Goal: Task Accomplishment & Management: Complete application form

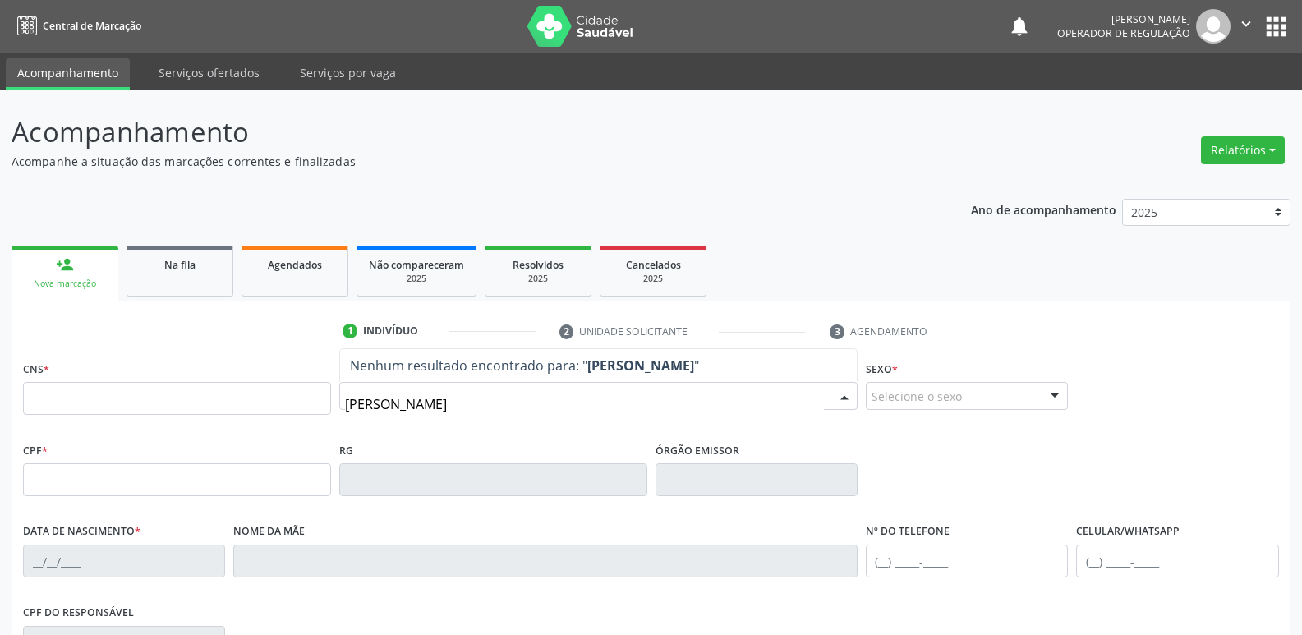
type input "[PERSON_NAME]"
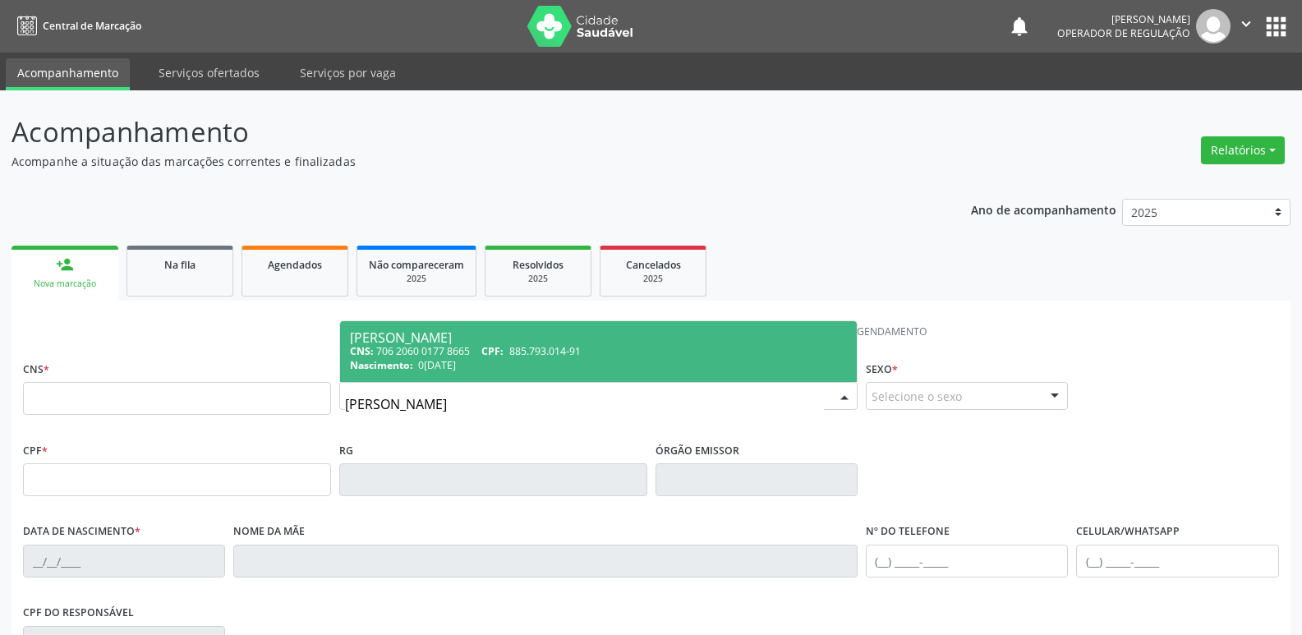
click at [462, 344] on div "CNS: 706 2060 0177 8665 CPF: 885.793.014-91" at bounding box center [598, 351] width 497 height 14
type input "706 2060 0177 8665"
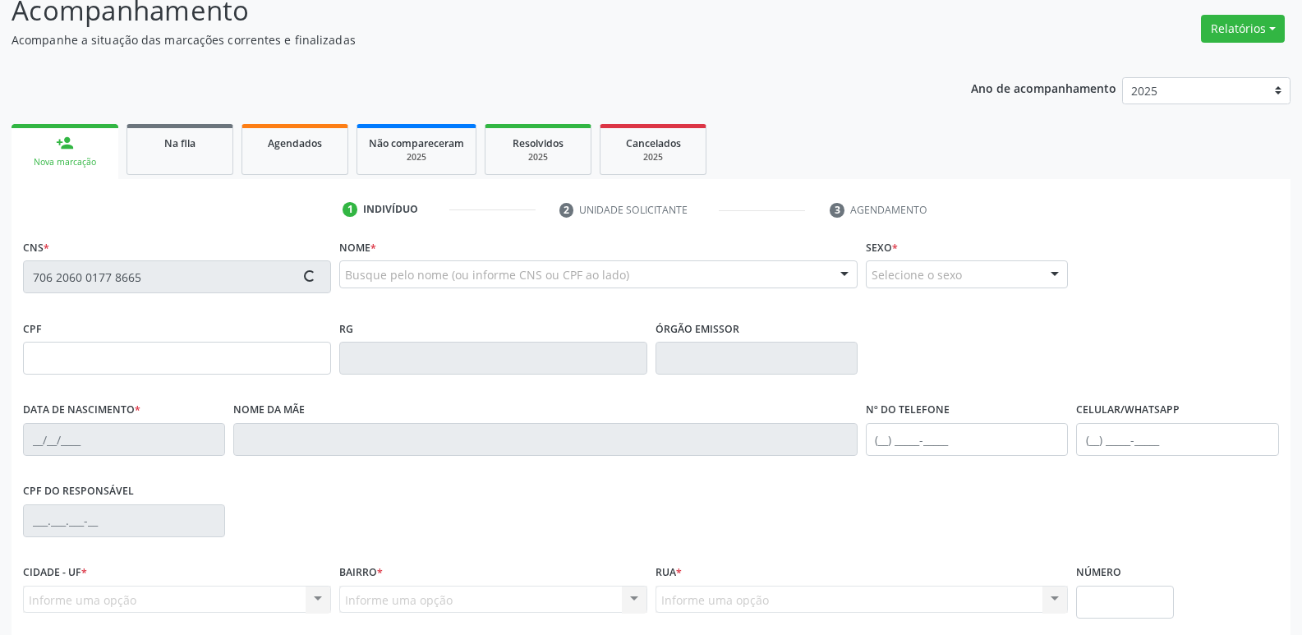
scroll to position [246, 0]
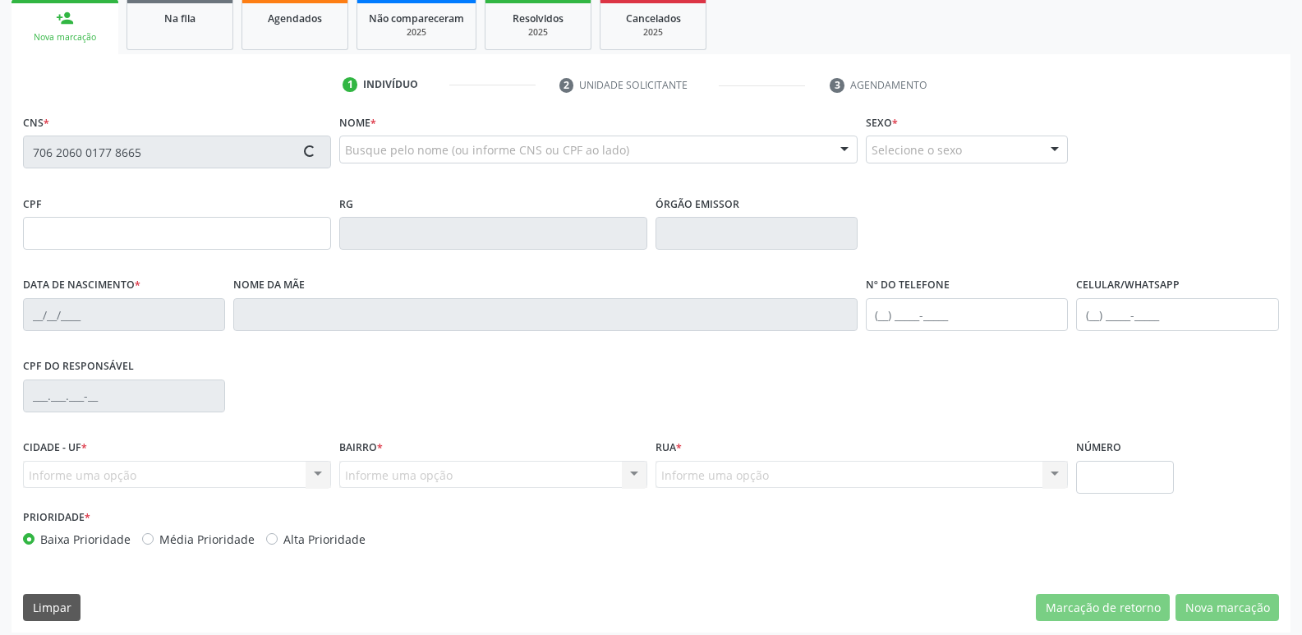
type input "885.793.014-91"
type input "07/04/1967"
type input "Balbina Maria da Silva"
type input "(83) 99154-8248"
type input "22"
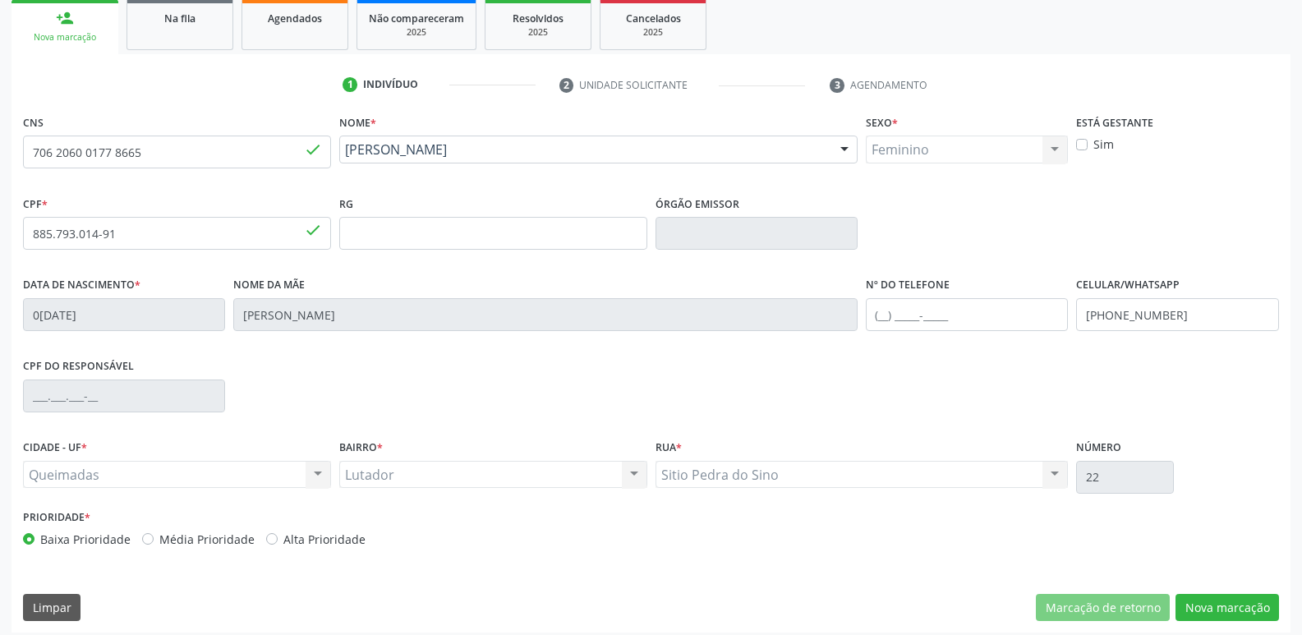
click at [877, 406] on div "CPF do responsável" at bounding box center [651, 394] width 1264 height 81
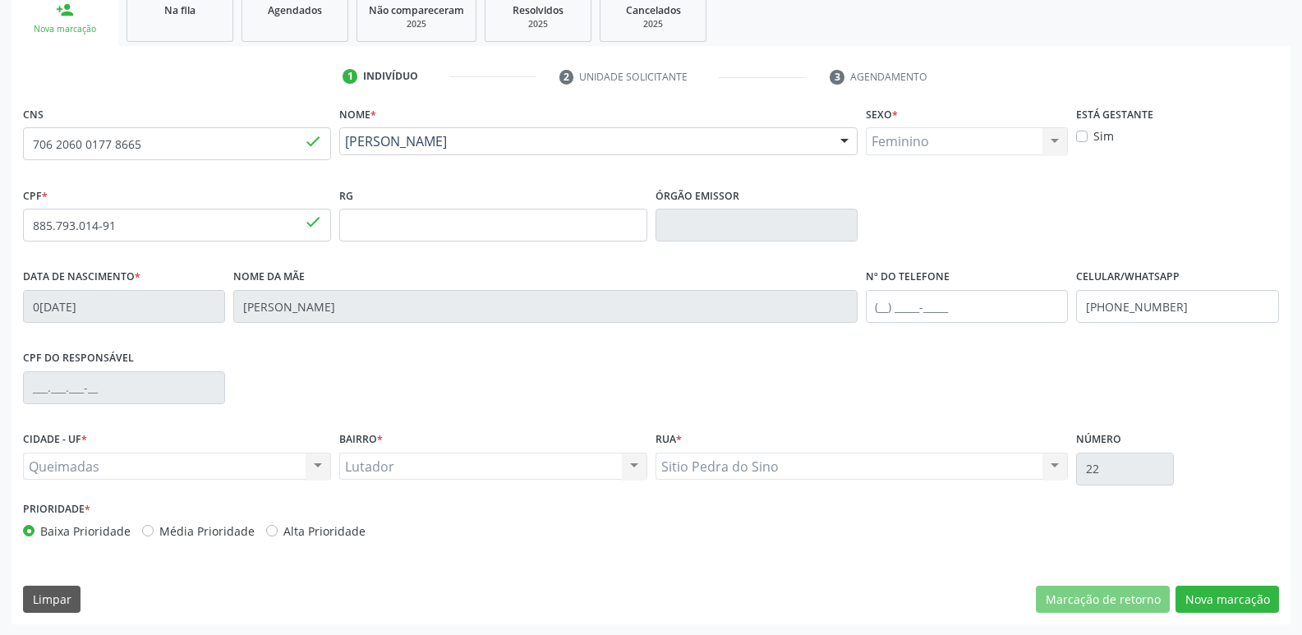
scroll to position [255, 0]
click at [1014, 407] on div "CPF do responsável" at bounding box center [651, 385] width 1264 height 81
click at [918, 524] on div "Prioridade * Baixa Prioridade Média Prioridade Alta Prioridade" at bounding box center [651, 523] width 1264 height 54
click at [1230, 596] on button "Nova marcação" at bounding box center [1226, 599] width 103 height 28
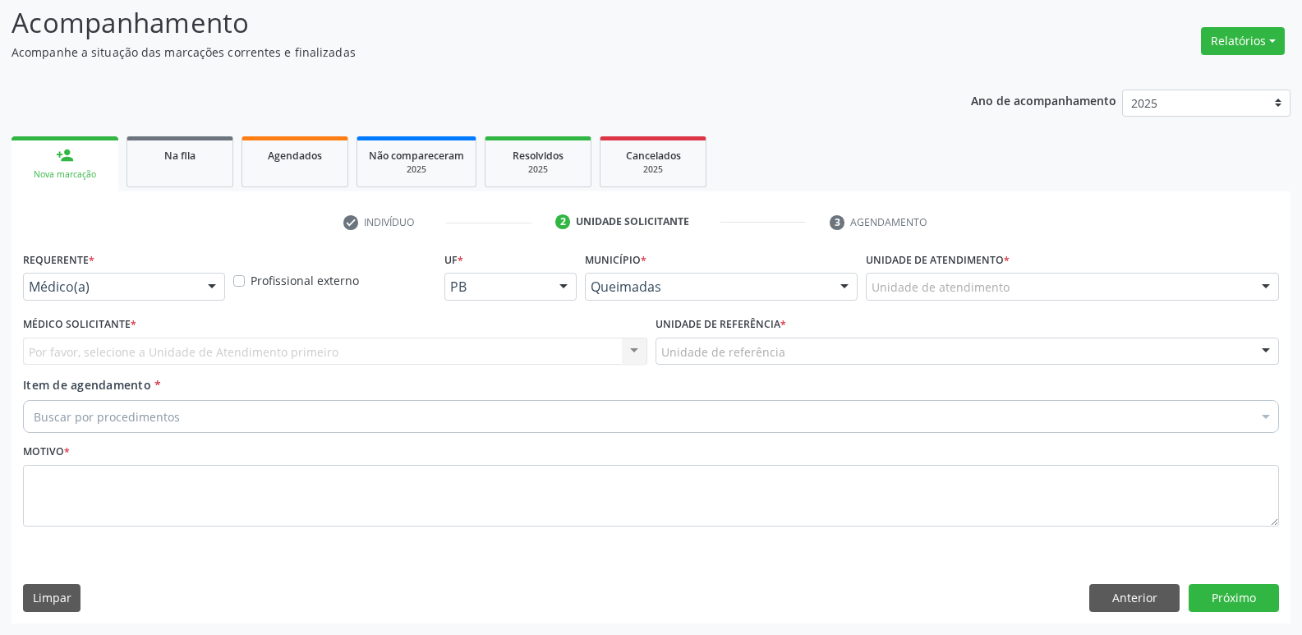
scroll to position [109, 0]
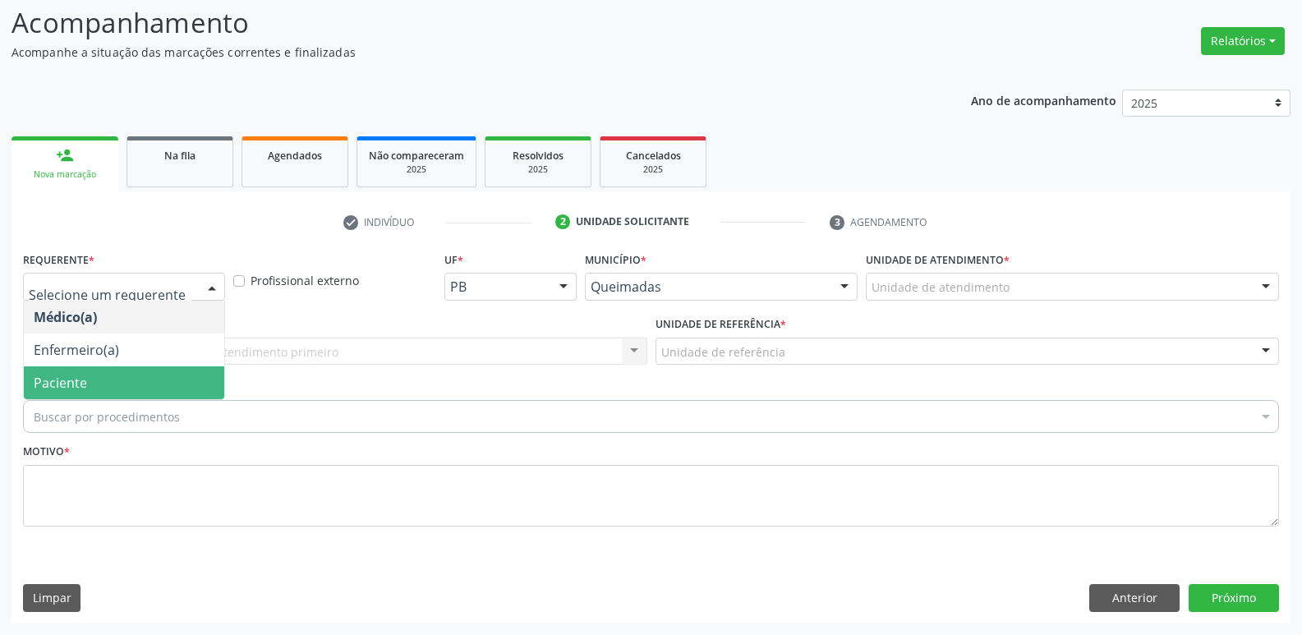
click at [130, 375] on span "Paciente" at bounding box center [124, 382] width 200 height 33
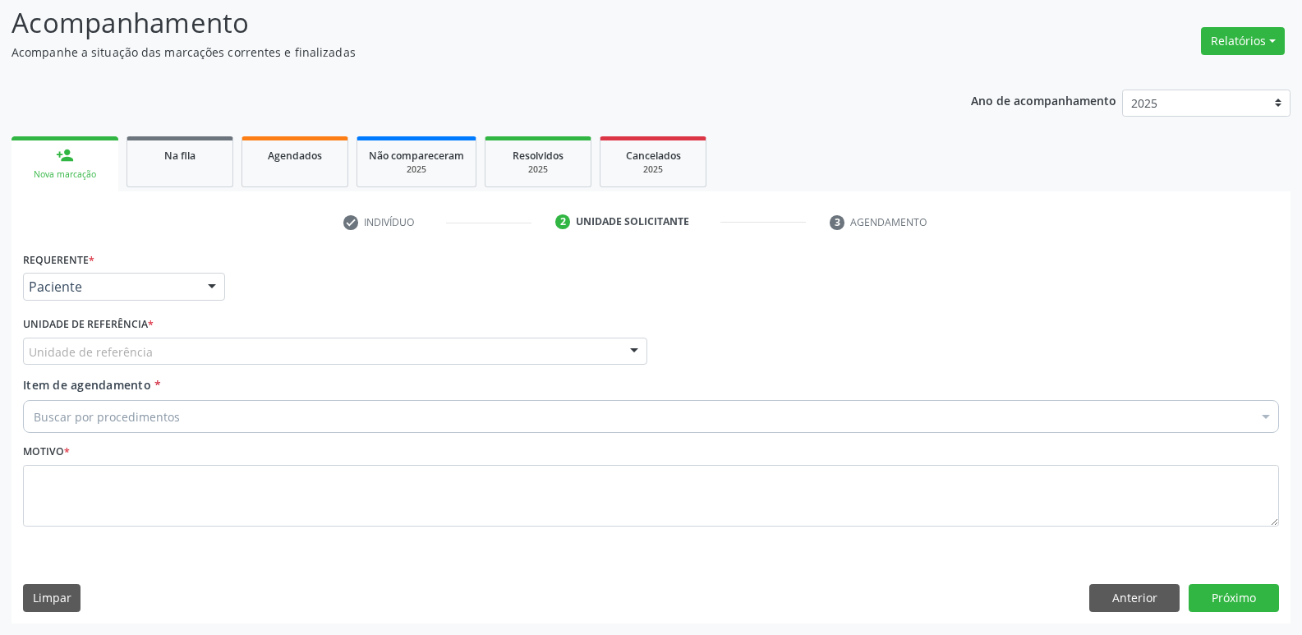
click at [217, 355] on div "Unidade de referência" at bounding box center [335, 352] width 624 height 28
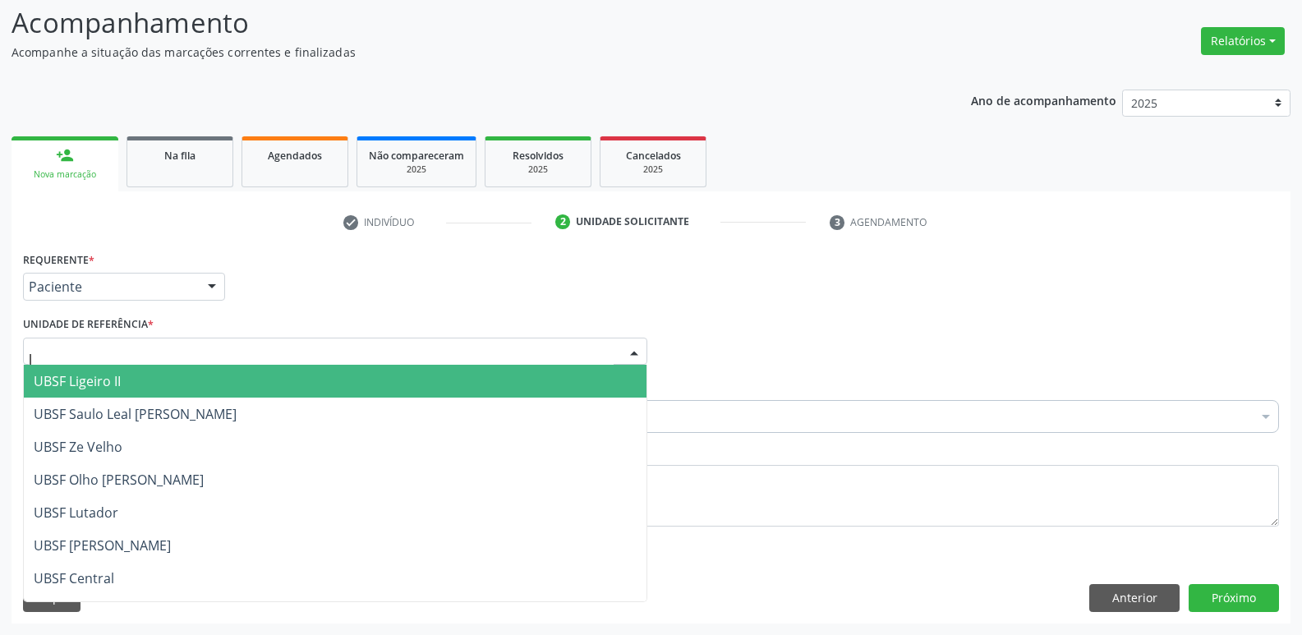
type input "lu"
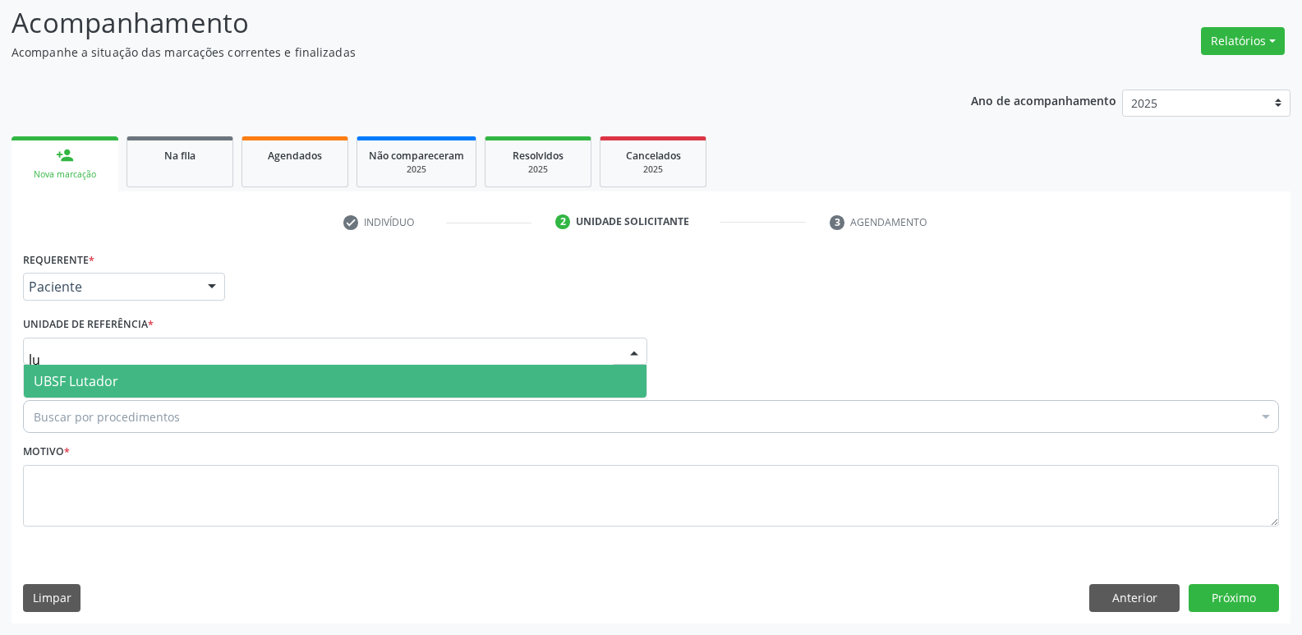
click at [162, 384] on span "UBSF Lutador" at bounding box center [335, 381] width 623 height 33
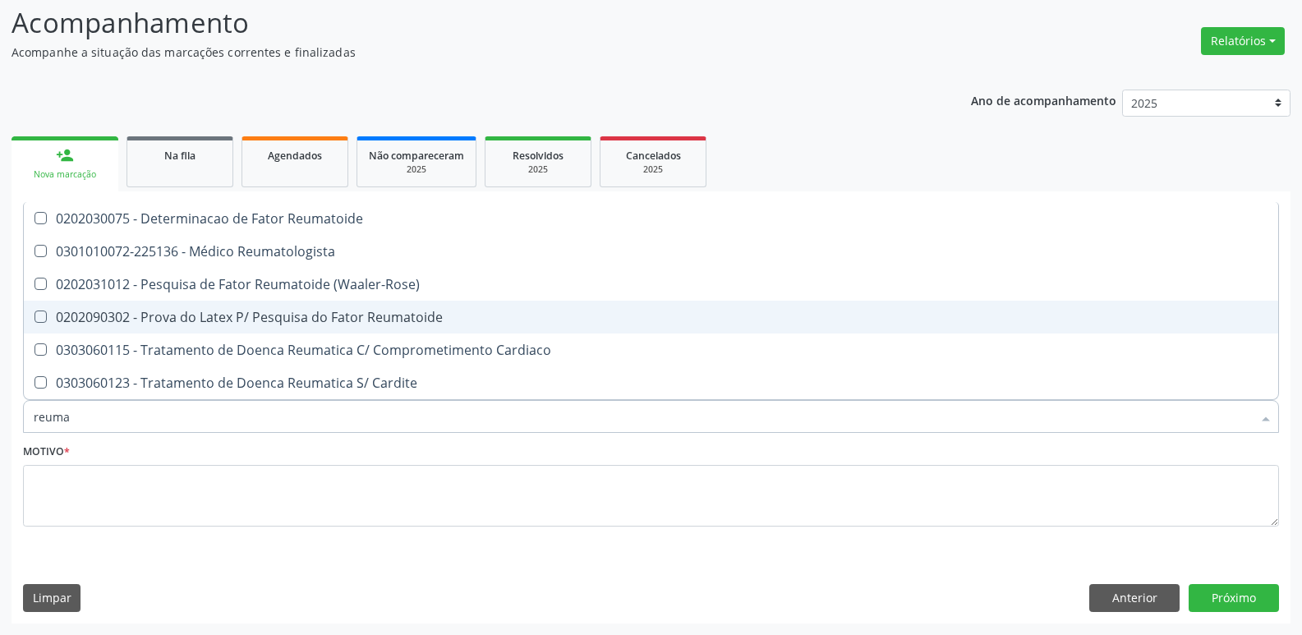
type input "reumat"
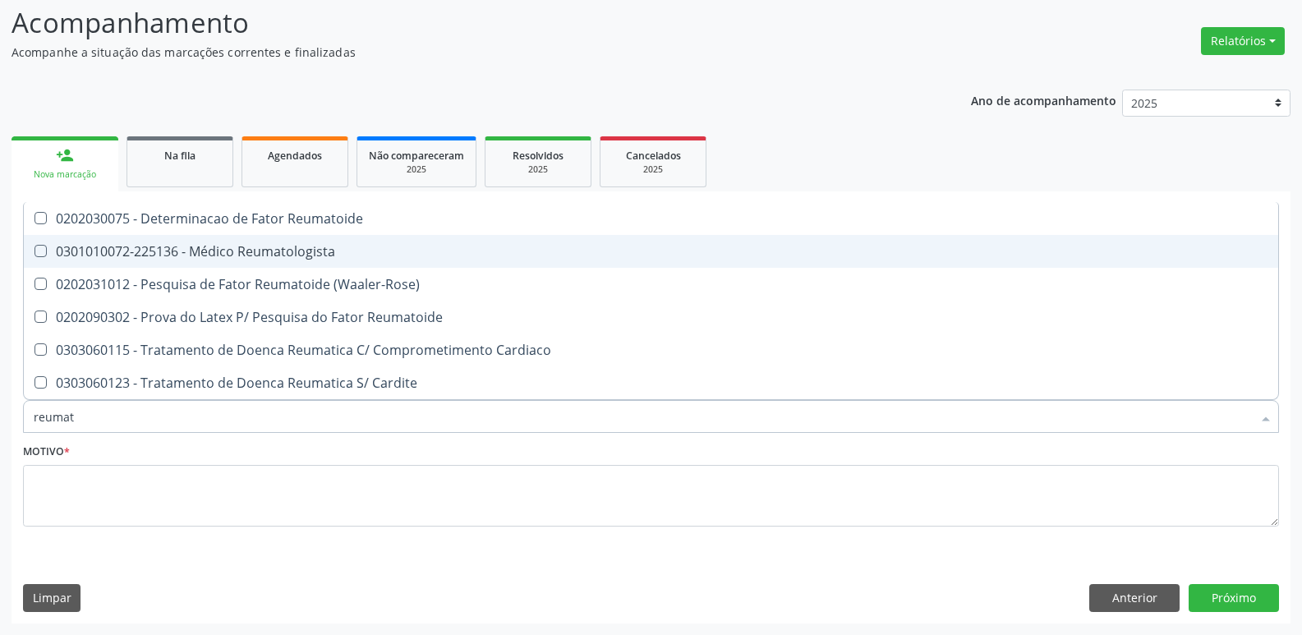
click at [269, 257] on div "0301010072-225136 - Médico Reumatologista" at bounding box center [651, 251] width 1235 height 13
checkbox Reumatologista "true"
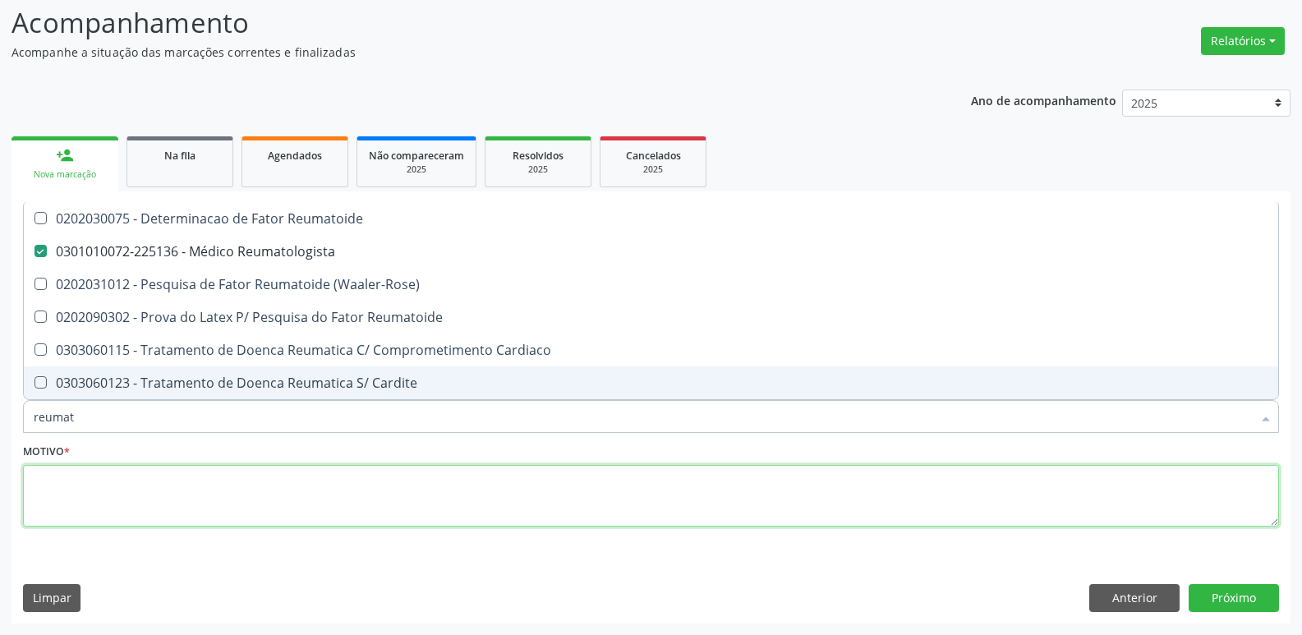
click at [148, 515] on textarea at bounding box center [651, 496] width 1256 height 62
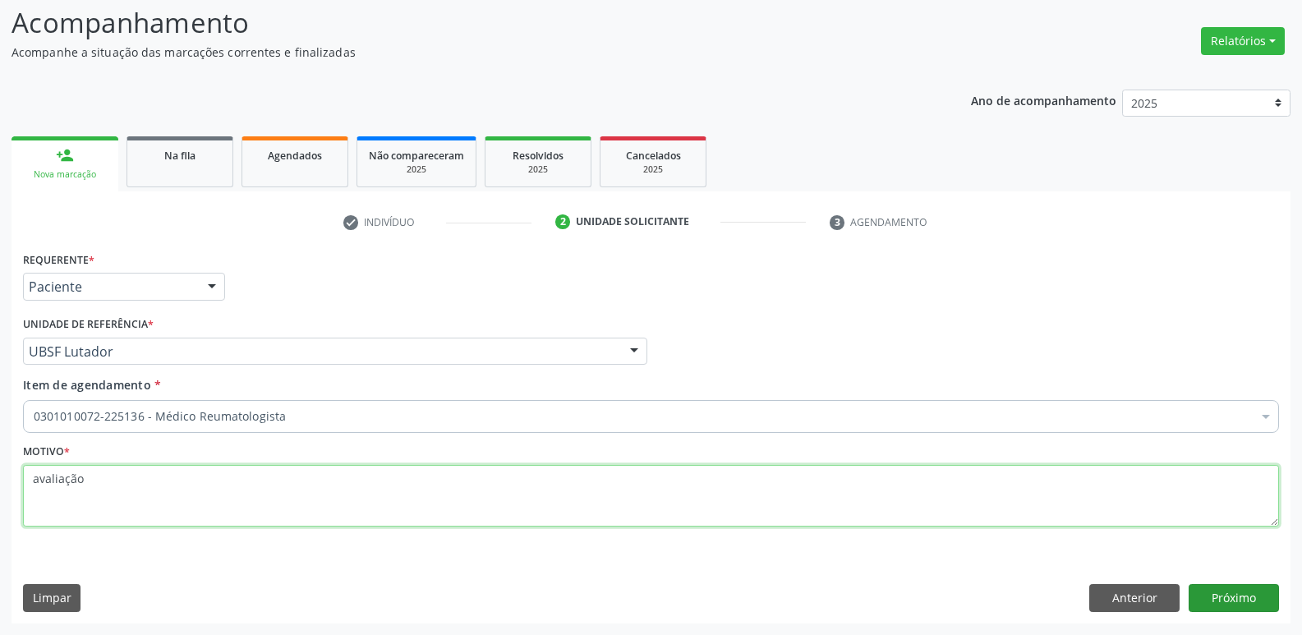
type textarea "avaliação"
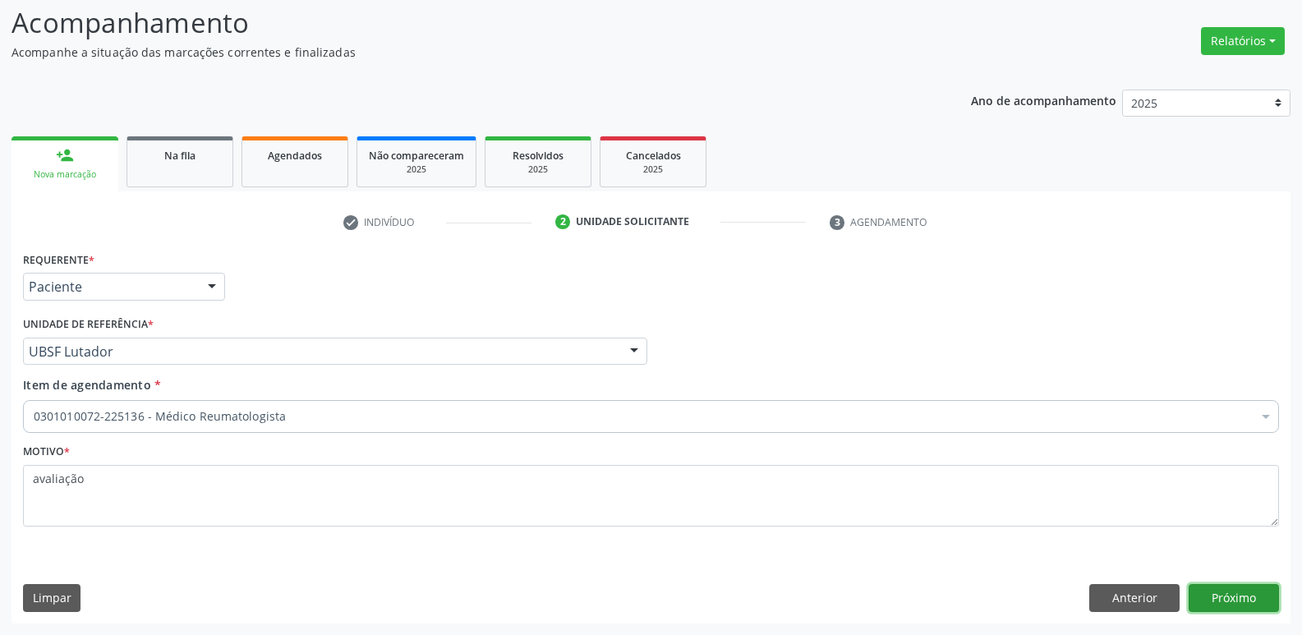
click at [1238, 594] on button "Próximo" at bounding box center [1234, 598] width 90 height 28
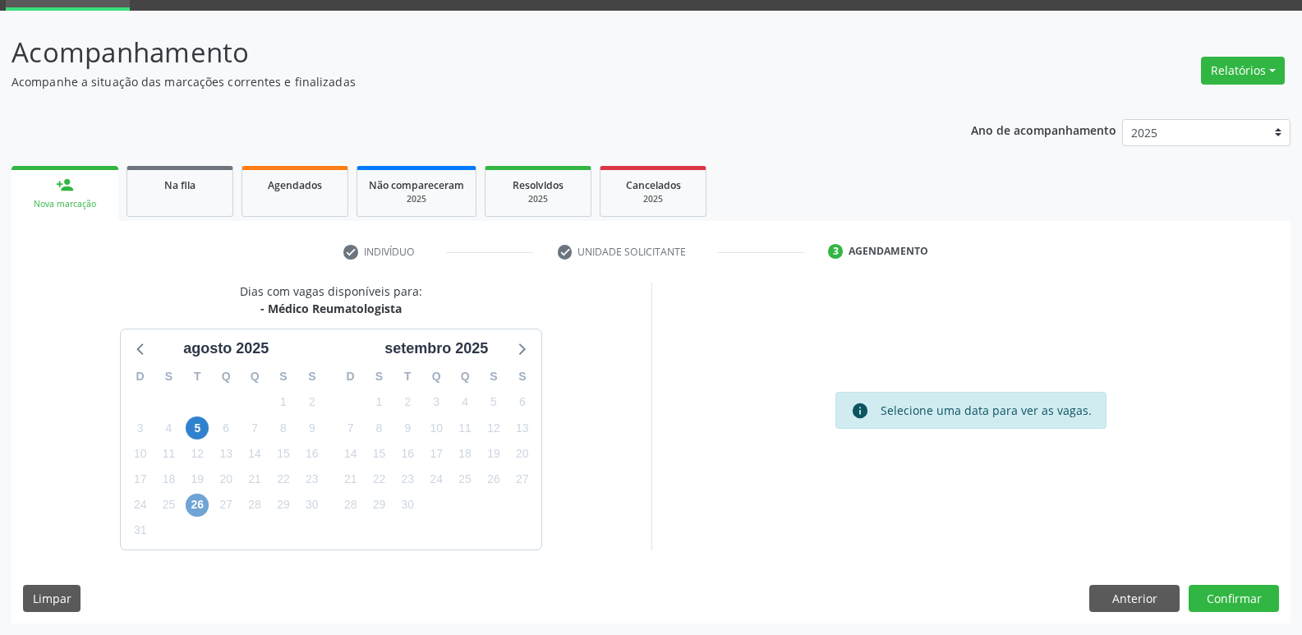
click at [199, 507] on span "26" at bounding box center [197, 505] width 23 height 23
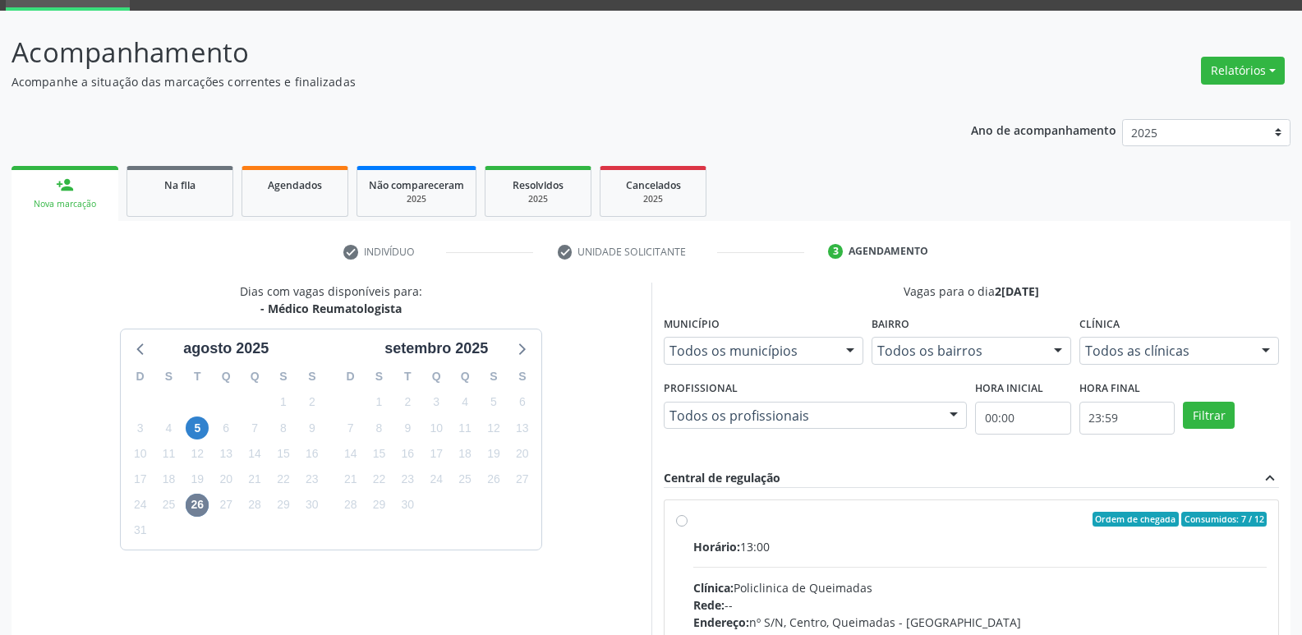
click at [1106, 536] on label "Ordem de chegada Consumidos: 7 / 12 Horário: 13:00 Clínica: Policlinica de Quei…" at bounding box center [980, 638] width 574 height 252
click at [688, 527] on input "Ordem de chegada Consumidos: 7 / 12 Horário: 13:00 Clínica: Policlinica de Quei…" at bounding box center [681, 519] width 11 height 15
radio input "true"
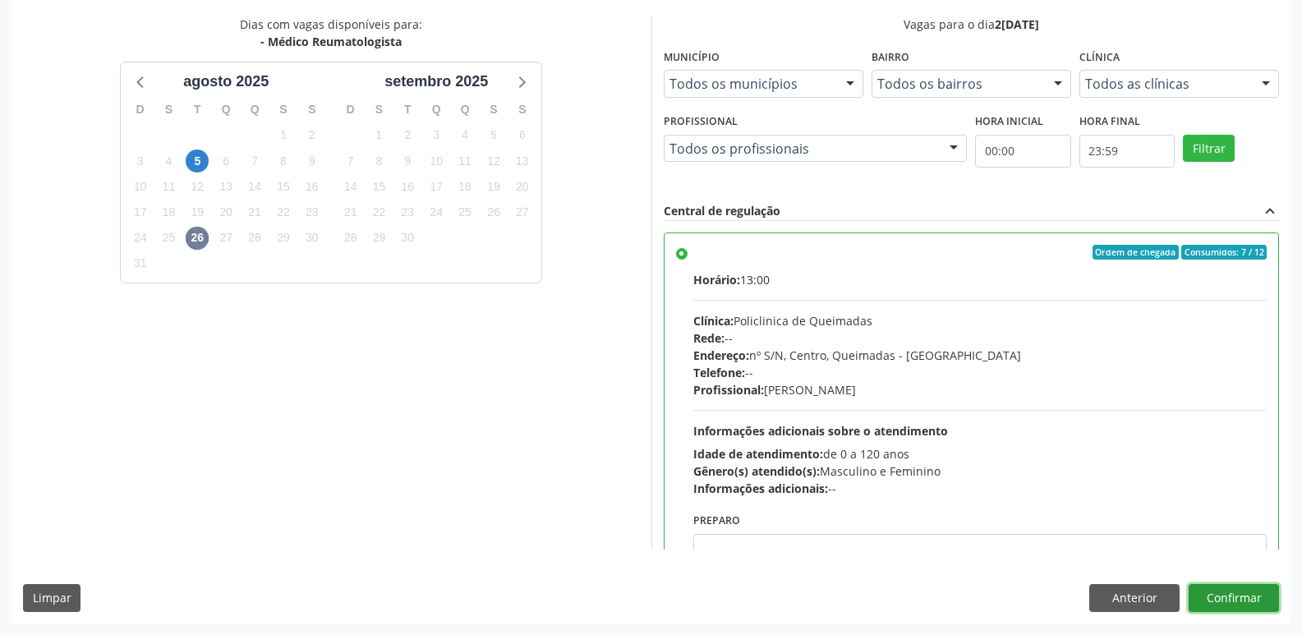
click at [1207, 607] on button "Confirmar" at bounding box center [1234, 598] width 90 height 28
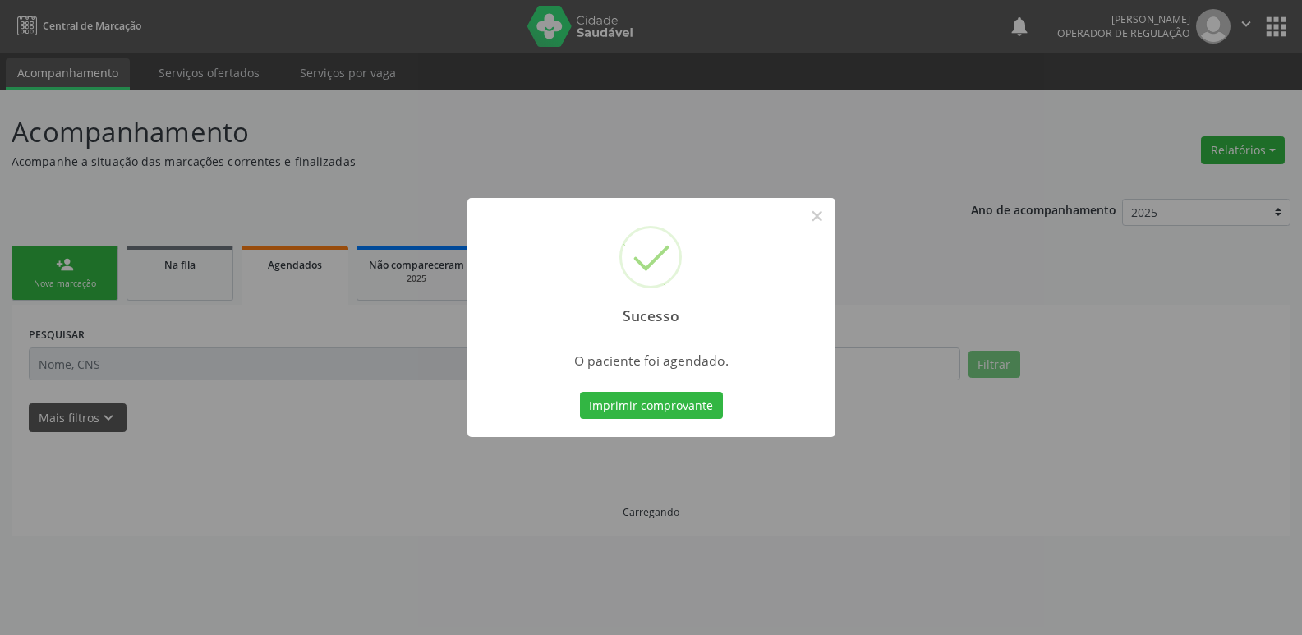
scroll to position [0, 0]
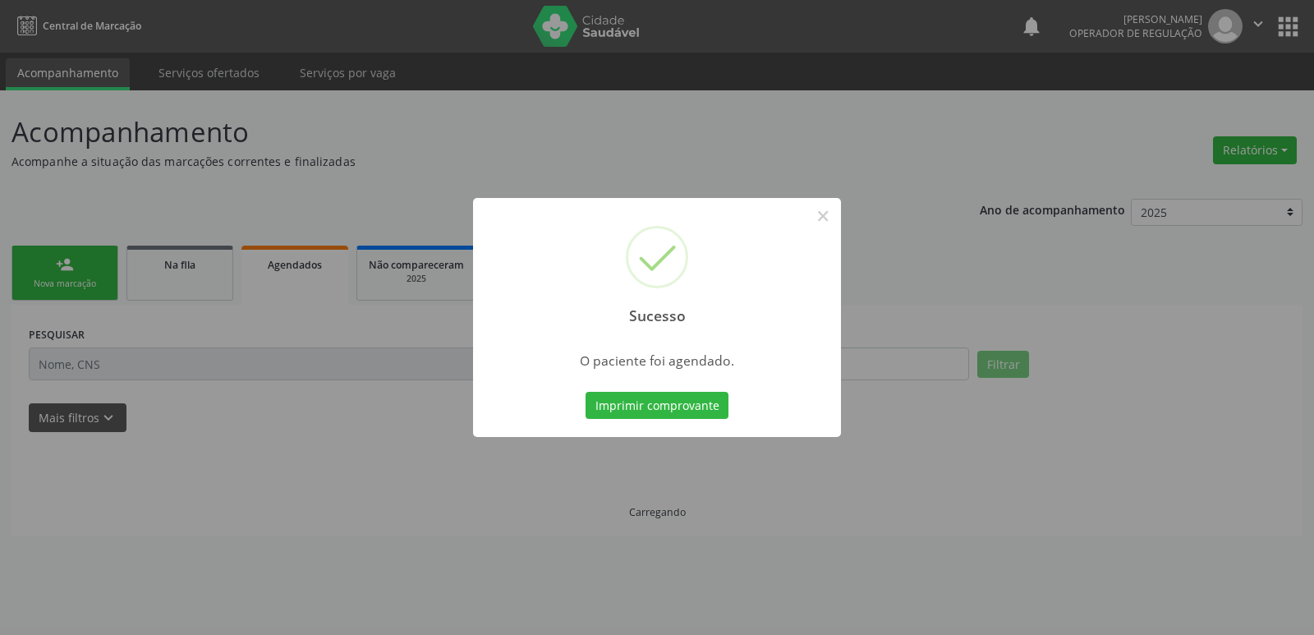
click at [586, 392] on button "Imprimir comprovante" at bounding box center [657, 406] width 143 height 28
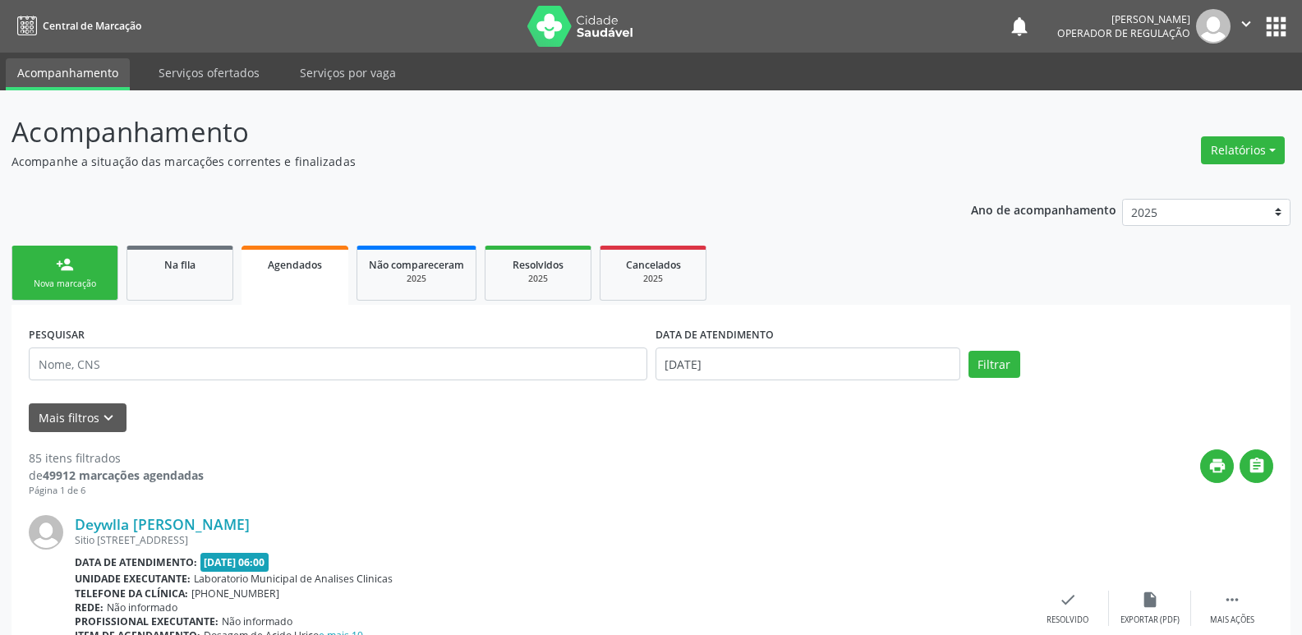
click at [66, 273] on div "person_add" at bounding box center [65, 264] width 18 height 18
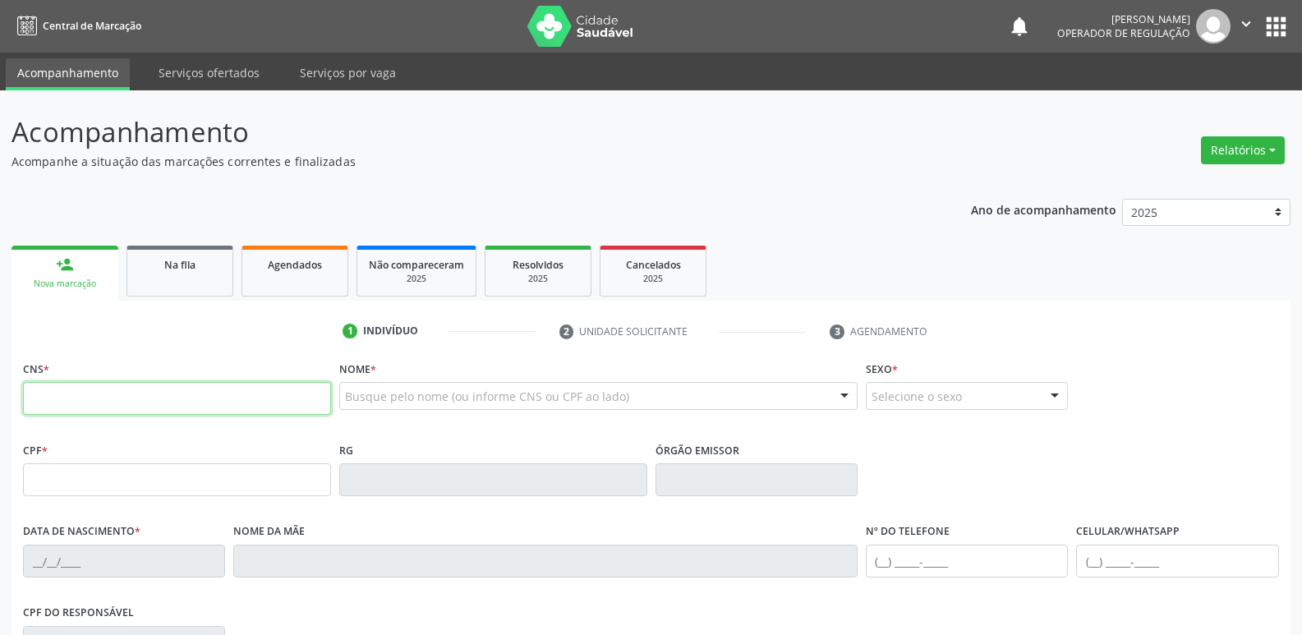
click at [166, 403] on input "text" at bounding box center [177, 398] width 308 height 33
type input "703 3062 3327 4210"
type input "049.014.074-22"
type input "26/02/1965"
type input "Percília Maria Vieira da Cunha"
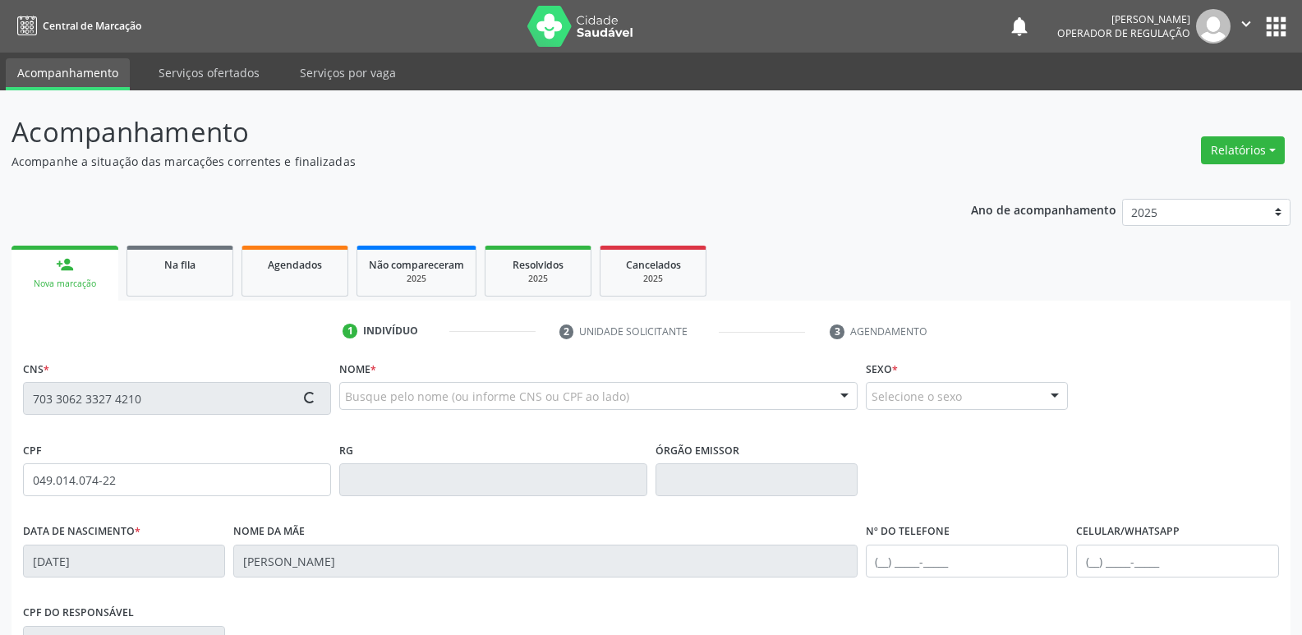
type input "(83) 98733-7476"
type input "S/N"
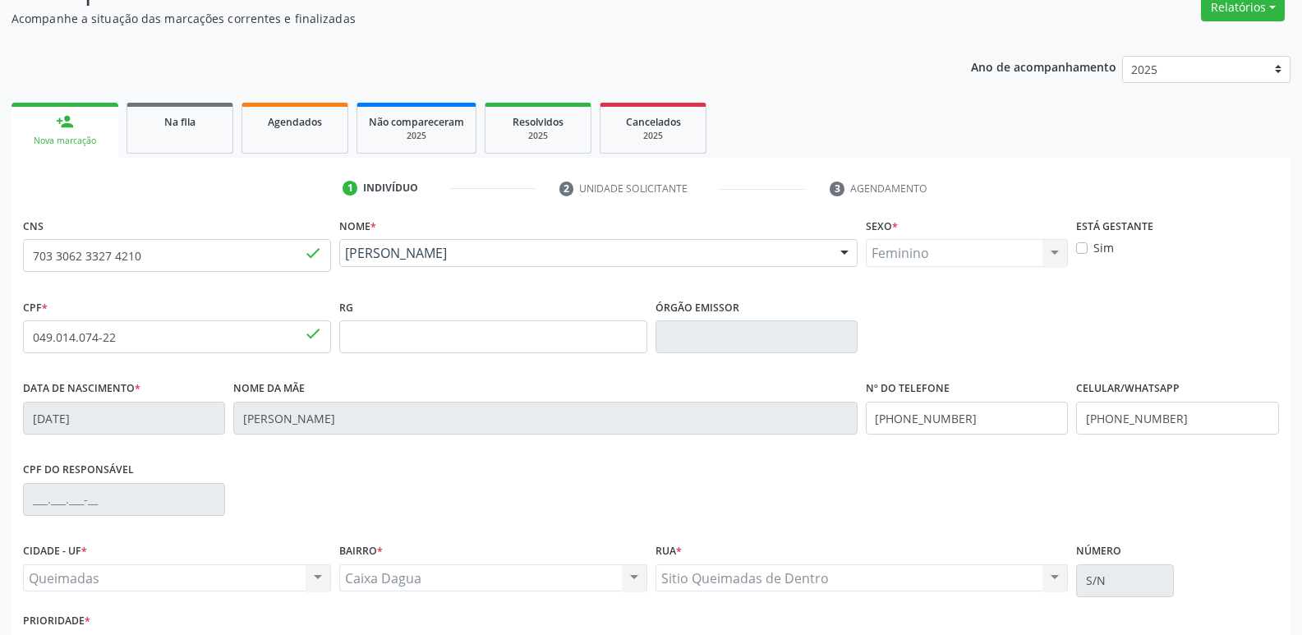
scroll to position [255, 0]
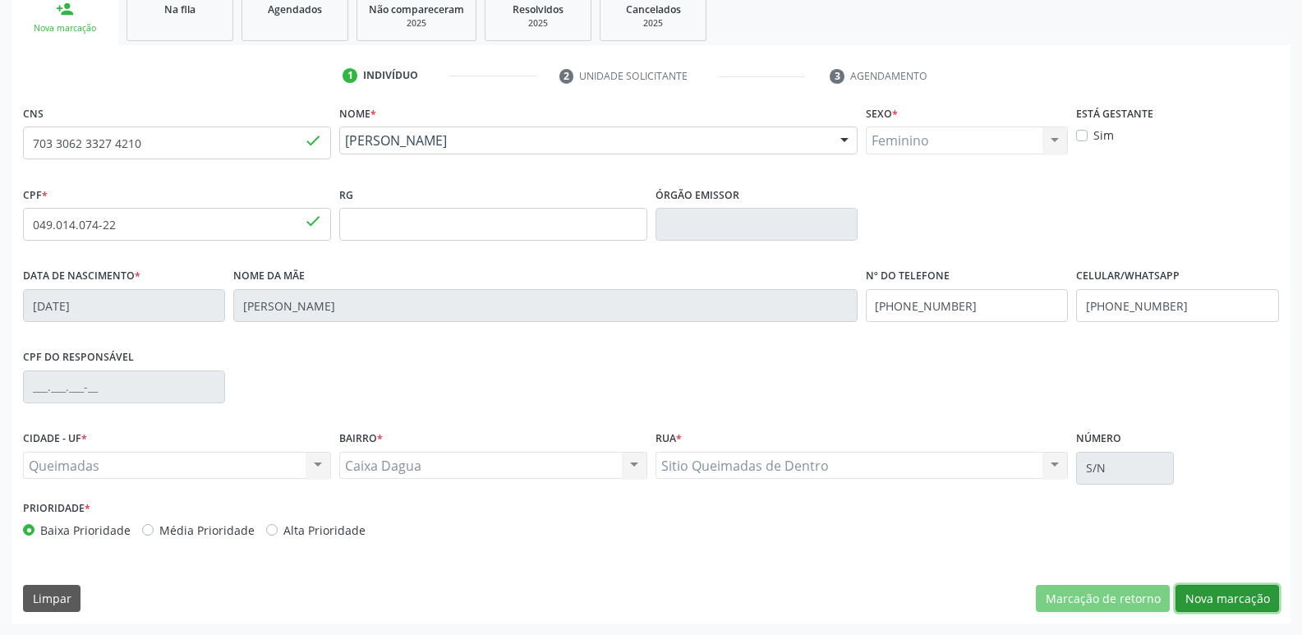
click at [1243, 586] on button "Nova marcação" at bounding box center [1226, 599] width 103 height 28
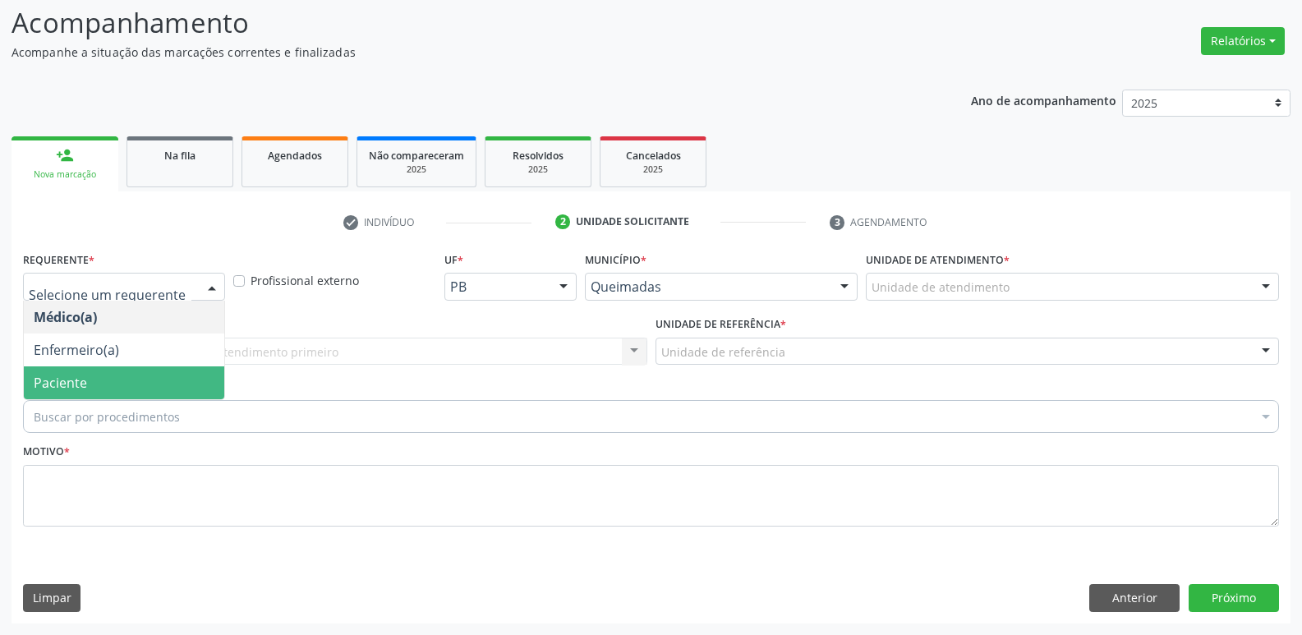
drag, startPoint x: 76, startPoint y: 384, endPoint x: 81, endPoint y: 372, distance: 12.5
click at [76, 384] on span "Paciente" at bounding box center [60, 383] width 53 height 18
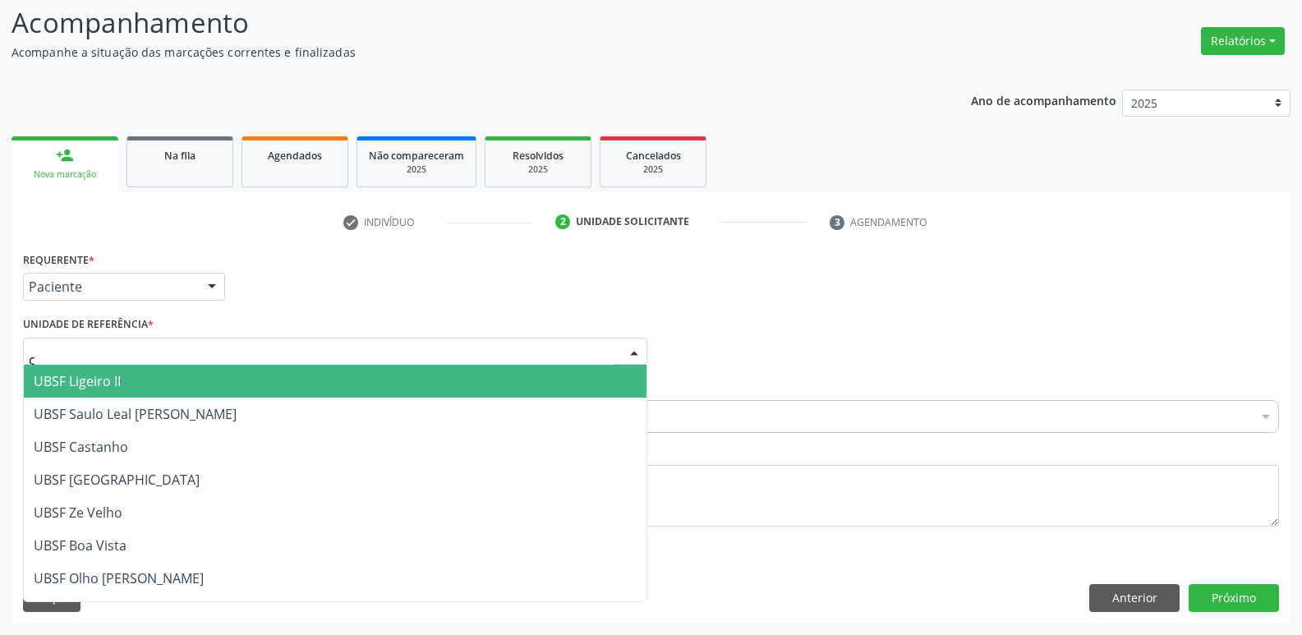
type input "ca"
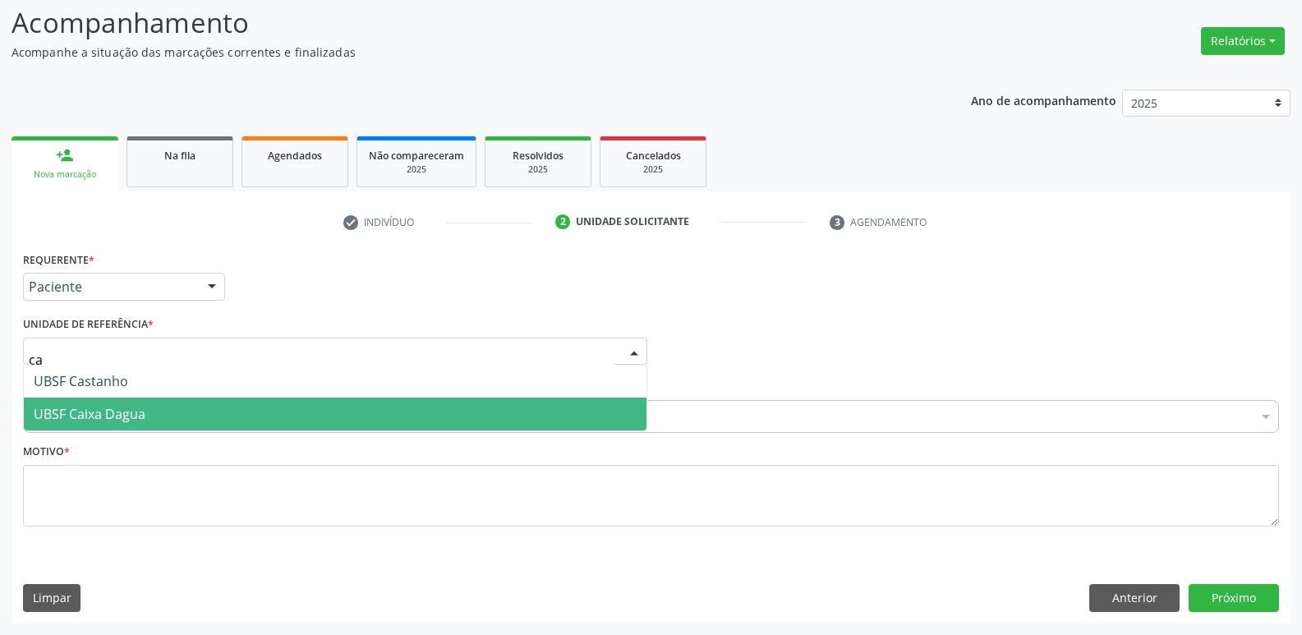
click at [86, 414] on span "UBSF Caixa Dagua" at bounding box center [90, 414] width 112 height 18
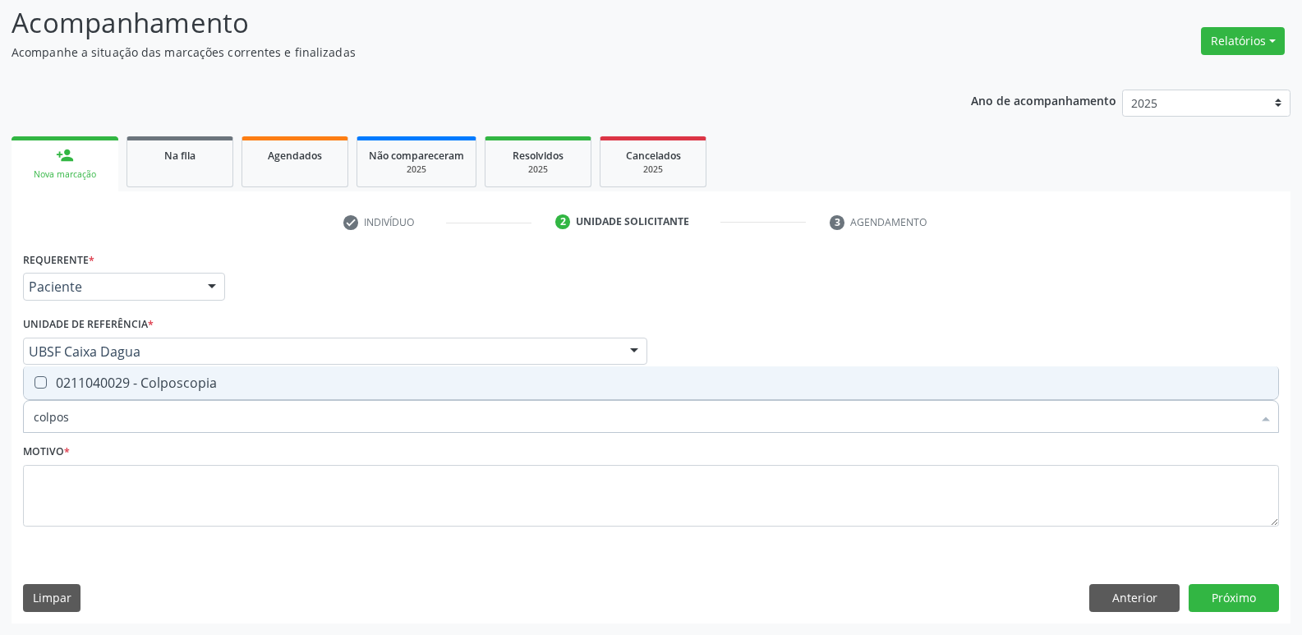
type input "colposc"
click at [237, 383] on div "0211040029 - Colposcopia" at bounding box center [651, 382] width 1235 height 13
checkbox Colposcopia "true"
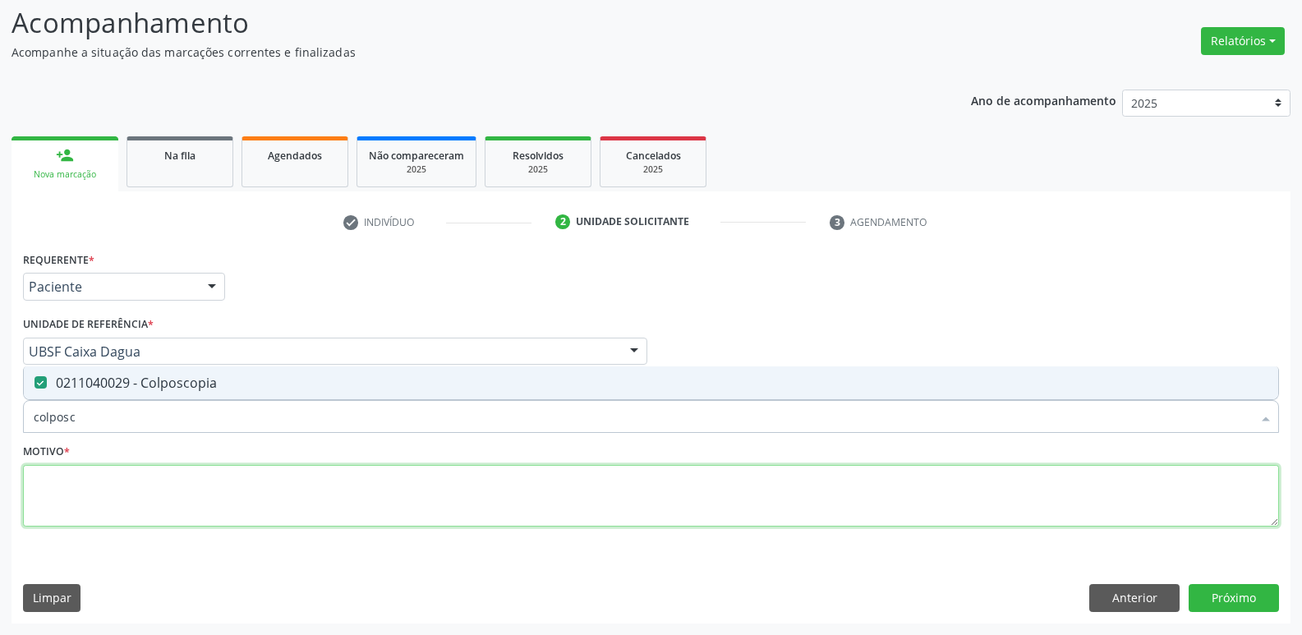
click at [146, 487] on textarea at bounding box center [651, 496] width 1256 height 62
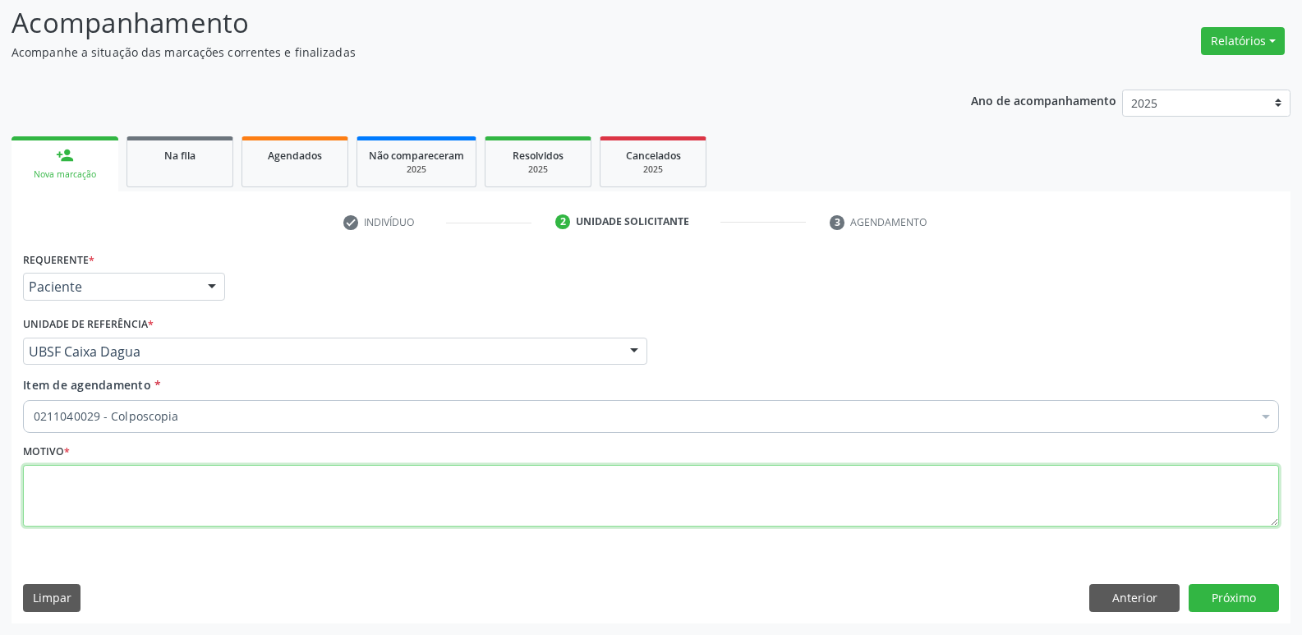
paste textarea "a"
drag, startPoint x: 111, startPoint y: 495, endPoint x: 0, endPoint y: 380, distance: 159.8
click at [0, 380] on div "Acompanhamento Acompanhe a situação das marcações correntes e finalizadas Relat…" at bounding box center [651, 308] width 1302 height 654
type textarea "avaliação"
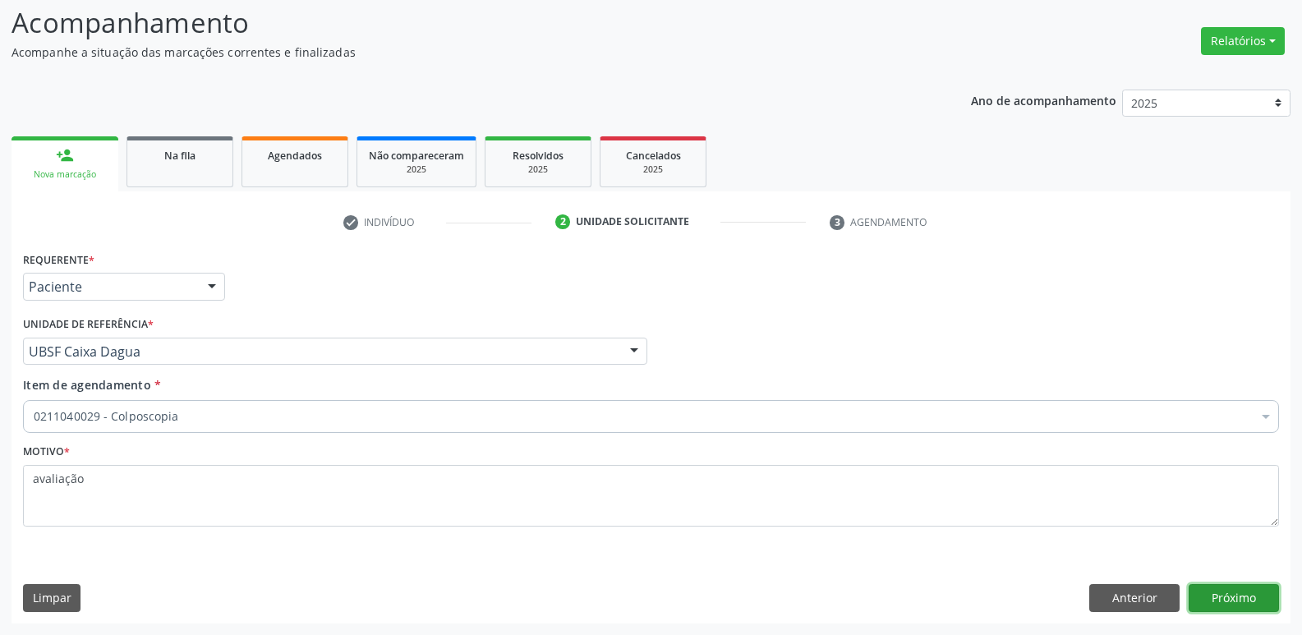
click at [1246, 595] on button "Próximo" at bounding box center [1234, 598] width 90 height 28
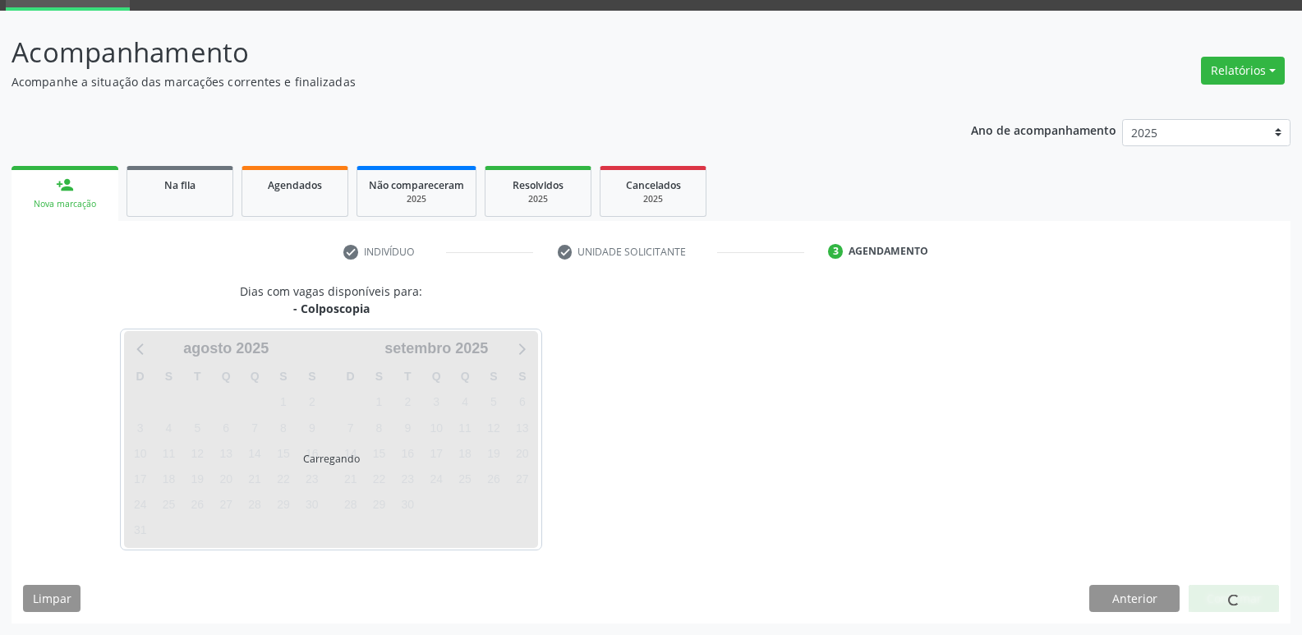
scroll to position [80, 0]
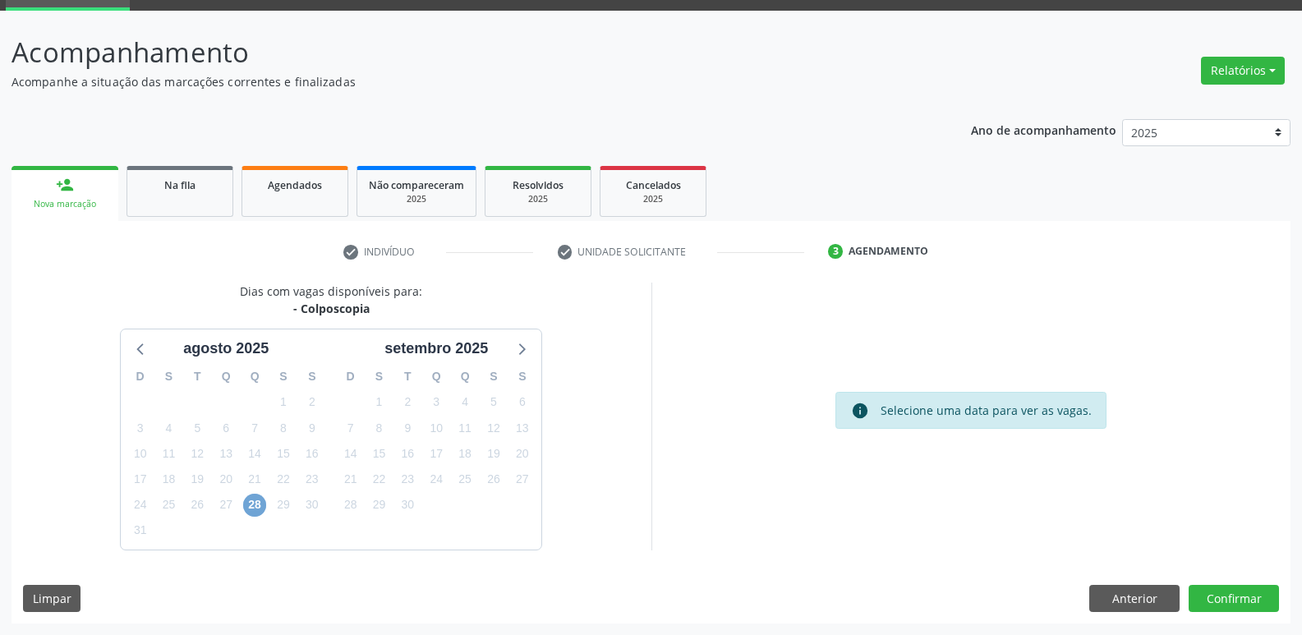
click at [252, 505] on span "28" at bounding box center [254, 505] width 23 height 23
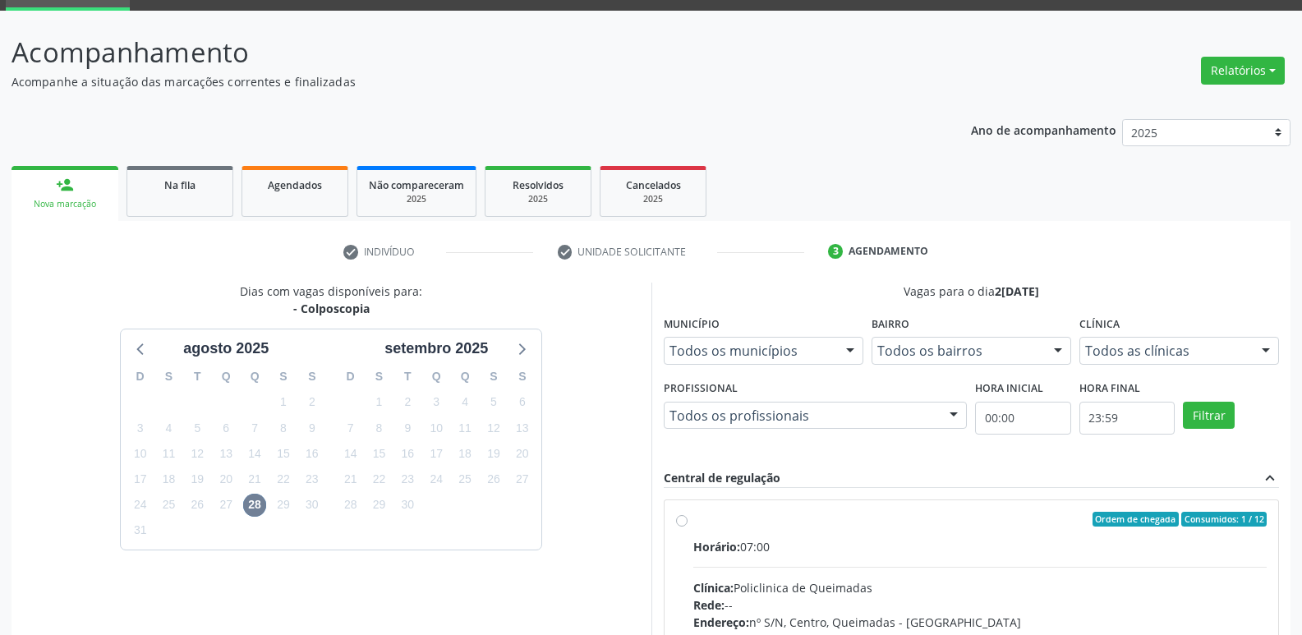
drag, startPoint x: 1152, startPoint y: 537, endPoint x: 1196, endPoint y: 478, distance: 73.9
click at [1152, 533] on label "Ordem de chegada Consumidos: 1 / 12 Horário: 07:00 Clínica: Policlinica de Quei…" at bounding box center [980, 638] width 574 height 252
click at [688, 527] on input "Ordem de chegada Consumidos: 1 / 12 Horário: 07:00 Clínica: Policlinica de Quei…" at bounding box center [681, 519] width 11 height 15
radio input "true"
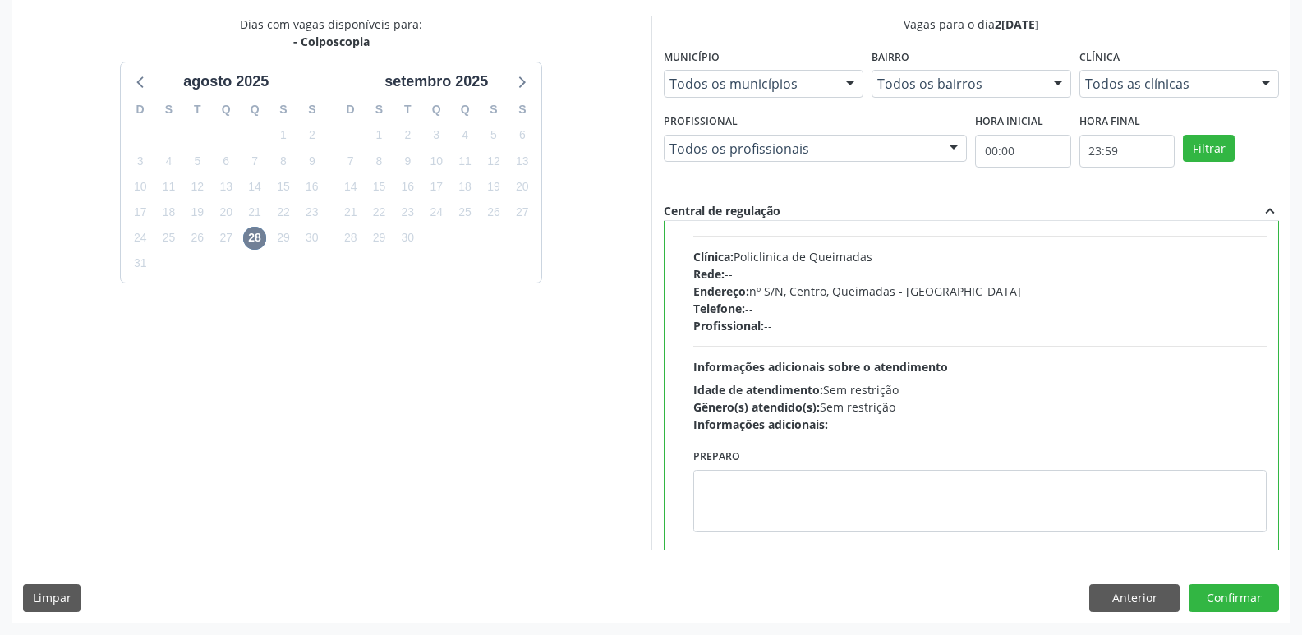
scroll to position [81, 0]
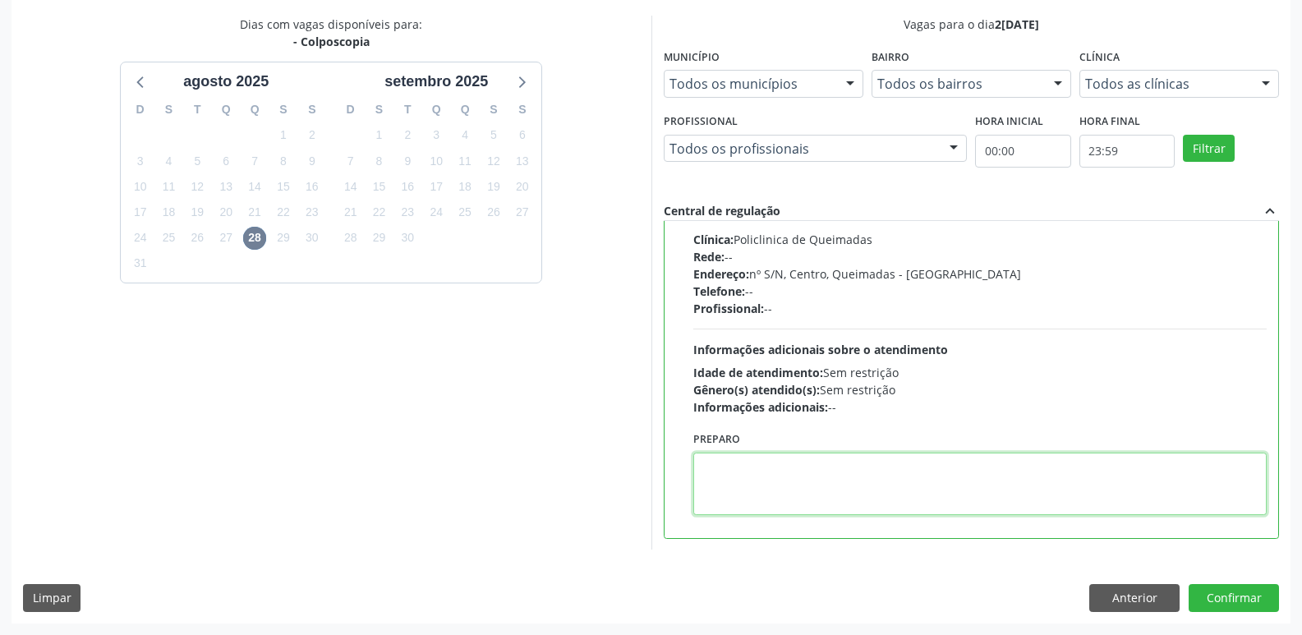
click at [765, 473] on textarea at bounding box center [980, 484] width 574 height 62
type textarea "l"
drag, startPoint x: 830, startPoint y: 469, endPoint x: 330, endPoint y: 471, distance: 500.3
click at [330, 471] on div "Dias com vagas disponíveis para: - Colposcopia agosto 2025 D S T Q Q S S 27 28 …" at bounding box center [650, 283] width 1279 height 534
type textarea "LEVAR CITOLÓGICO"
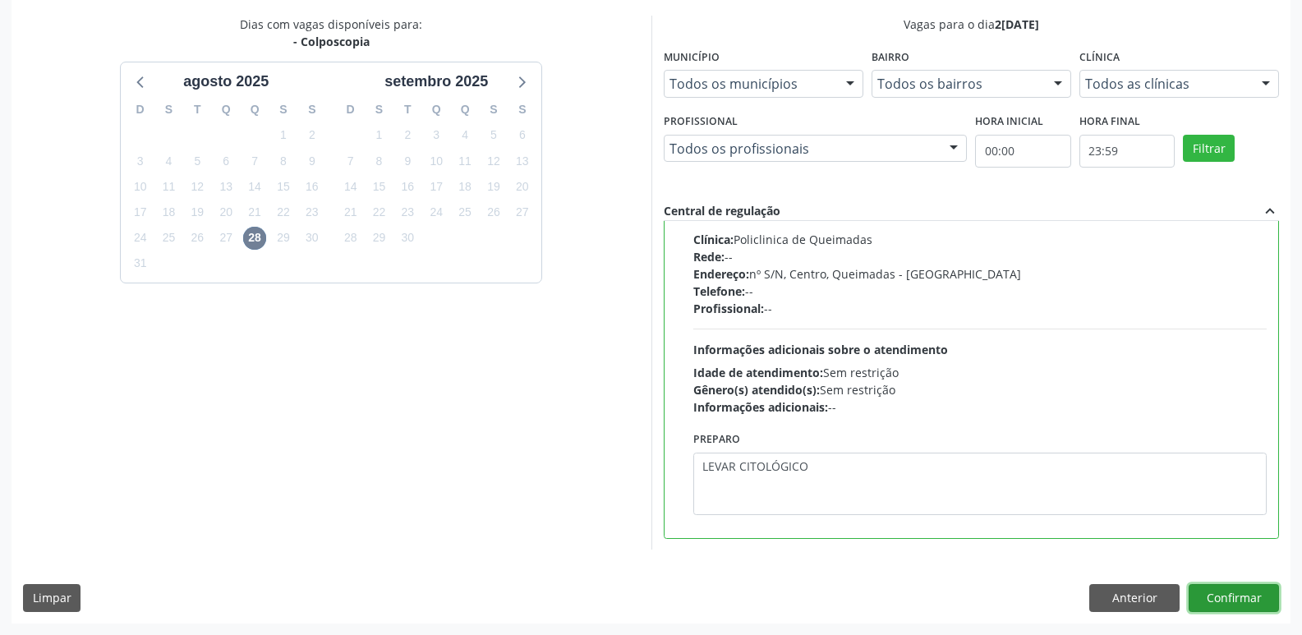
click at [1208, 592] on button "Confirmar" at bounding box center [1234, 598] width 90 height 28
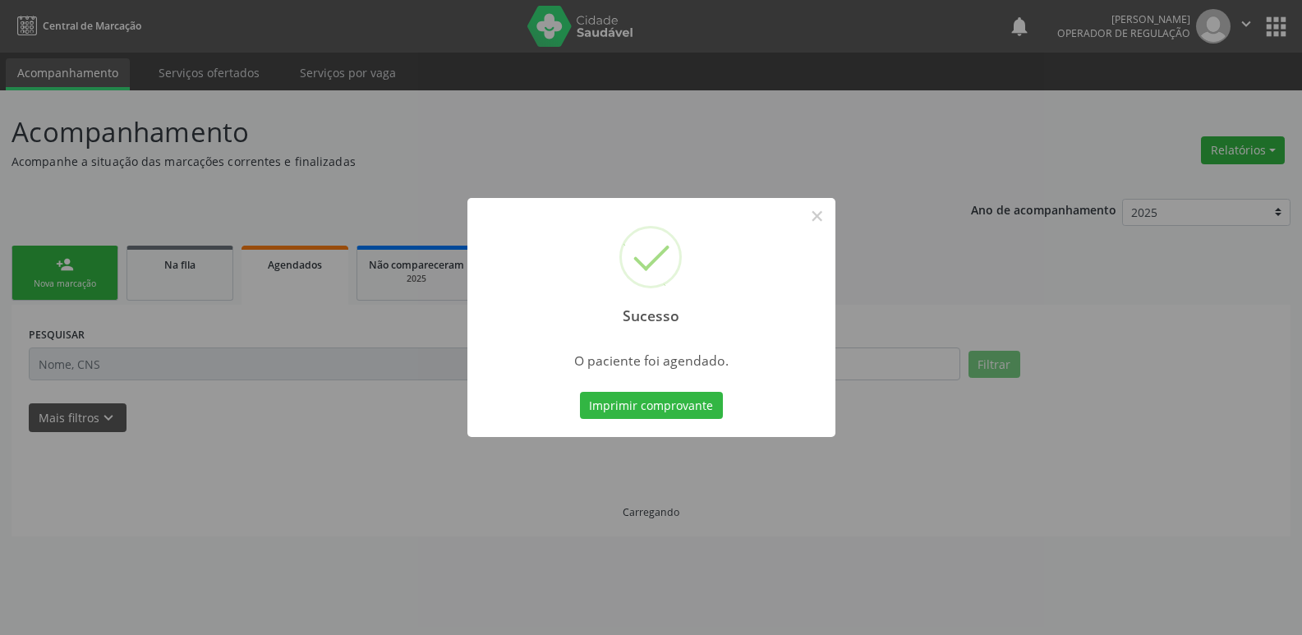
scroll to position [0, 0]
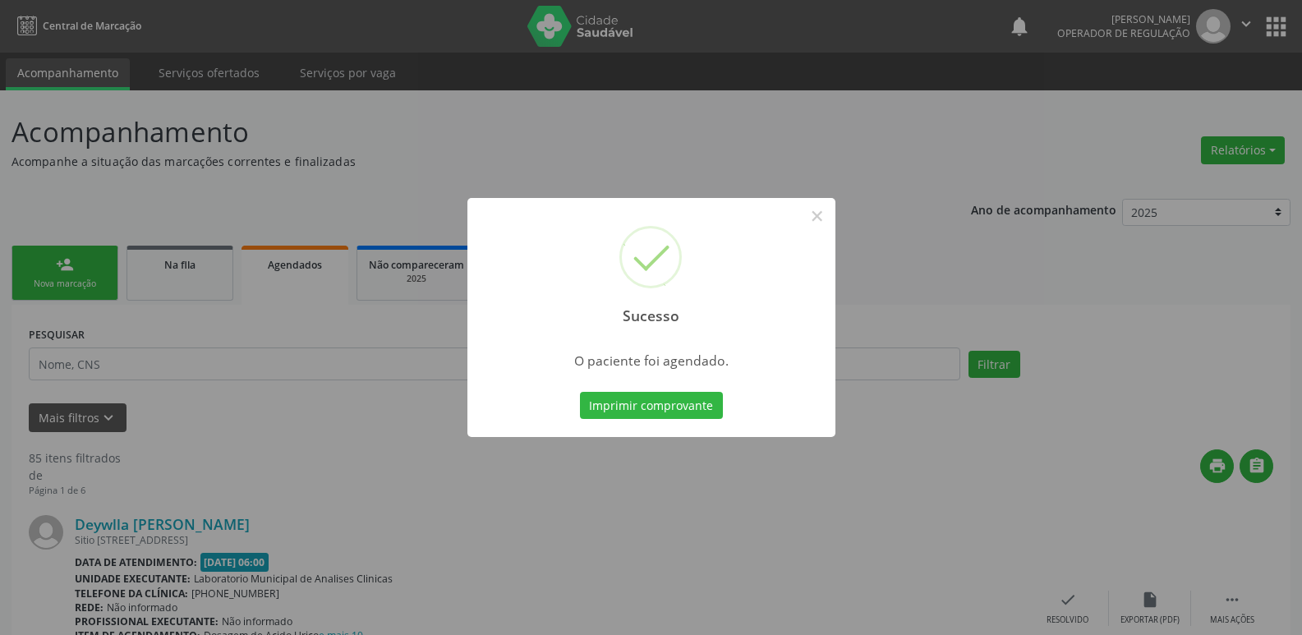
click at [580, 392] on button "Imprimir comprovante" at bounding box center [651, 406] width 143 height 28
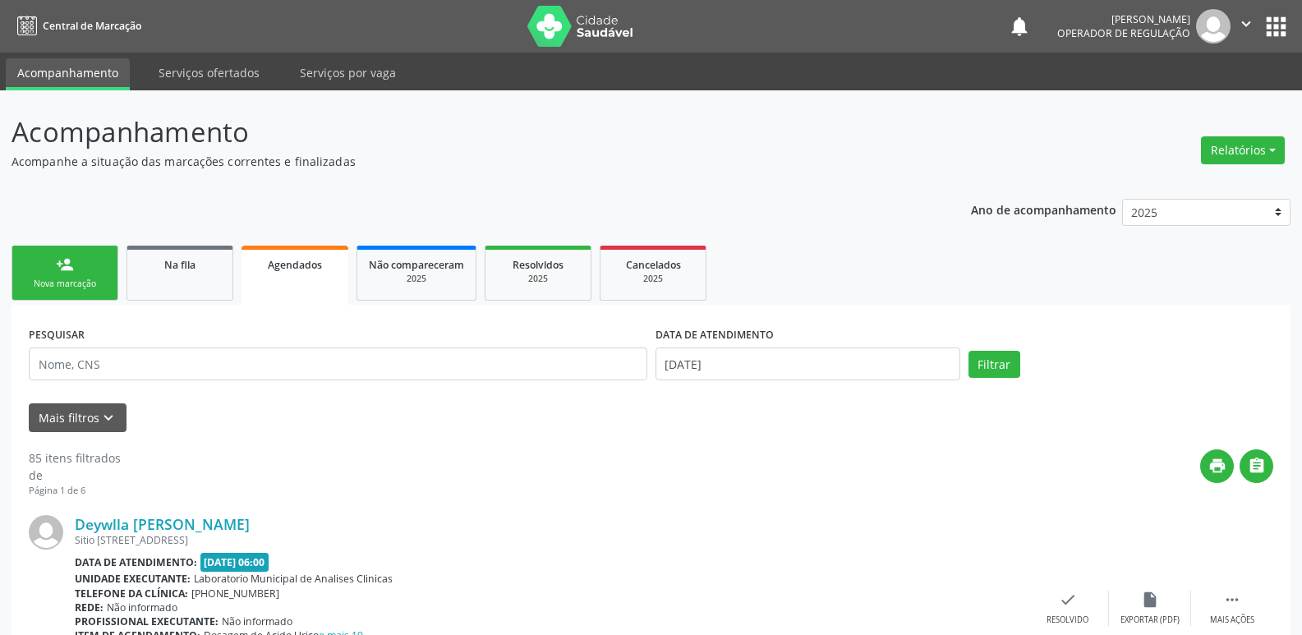
click at [87, 269] on link "person_add Nova marcação" at bounding box center [64, 273] width 107 height 55
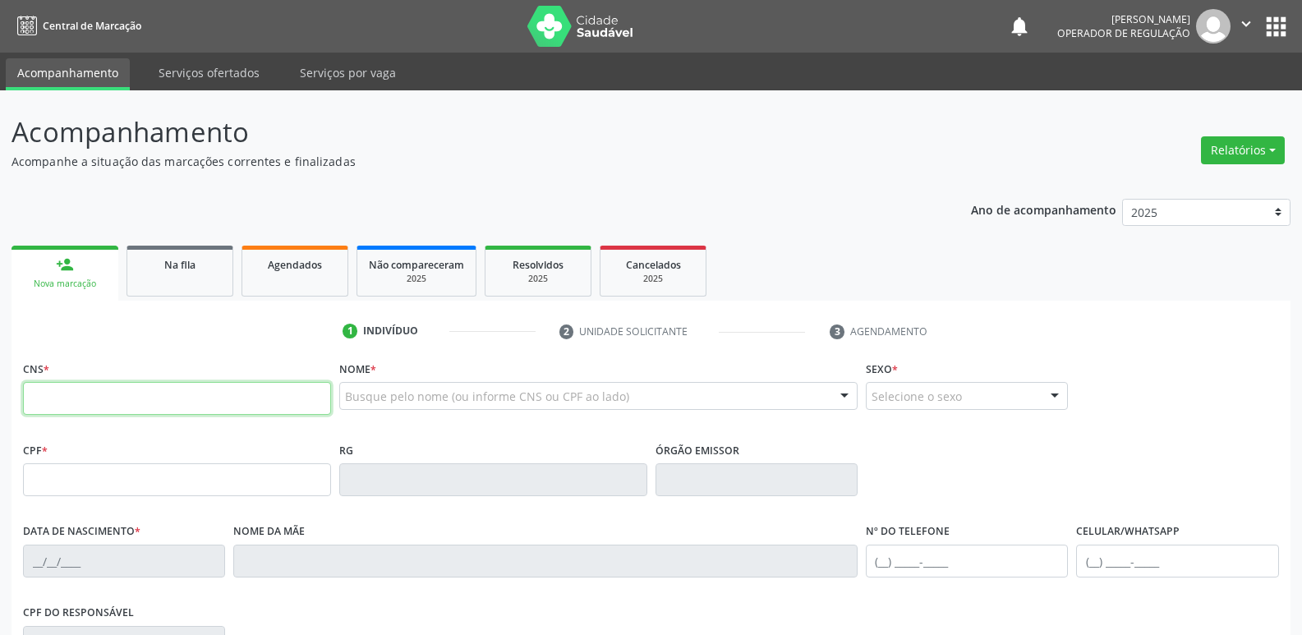
click at [76, 391] on input "text" at bounding box center [177, 398] width 308 height 33
type input "708 4057 4982 9266"
type input "028.113.574-67"
type input "03/11/1976"
type input "Maria da Guia Silva"
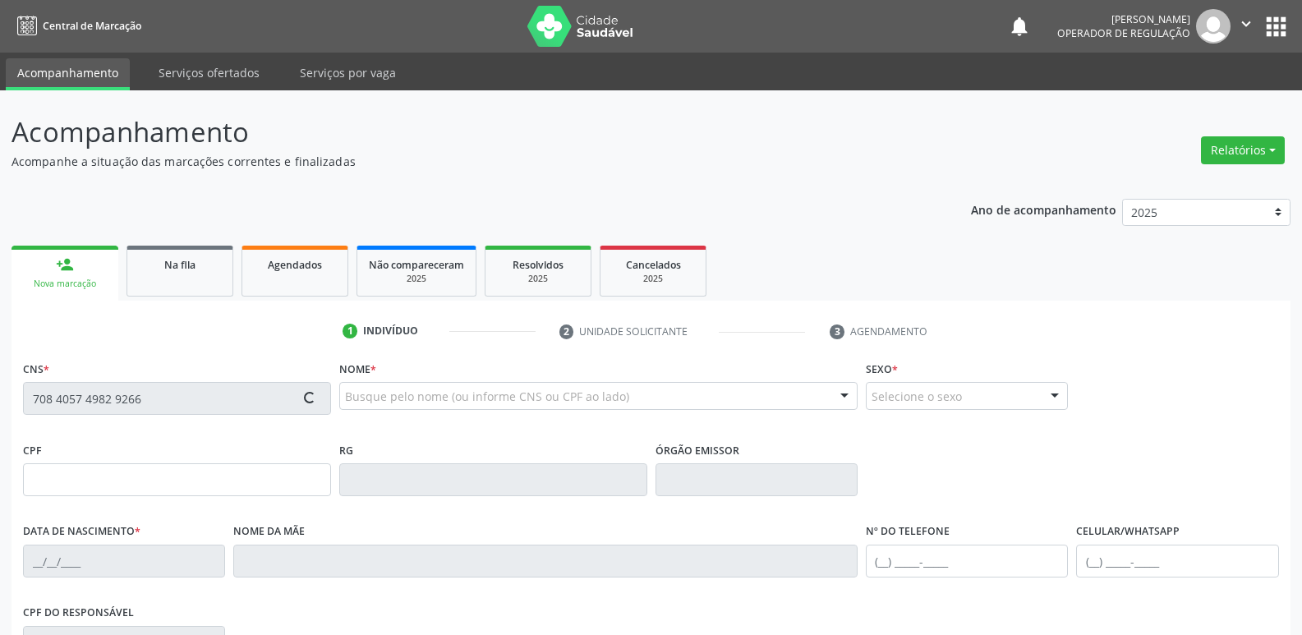
type input "(83) 99420-6523"
type input "7"
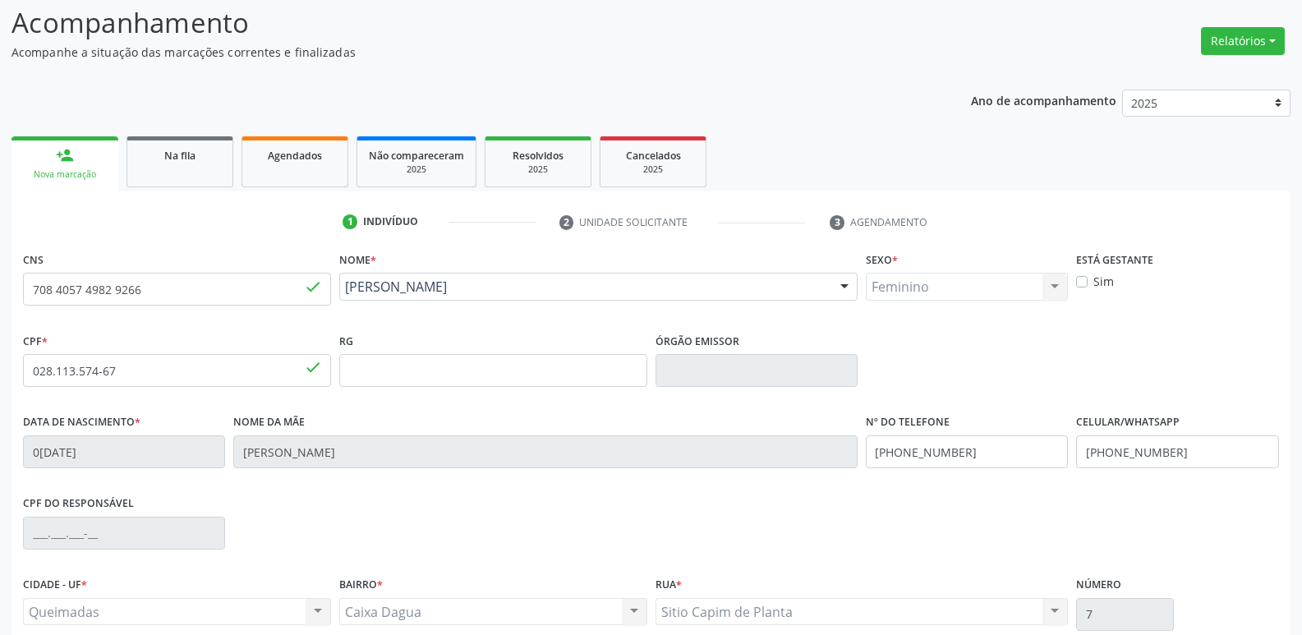
scroll to position [255, 0]
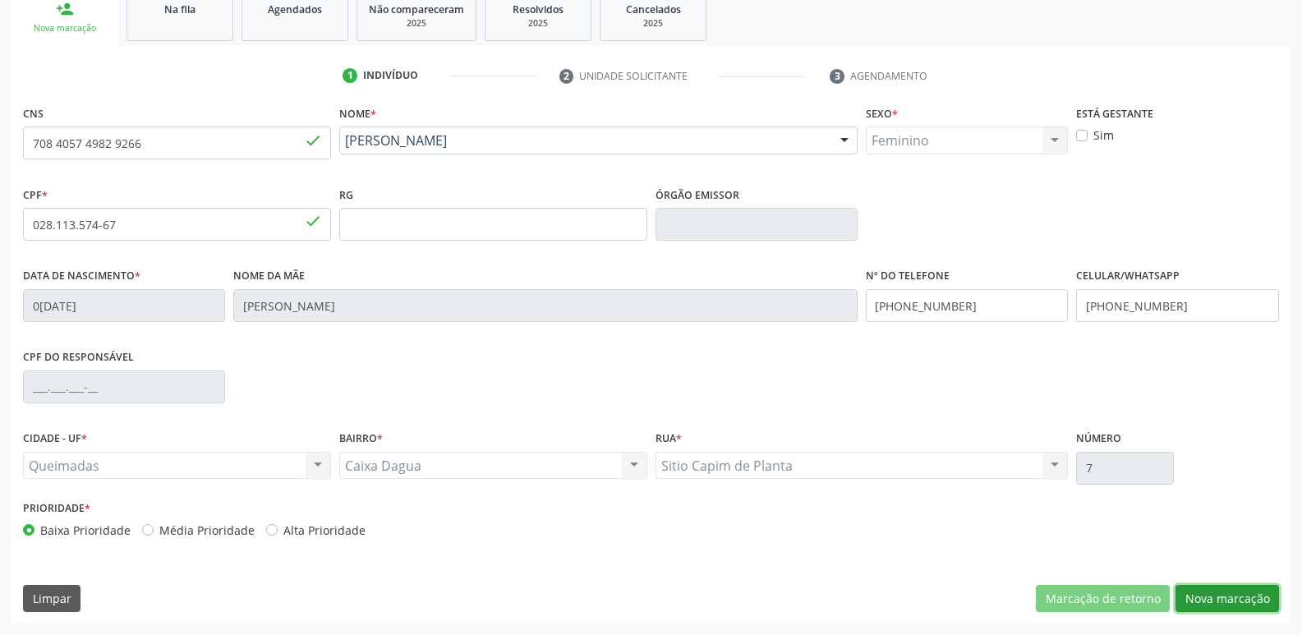
click at [1230, 599] on button "Nova marcação" at bounding box center [1226, 599] width 103 height 28
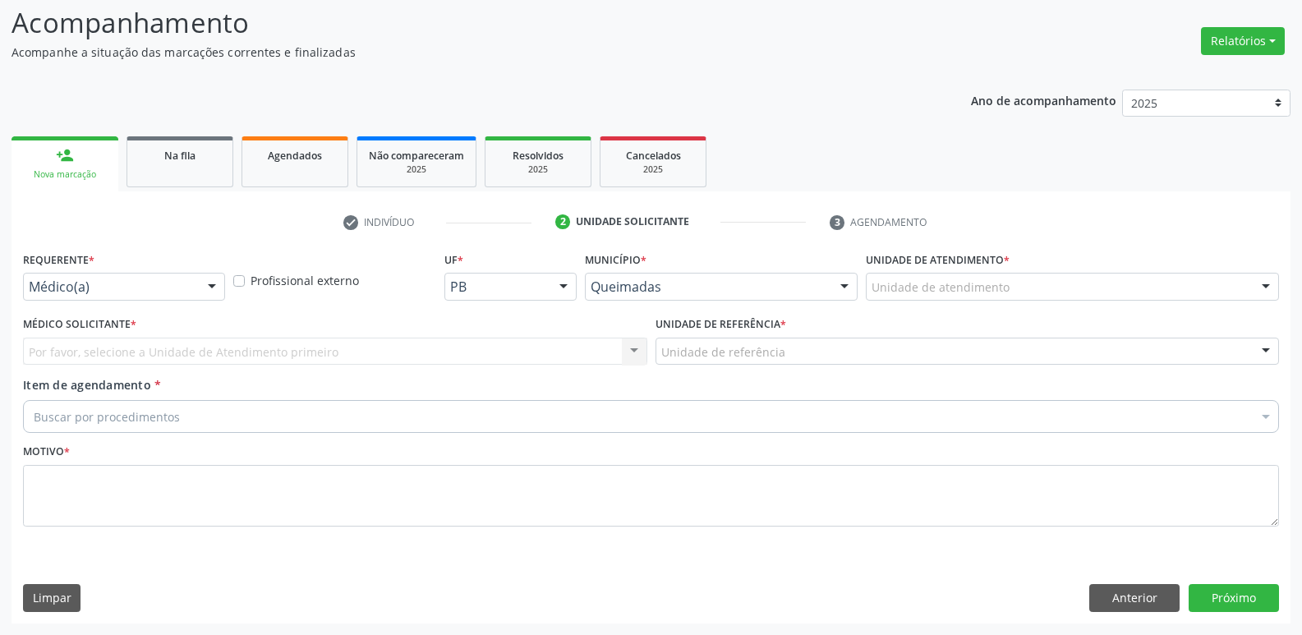
scroll to position [109, 0]
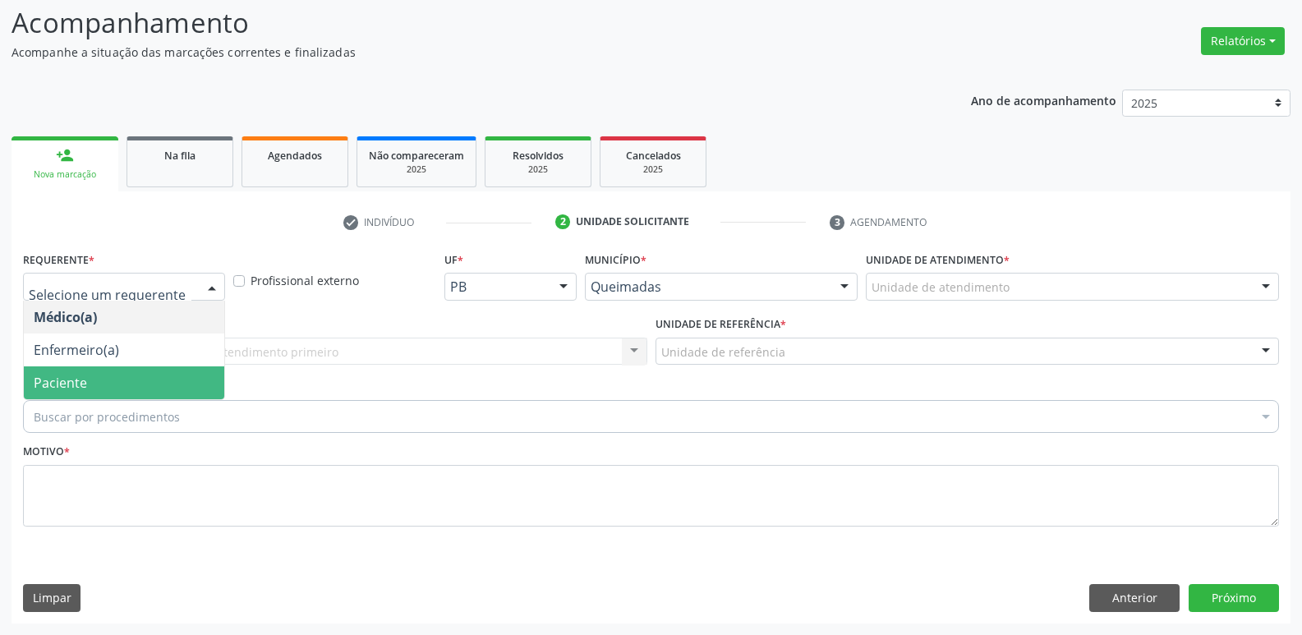
drag, startPoint x: 76, startPoint y: 378, endPoint x: 126, endPoint y: 372, distance: 49.6
click at [71, 377] on span "Paciente" at bounding box center [60, 383] width 53 height 18
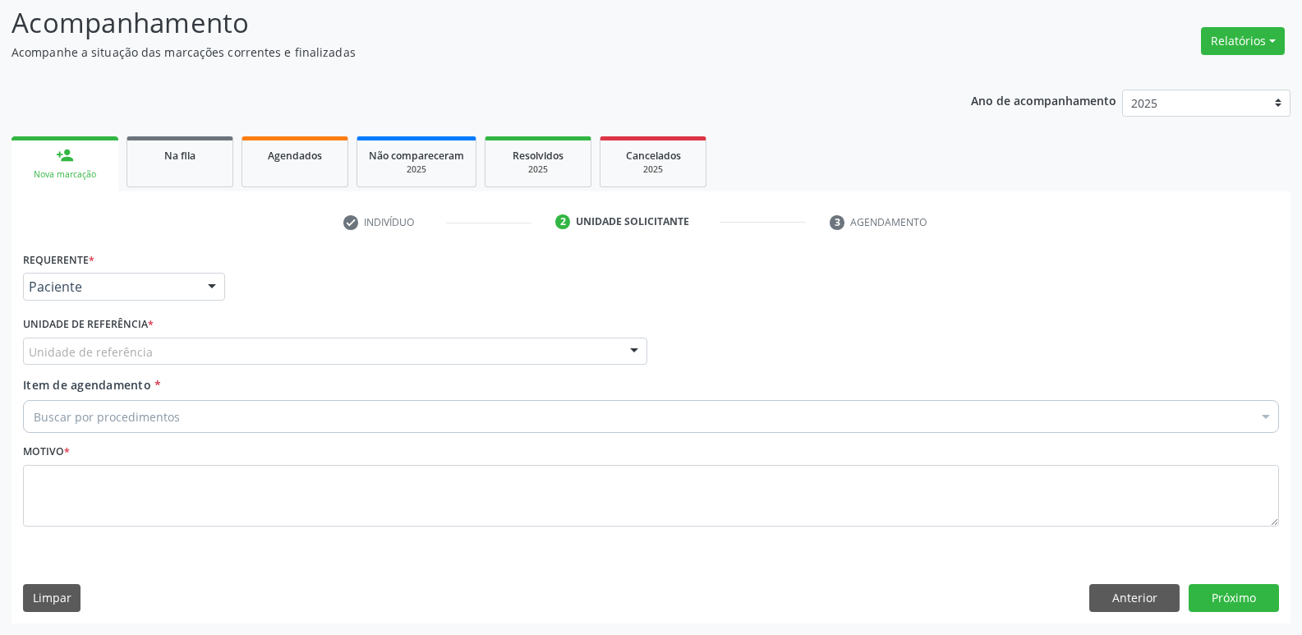
click at [190, 358] on div "Unidade de referência" at bounding box center [335, 352] width 624 height 28
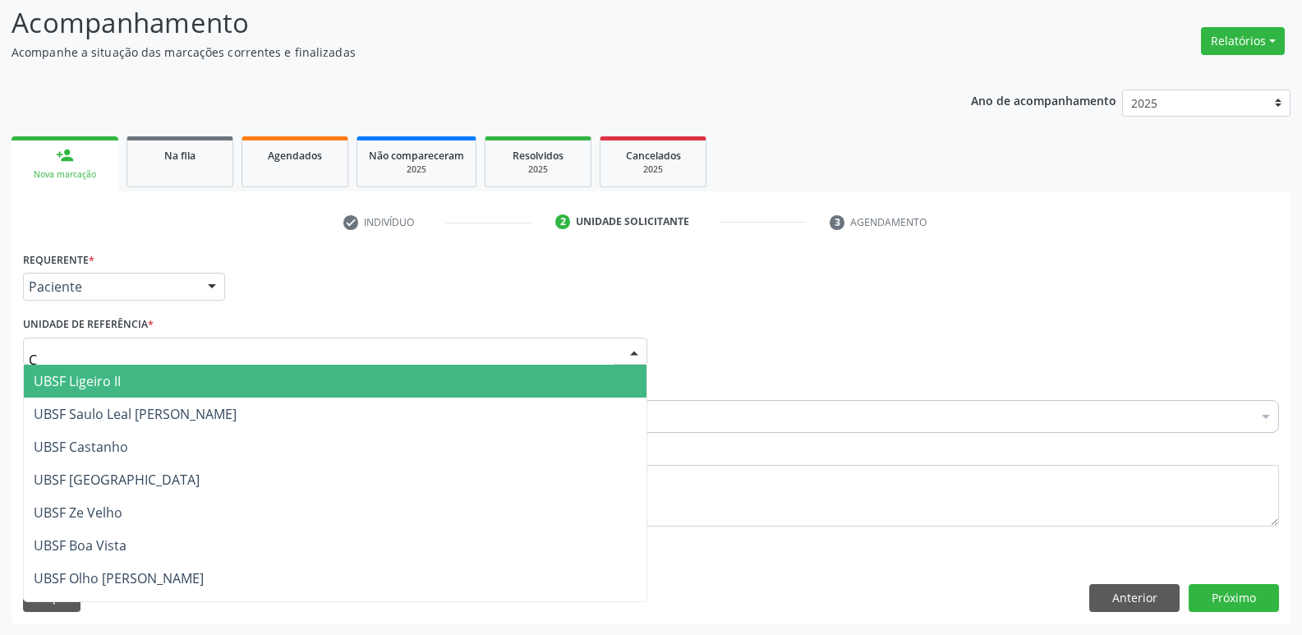
type input "CA"
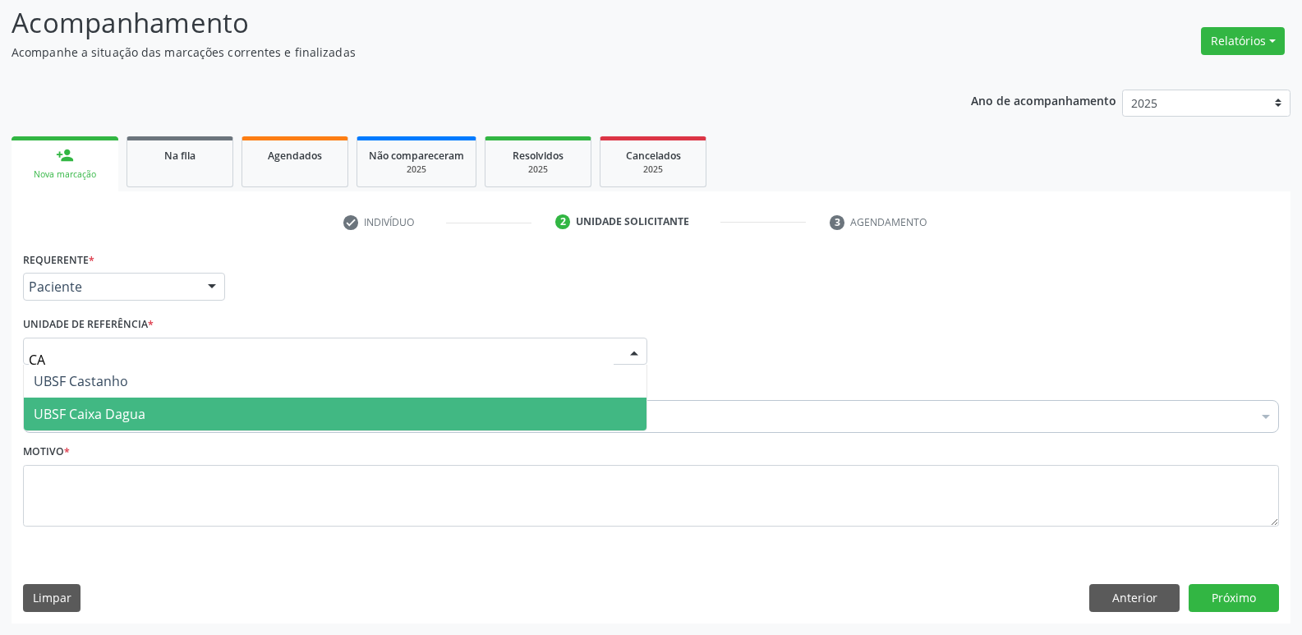
click at [160, 403] on span "UBSF Caixa Dagua" at bounding box center [335, 414] width 623 height 33
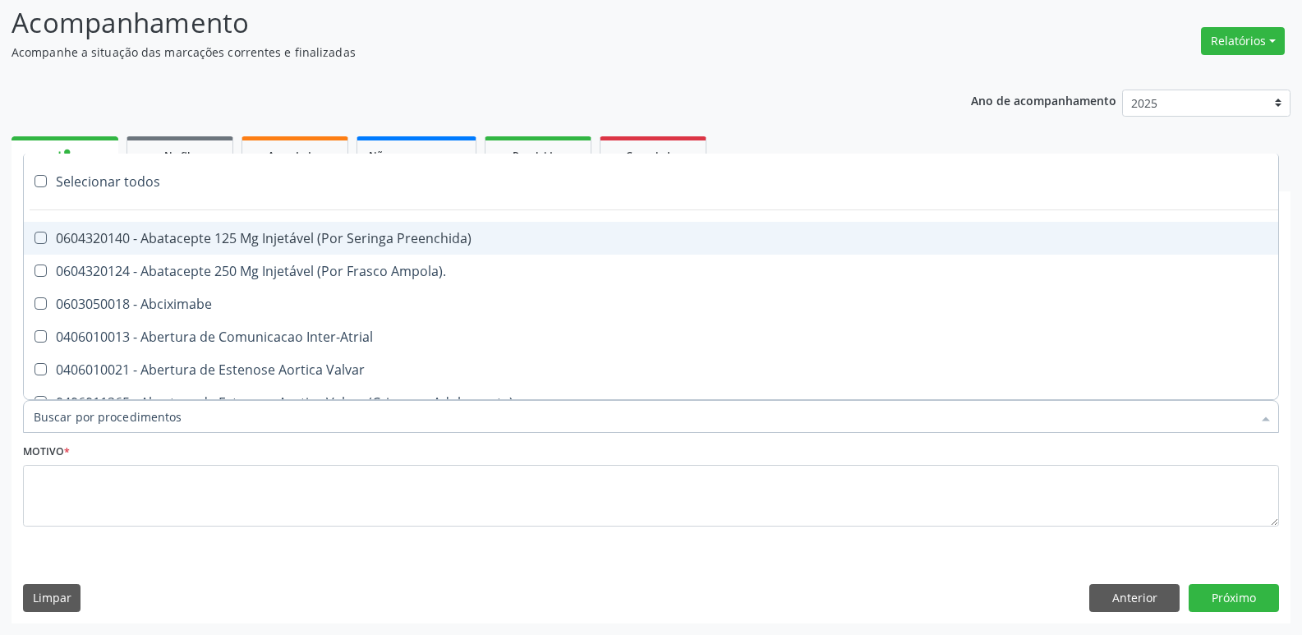
click at [160, 403] on div at bounding box center [651, 416] width 1256 height 33
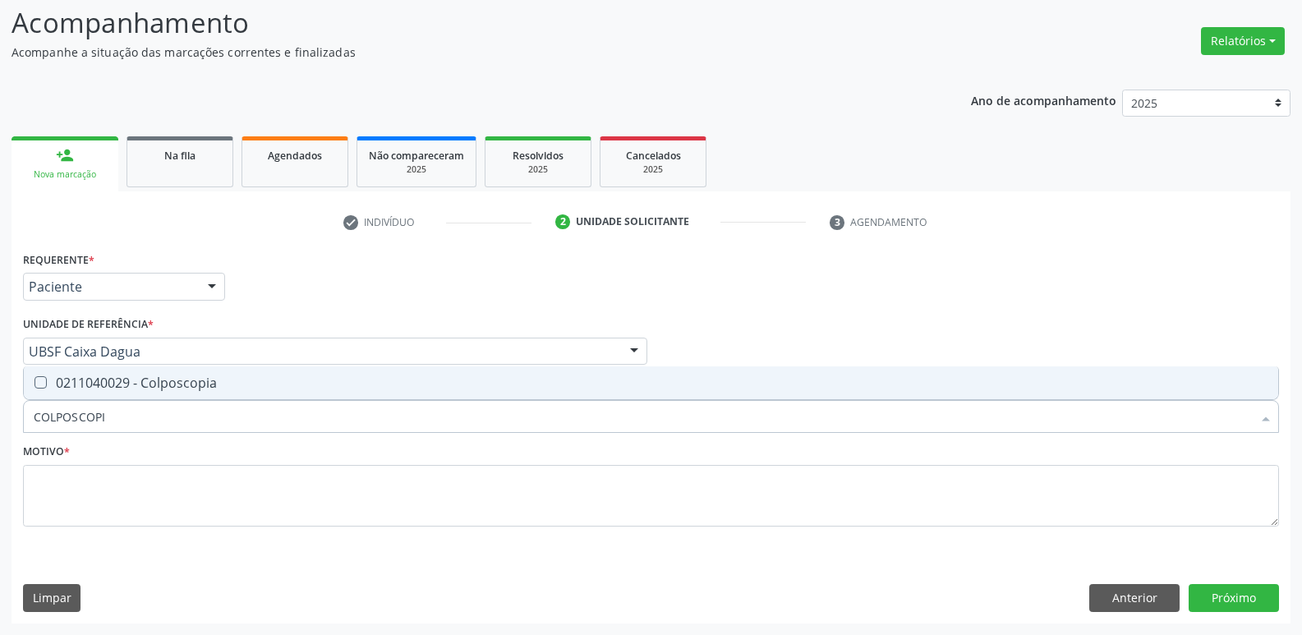
type input "COLPOSCOPIA"
click at [161, 383] on div "0211040029 - Colposcopia" at bounding box center [651, 382] width 1235 height 13
checkbox Colposcopia "true"
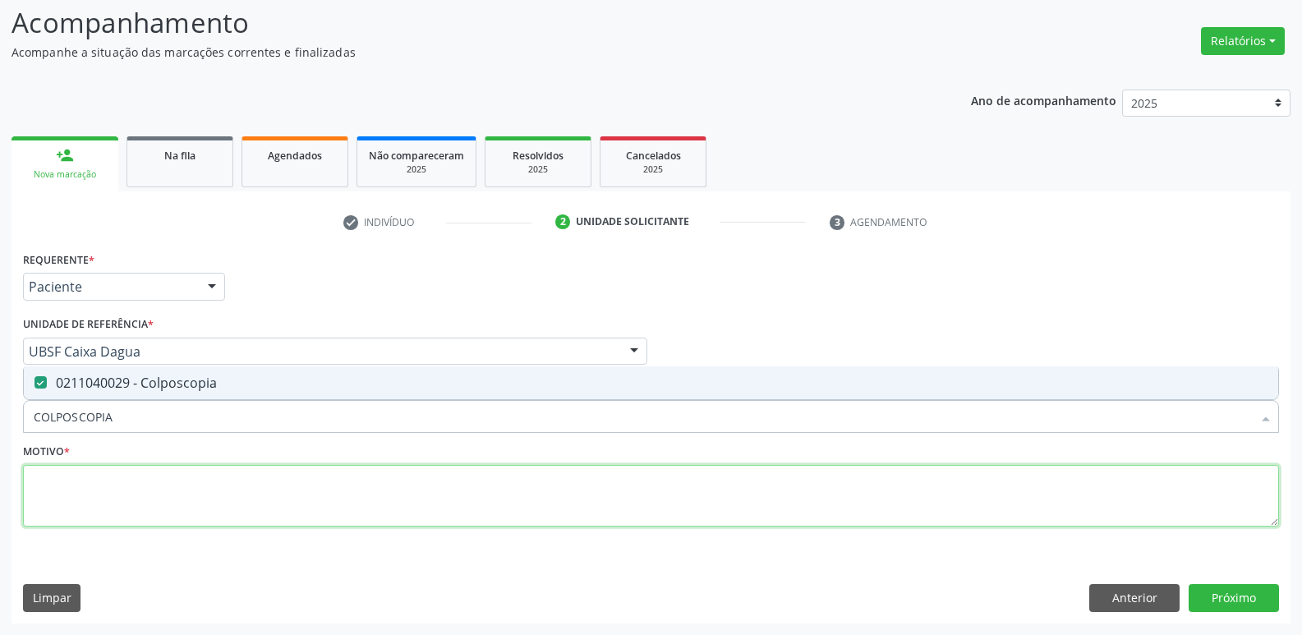
click at [143, 477] on textarea at bounding box center [651, 496] width 1256 height 62
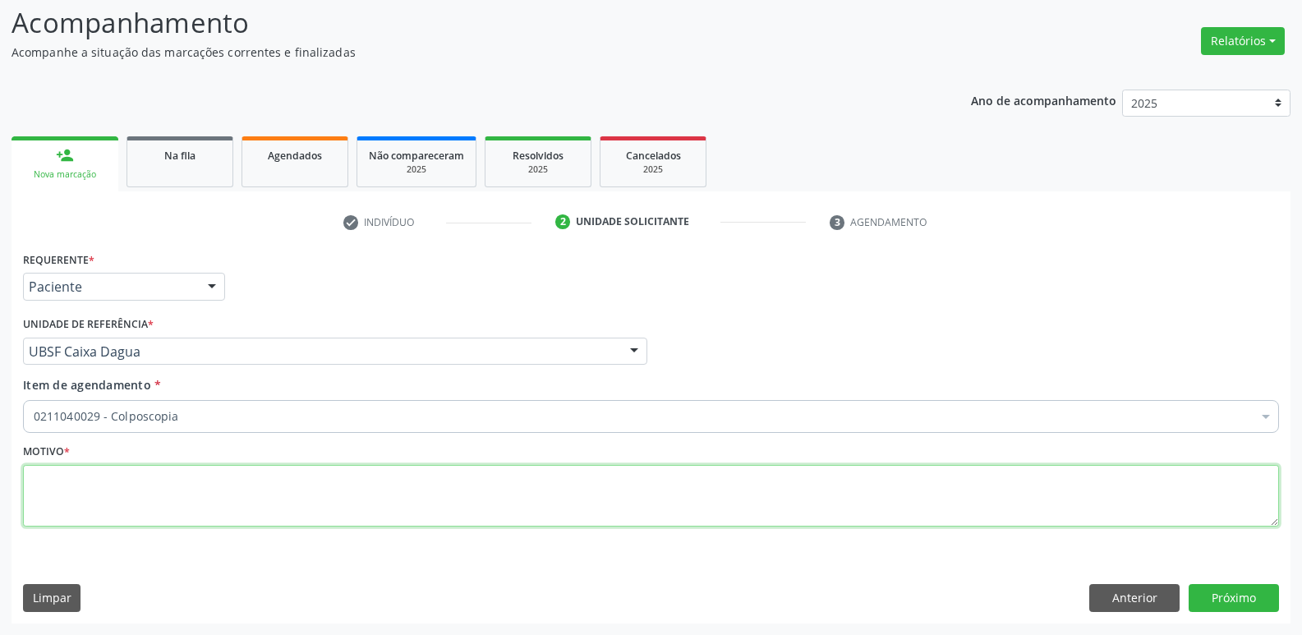
paste textarea "LEVAR CITOLÓGICO"
type textarea "LEVAR CITOLÓGICO"
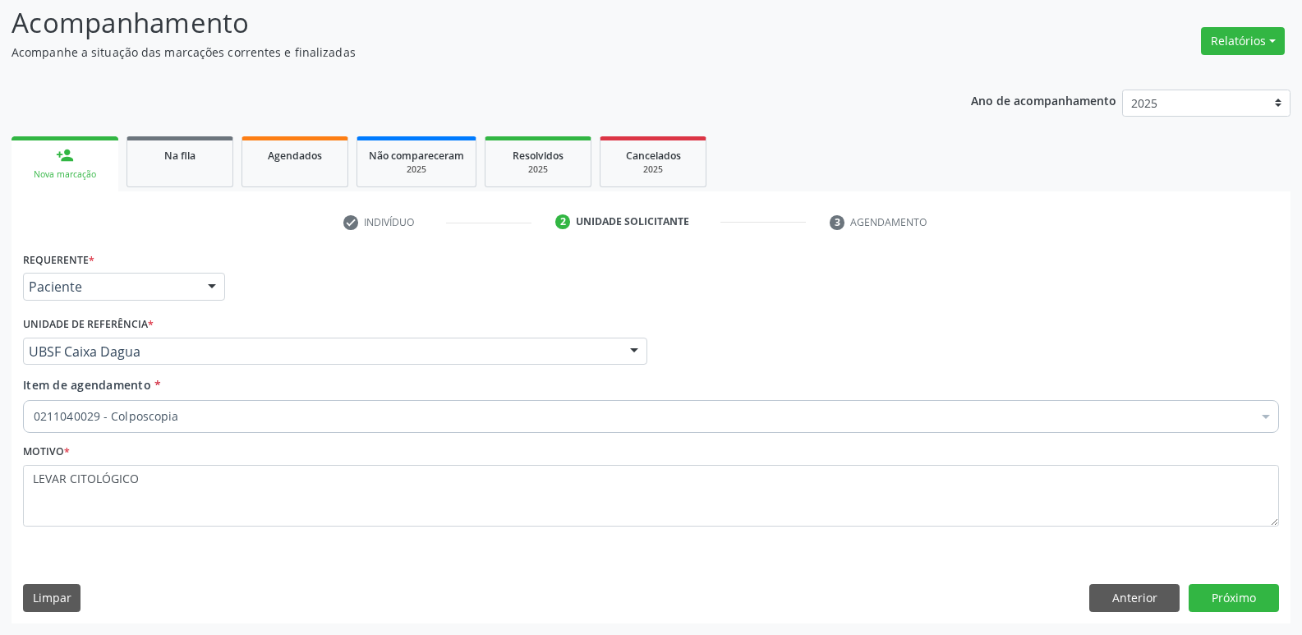
click at [1207, 613] on div "Requerente * Paciente Médico(a) Enfermeiro(a) Paciente Nenhum resultado encontr…" at bounding box center [650, 434] width 1279 height 375
click at [1219, 601] on button "Próximo" at bounding box center [1234, 598] width 90 height 28
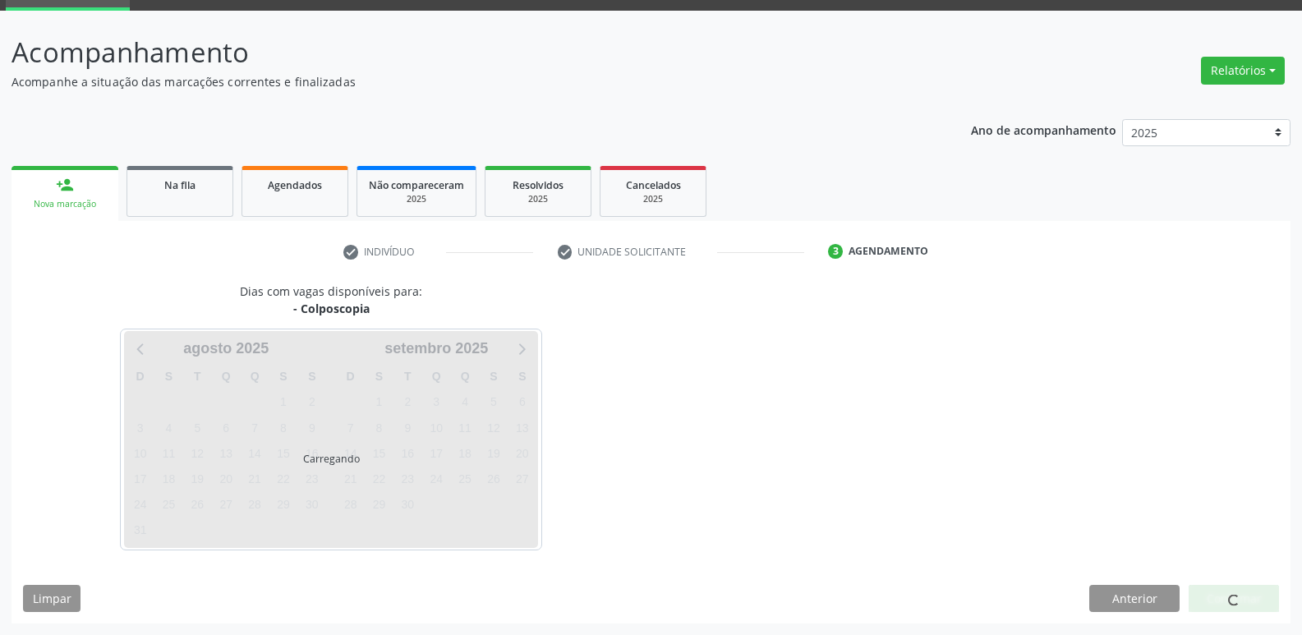
scroll to position [80, 0]
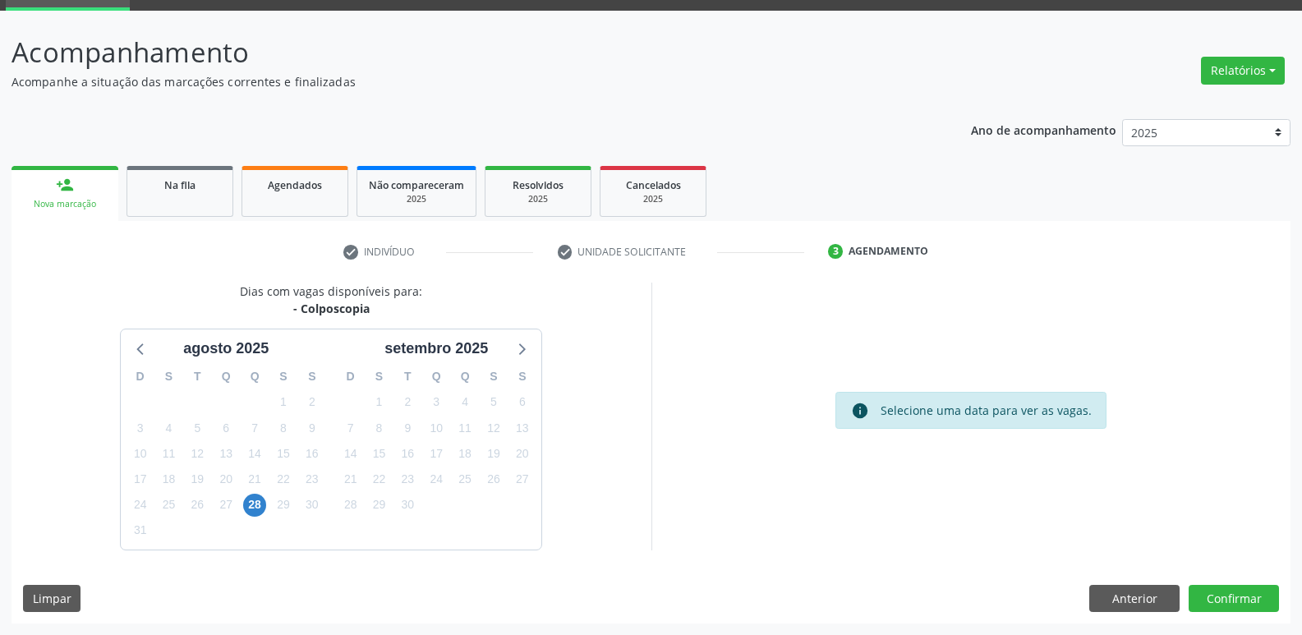
click at [247, 494] on div "28" at bounding box center [254, 504] width 23 height 25
click at [253, 496] on span "28" at bounding box center [254, 505] width 23 height 23
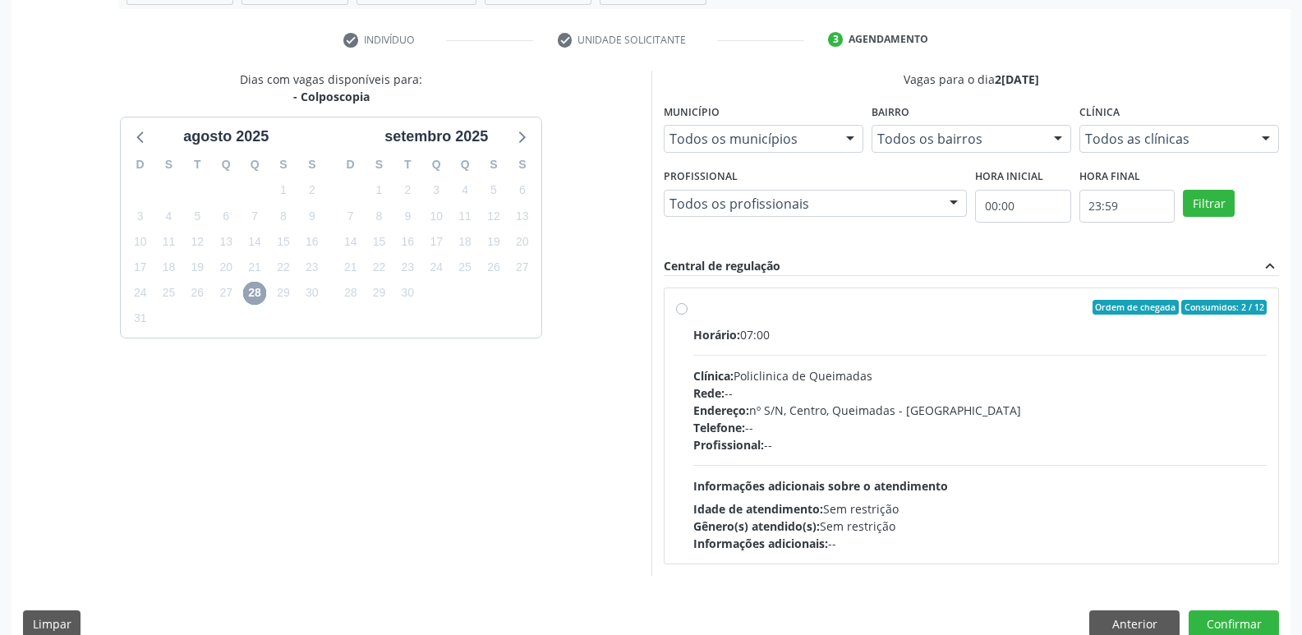
scroll to position [317, 0]
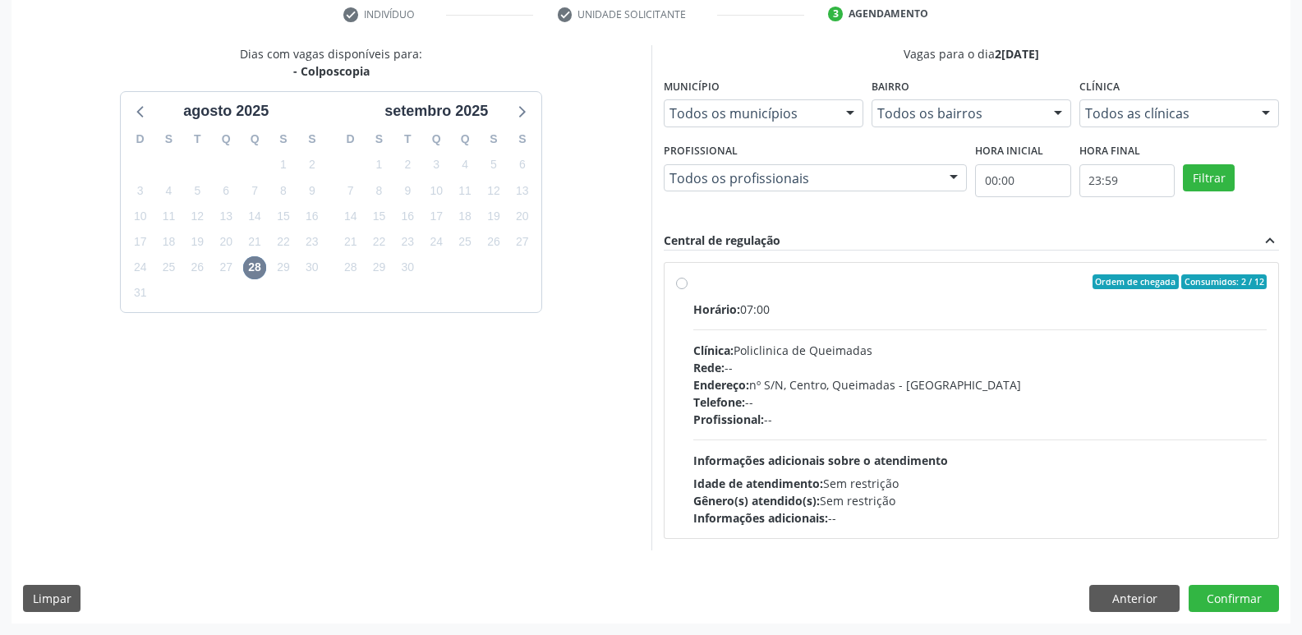
click at [1148, 393] on div "Telefone: --" at bounding box center [980, 401] width 574 height 17
click at [688, 289] on input "Ordem de chegada Consumidos: 2 / 12 Horário: 07:00 Clínica: Policlinica de Quei…" at bounding box center [681, 281] width 11 height 15
radio input "true"
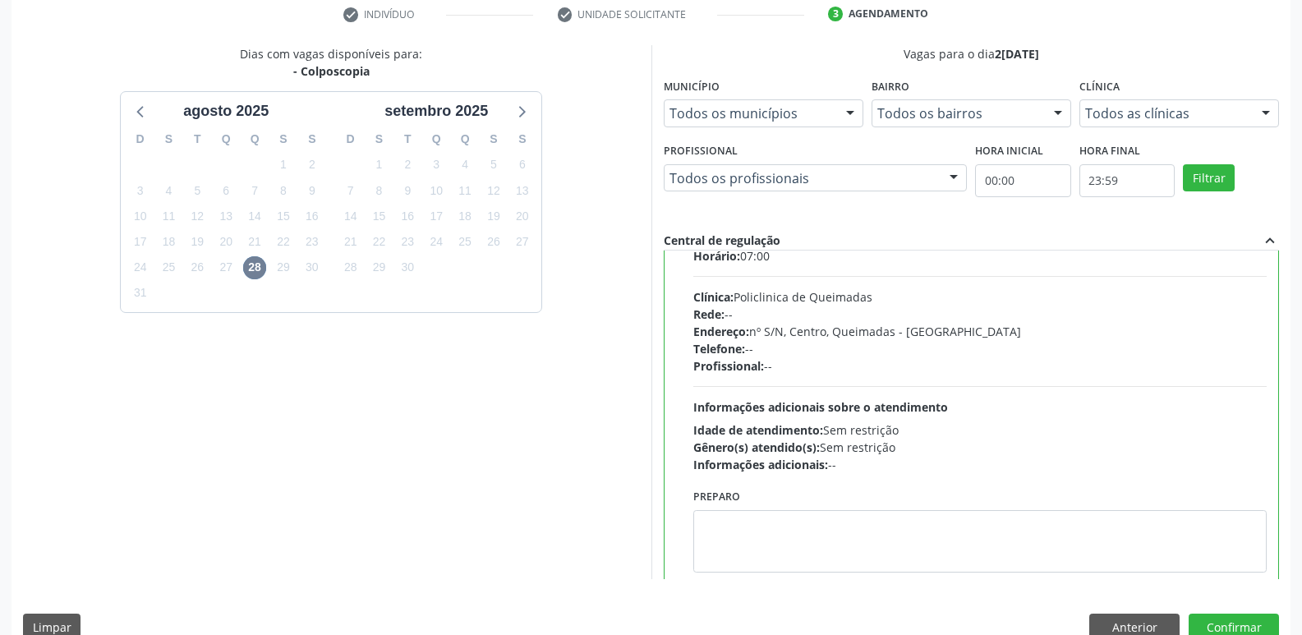
scroll to position [81, 0]
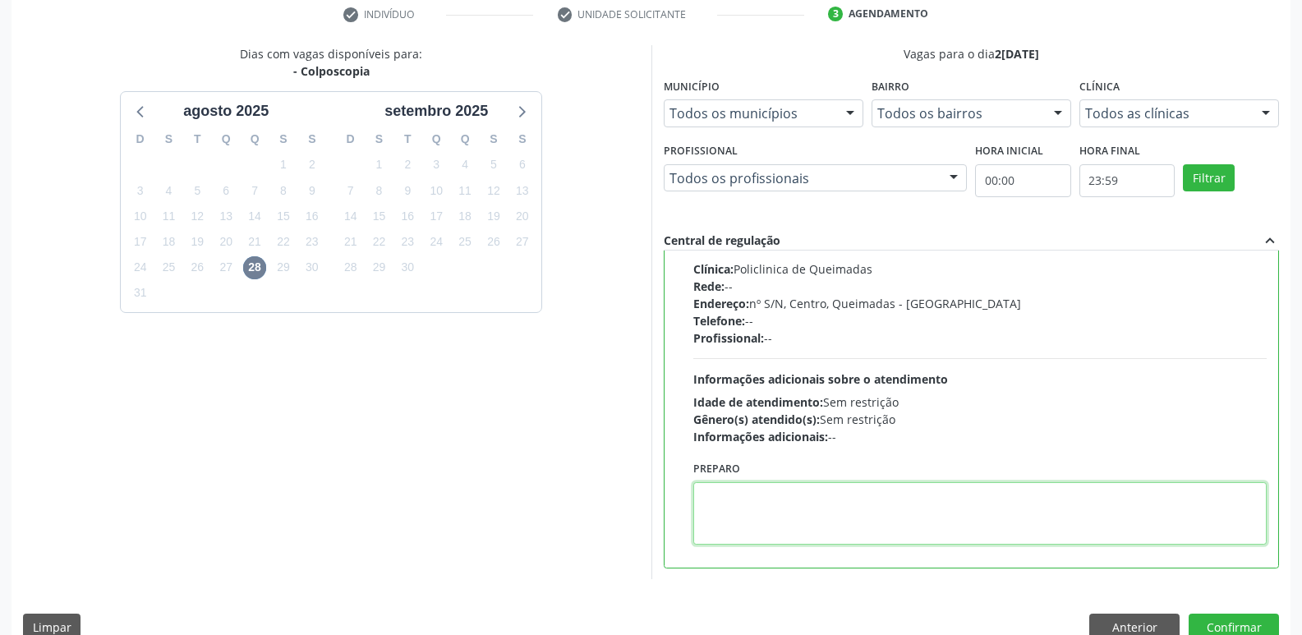
click at [778, 516] on textarea at bounding box center [980, 513] width 574 height 62
paste textarea "LEVAR CITOLÓGICO"
type textarea "LEVAR CITOLÓGICO"
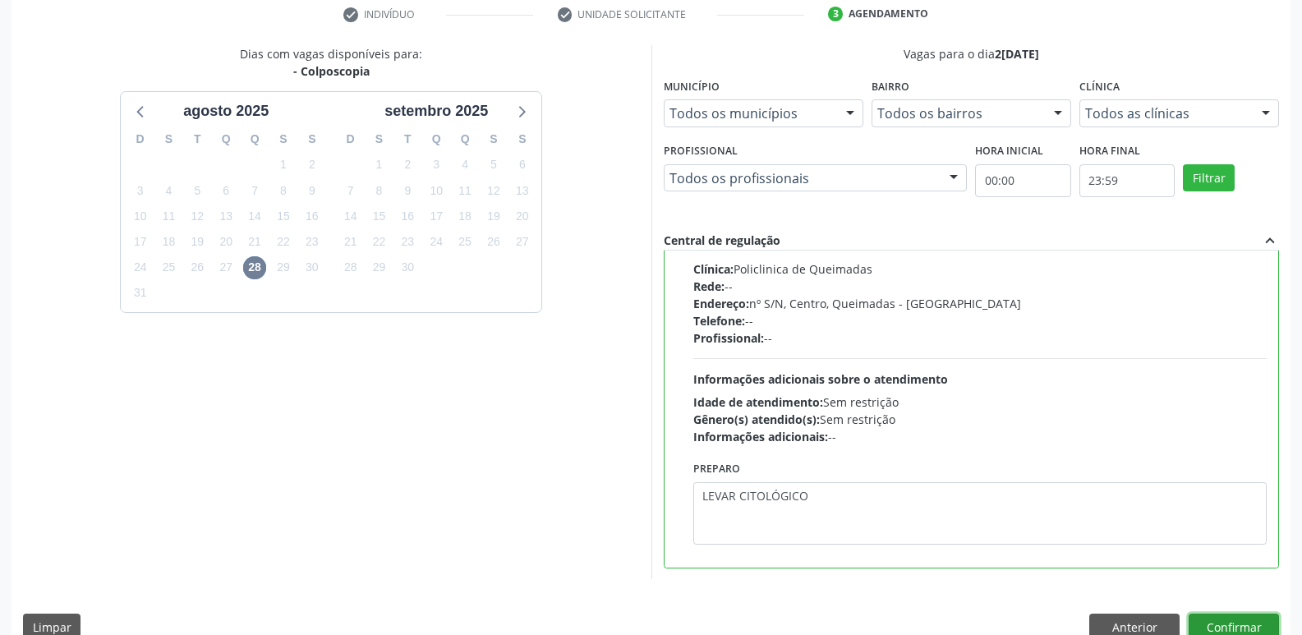
click at [1244, 620] on button "Confirmar" at bounding box center [1234, 628] width 90 height 28
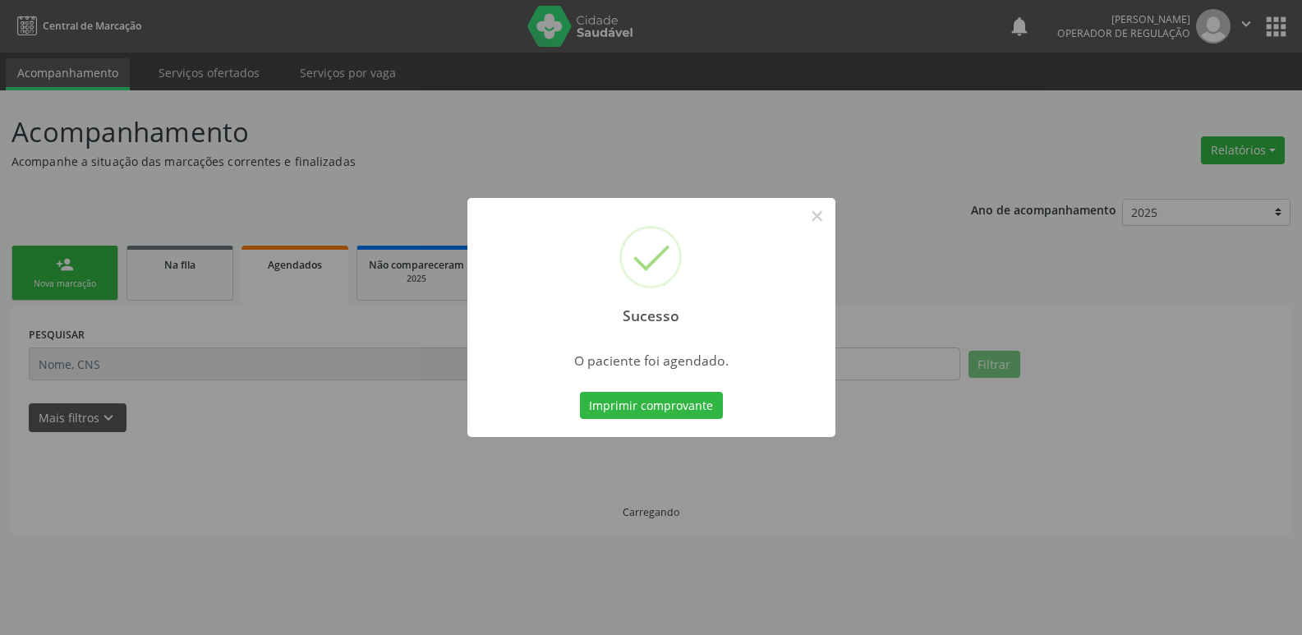
scroll to position [0, 0]
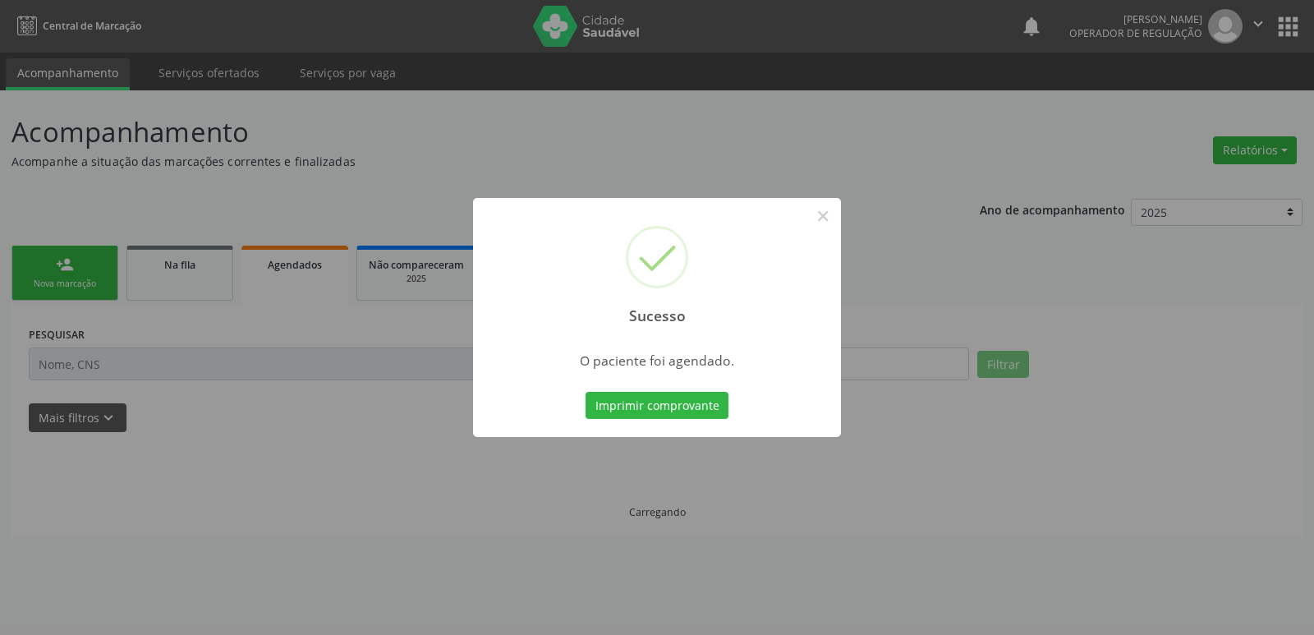
click at [586, 392] on button "Imprimir comprovante" at bounding box center [657, 406] width 143 height 28
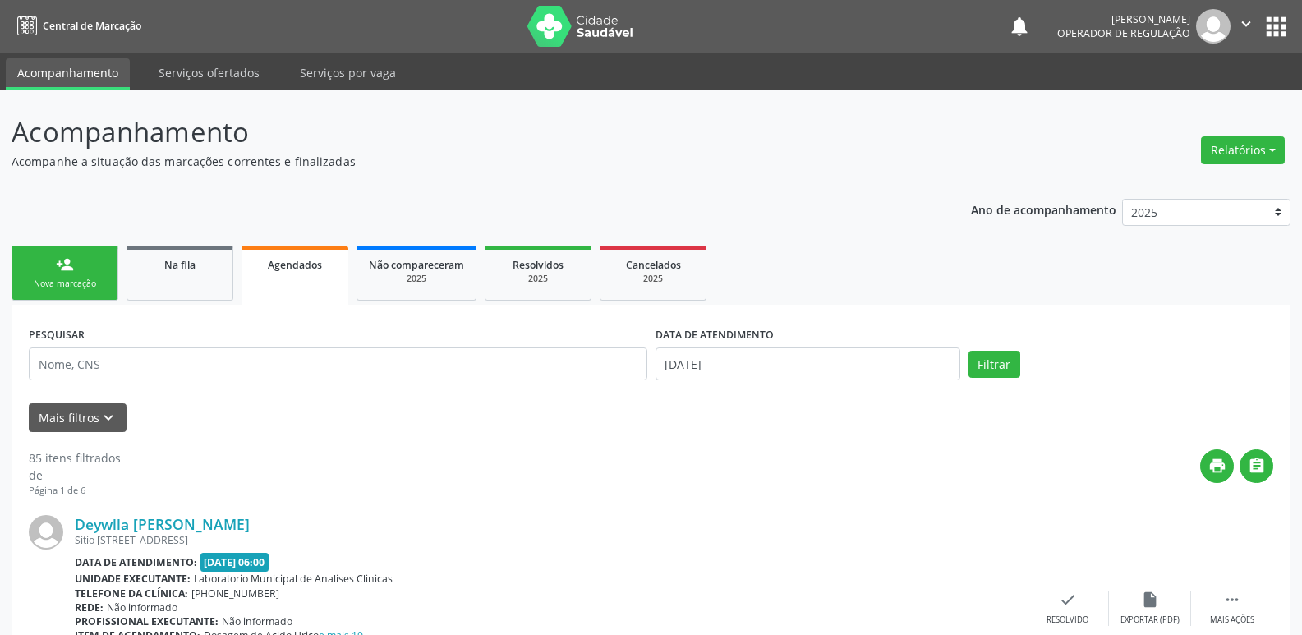
click at [75, 261] on link "person_add Nova marcação" at bounding box center [64, 273] width 107 height 55
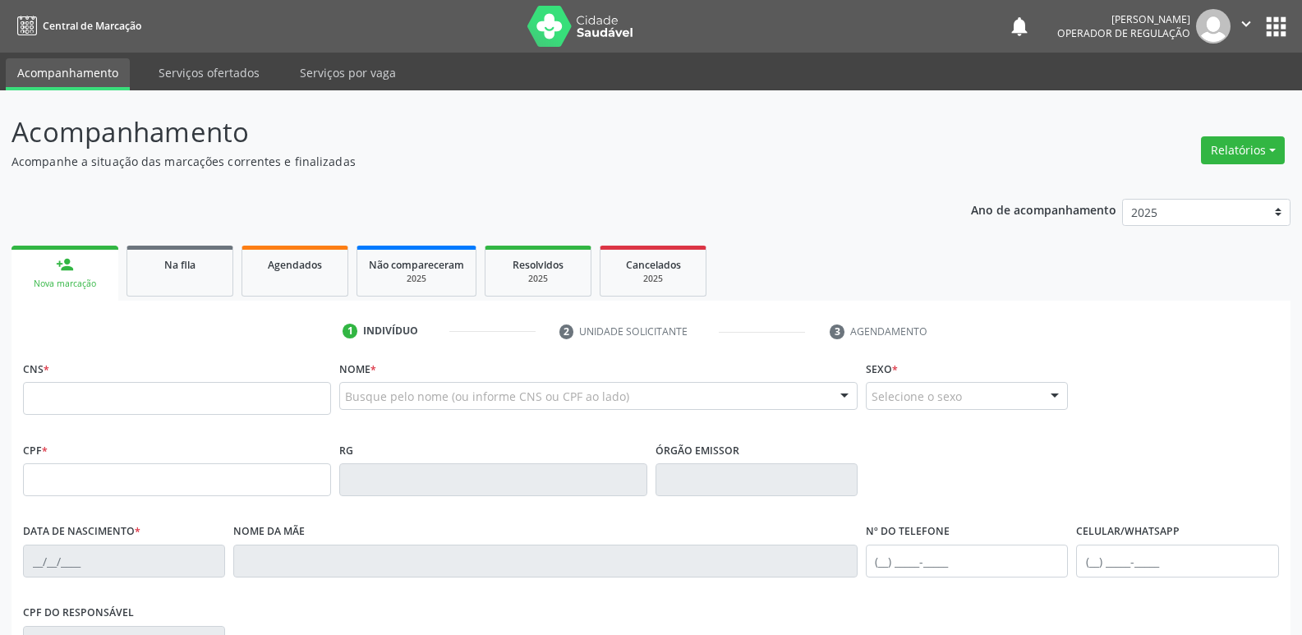
click at [105, 381] on div "CNS *" at bounding box center [177, 385] width 308 height 58
click at [175, 275] on link "Na fila" at bounding box center [179, 271] width 107 height 51
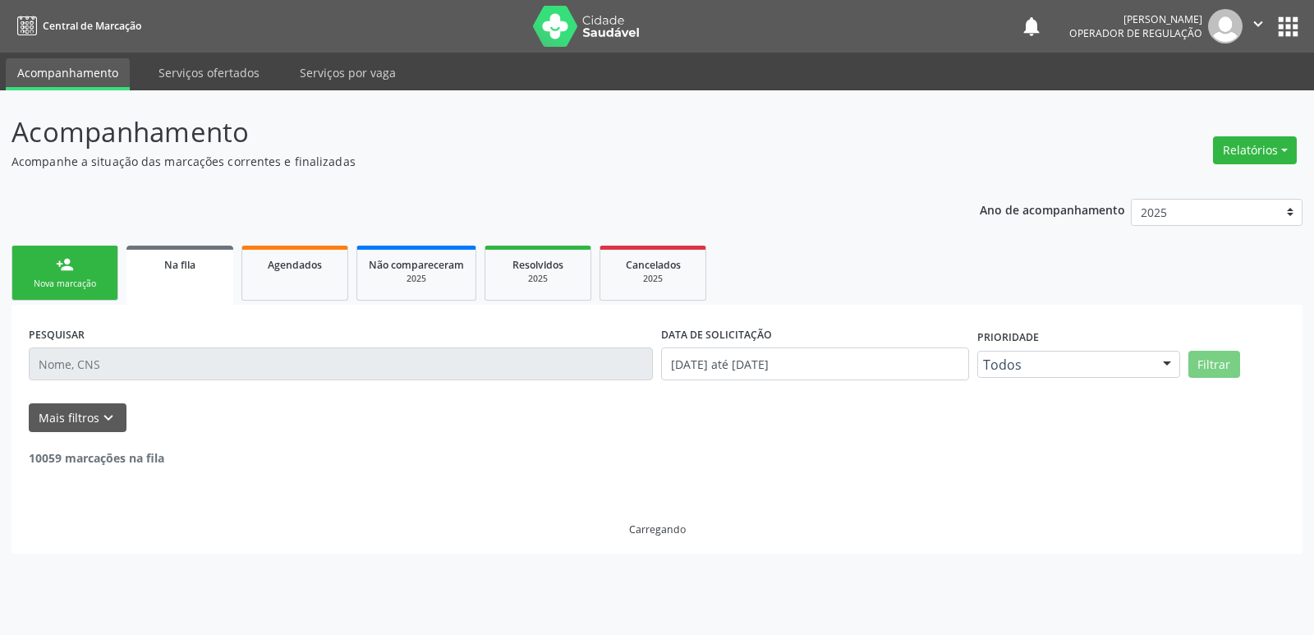
click at [98, 366] on input "text" at bounding box center [341, 363] width 624 height 33
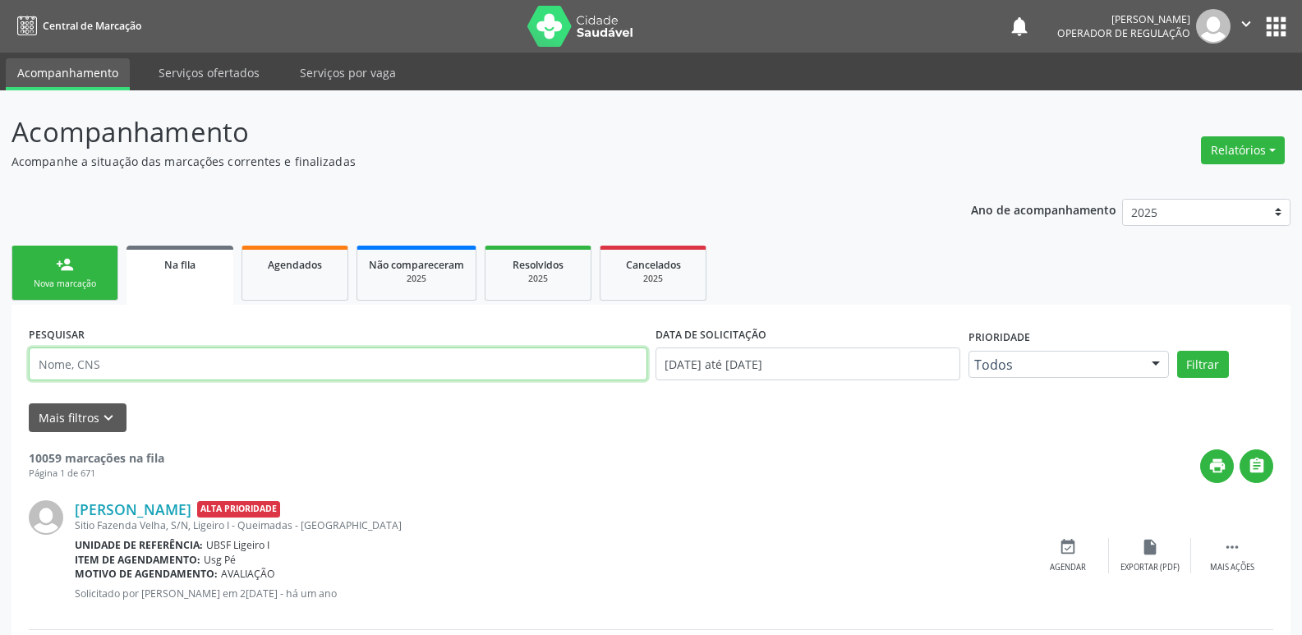
click at [98, 366] on input "text" at bounding box center [338, 363] width 619 height 33
type input "DENISE FERNANDES"
click at [1177, 351] on button "Filtrar" at bounding box center [1203, 365] width 52 height 28
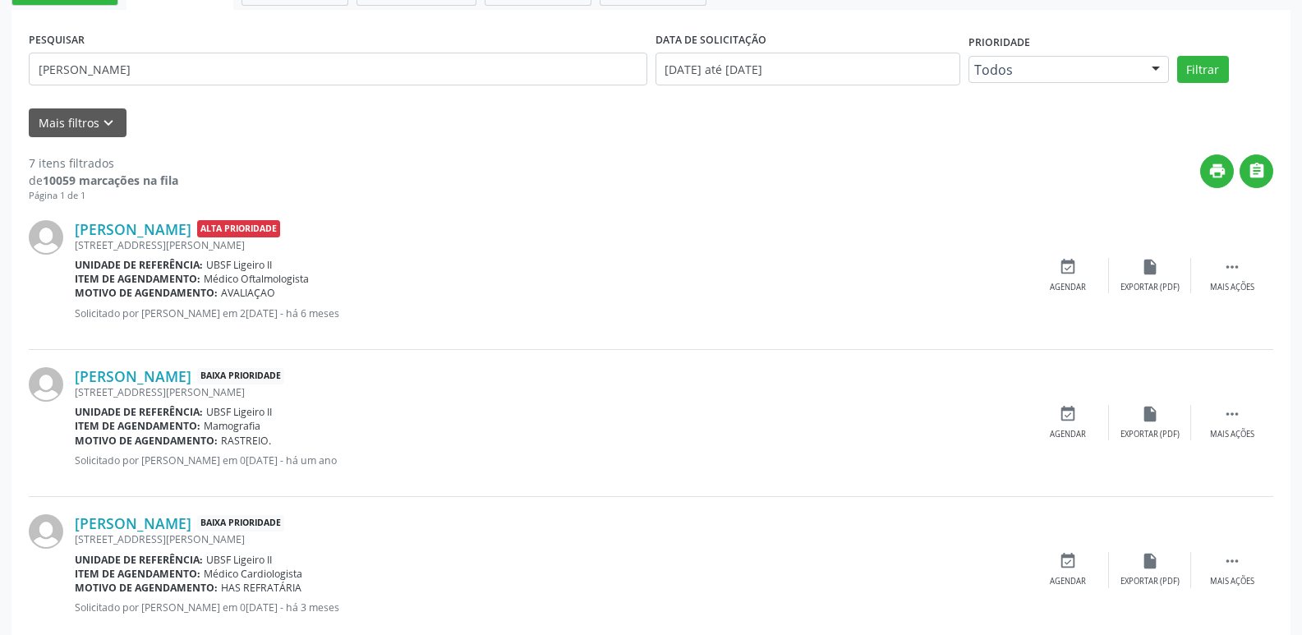
scroll to position [264, 0]
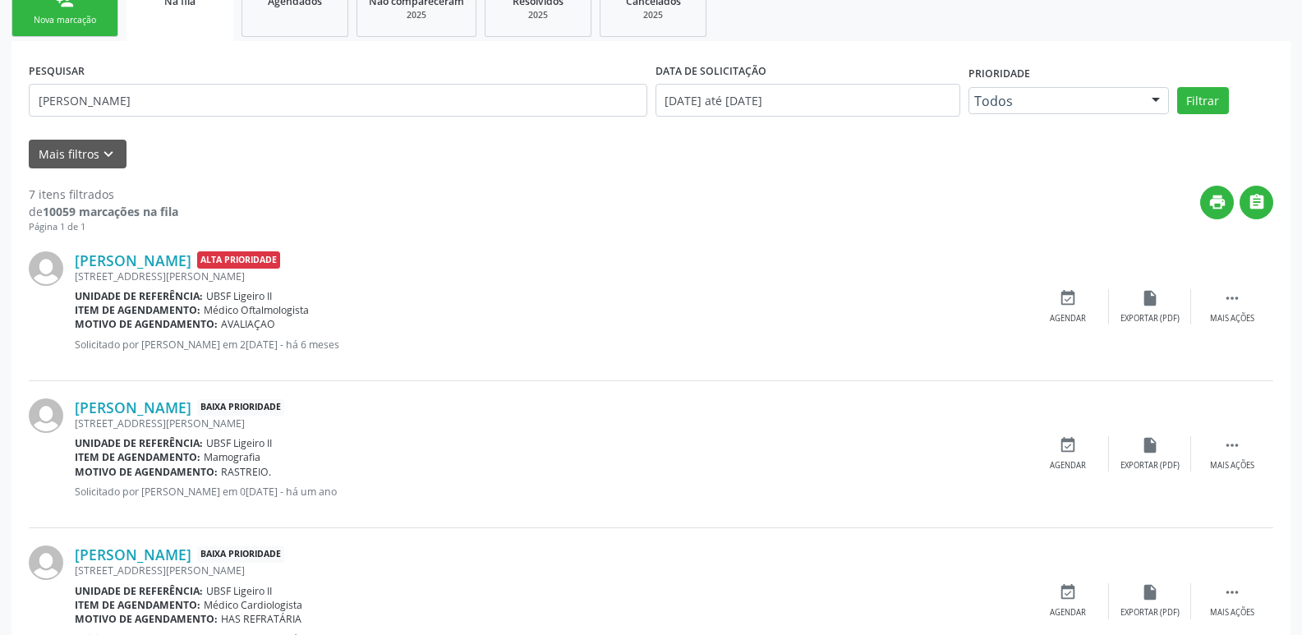
click at [57, 26] on div "Nova marcação" at bounding box center [65, 20] width 82 height 12
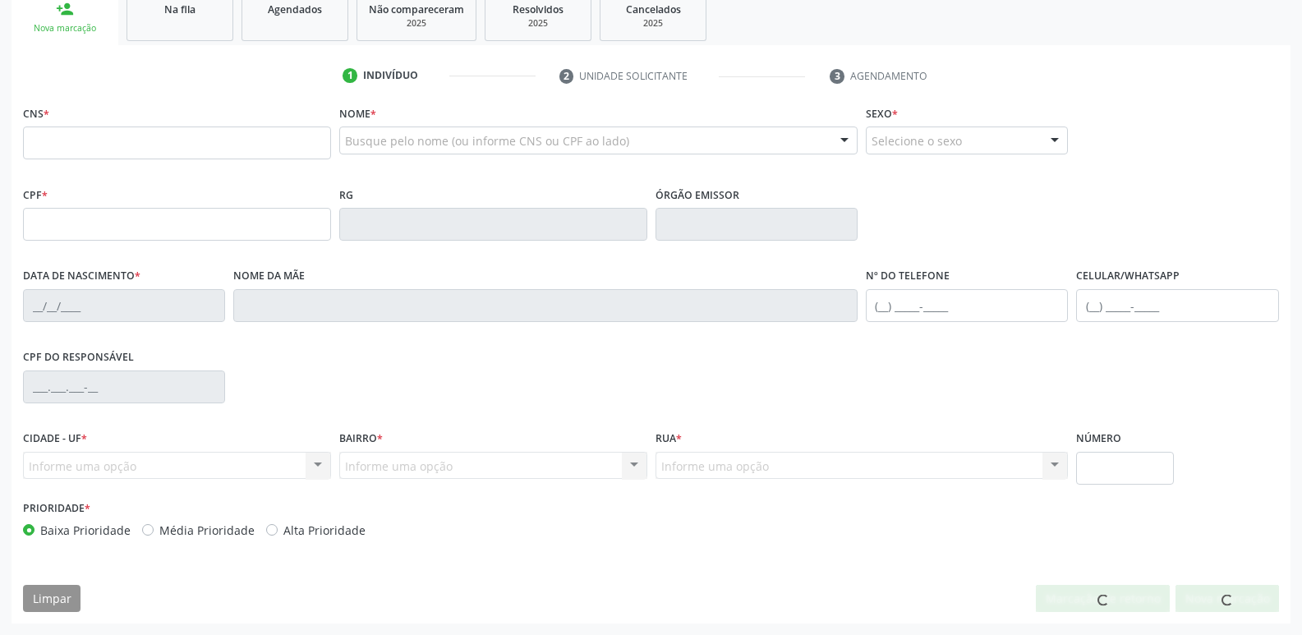
scroll to position [255, 0]
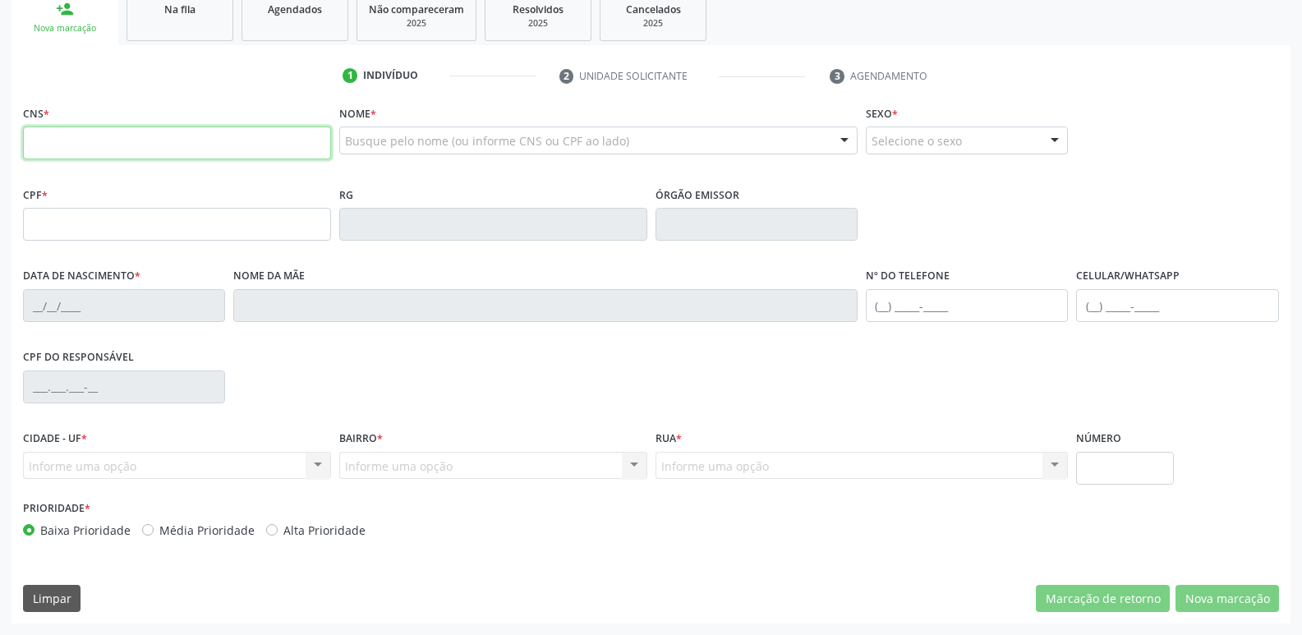
click at [64, 132] on input "text" at bounding box center [177, 142] width 308 height 33
type input "704 6081 1758 1320"
type input "936.017.197-20"
type input "15/03/1959"
type input "Valdemira Fernandes de Maria"
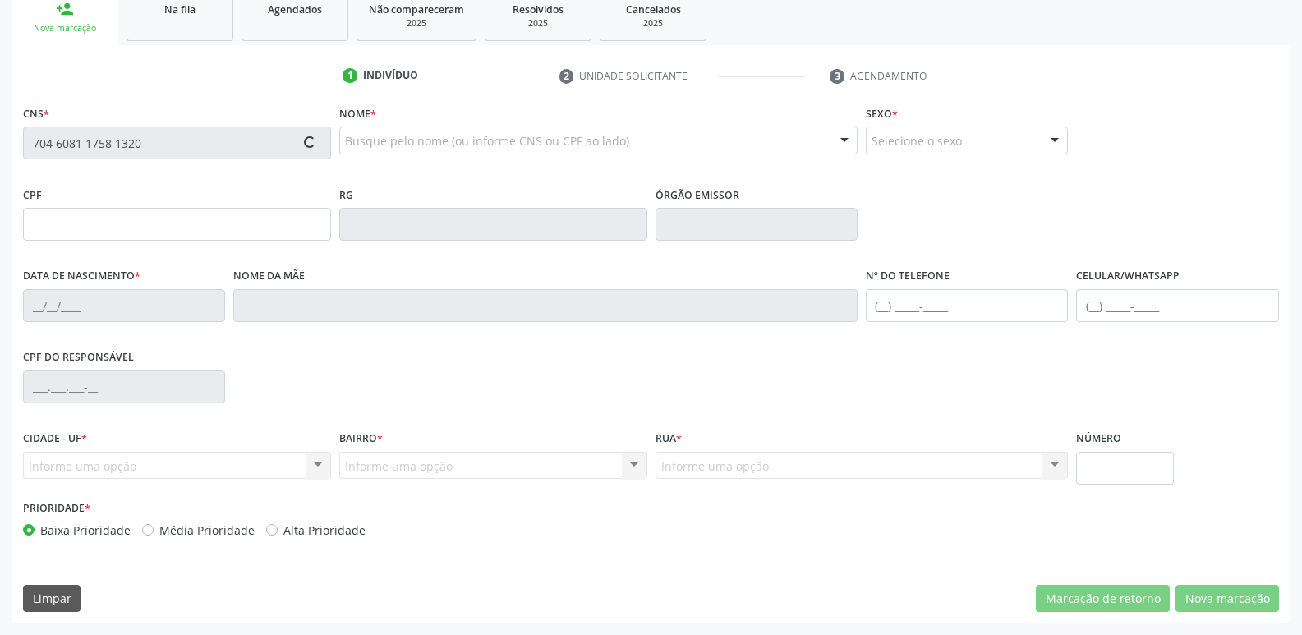
type input "(83) 98783-1142"
type input "94"
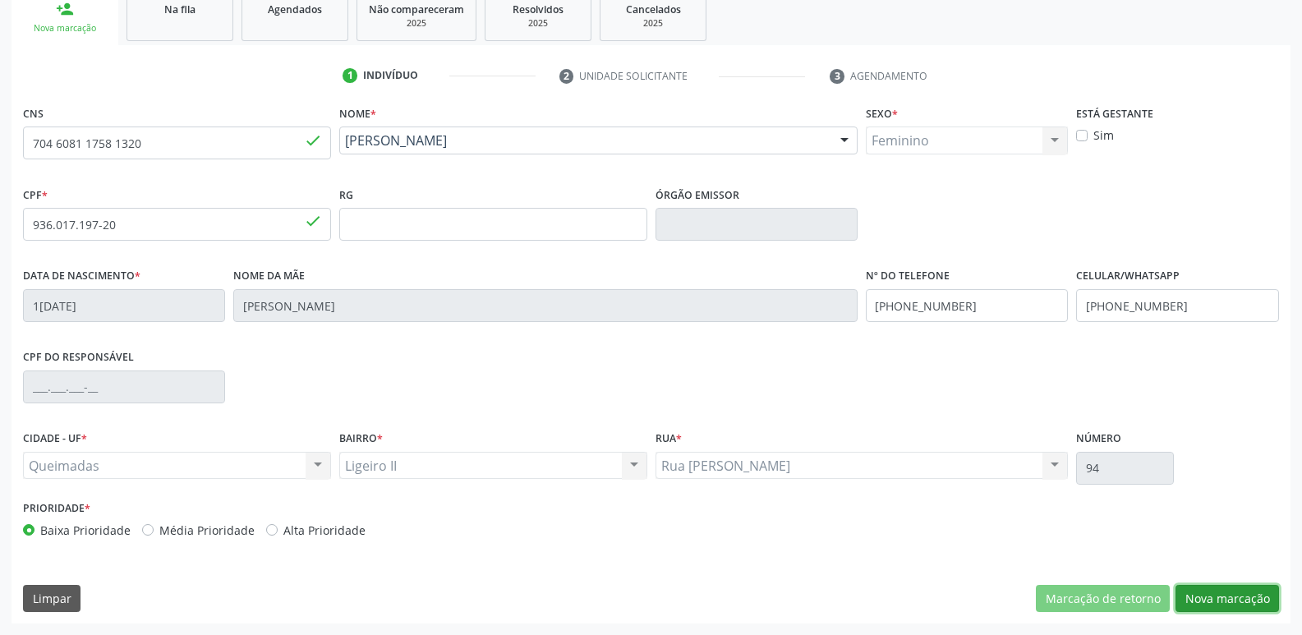
click at [1221, 591] on button "Nova marcação" at bounding box center [1226, 599] width 103 height 28
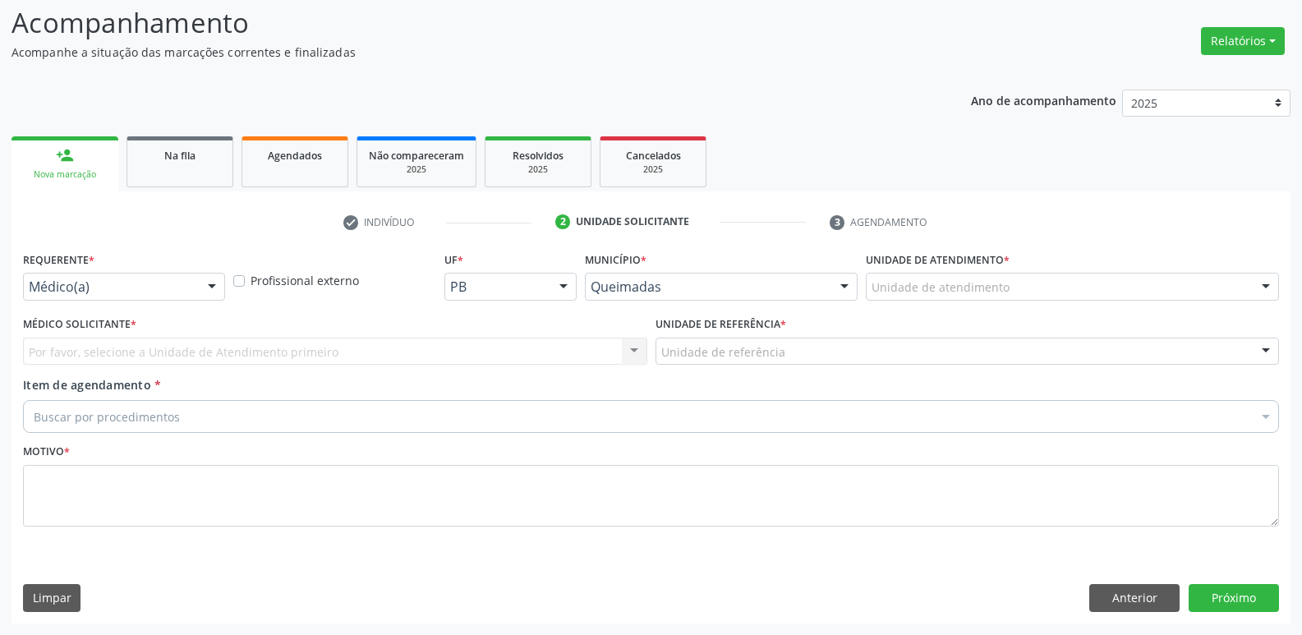
scroll to position [109, 0]
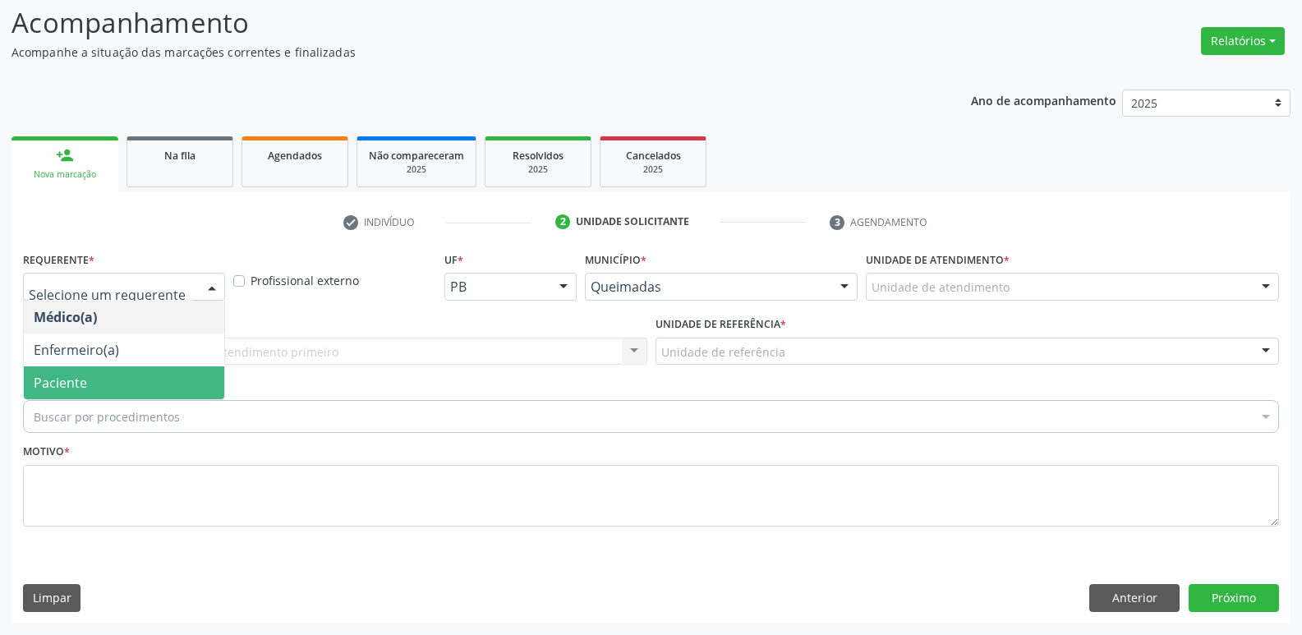
click at [79, 371] on span "Paciente" at bounding box center [124, 382] width 200 height 33
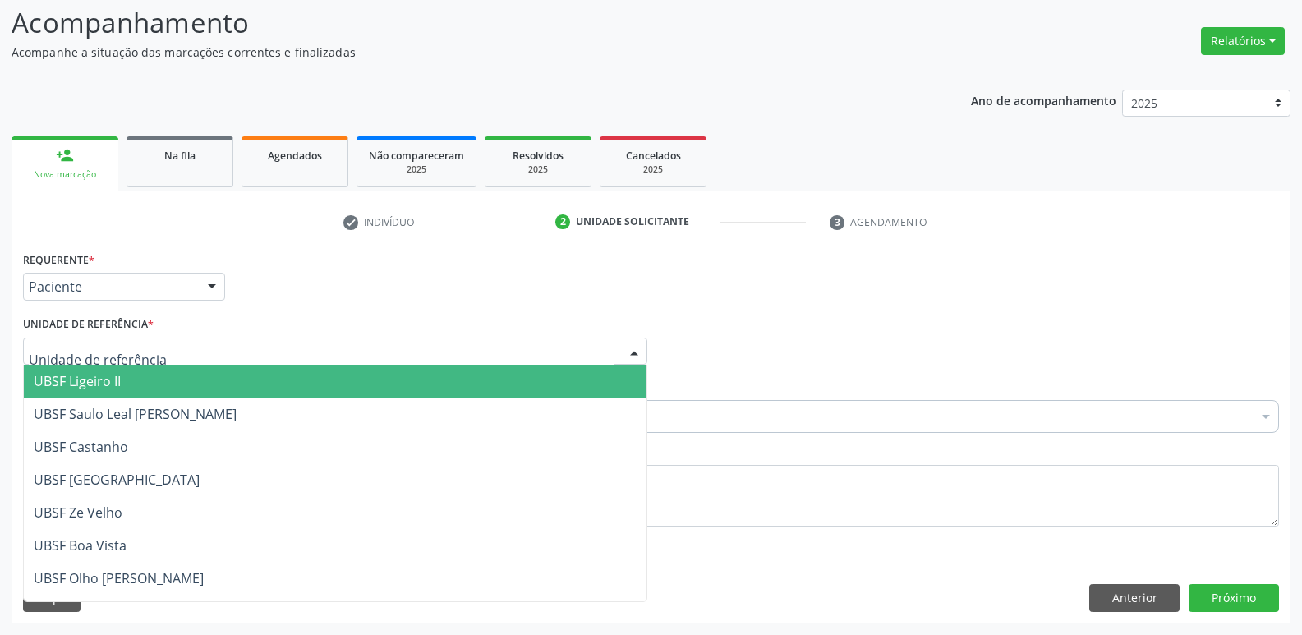
click at [119, 395] on span "UBSF Ligeiro II" at bounding box center [335, 381] width 623 height 33
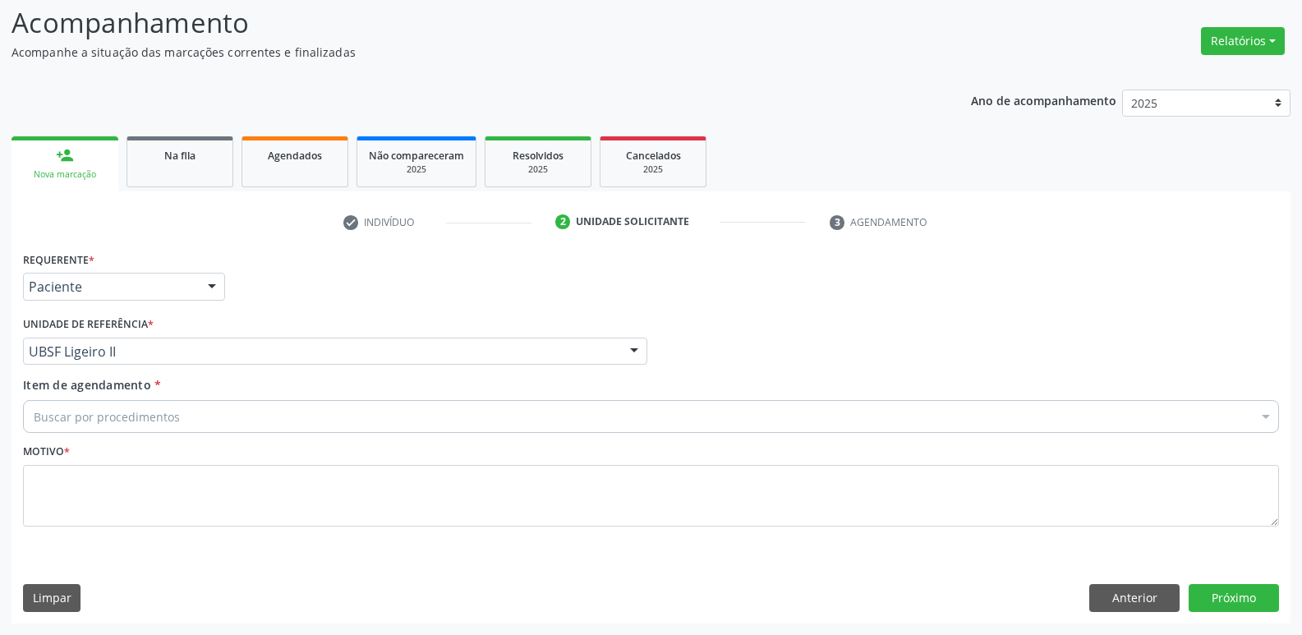
click at [120, 429] on div "Buscar por procedimentos" at bounding box center [651, 416] width 1256 height 33
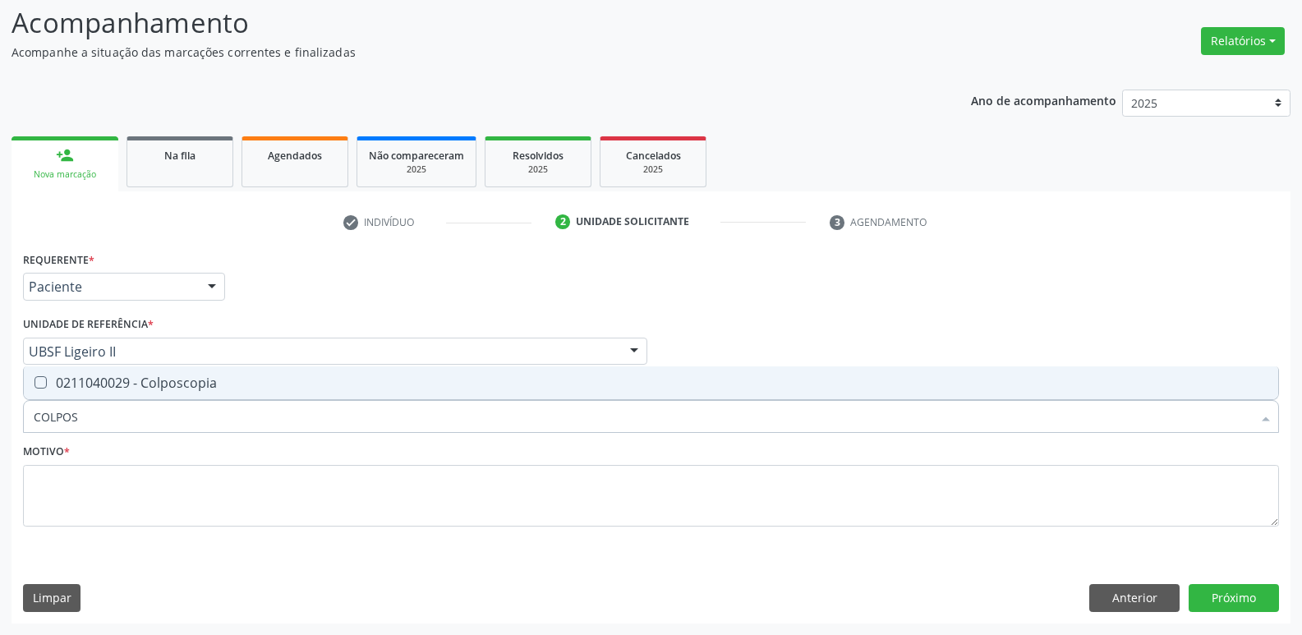
type input "COLPOSC"
click at [186, 389] on div "0211040029 - Colposcopia" at bounding box center [651, 382] width 1235 height 13
checkbox Colposcopia "true"
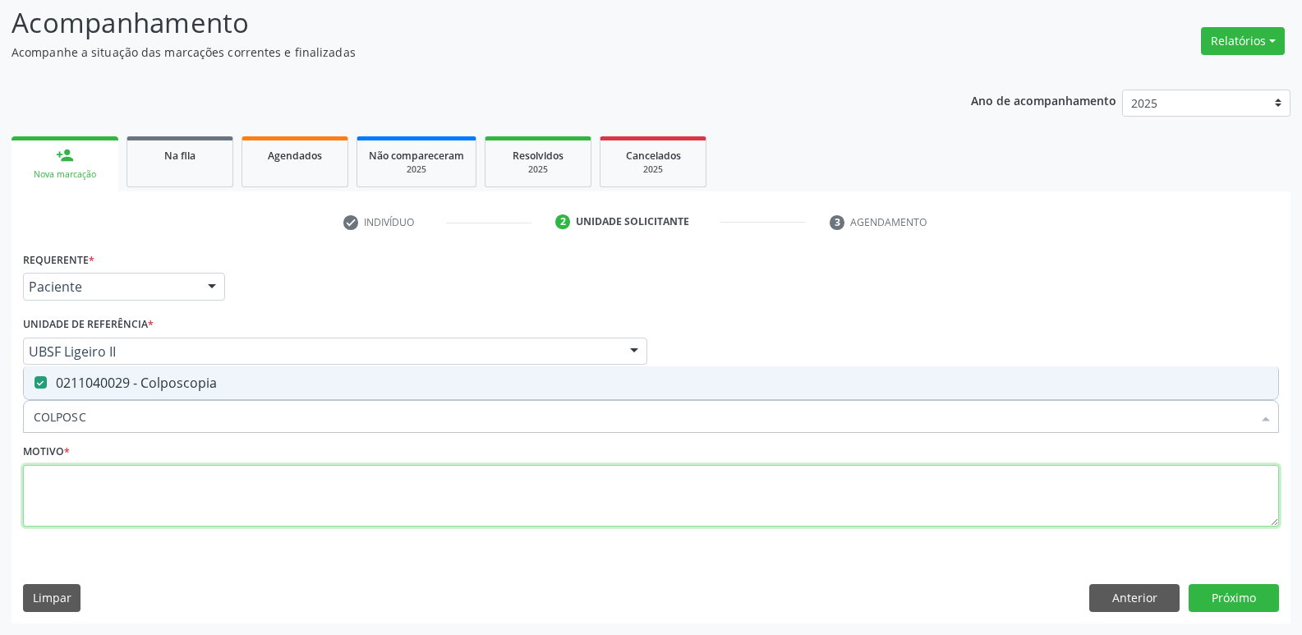
click at [112, 493] on textarea at bounding box center [651, 496] width 1256 height 62
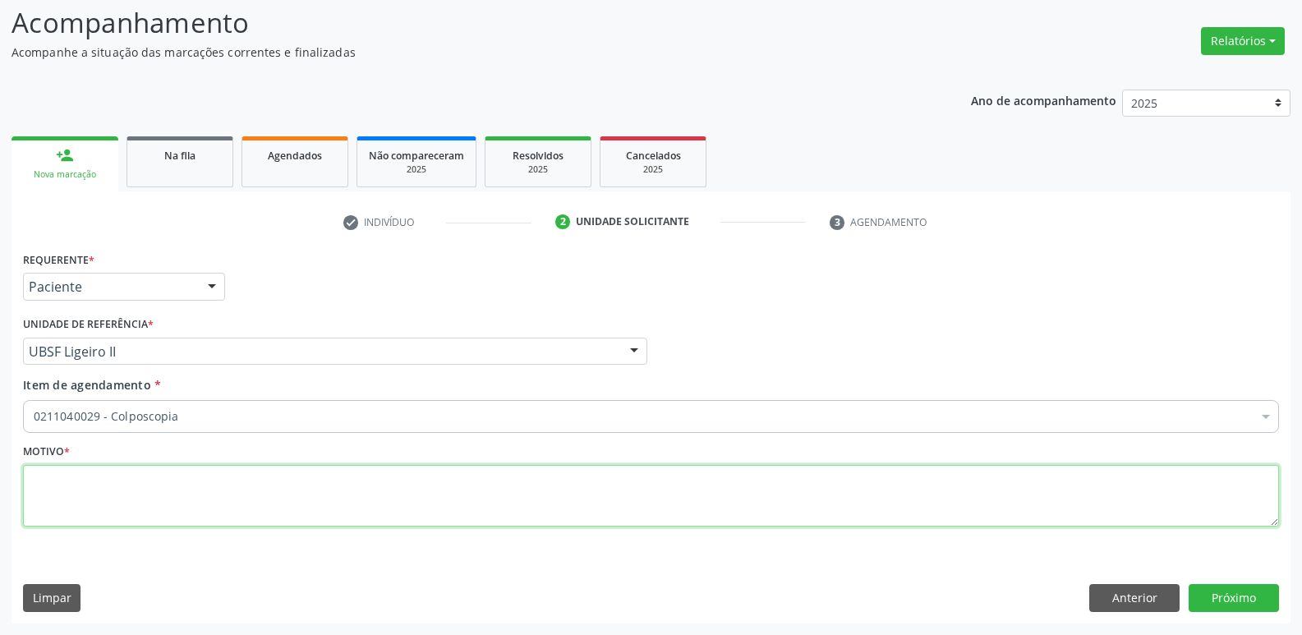
paste textarea "LEVAR CITOLÓGICO"
type textarea "LEVAR CITOLÓGICO"
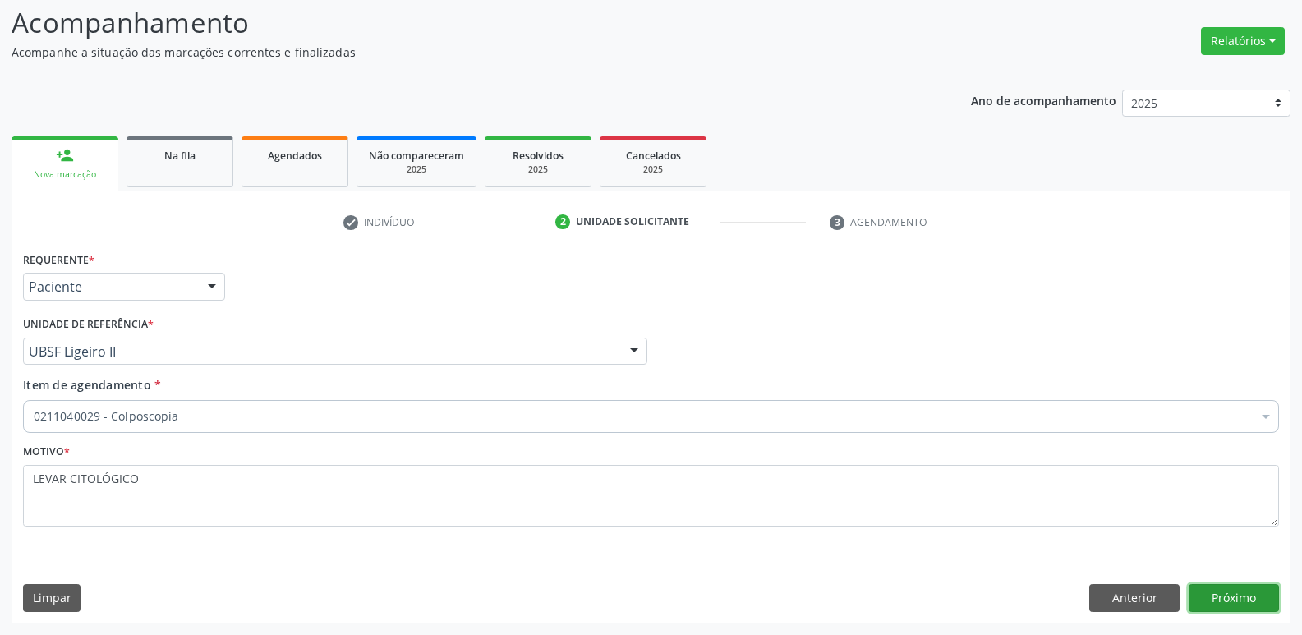
click at [1235, 593] on button "Próximo" at bounding box center [1234, 598] width 90 height 28
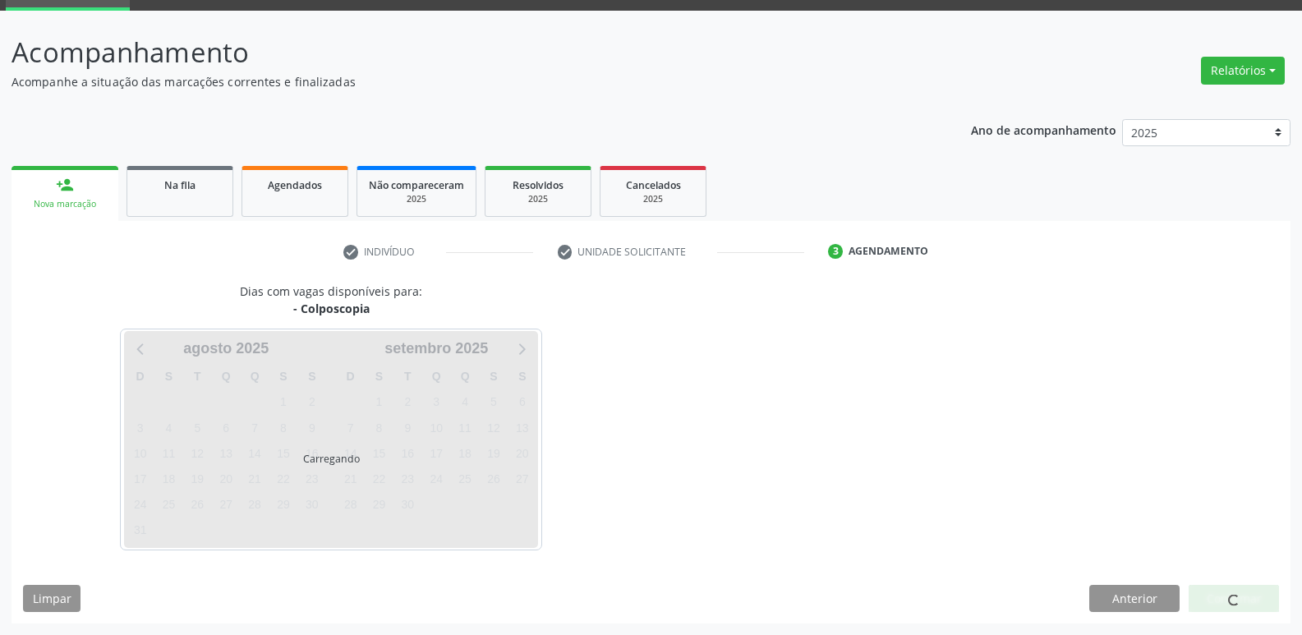
scroll to position [80, 0]
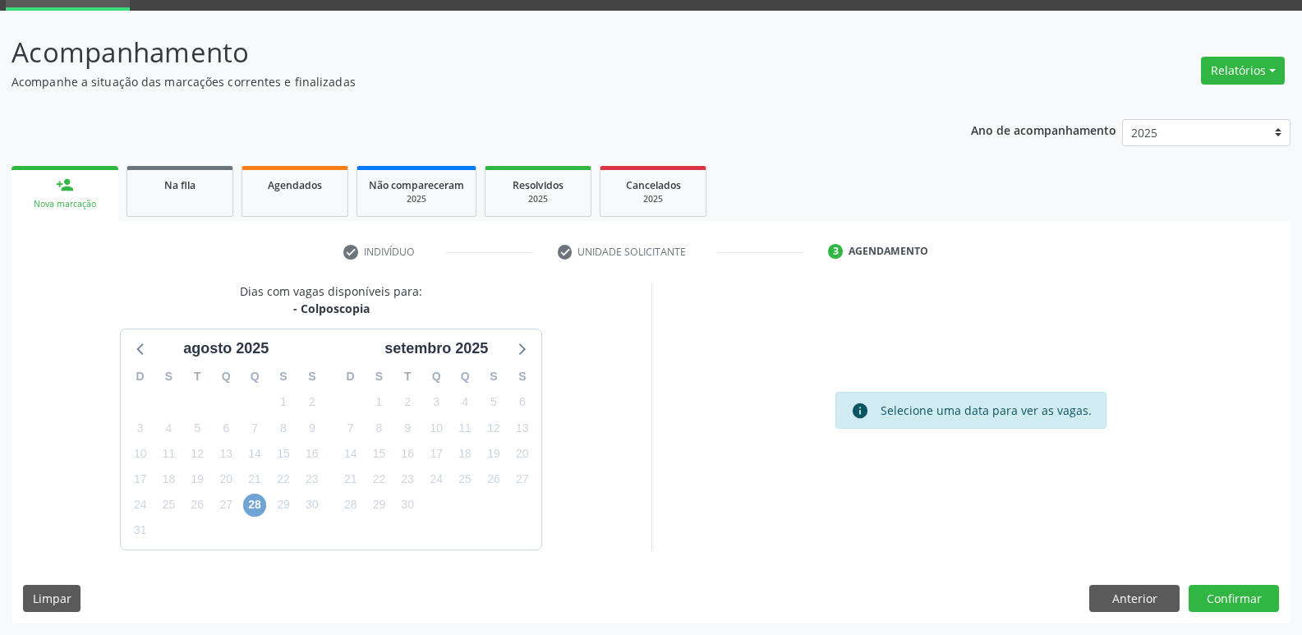
click at [259, 508] on span "28" at bounding box center [254, 505] width 23 height 23
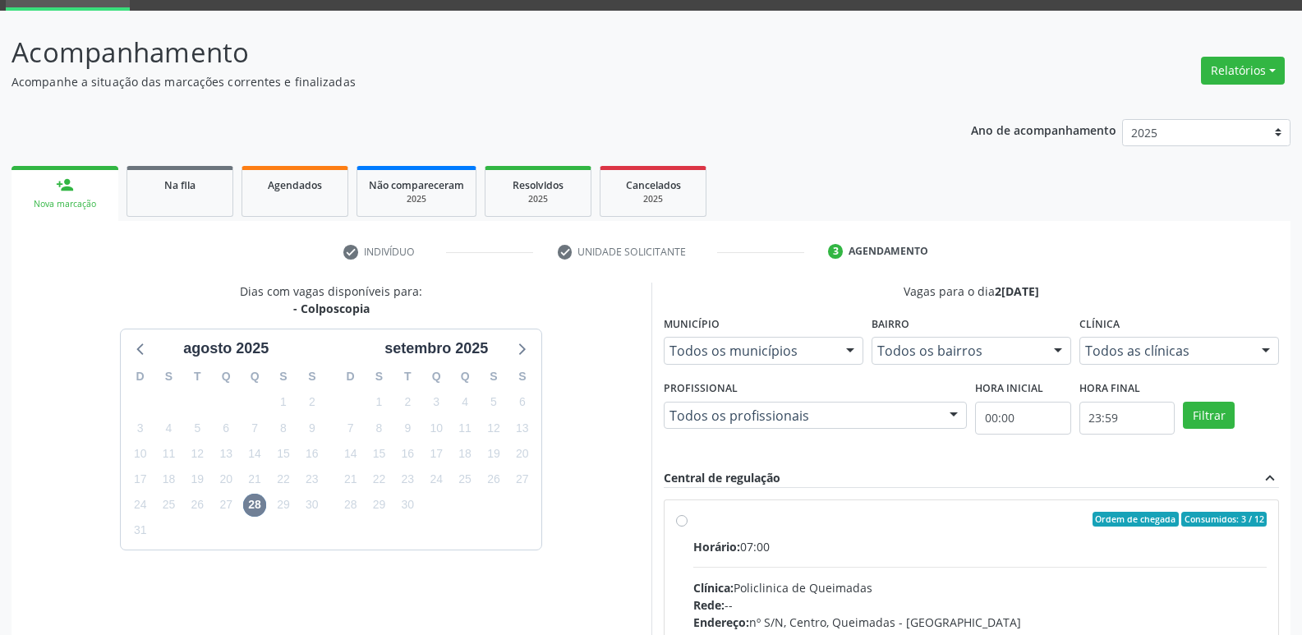
click at [688, 527] on input "Ordem de chegada Consumidos: 3 / 12 Horário: 07:00 Clínica: Policlinica de Quei…" at bounding box center [681, 519] width 11 height 15
radio input "true"
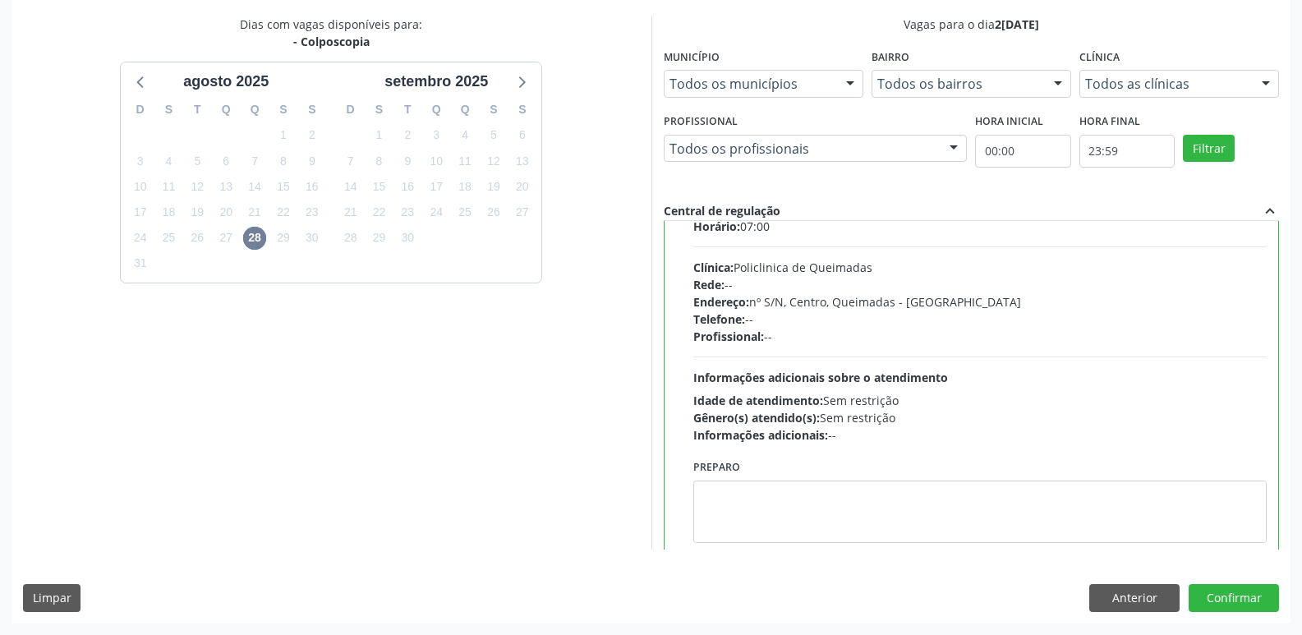
scroll to position [81, 0]
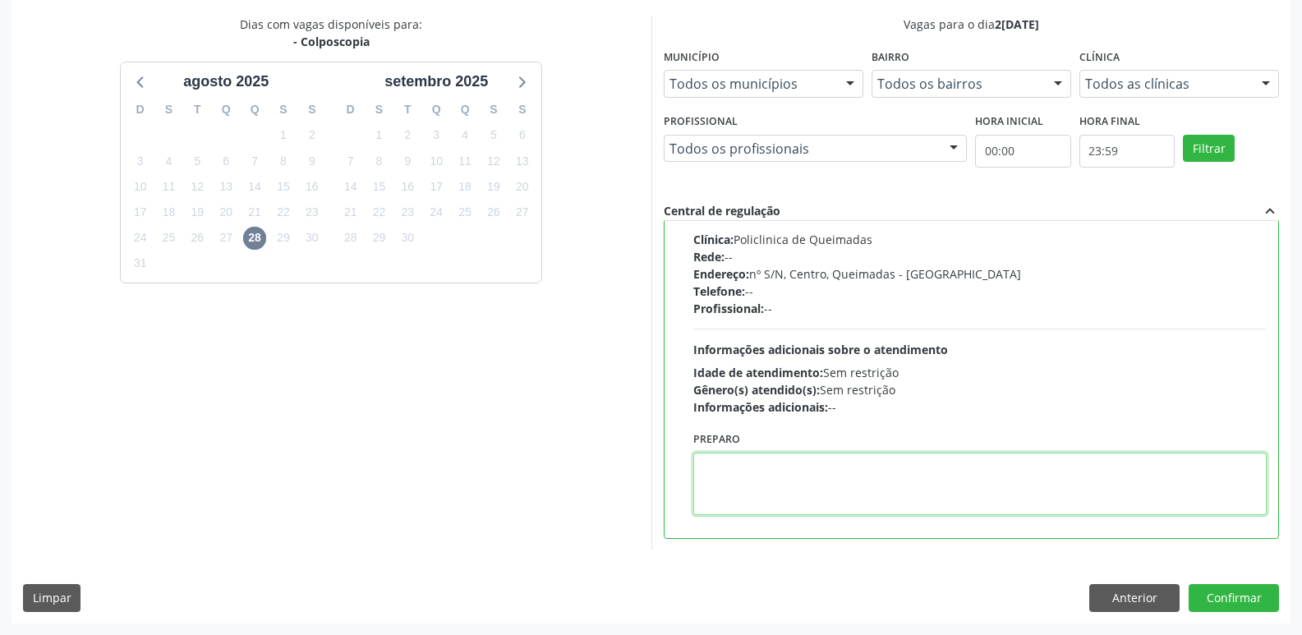
click at [833, 492] on textarea at bounding box center [980, 484] width 574 height 62
paste textarea "LEVAR CITOLÓGICO"
type textarea "LEVAR CITOLÓGICO"
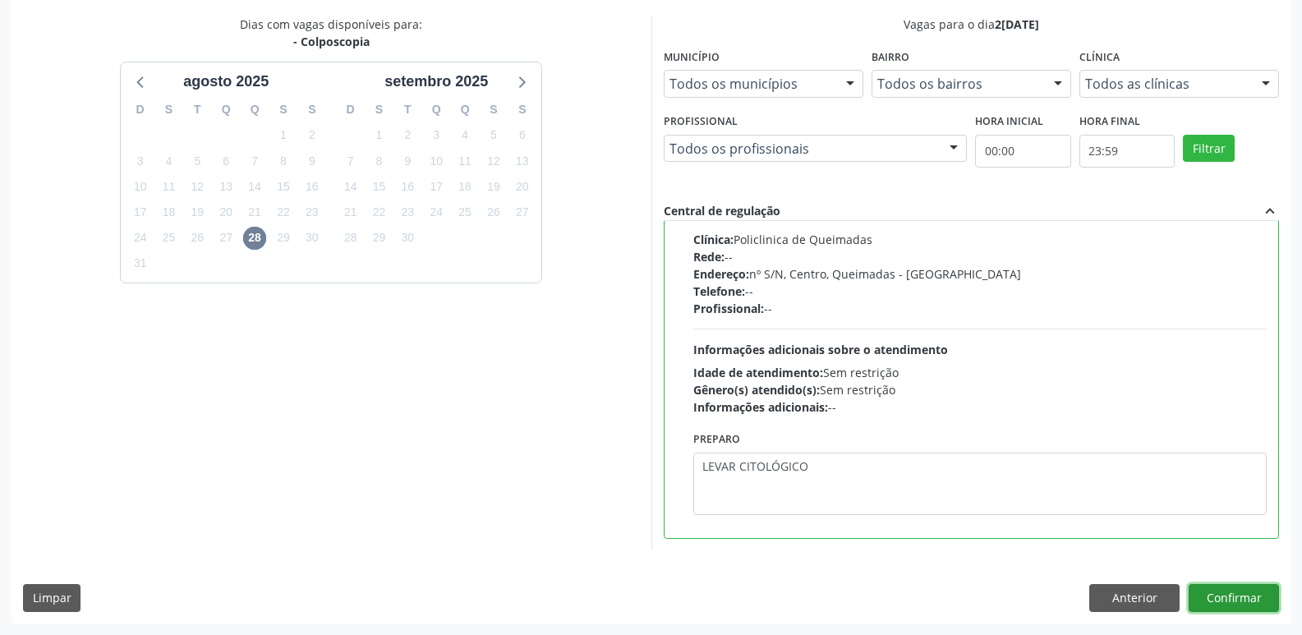
click at [1240, 591] on button "Confirmar" at bounding box center [1234, 598] width 90 height 28
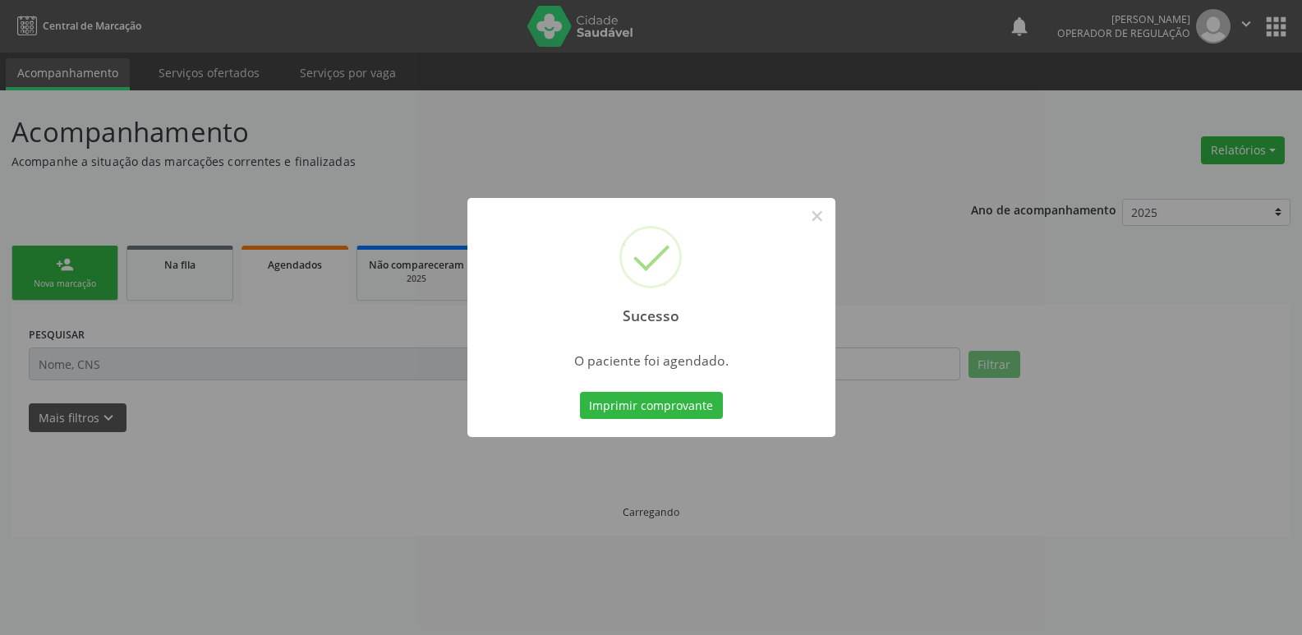
scroll to position [0, 0]
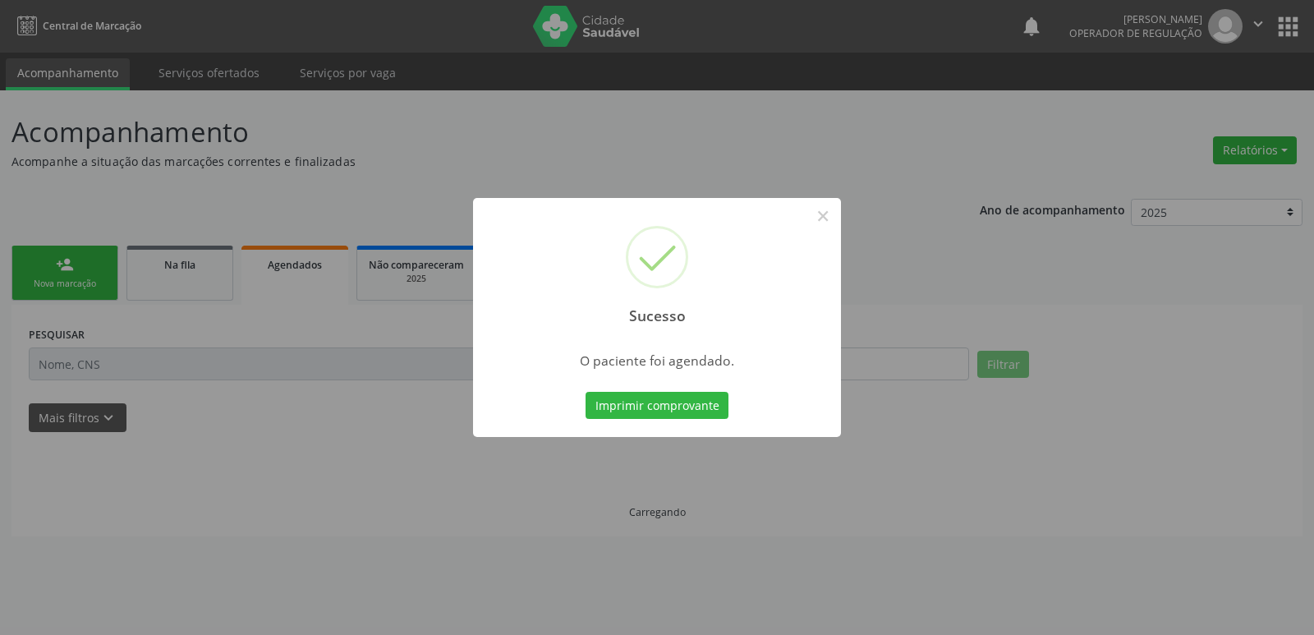
click at [586, 392] on button "Imprimir comprovante" at bounding box center [657, 406] width 143 height 28
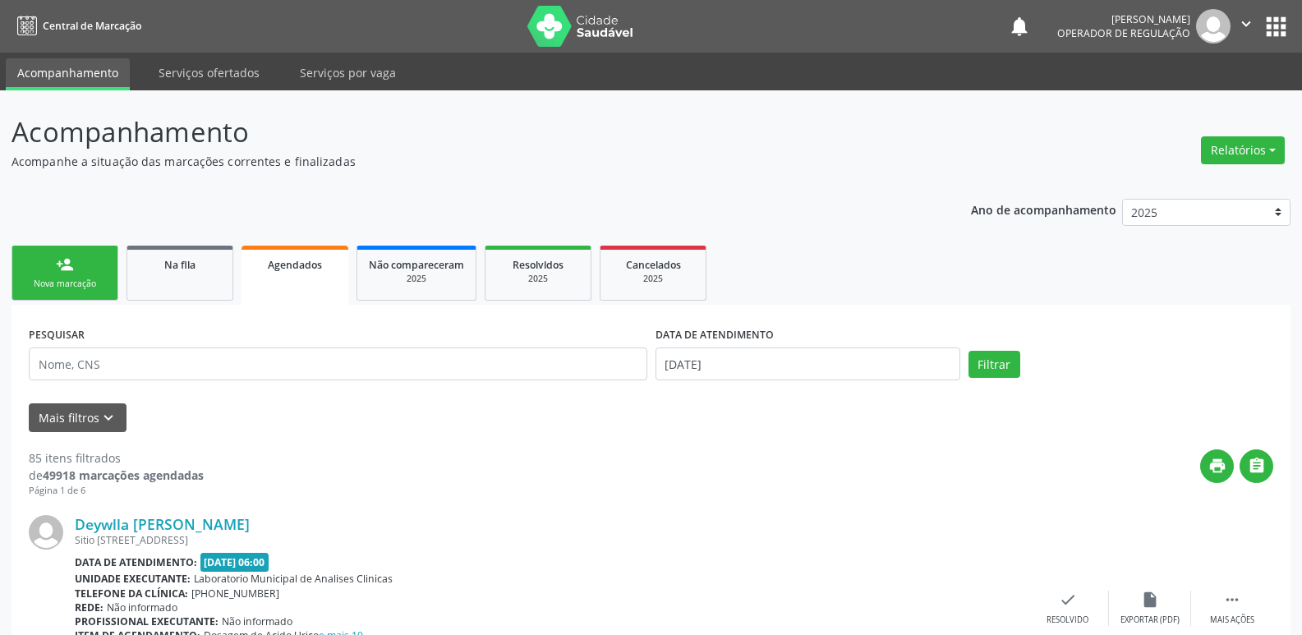
click at [45, 273] on link "person_add Nova marcação" at bounding box center [64, 273] width 107 height 55
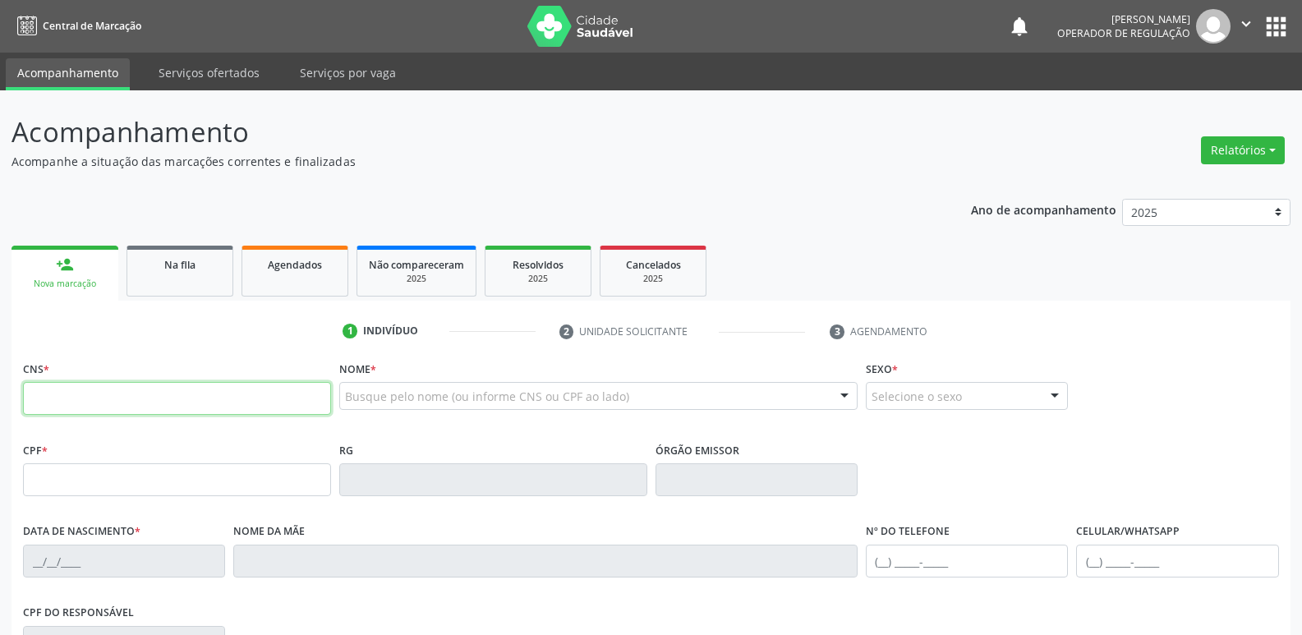
click at [83, 409] on input "text" at bounding box center [177, 398] width 308 height 33
type input "700 9099 6927 4593"
type input "025.987.147-84"
type input "10/09/1971"
type input "Maria Maciel Dz Silva"
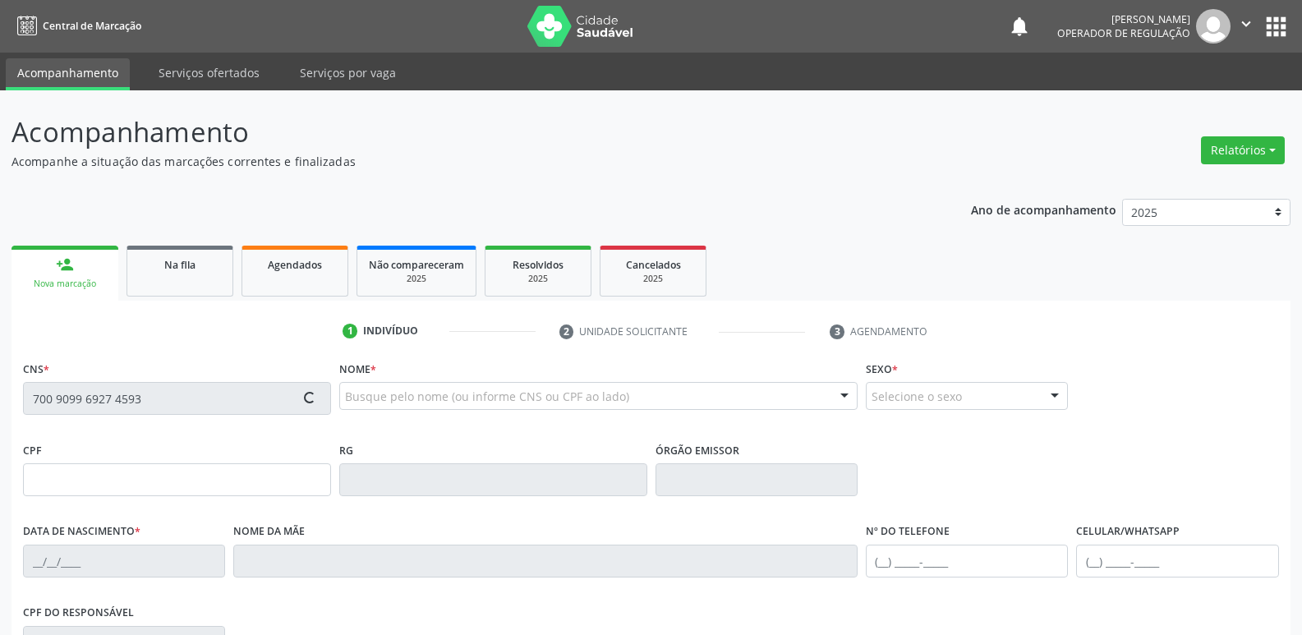
type input "(83) 99378-4190"
type input "S/N"
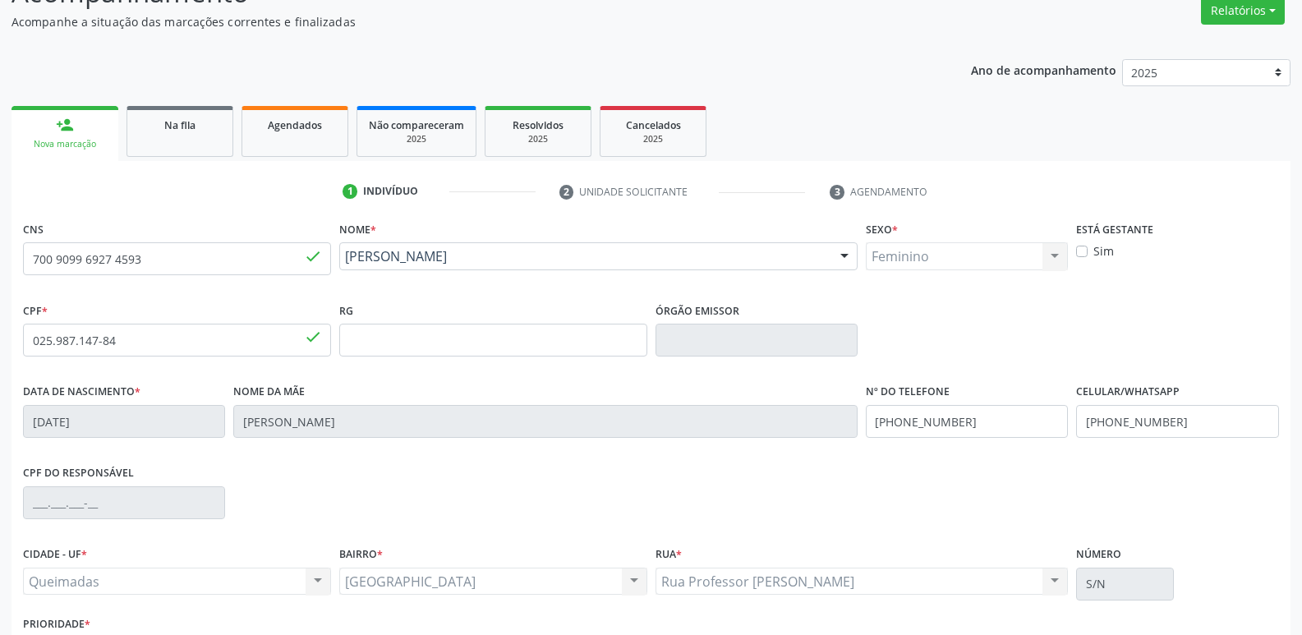
scroll to position [255, 0]
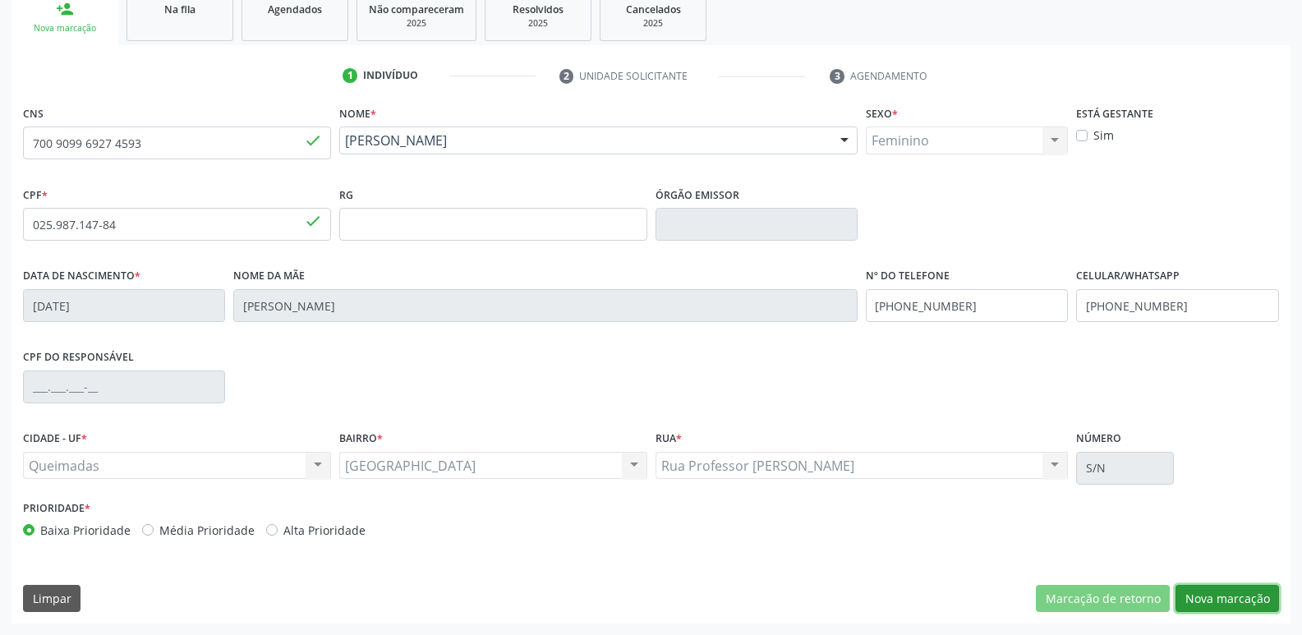
click at [1217, 600] on button "Nova marcação" at bounding box center [1226, 599] width 103 height 28
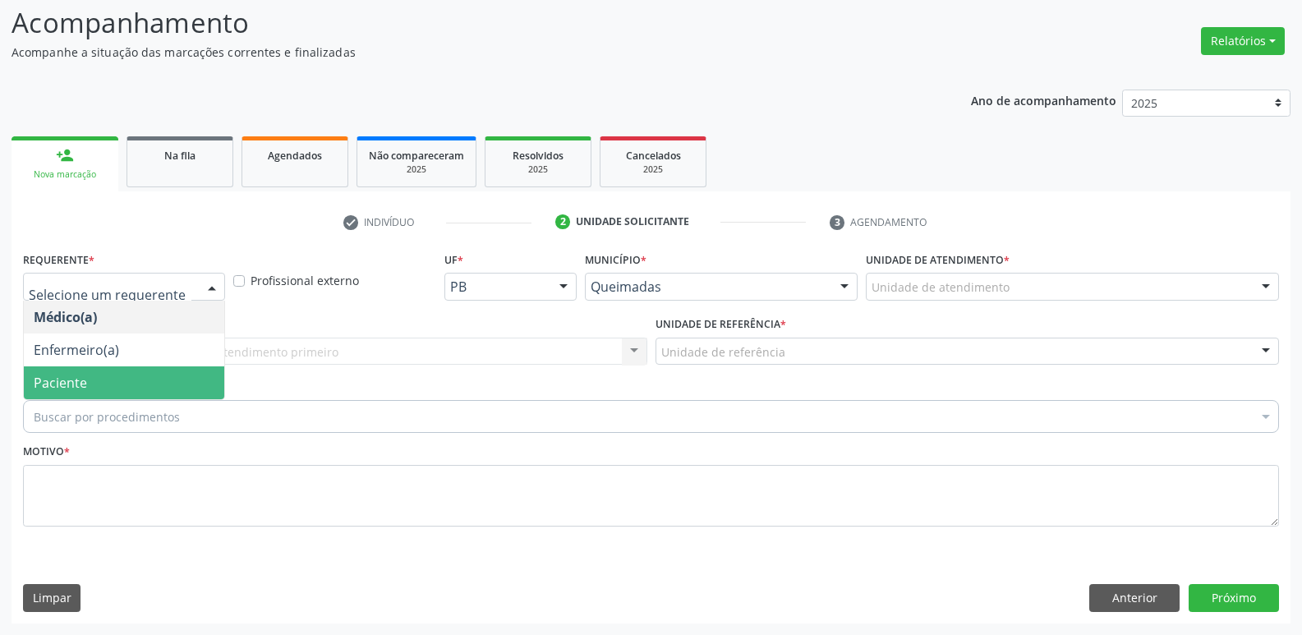
drag, startPoint x: 67, startPoint y: 389, endPoint x: 92, endPoint y: 360, distance: 37.9
click at [64, 389] on span "Paciente" at bounding box center [60, 383] width 53 height 18
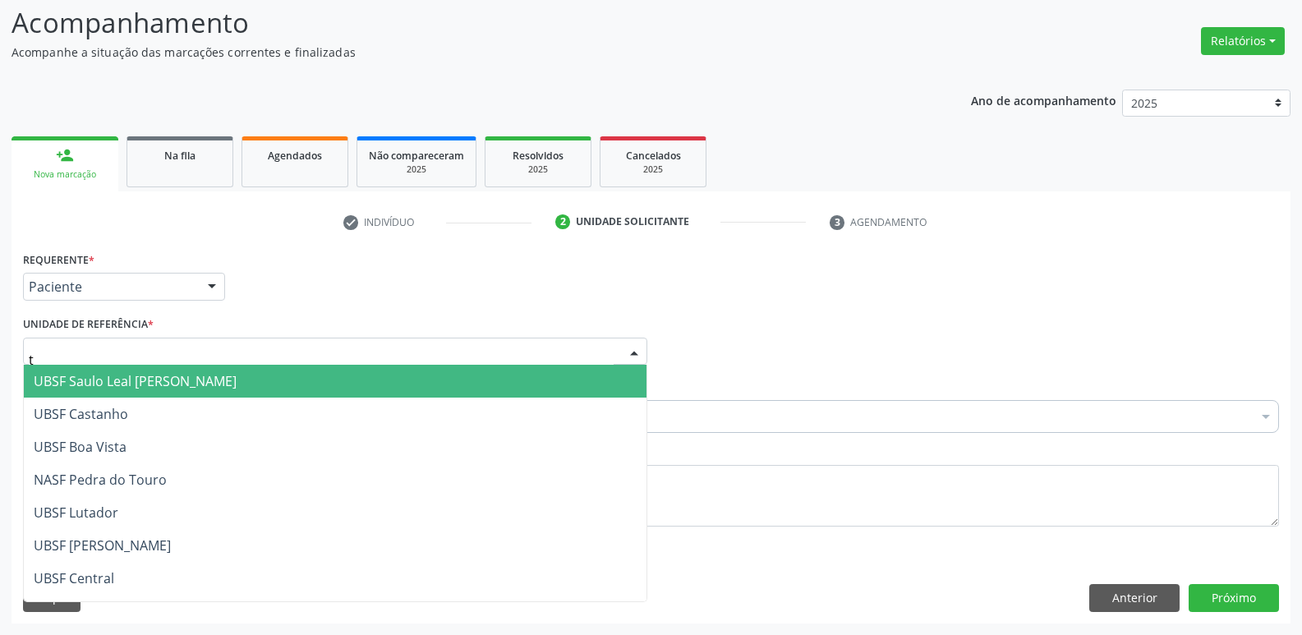
type input "ti"
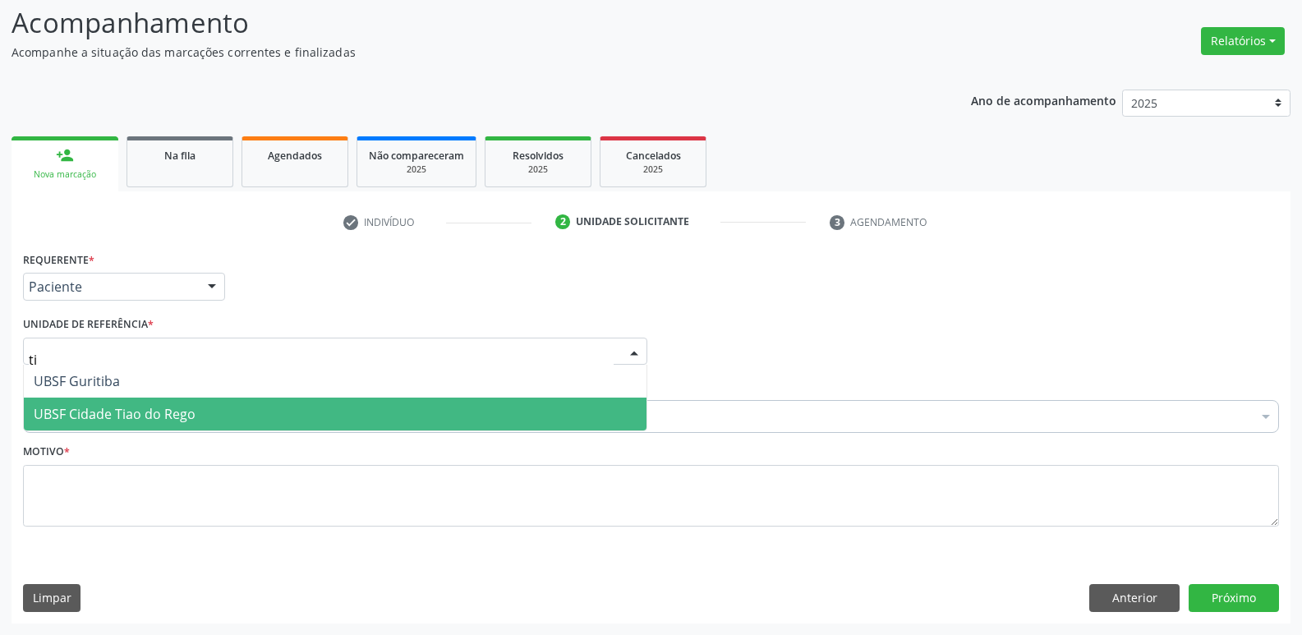
click at [76, 404] on span "UBSF Cidade Tiao do Rego" at bounding box center [335, 414] width 623 height 33
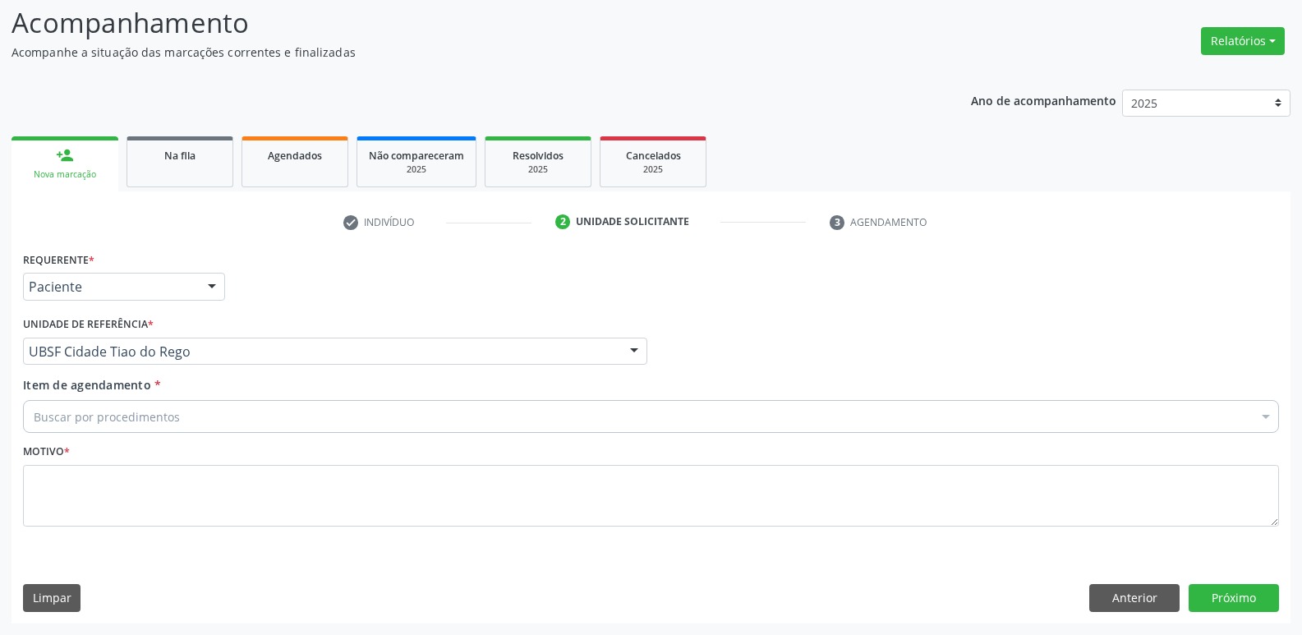
click at [76, 427] on div "Buscar por procedimentos" at bounding box center [651, 416] width 1256 height 33
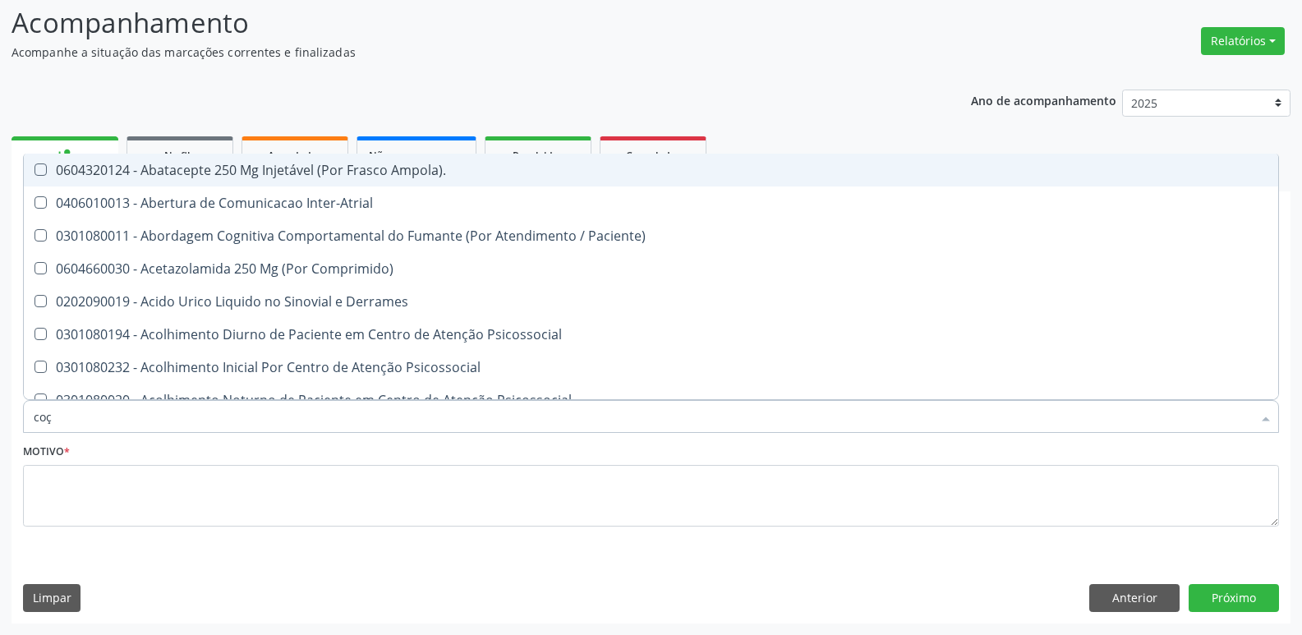
type input "coçl"
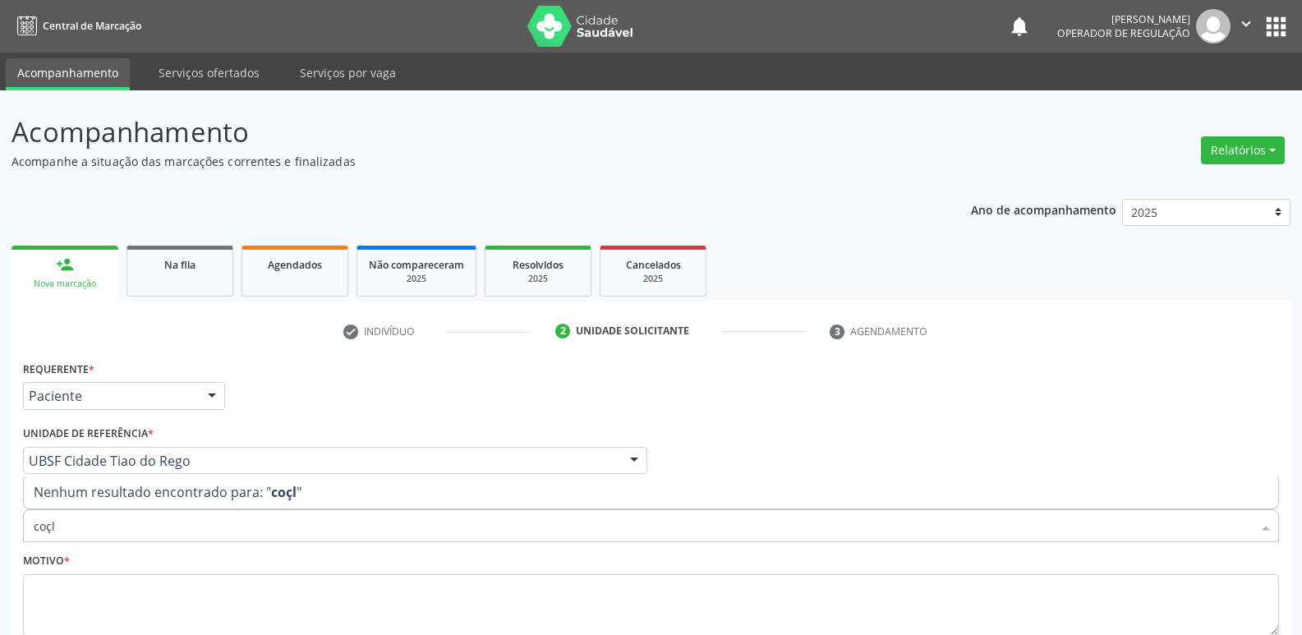
scroll to position [109, 0]
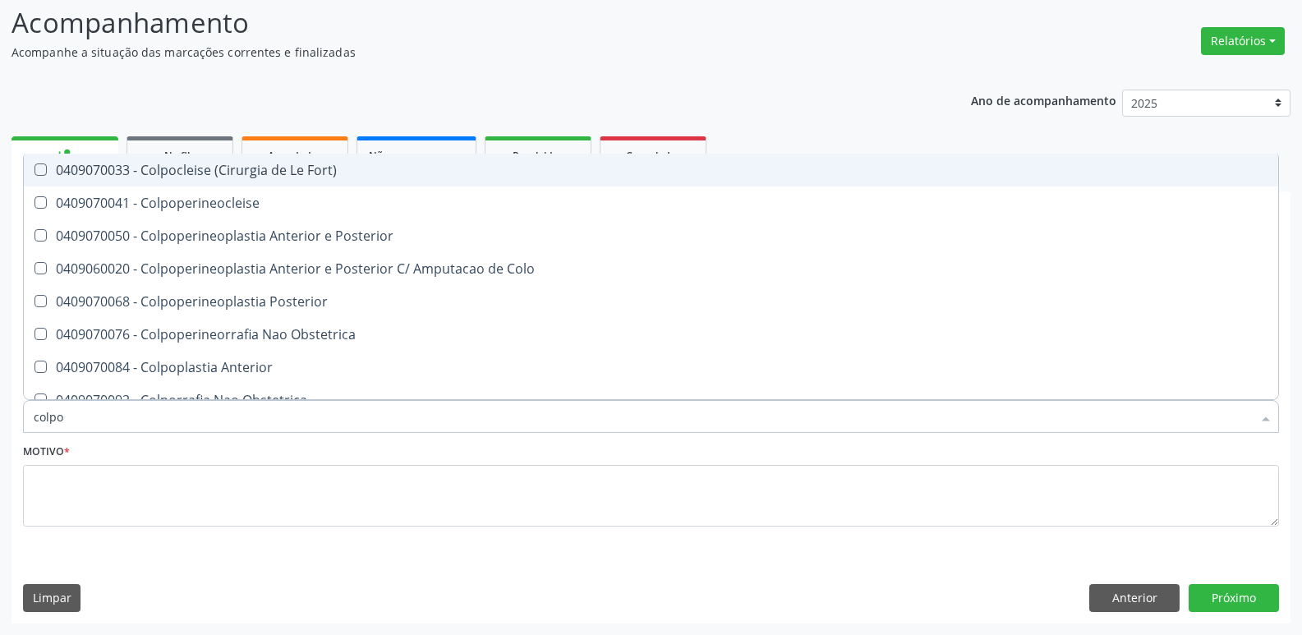
type input "colpos"
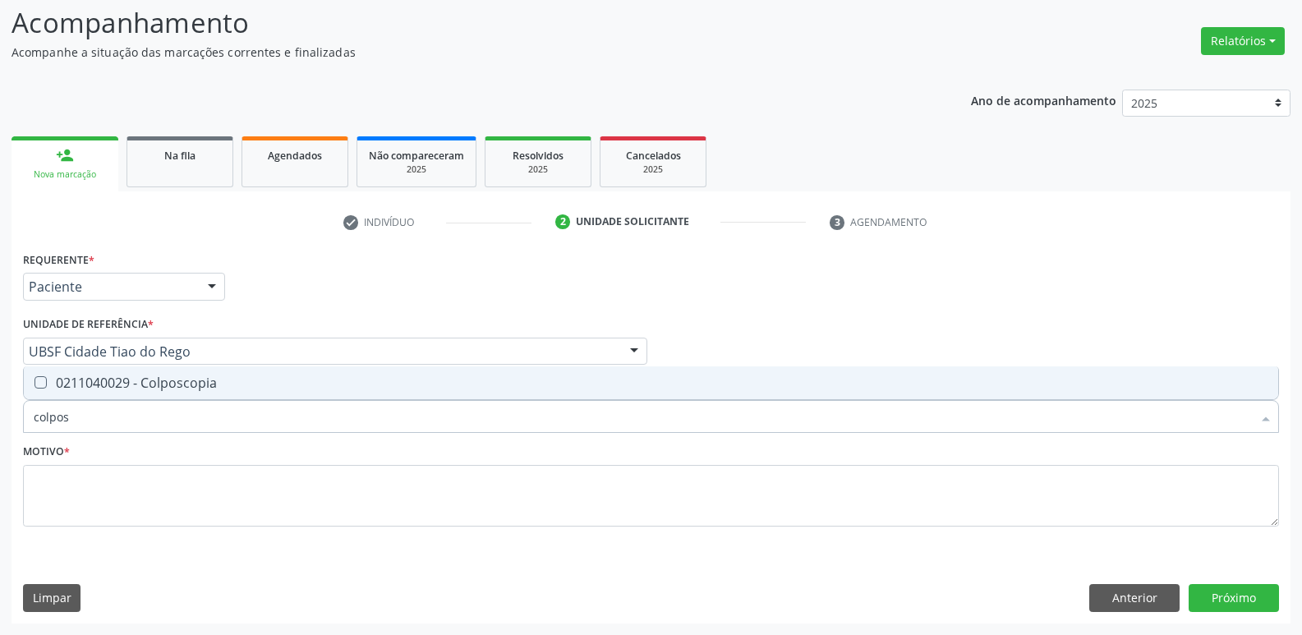
click at [113, 389] on div "0211040029 - Colposcopia" at bounding box center [651, 382] width 1235 height 13
checkbox Colposcopia "true"
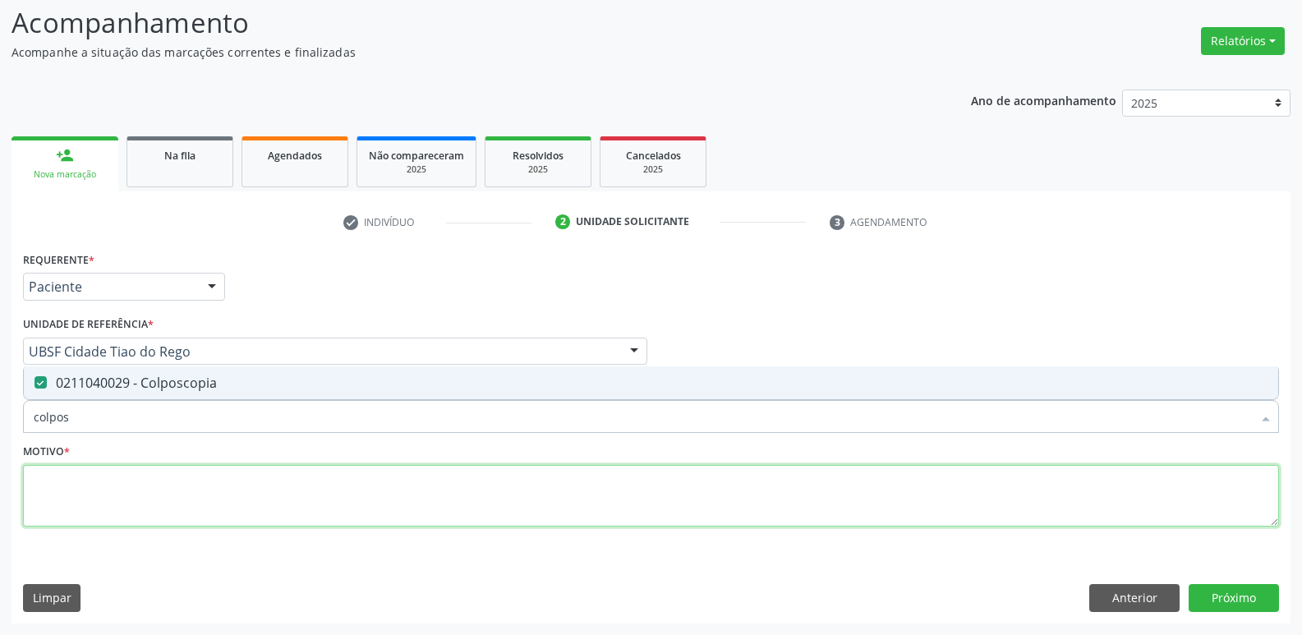
click at [99, 467] on textarea at bounding box center [651, 496] width 1256 height 62
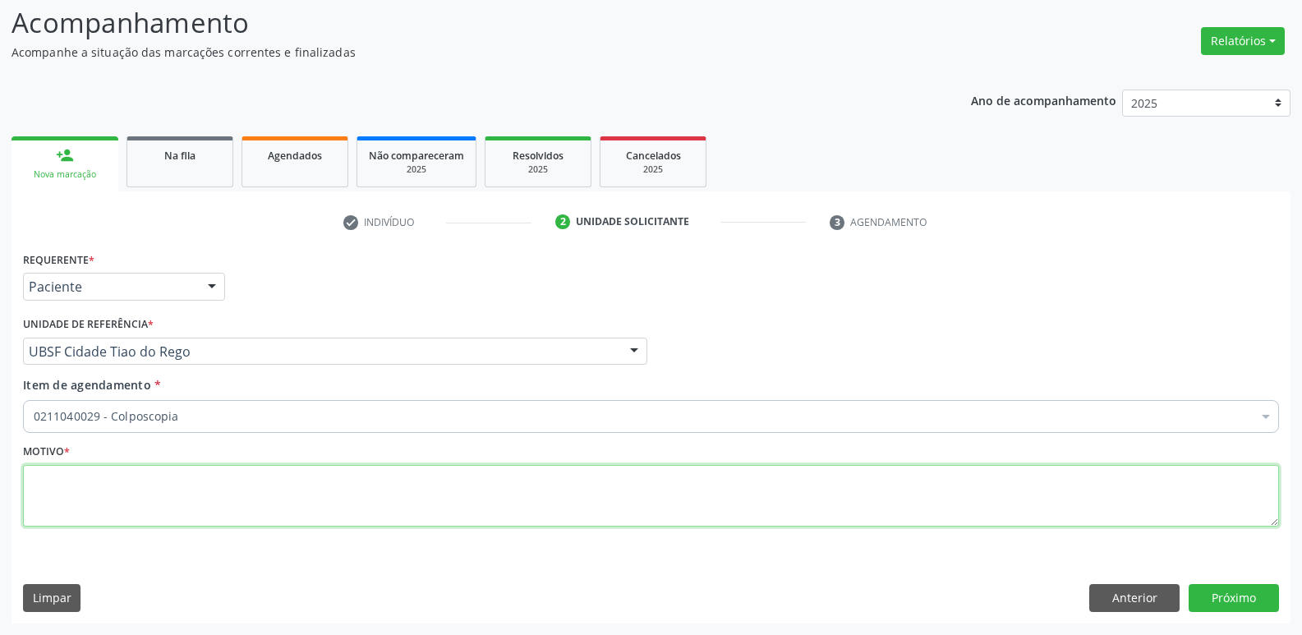
paste textarea "LEVAR CITOLÓGICO"
type textarea "LEVAR CITOLÓGICO"
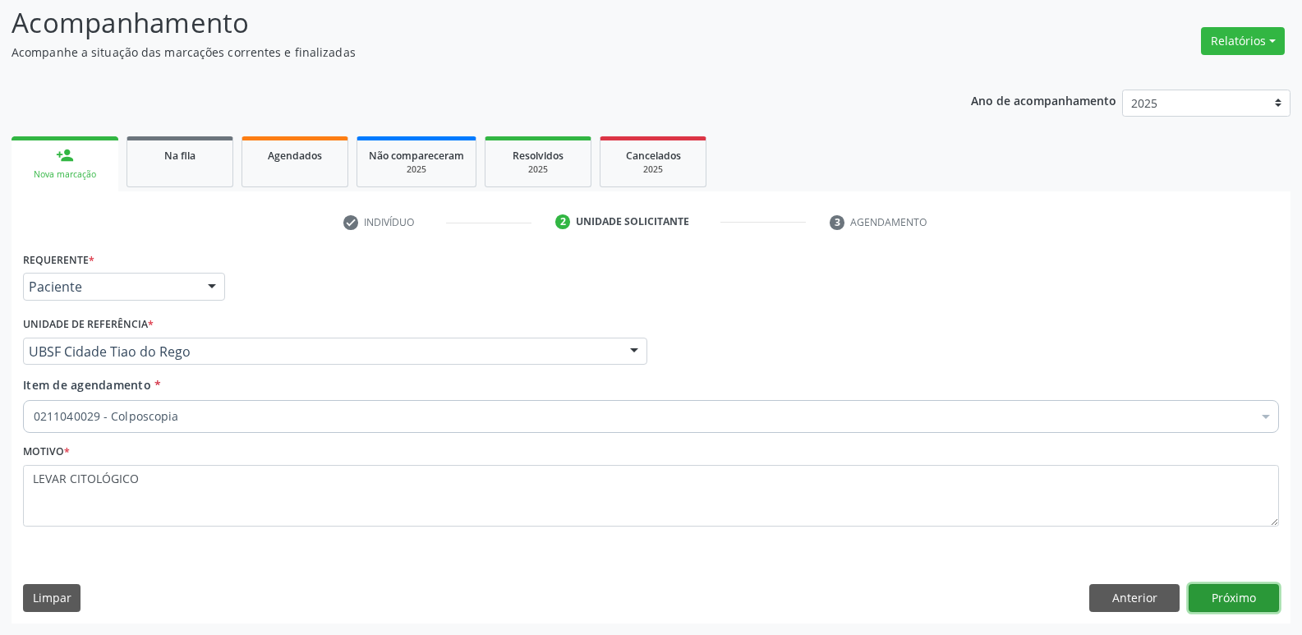
click at [1267, 608] on button "Próximo" at bounding box center [1234, 598] width 90 height 28
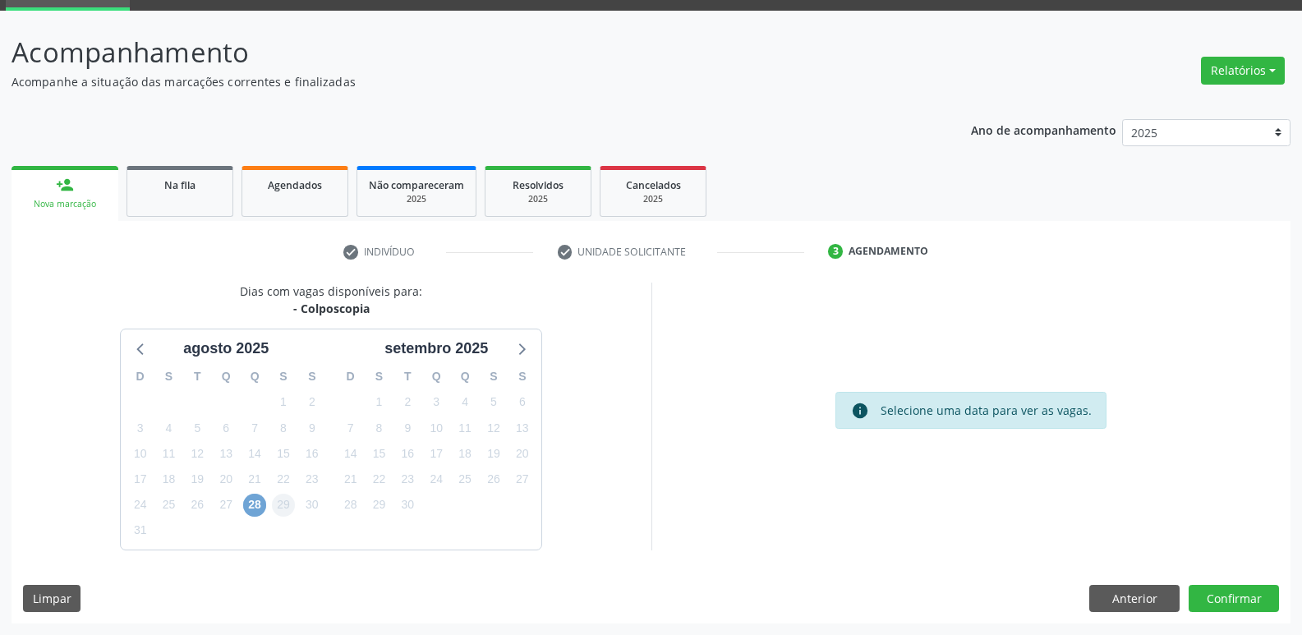
drag, startPoint x: 260, startPoint y: 503, endPoint x: 276, endPoint y: 504, distance: 16.4
click at [264, 503] on span "28" at bounding box center [254, 505] width 23 height 23
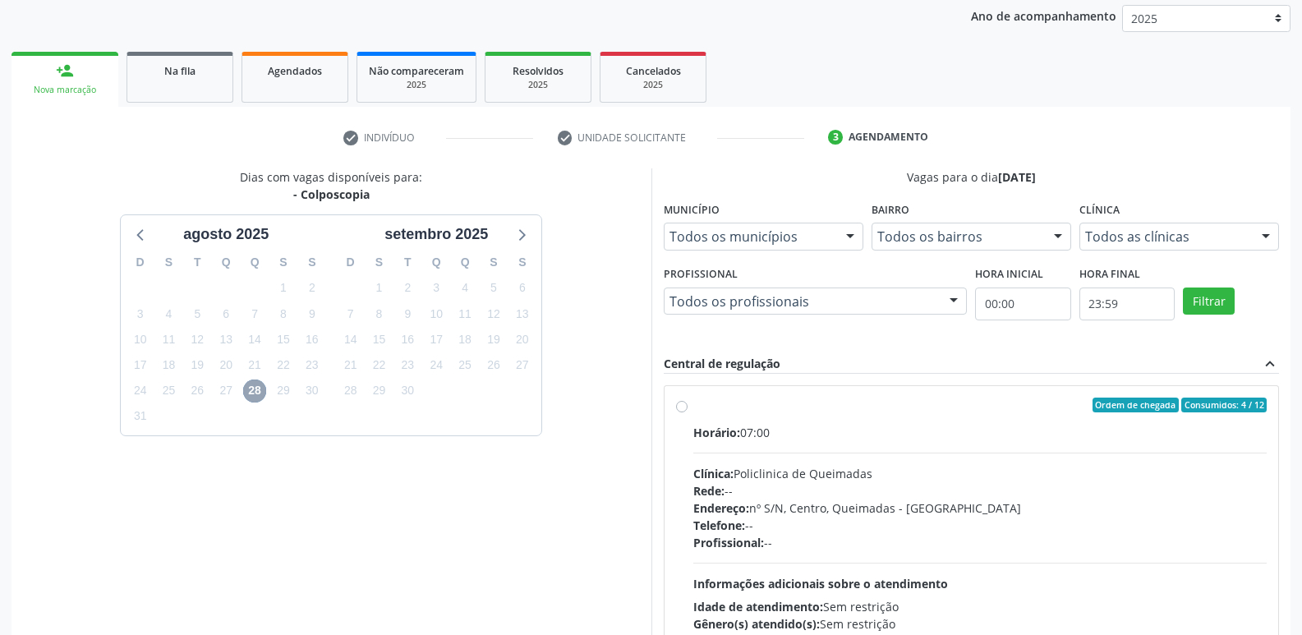
scroll to position [317, 0]
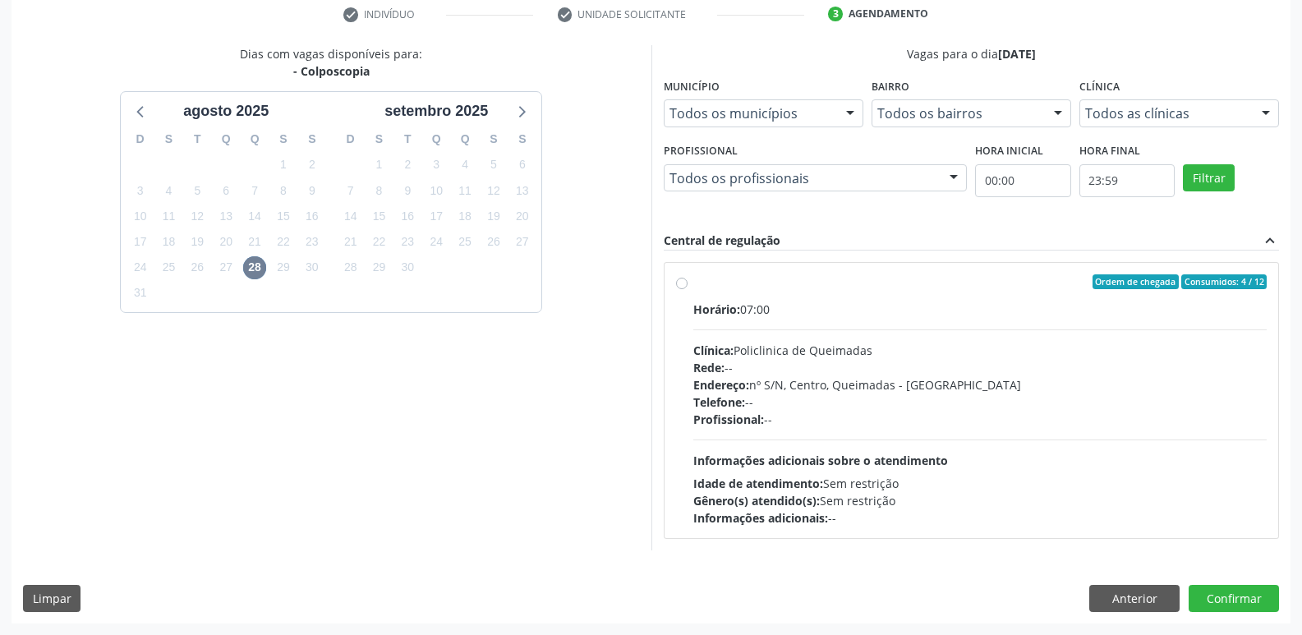
drag, startPoint x: 1114, startPoint y: 423, endPoint x: 1172, endPoint y: 480, distance: 81.3
click at [1131, 435] on div "Horário: 07:00 Clínica: Policlinica de Queimadas Rede: -- Endereço: nº S/N, Cen…" at bounding box center [980, 414] width 574 height 226
radio input "true"
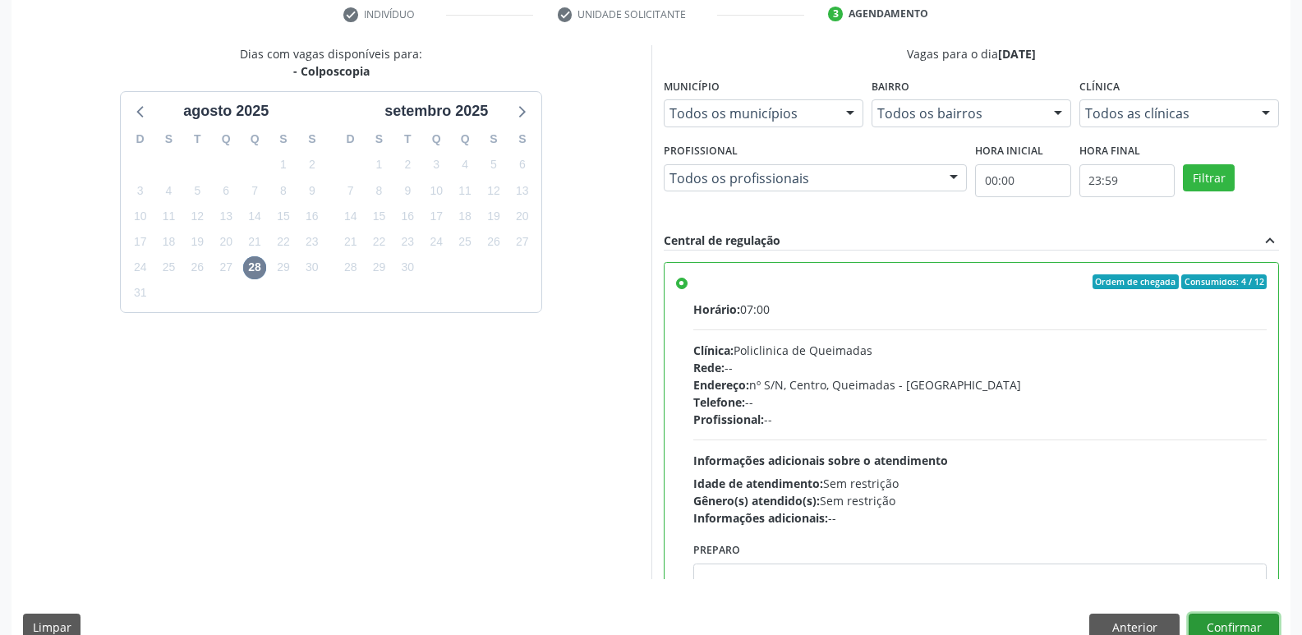
click at [1216, 623] on button "Confirmar" at bounding box center [1234, 628] width 90 height 28
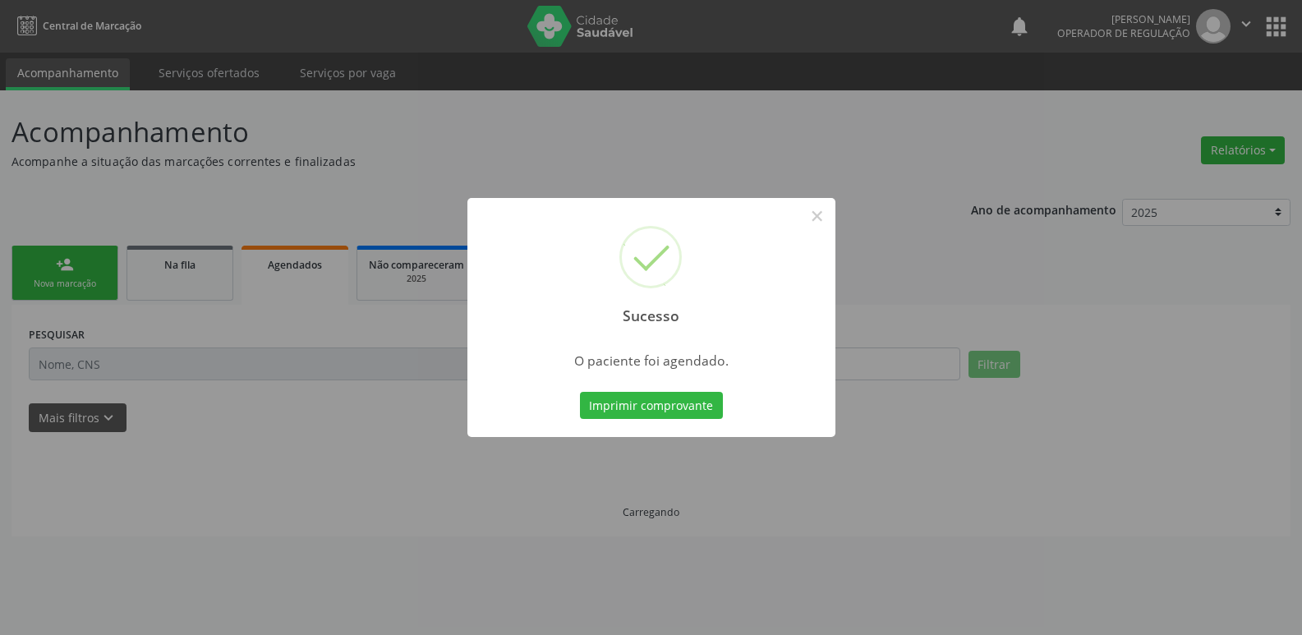
scroll to position [0, 0]
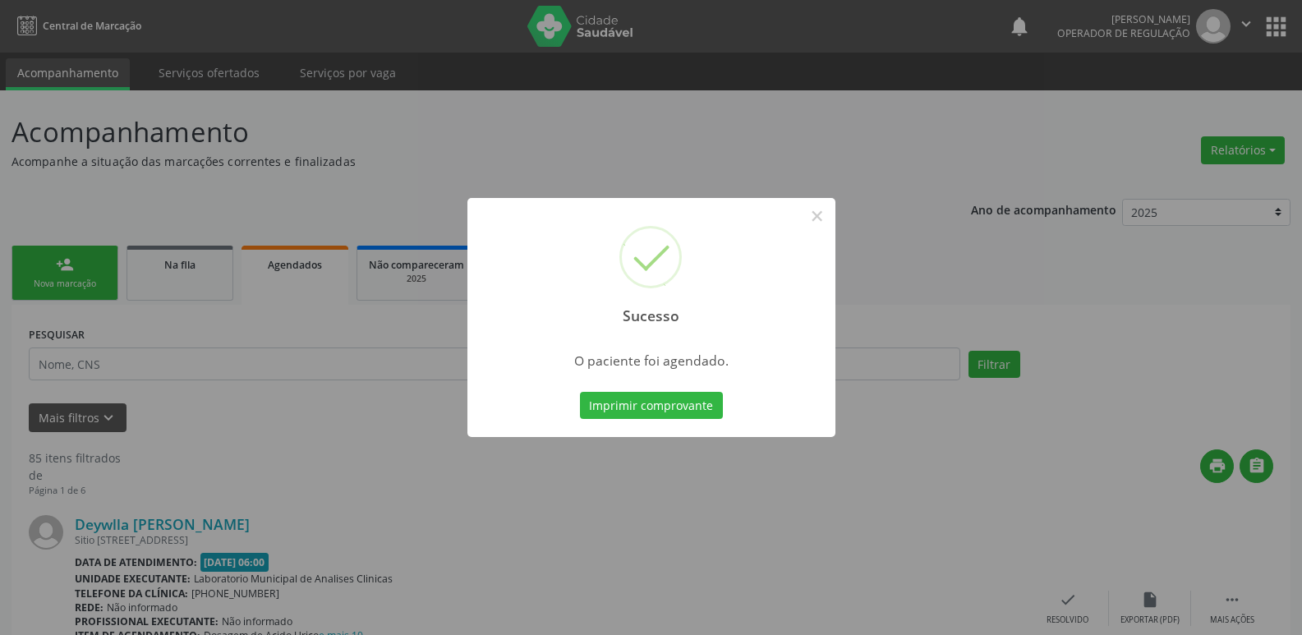
click at [580, 392] on button "Imprimir comprovante" at bounding box center [651, 406] width 143 height 28
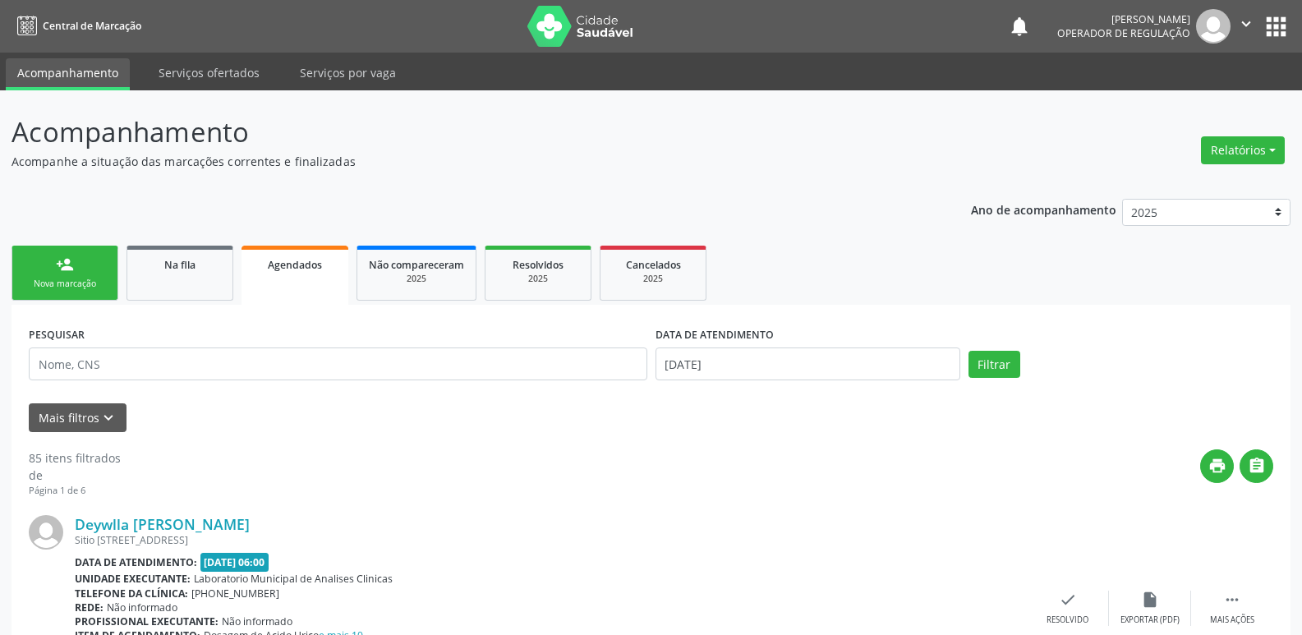
click at [78, 274] on link "person_add Nova marcação" at bounding box center [64, 273] width 107 height 55
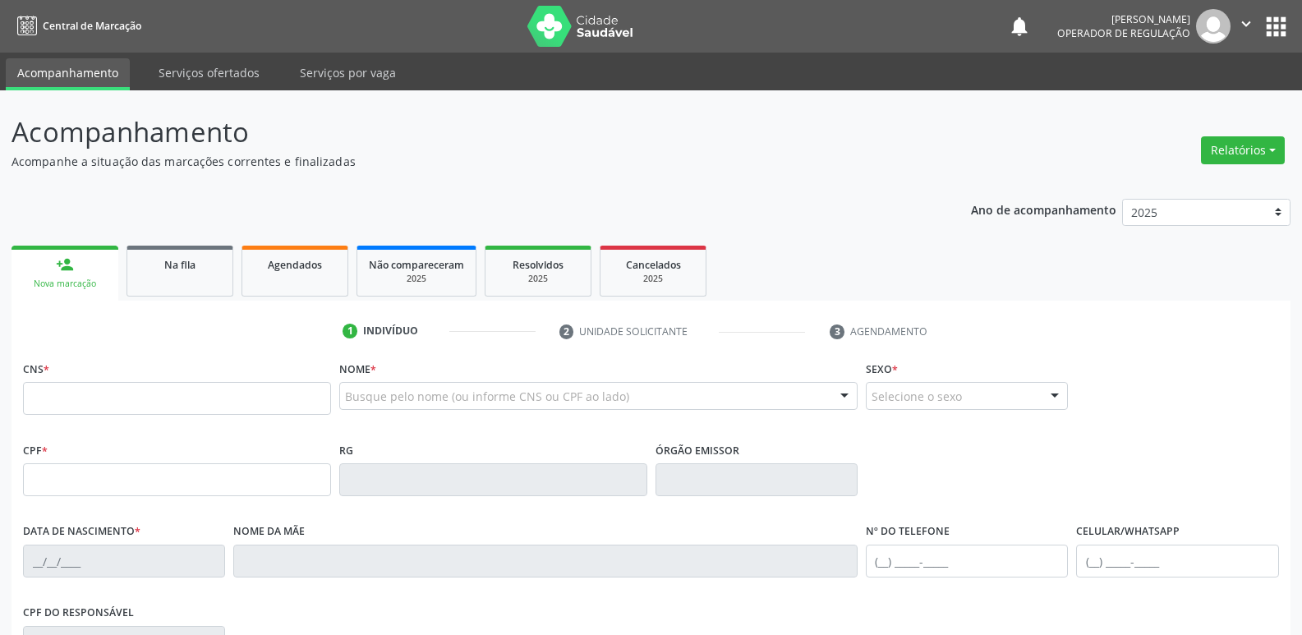
drag, startPoint x: 411, startPoint y: 379, endPoint x: 393, endPoint y: 407, distance: 32.8
click at [403, 395] on div "Nome * Busque pelo nome (ou informe CNS ou CPF ao lado) Nenhum resultado encont…" at bounding box center [598, 388] width 518 height 64
drag, startPoint x: 393, startPoint y: 407, endPoint x: 366, endPoint y: 385, distance: 34.5
click at [375, 391] on div "Busque pelo nome (ou informe CNS ou CPF ao lado)" at bounding box center [598, 396] width 518 height 28
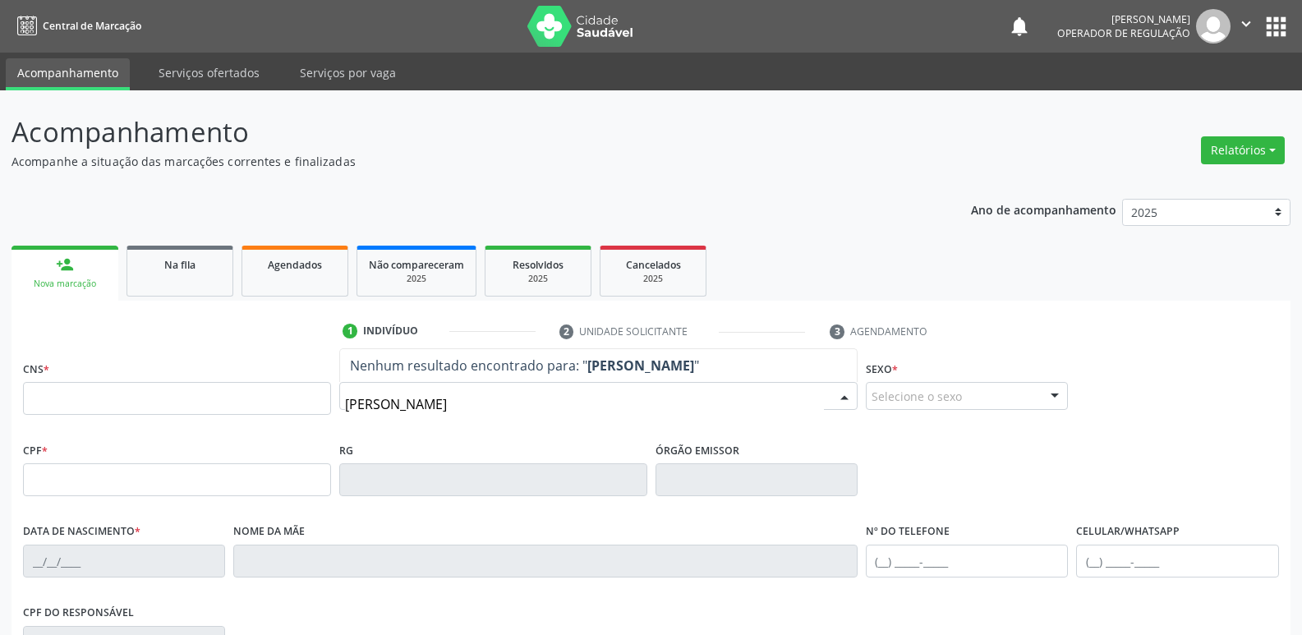
type input "elaine machad"
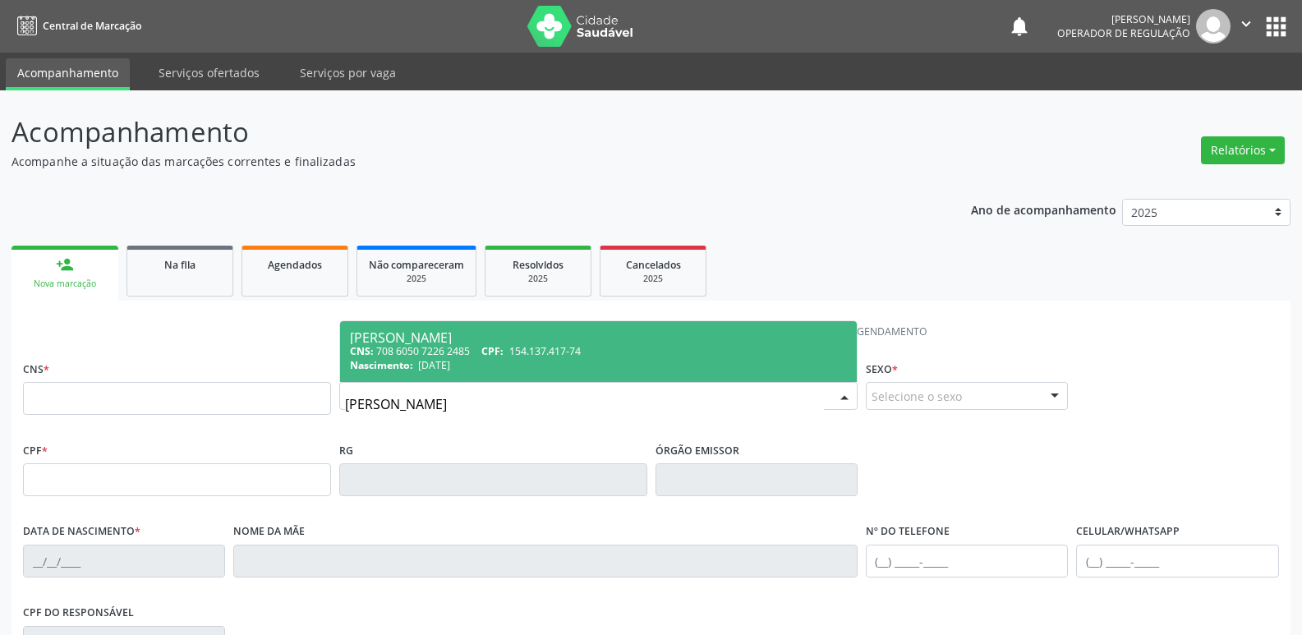
click at [484, 366] on div "Nascimento: 04/02/1994" at bounding box center [598, 365] width 497 height 14
type input "708 6050 7226 2485"
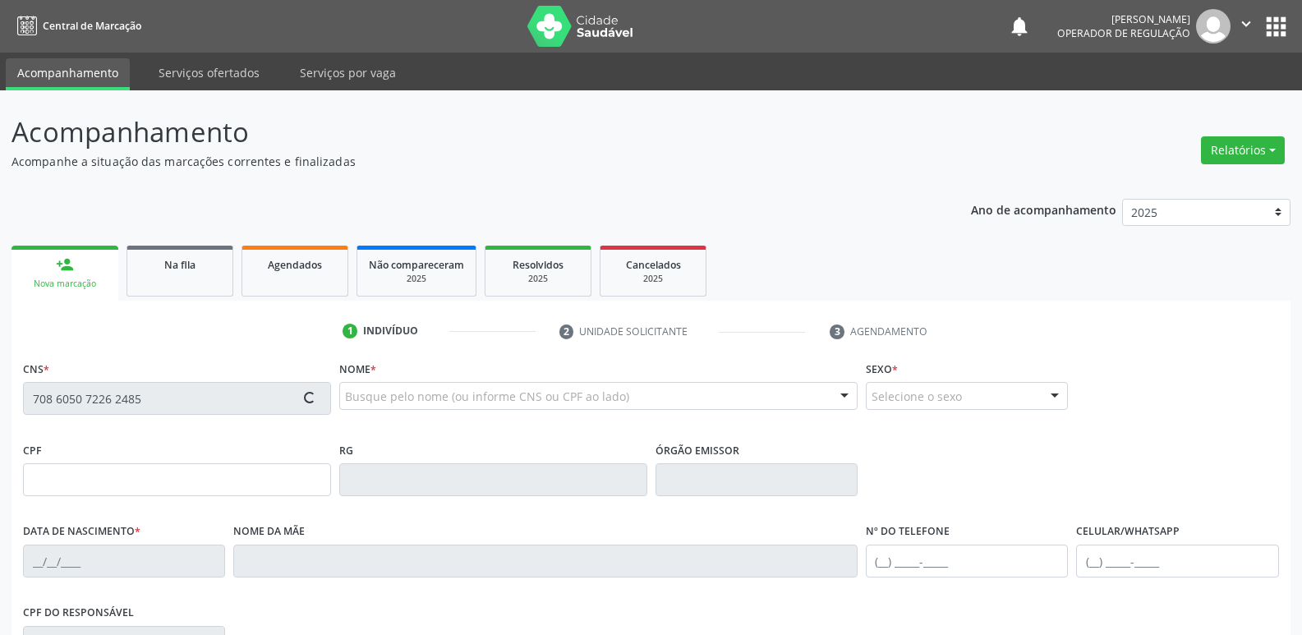
type input "154.137.417-74"
type input "[DATE]"
type input "[PERSON_NAME]"
type input "[PHONE_NUMBER]"
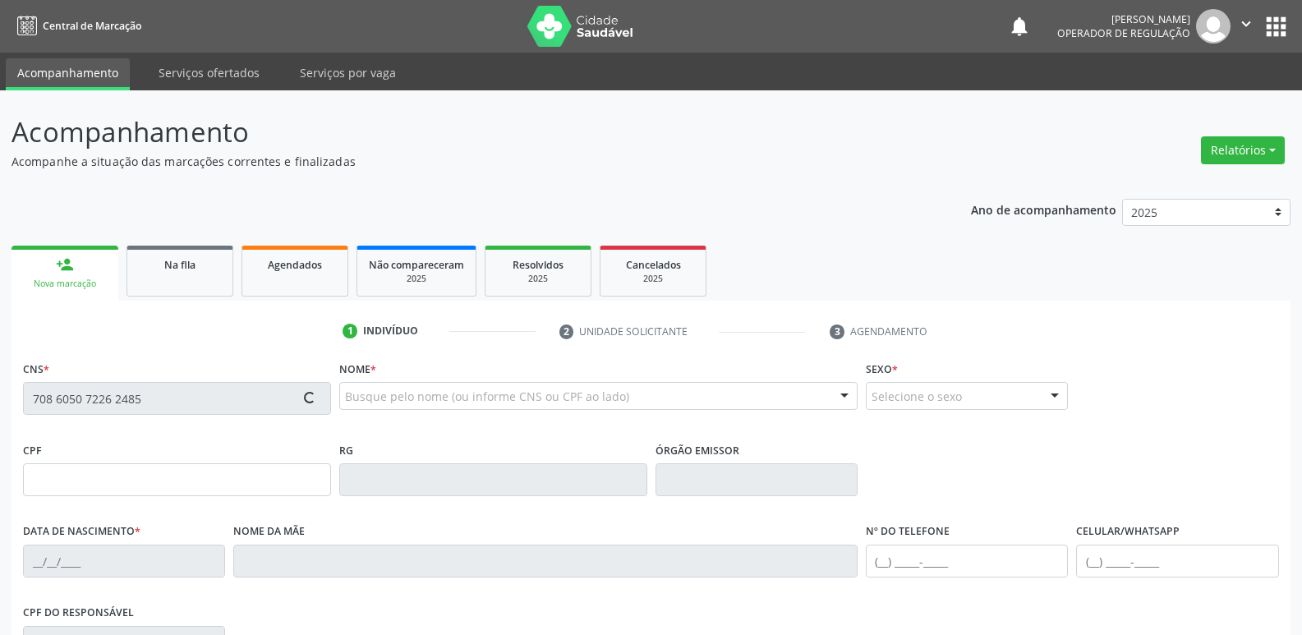
type input "860.269.337-00"
type input "70"
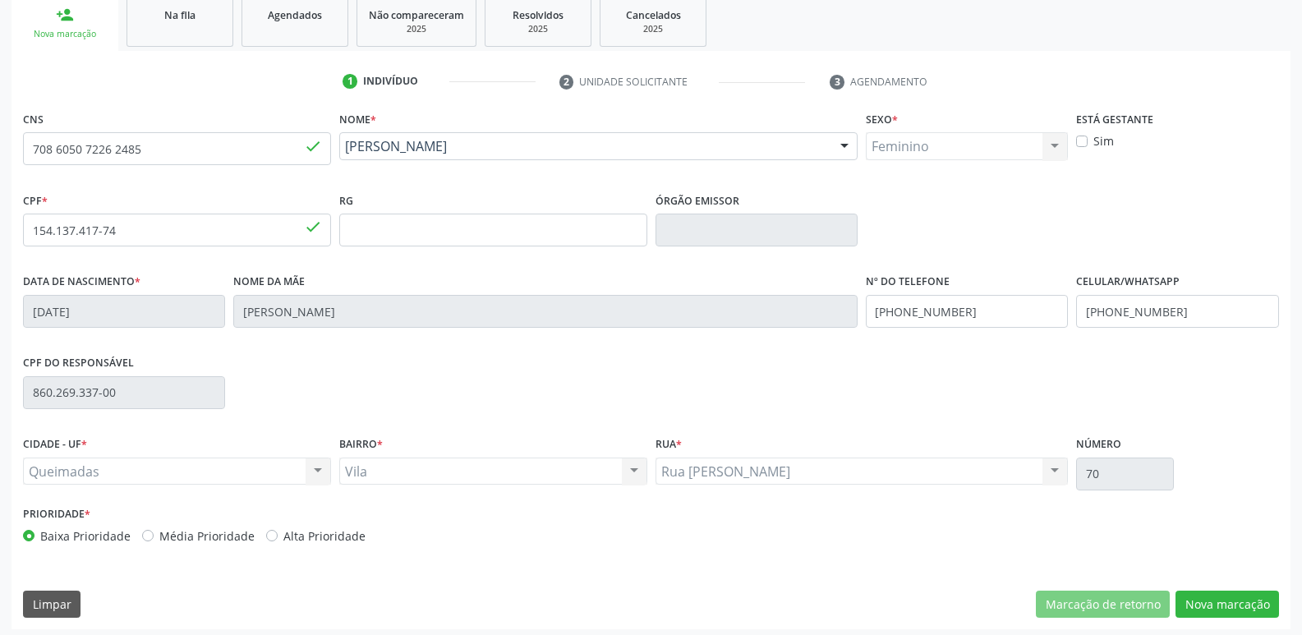
scroll to position [255, 0]
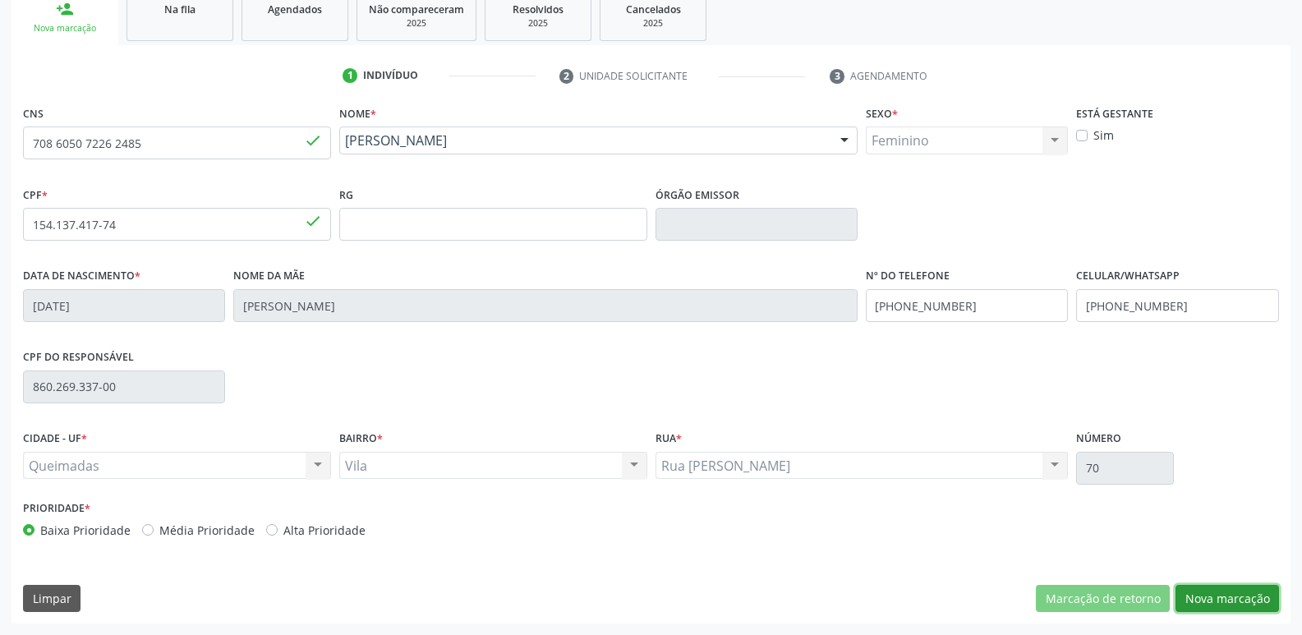
click at [1207, 598] on button "Nova marcação" at bounding box center [1226, 599] width 103 height 28
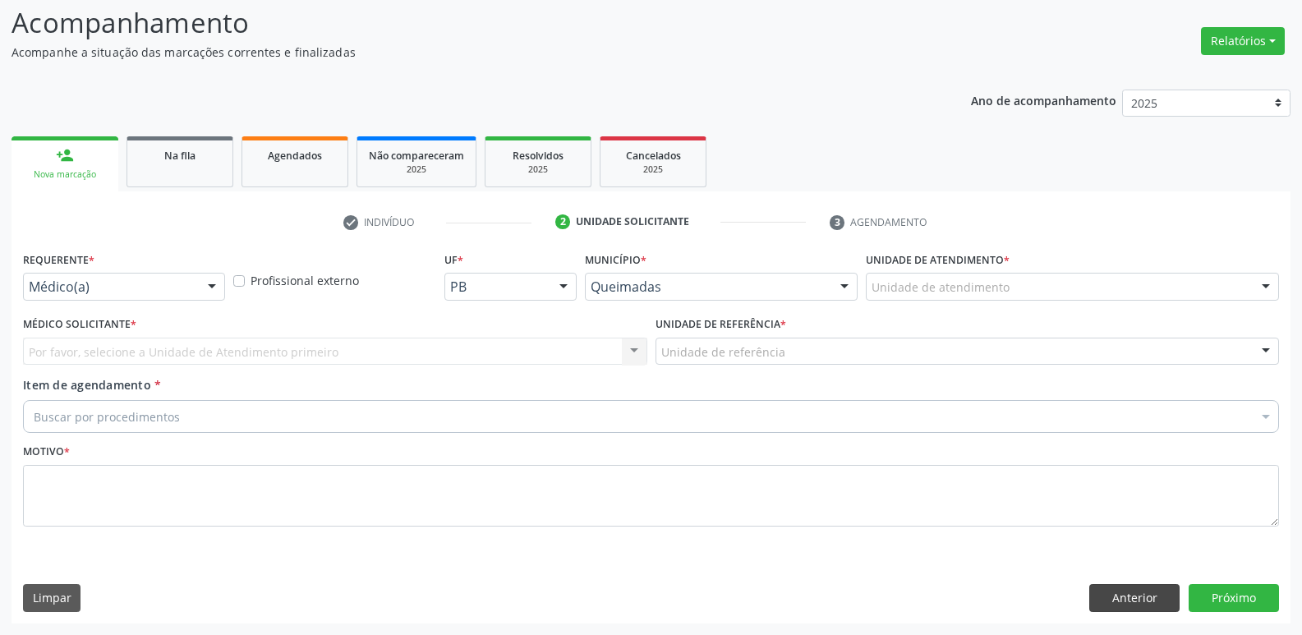
scroll to position [109, 0]
drag, startPoint x: 73, startPoint y: 272, endPoint x: 75, endPoint y: 306, distance: 33.7
click at [75, 286] on div "Requerente * Médico(a) Médico(a) Enfermeiro(a) Paciente Nenhum resultado encont…" at bounding box center [124, 273] width 202 height 53
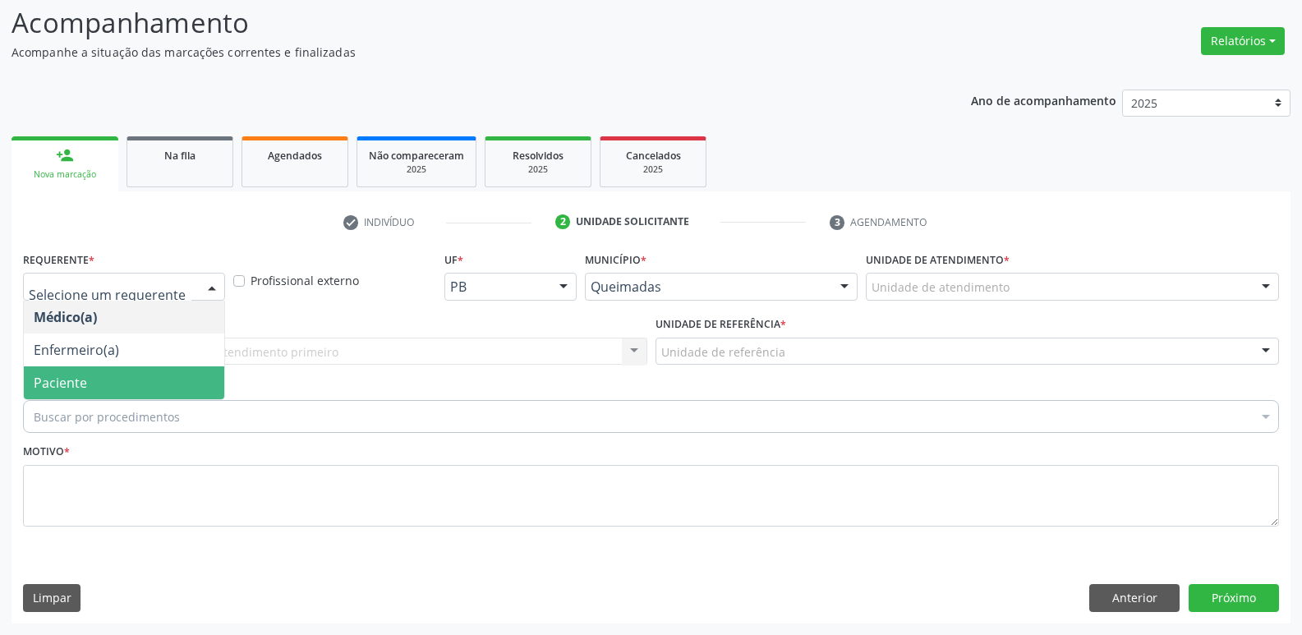
click at [80, 390] on span "Paciente" at bounding box center [60, 383] width 53 height 18
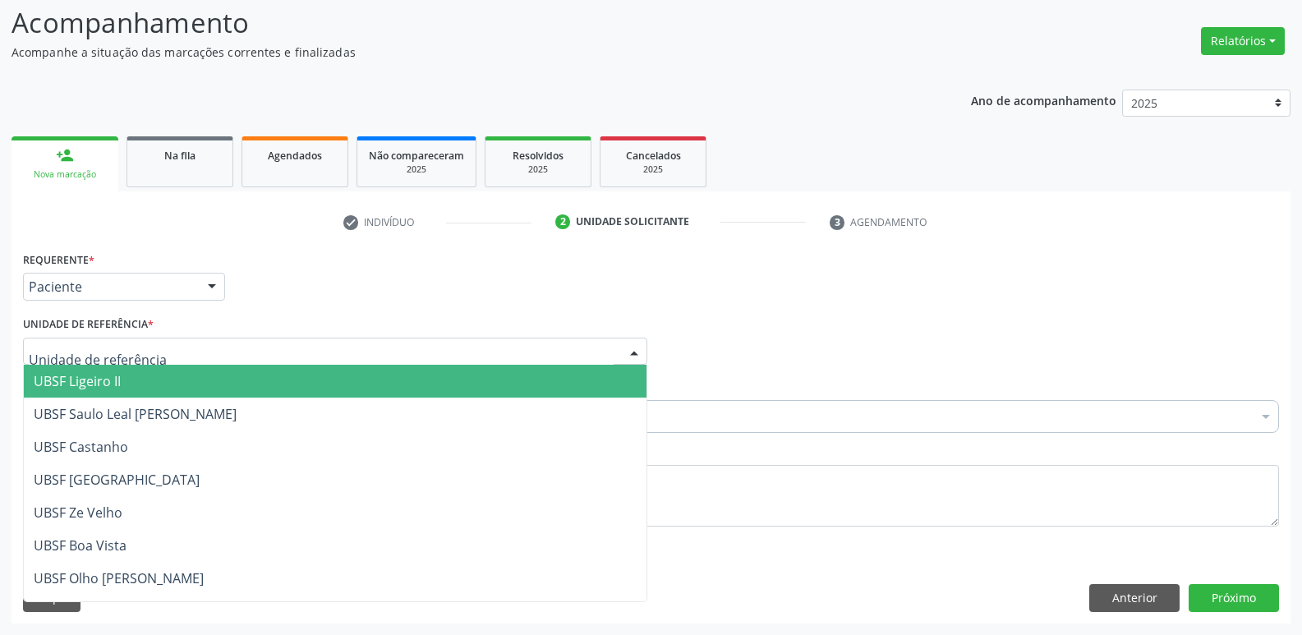
click at [162, 347] on div at bounding box center [335, 352] width 624 height 28
click at [144, 389] on span "UBSF Ligeiro II" at bounding box center [335, 381] width 623 height 33
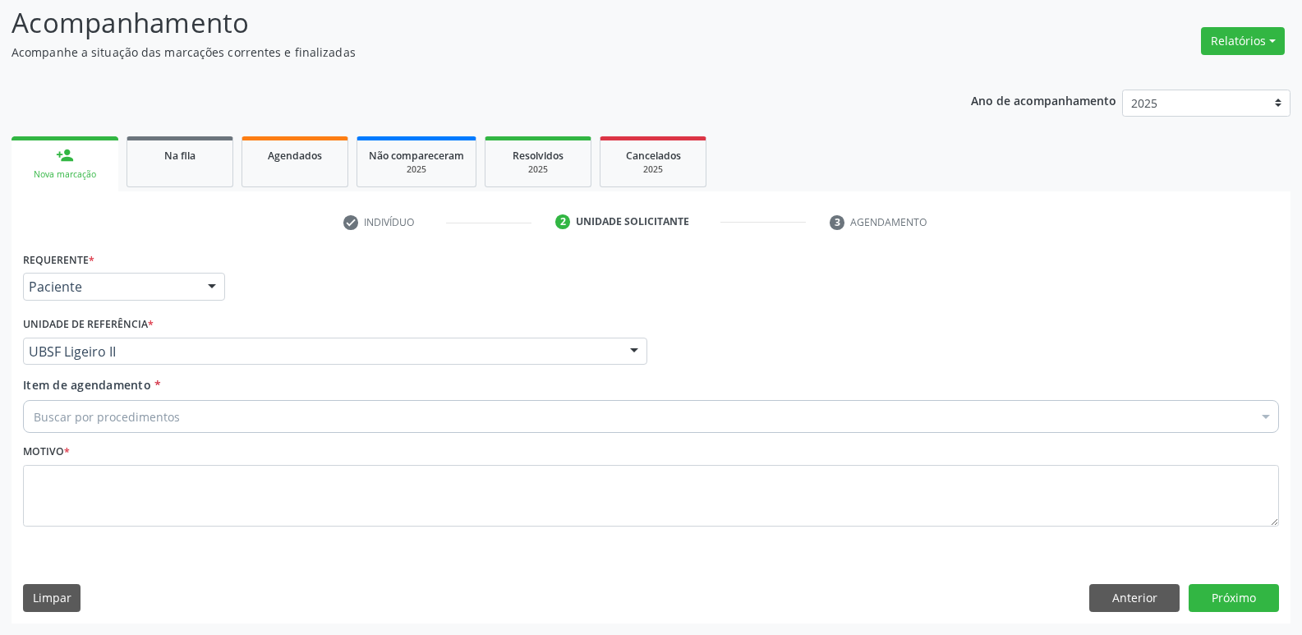
drag, startPoint x: 136, startPoint y: 414, endPoint x: 126, endPoint y: 416, distance: 10.0
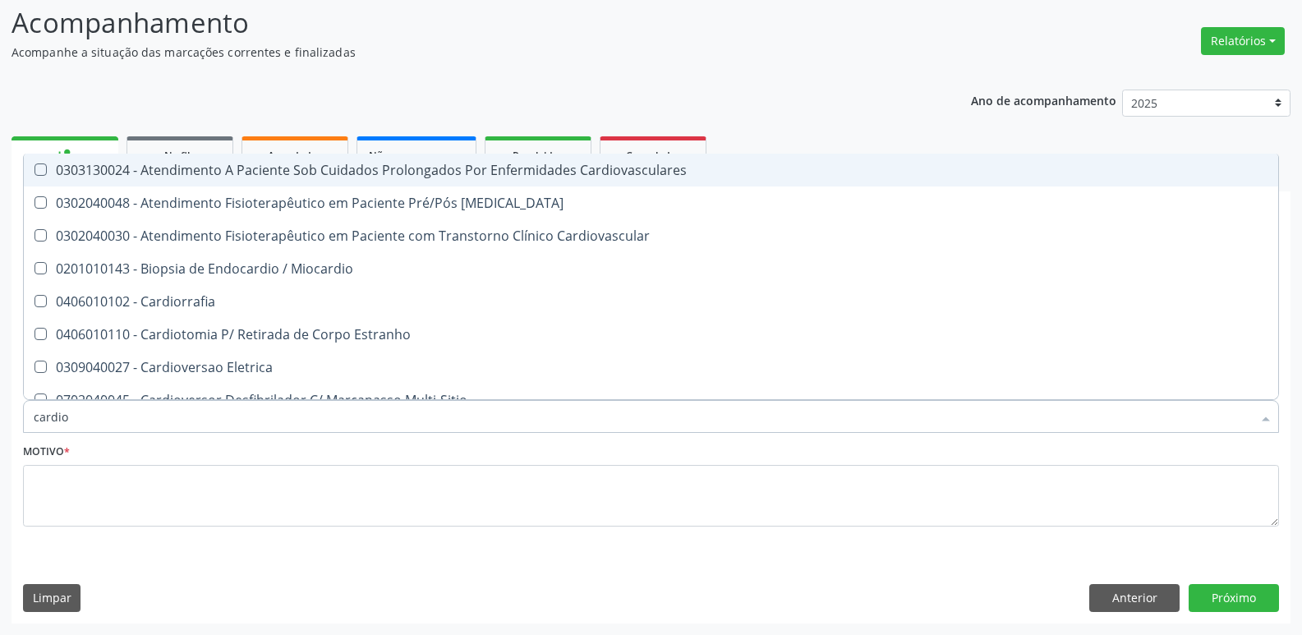
type input "cardiol"
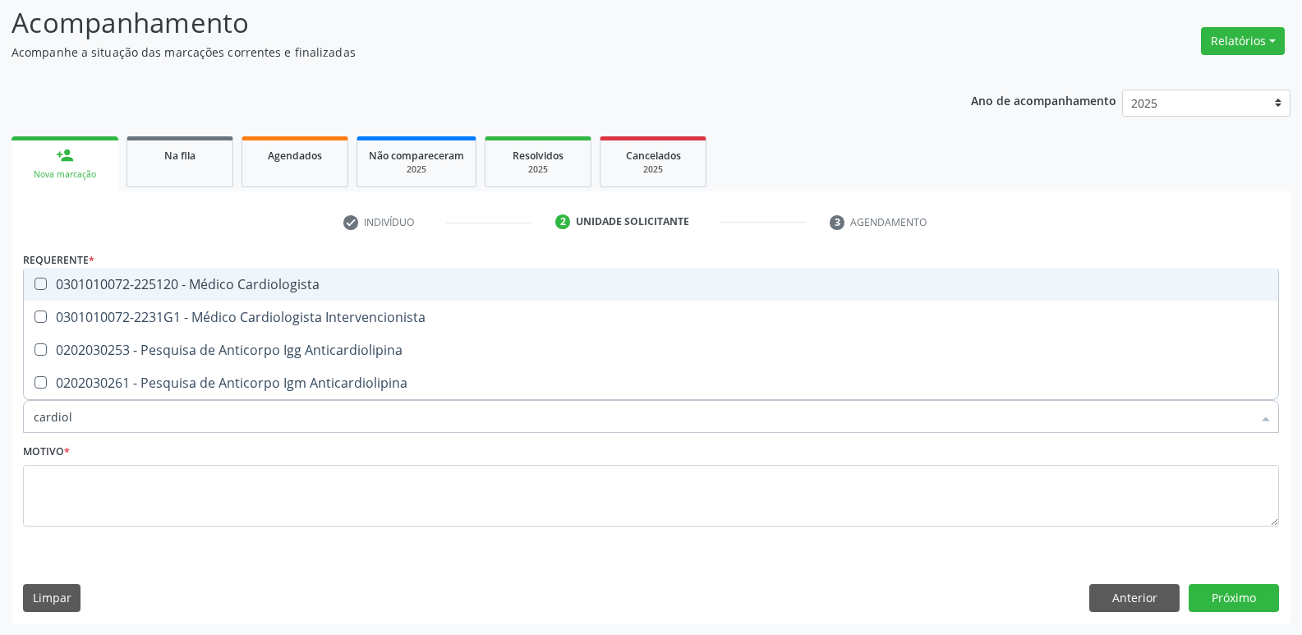
click at [248, 278] on div "0301010072-225120 - Médico Cardiologista" at bounding box center [651, 284] width 1235 height 13
checkbox Cardiologista "true"
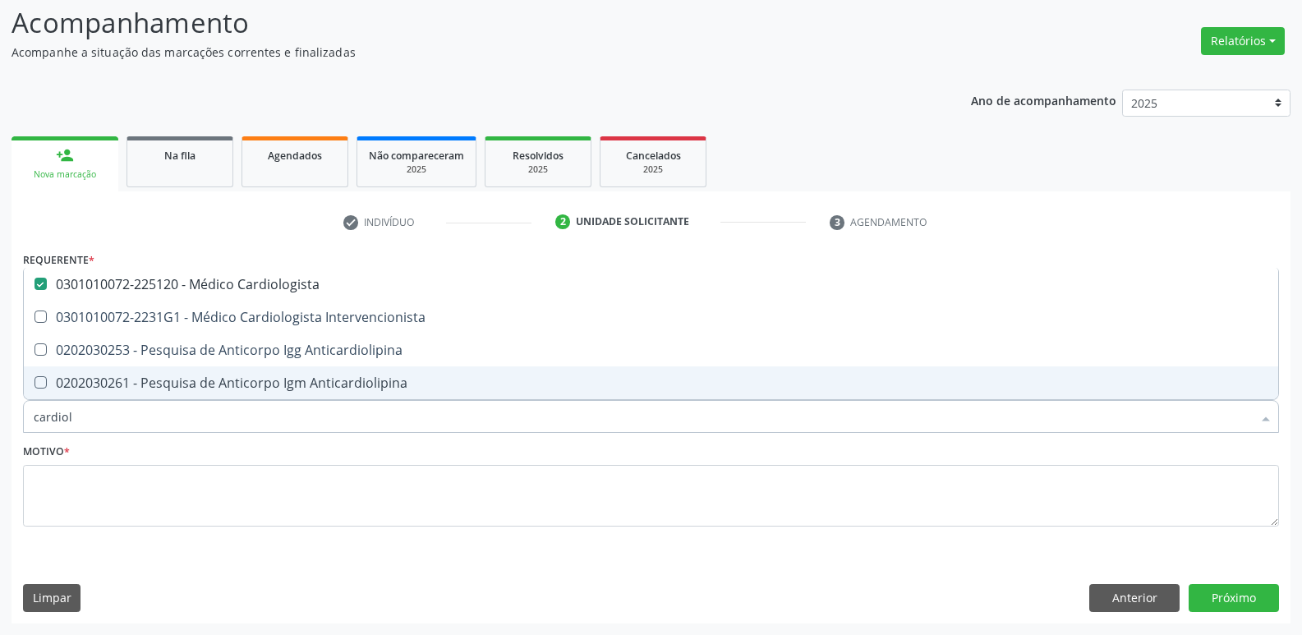
type input "cardiol"
click at [229, 530] on fieldset "Motivo *" at bounding box center [651, 488] width 1256 height 99
checkbox Intervencionista "true"
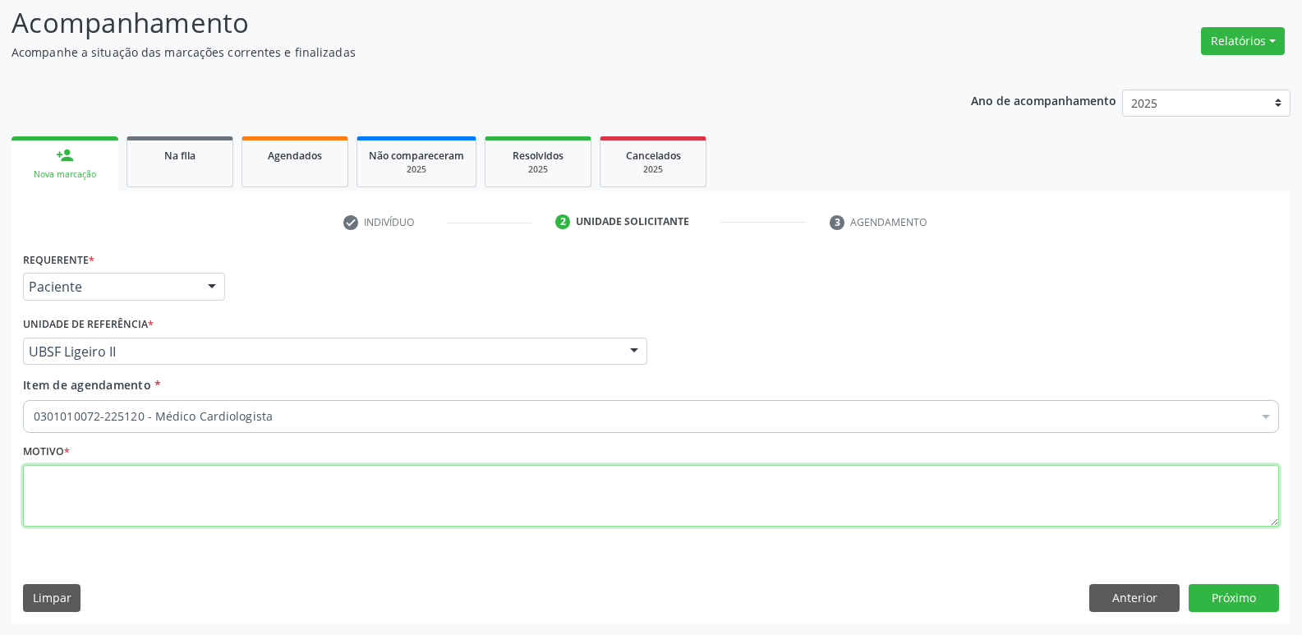
click at [240, 504] on textarea at bounding box center [651, 496] width 1256 height 62
paste textarea "LEVAR CITOLÓGICO"
type textarea "LEVAR CITOLÓGICO"
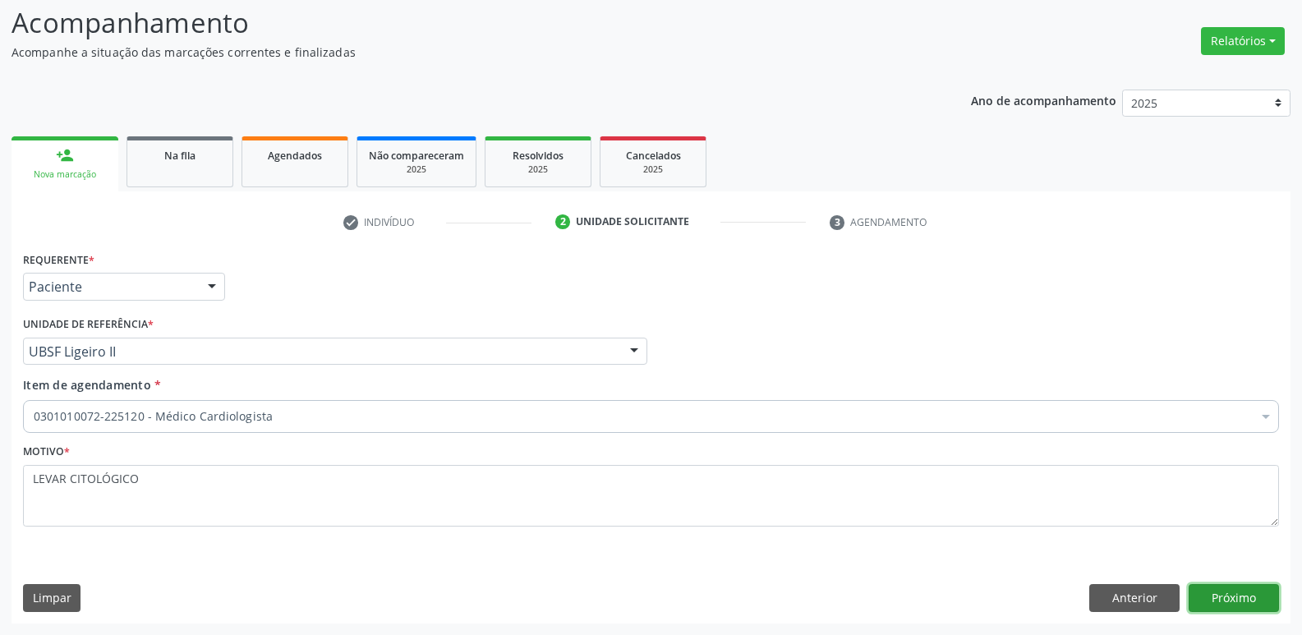
click at [1245, 595] on button "Próximo" at bounding box center [1234, 598] width 90 height 28
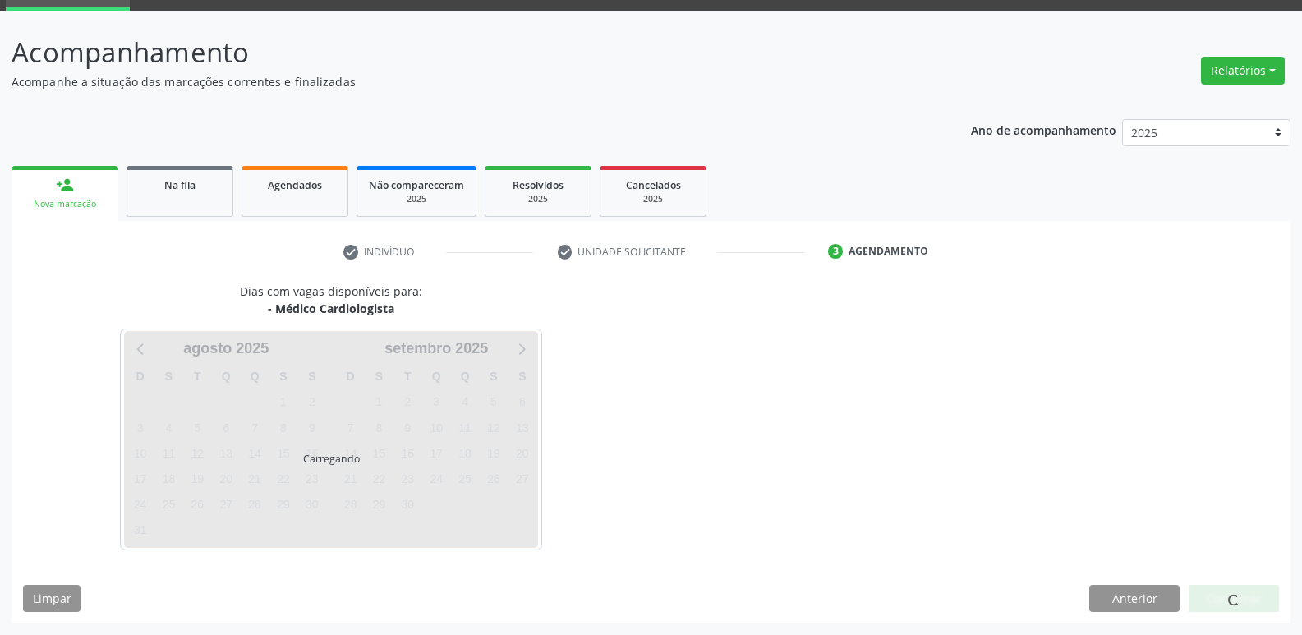
scroll to position [80, 0]
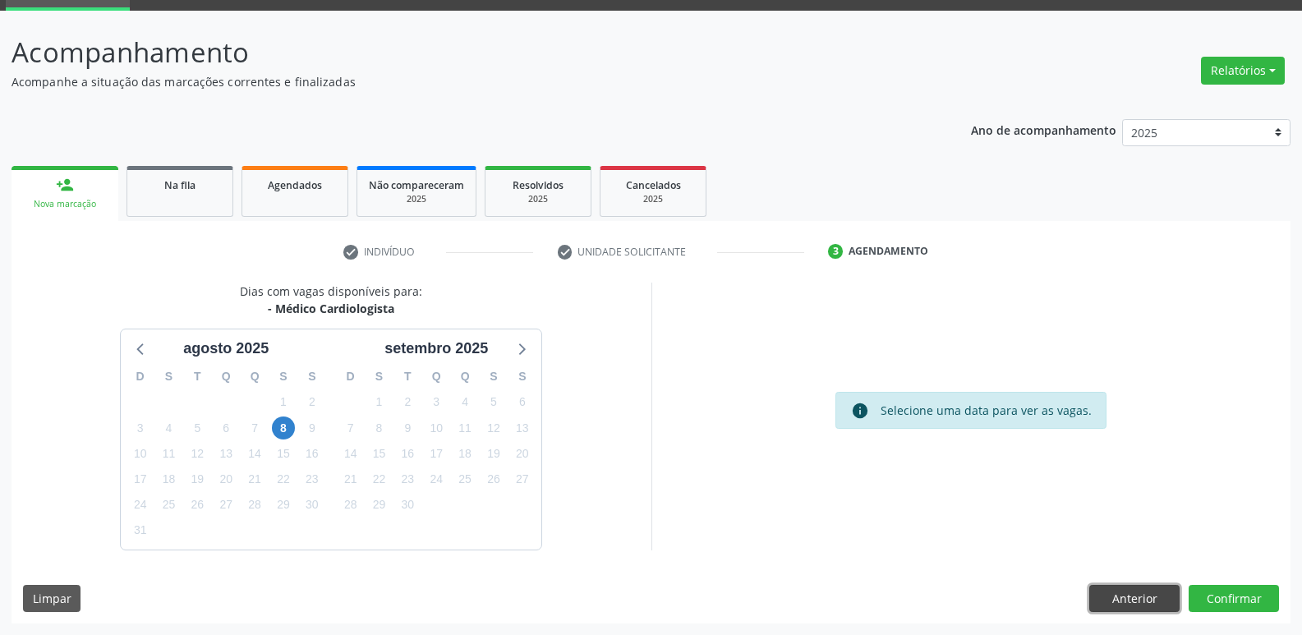
click at [1153, 594] on button "Anterior" at bounding box center [1134, 599] width 90 height 28
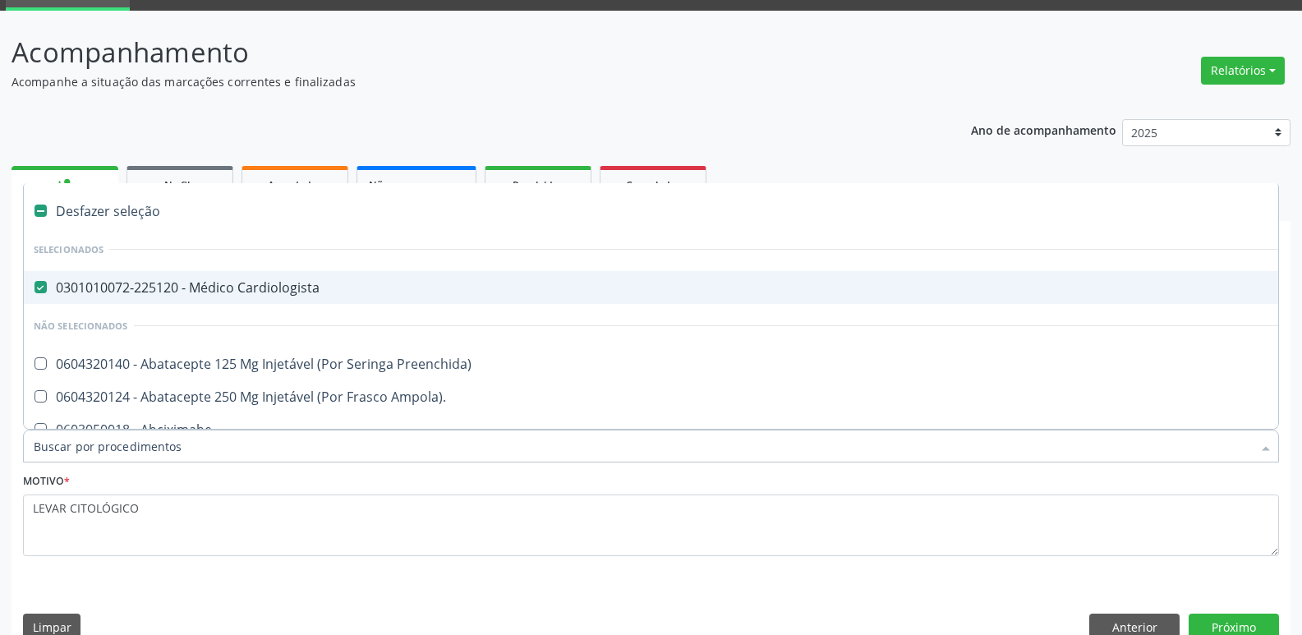
click at [251, 285] on div "0301010072-225120 - Médico Cardiologista" at bounding box center [673, 287] width 1279 height 13
checkbox Cardiologista "false"
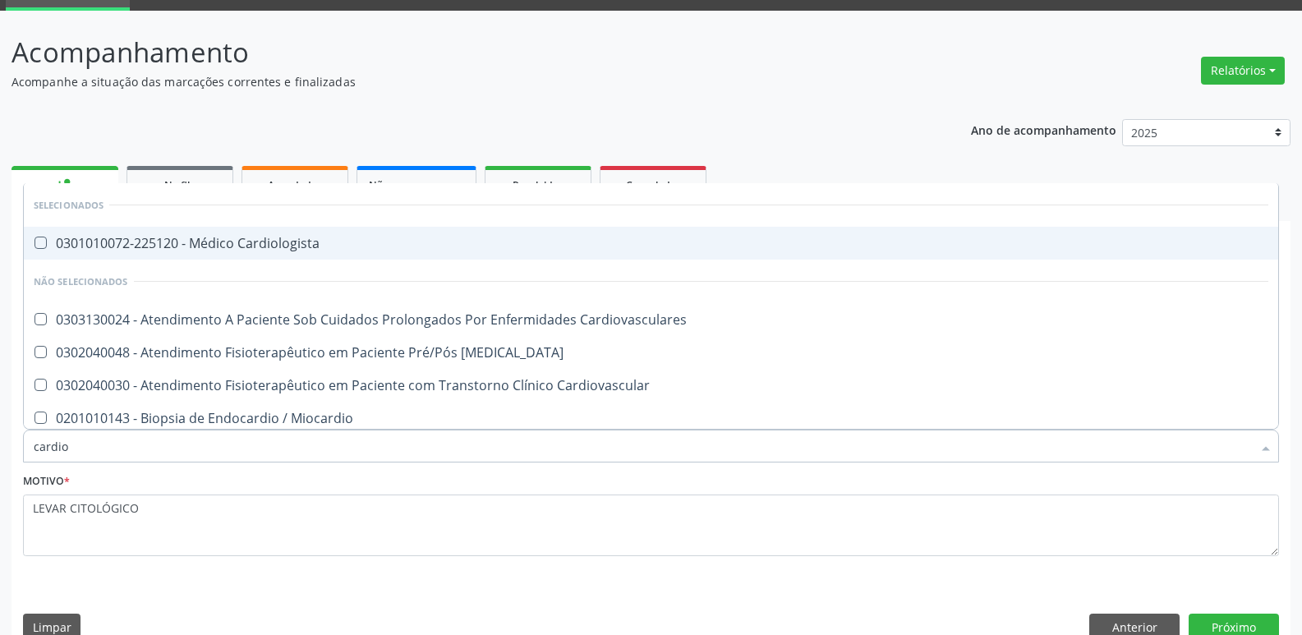
type input "cardiol"
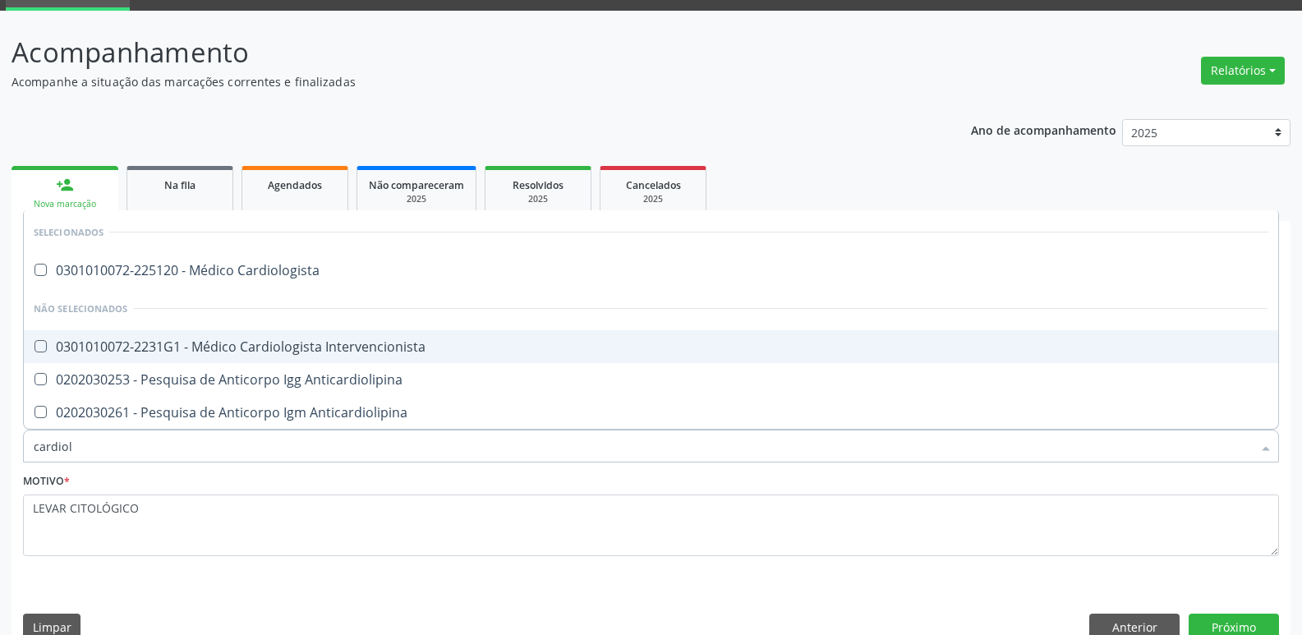
click at [285, 351] on div "0301010072-2231G1 - Médico Cardiologista Intervencionista" at bounding box center [651, 346] width 1235 height 13
checkbox Intervencionista "true"
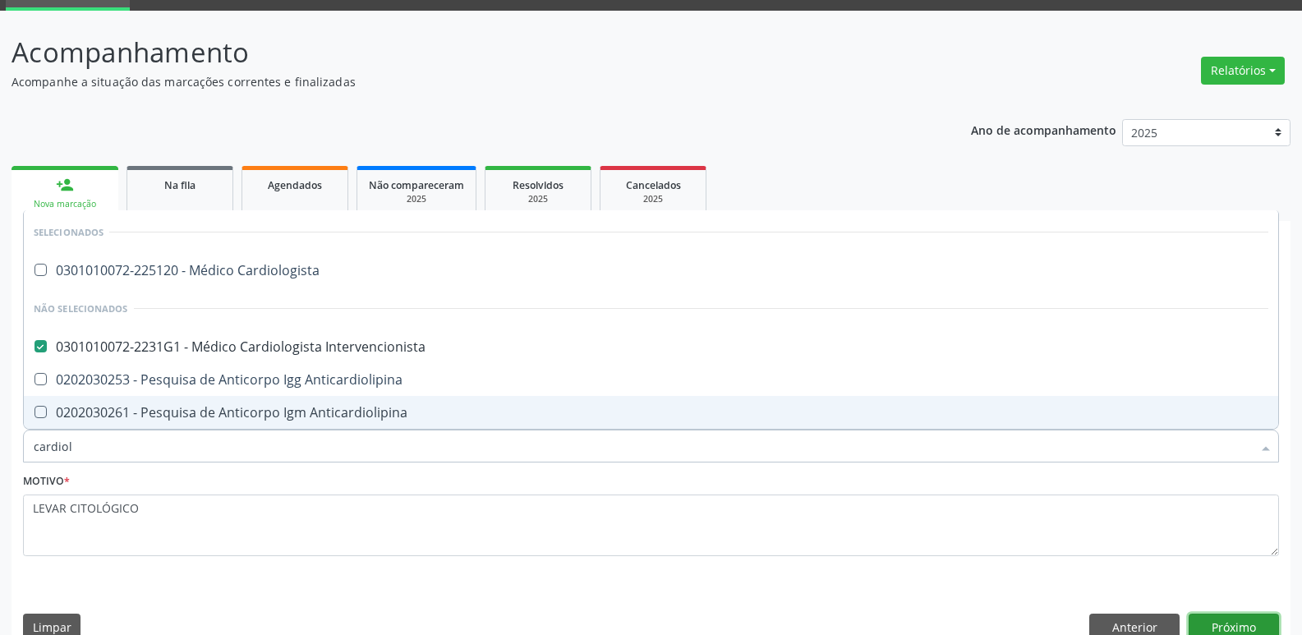
click at [1190, 614] on button "Próximo" at bounding box center [1234, 628] width 90 height 28
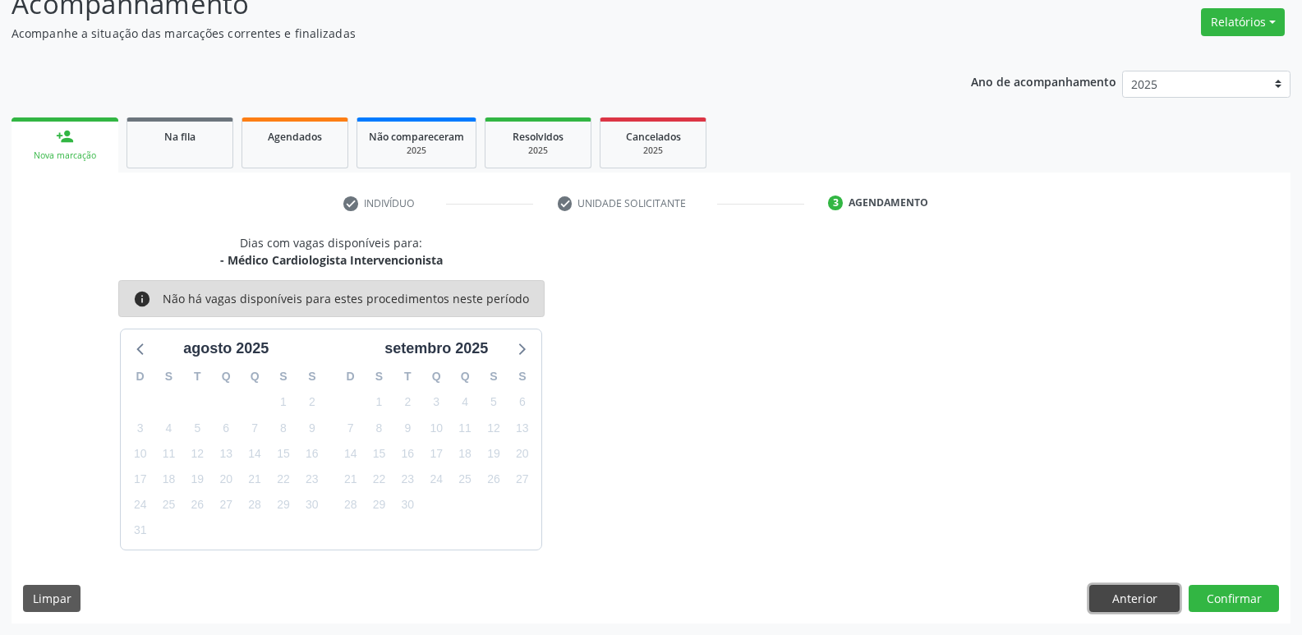
click at [1140, 600] on button "Anterior" at bounding box center [1134, 599] width 90 height 28
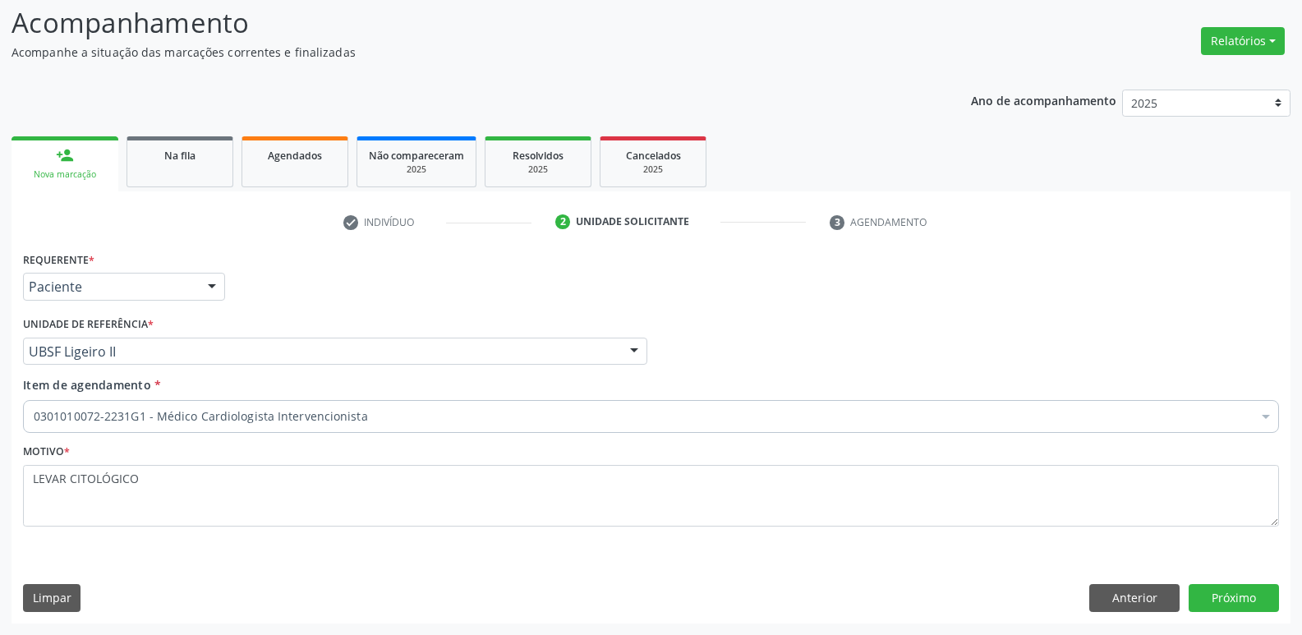
scroll to position [109, 0]
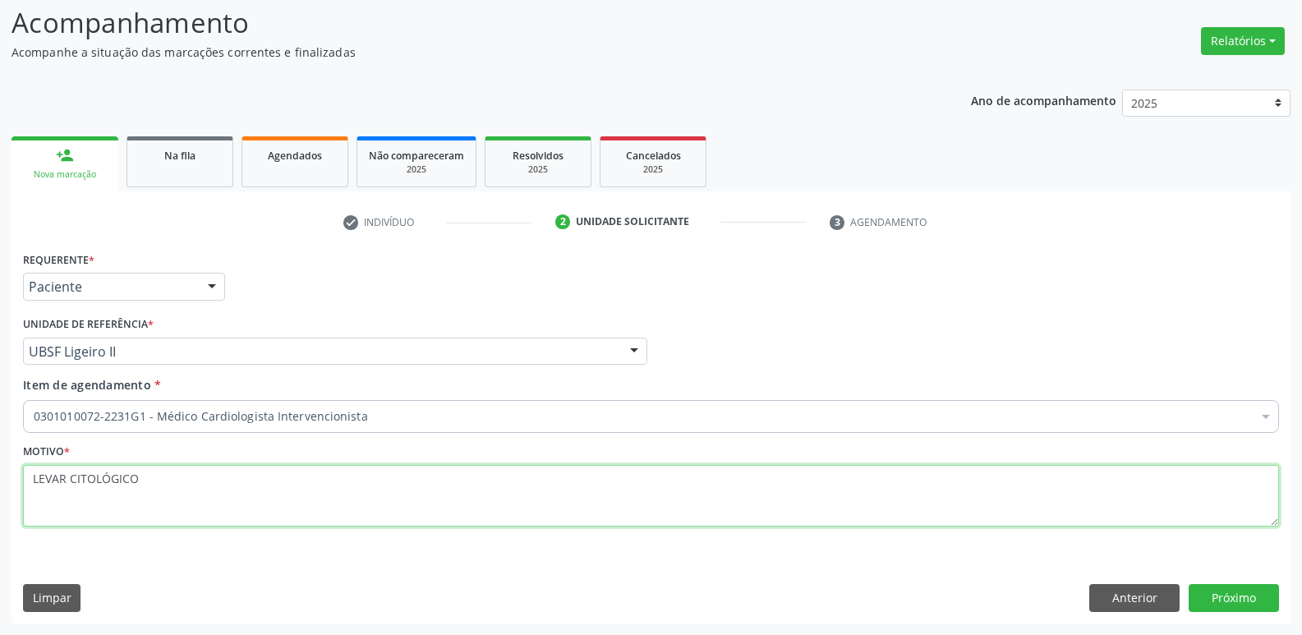
drag, startPoint x: 170, startPoint y: 481, endPoint x: 0, endPoint y: 455, distance: 171.9
click at [0, 455] on div "Acompanhamento Acompanhe a situação das marcações correntes e finalizadas Relat…" at bounding box center [651, 308] width 1302 height 654
drag, startPoint x: 119, startPoint y: 473, endPoint x: 0, endPoint y: 367, distance: 159.4
click at [0, 367] on div "Acompanhamento Acompanhe a situação das marcações correntes e finalizadas Relat…" at bounding box center [651, 308] width 1302 height 654
type textarea "-"
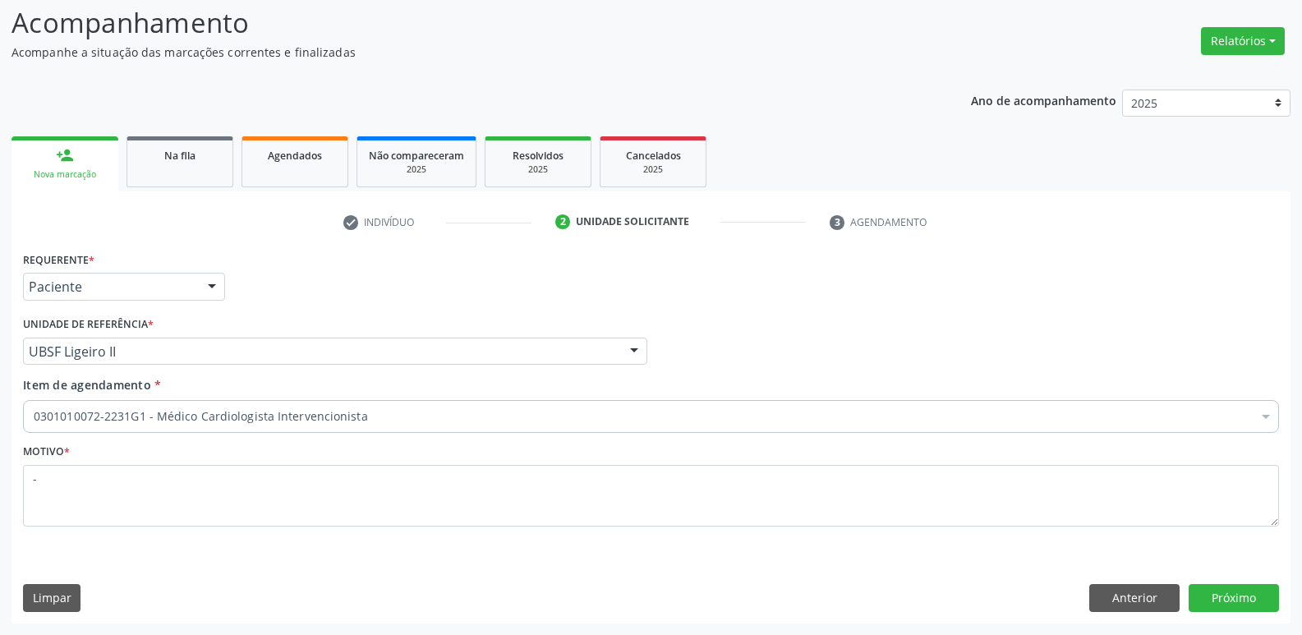
click at [383, 404] on div "0301010072-2231G1 - Médico Cardiologista Intervencionista" at bounding box center [651, 416] width 1256 height 33
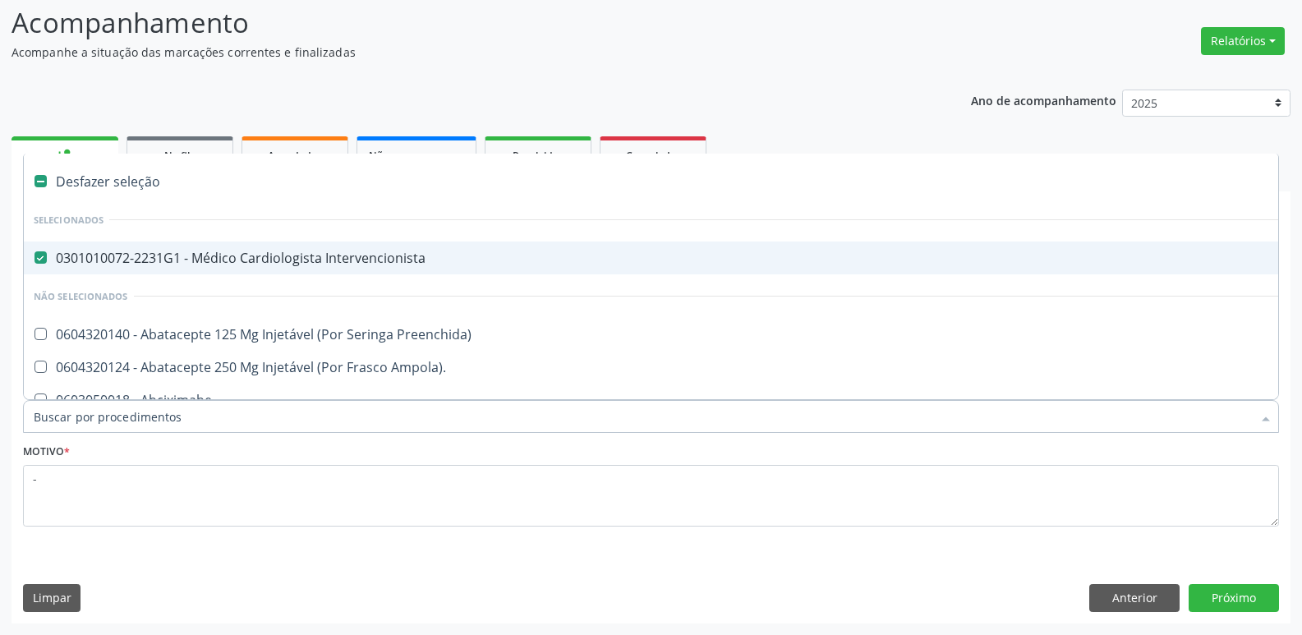
click at [387, 254] on div "0301010072-2231G1 - Médico Cardiologista Intervencionista" at bounding box center [673, 257] width 1279 height 13
checkbox Intervencionista "false"
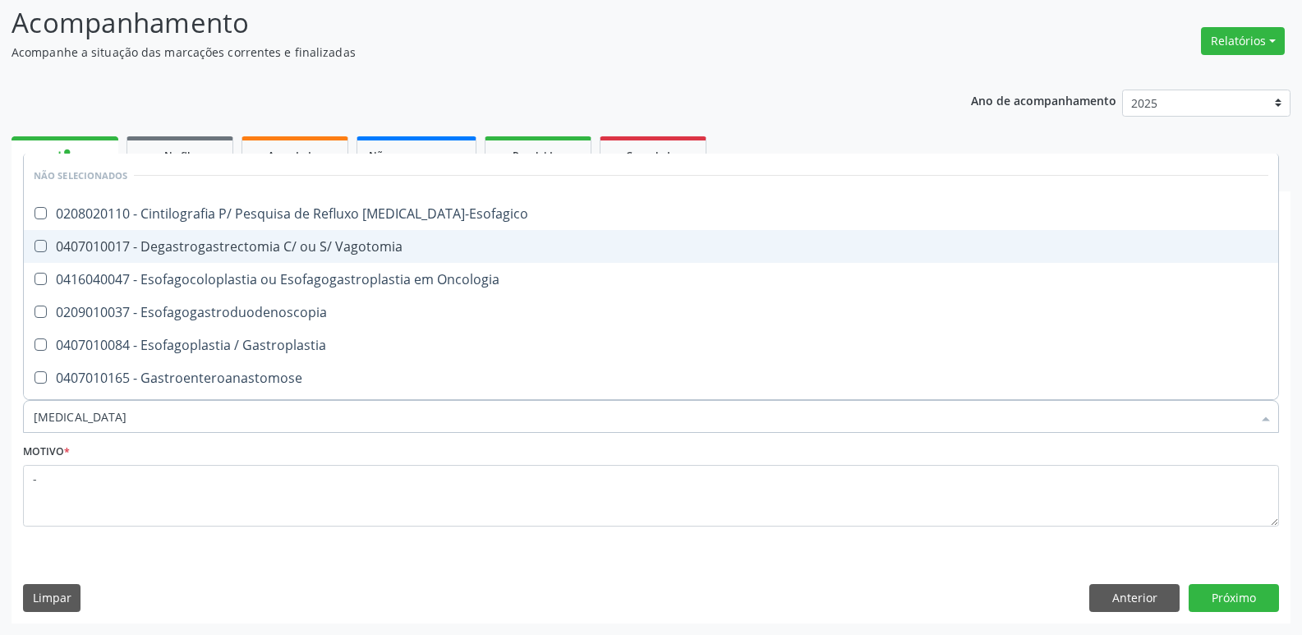
type input "gastrod"
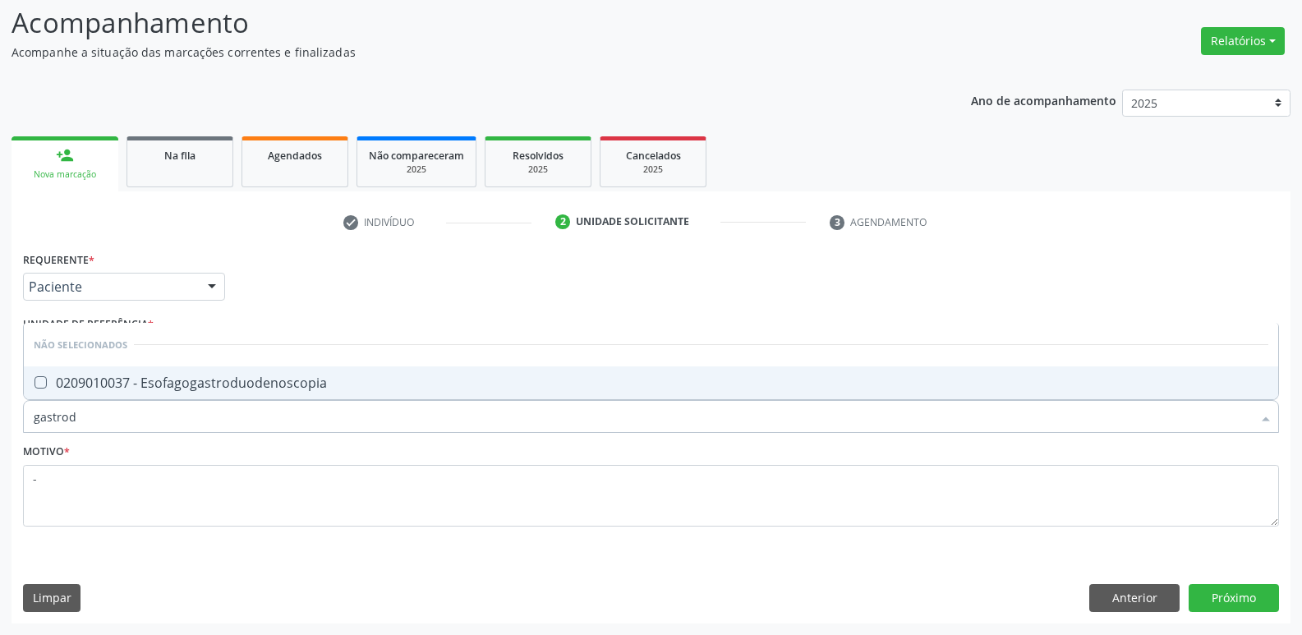
drag, startPoint x: 315, startPoint y: 372, endPoint x: 289, endPoint y: 350, distance: 34.4
click at [301, 365] on ul "Selecionar todos Não selecionados 0209010037 - Esofagogastroduodenoscopia Nenhu…" at bounding box center [651, 361] width 1254 height 76
click at [334, 371] on span "0209010037 - Esofagogastroduodenoscopia" at bounding box center [651, 382] width 1254 height 33
click at [1217, 596] on button "Próximo" at bounding box center [1234, 598] width 90 height 28
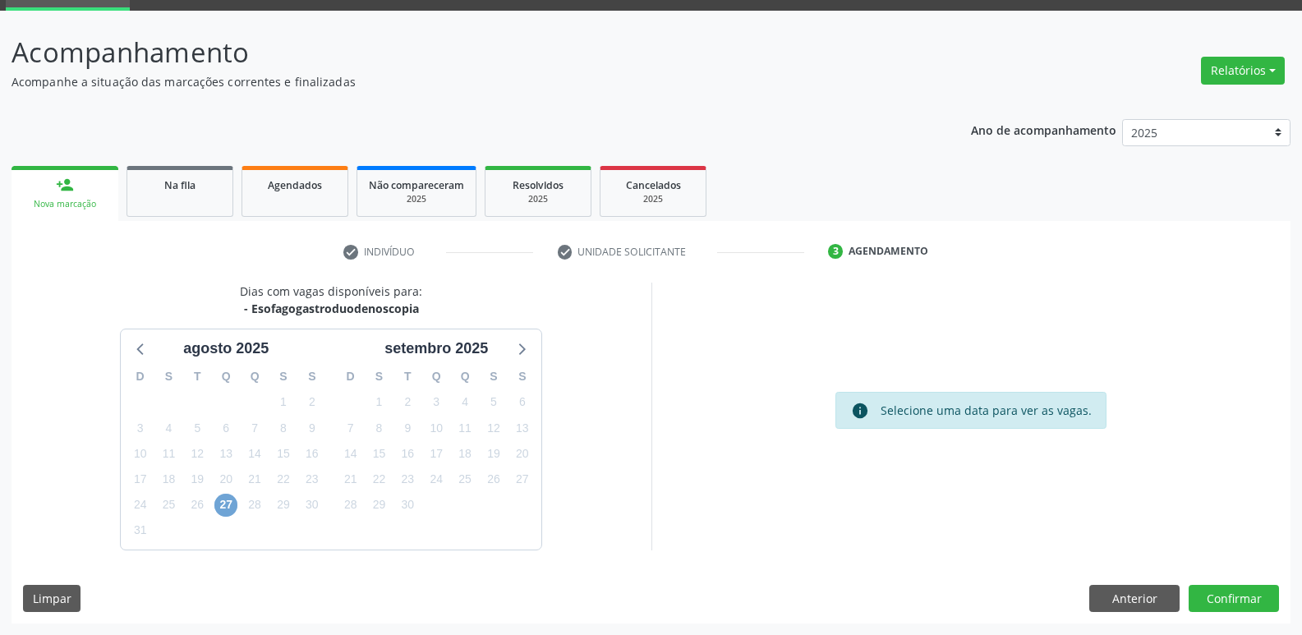
click at [228, 508] on span "27" at bounding box center [225, 505] width 23 height 23
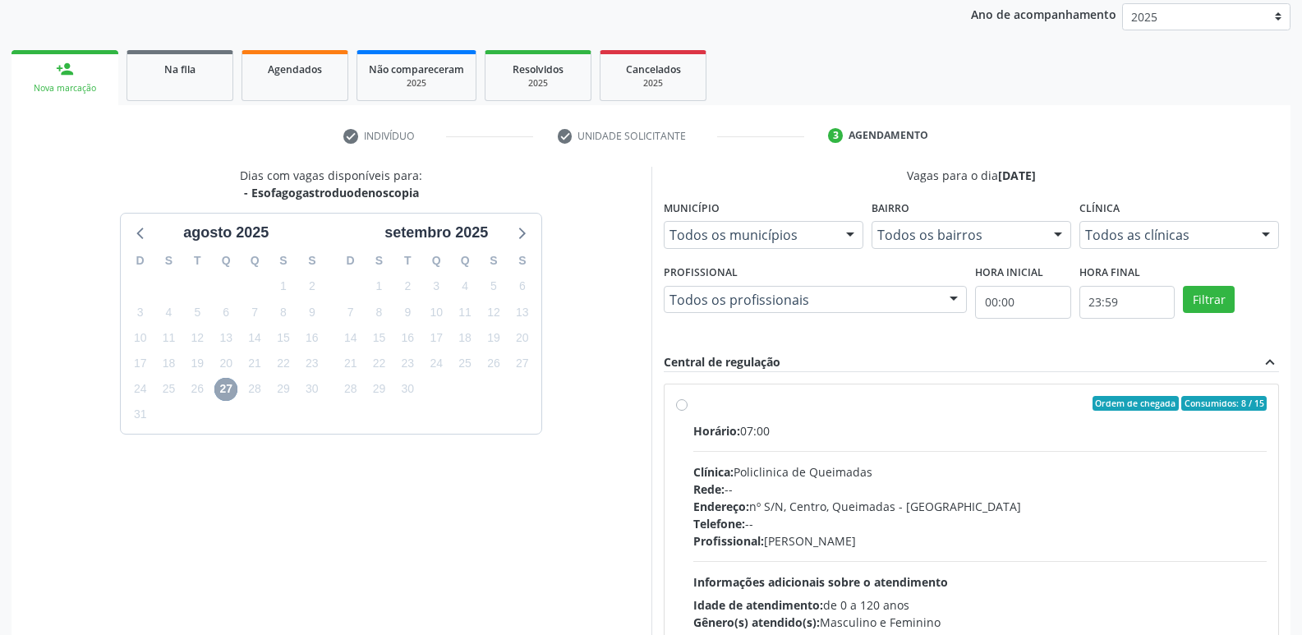
scroll to position [317, 0]
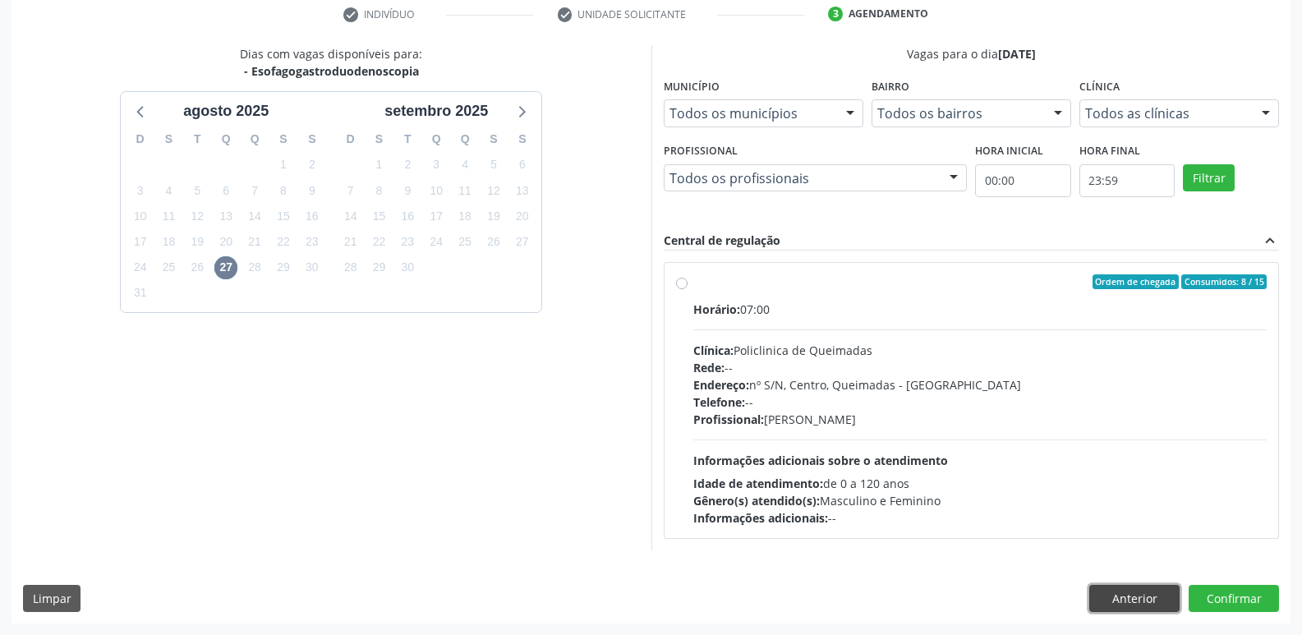
click at [1138, 602] on button "Anterior" at bounding box center [1134, 599] width 90 height 28
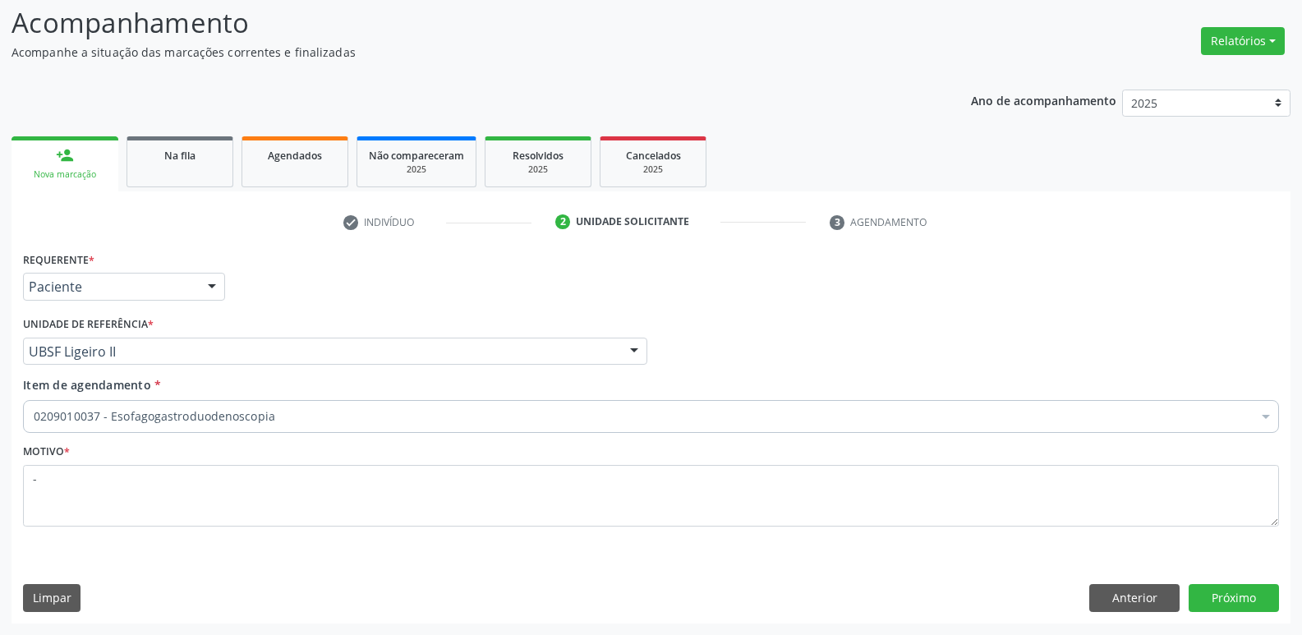
scroll to position [109, 0]
click at [161, 428] on div "0209010037 - Esofagogastroduodenoscopia" at bounding box center [651, 416] width 1256 height 33
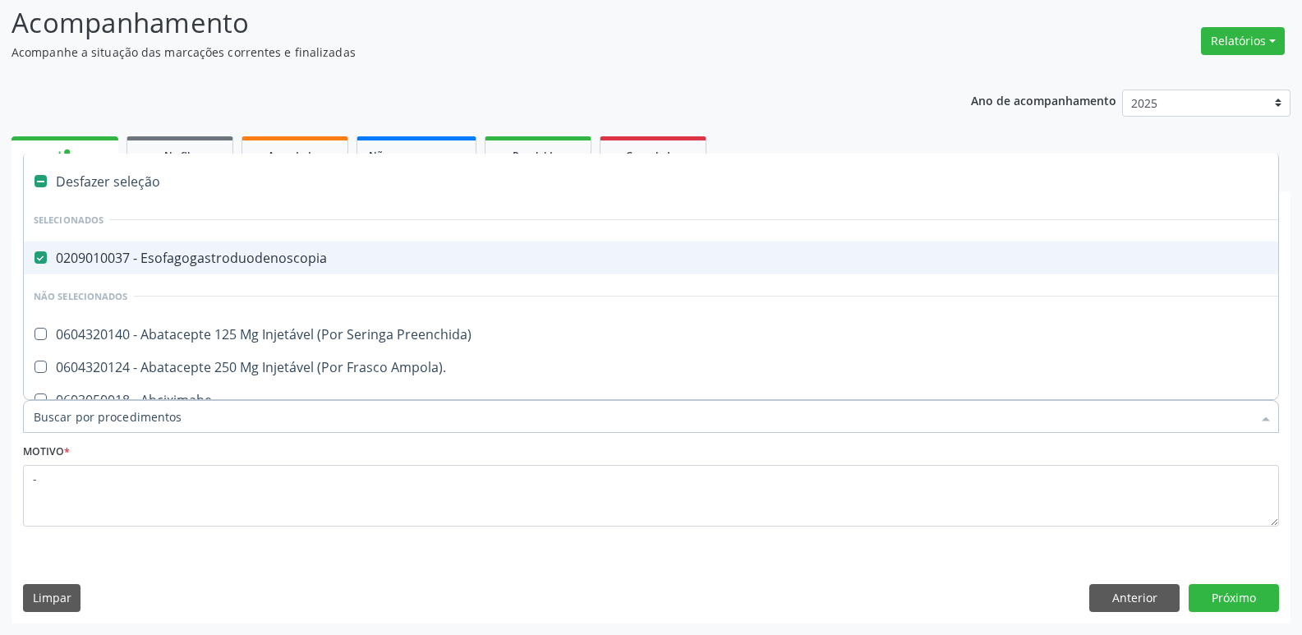
click at [241, 258] on div "0209010037 - Esofagogastroduodenoscopia" at bounding box center [673, 257] width 1279 height 13
checkbox Esofagogastroduodenoscopia "false"
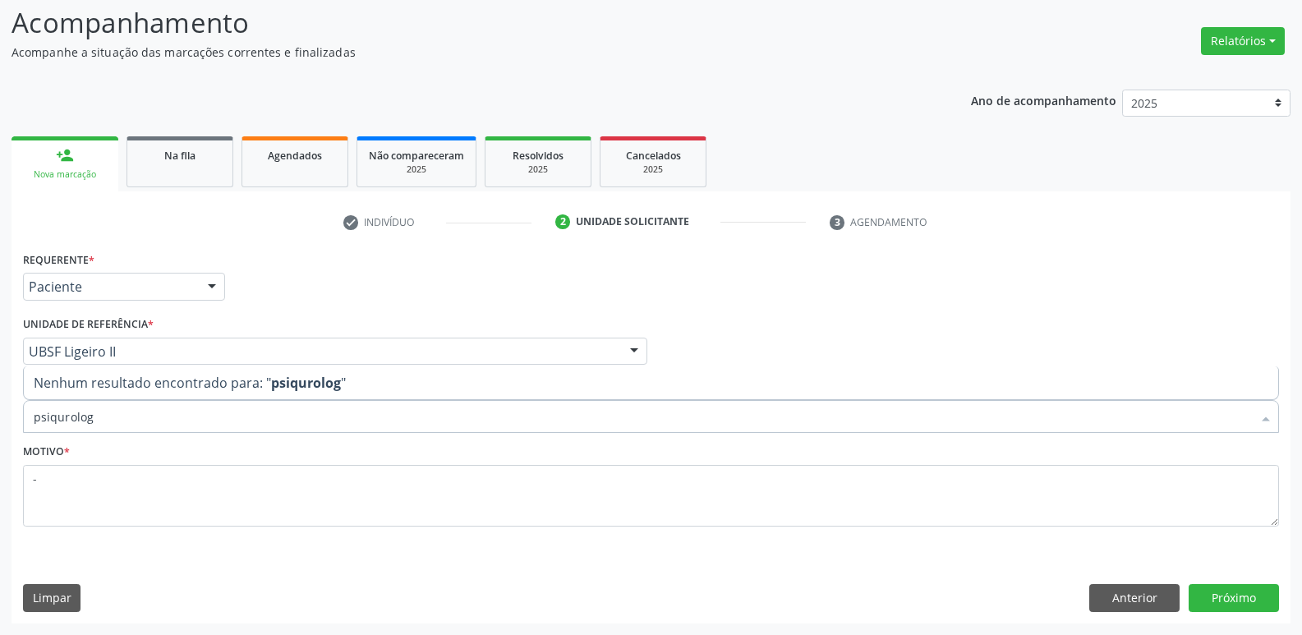
drag, startPoint x: 57, startPoint y: 413, endPoint x: 0, endPoint y: 398, distance: 59.4
click at [0, 401] on div "Acompanhamento Acompanhe a situação das marcações correntes e finalizadas Relat…" at bounding box center [651, 308] width 1302 height 654
type input "urolog"
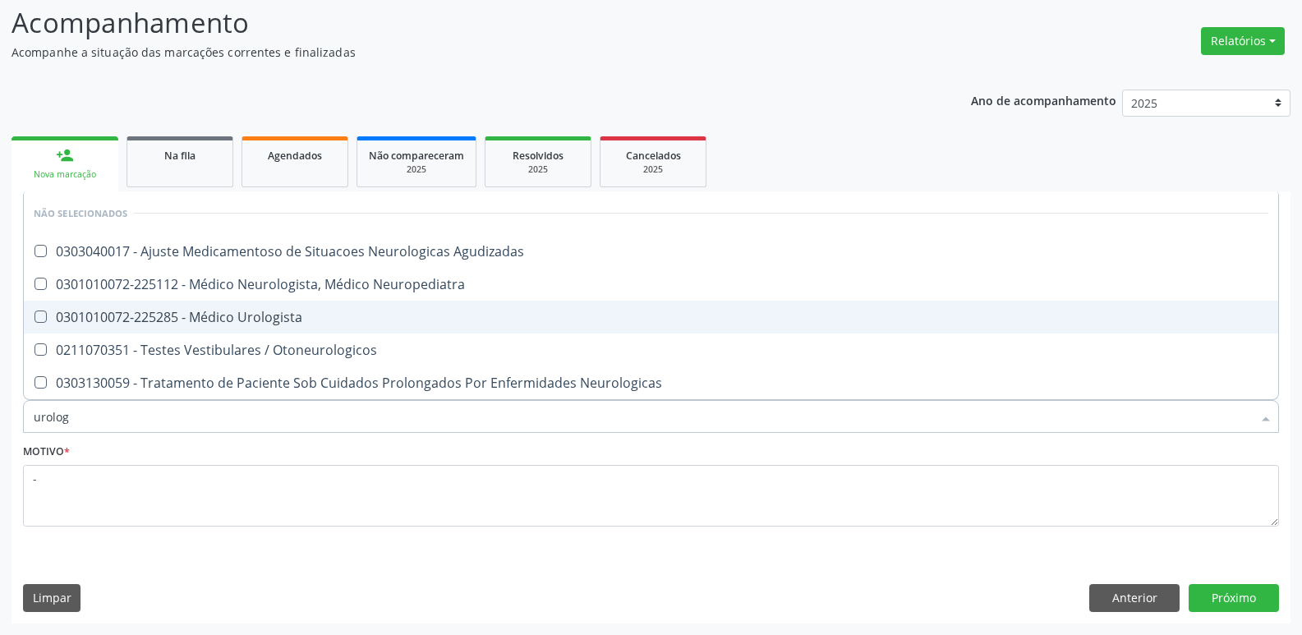
click at [209, 332] on span "0301010072-225285 - Médico Urologista" at bounding box center [651, 317] width 1254 height 33
checkbox Urologista "true"
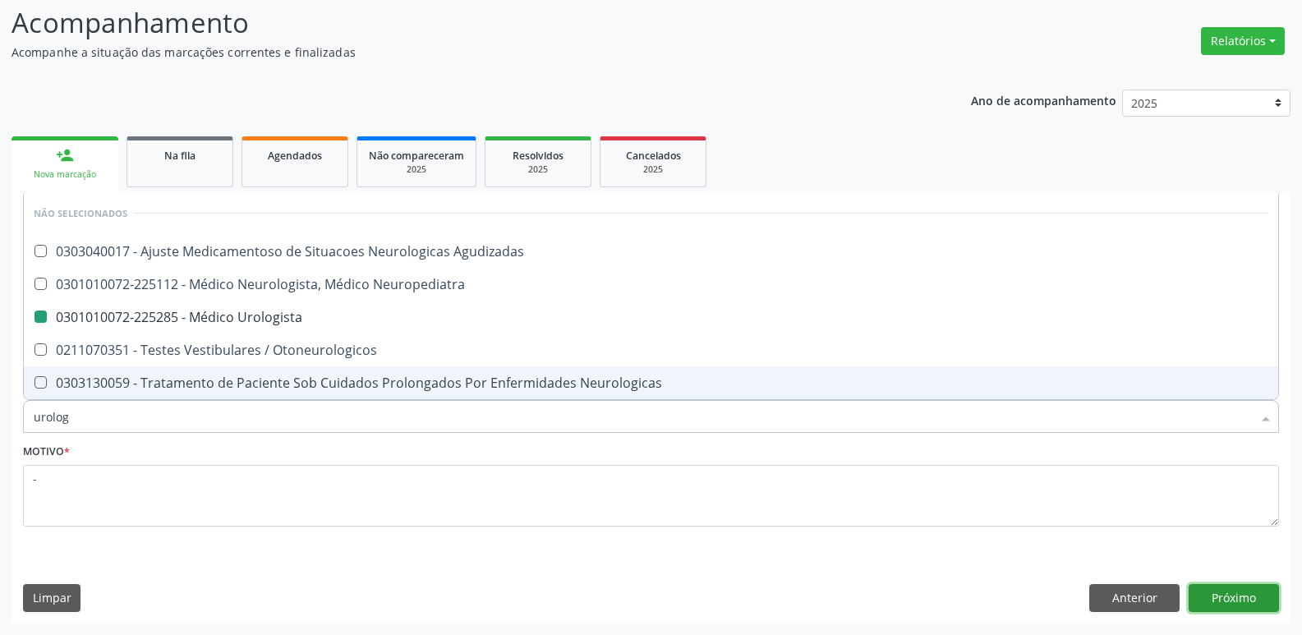
click at [1227, 596] on button "Próximo" at bounding box center [1234, 598] width 90 height 28
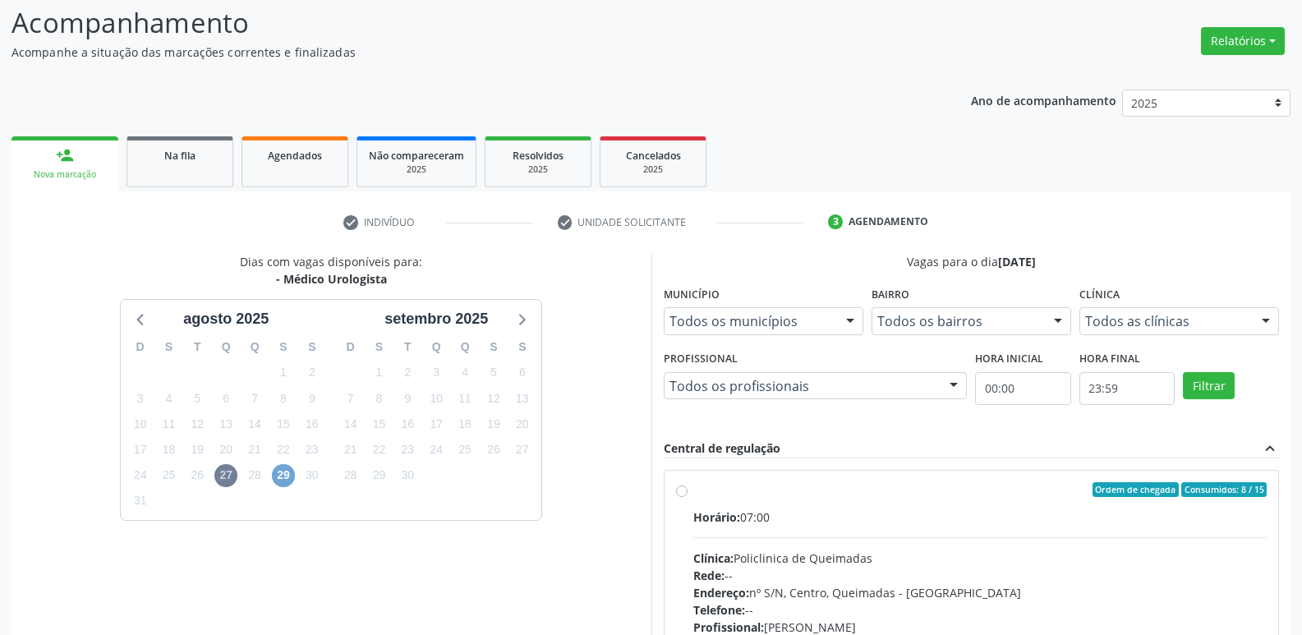
click at [285, 476] on span "29" at bounding box center [283, 475] width 23 height 23
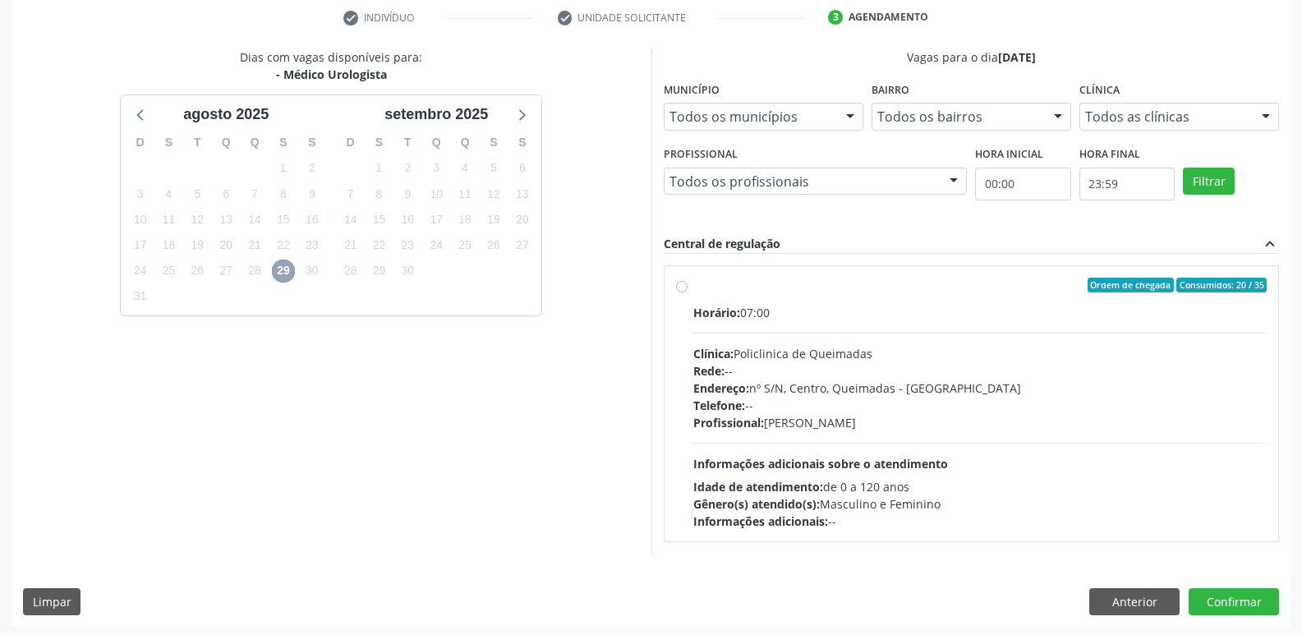
scroll to position [317, 0]
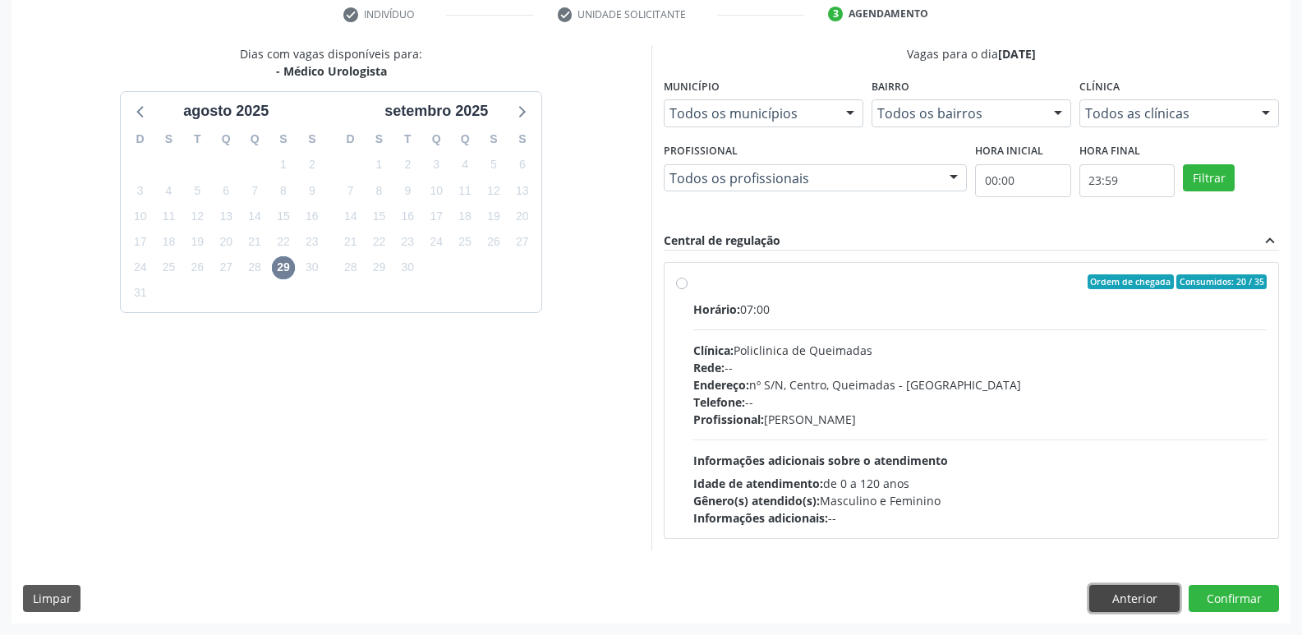
click at [1130, 602] on button "Anterior" at bounding box center [1134, 599] width 90 height 28
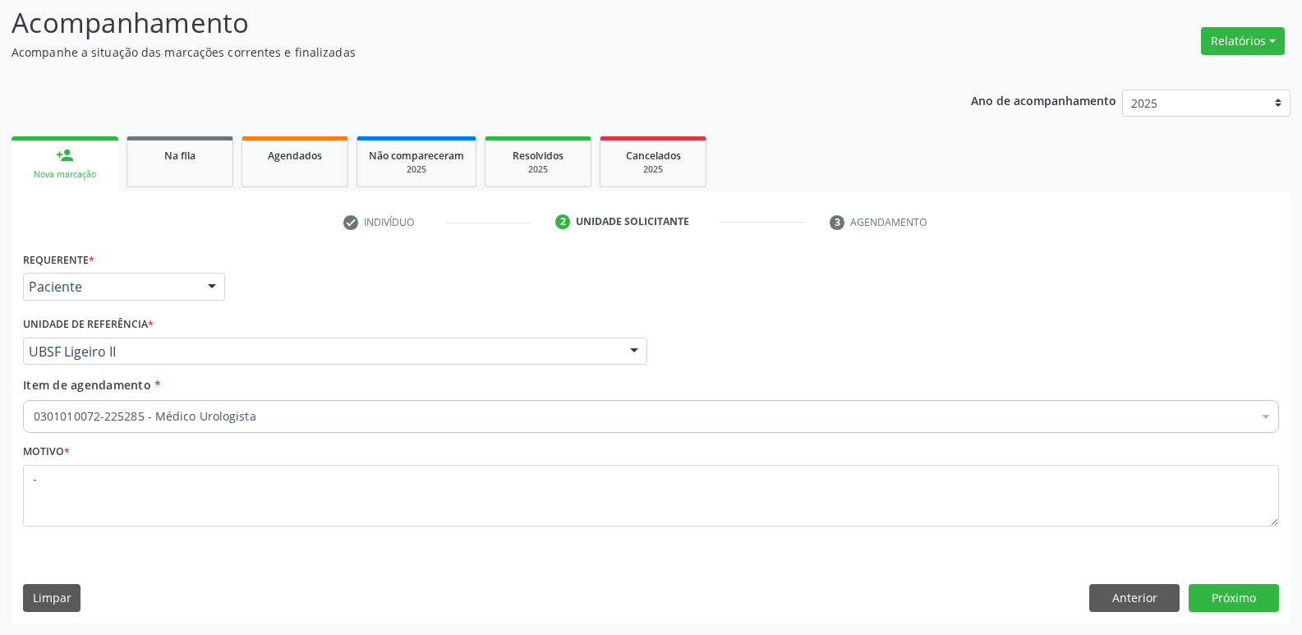
scroll to position [109, 0]
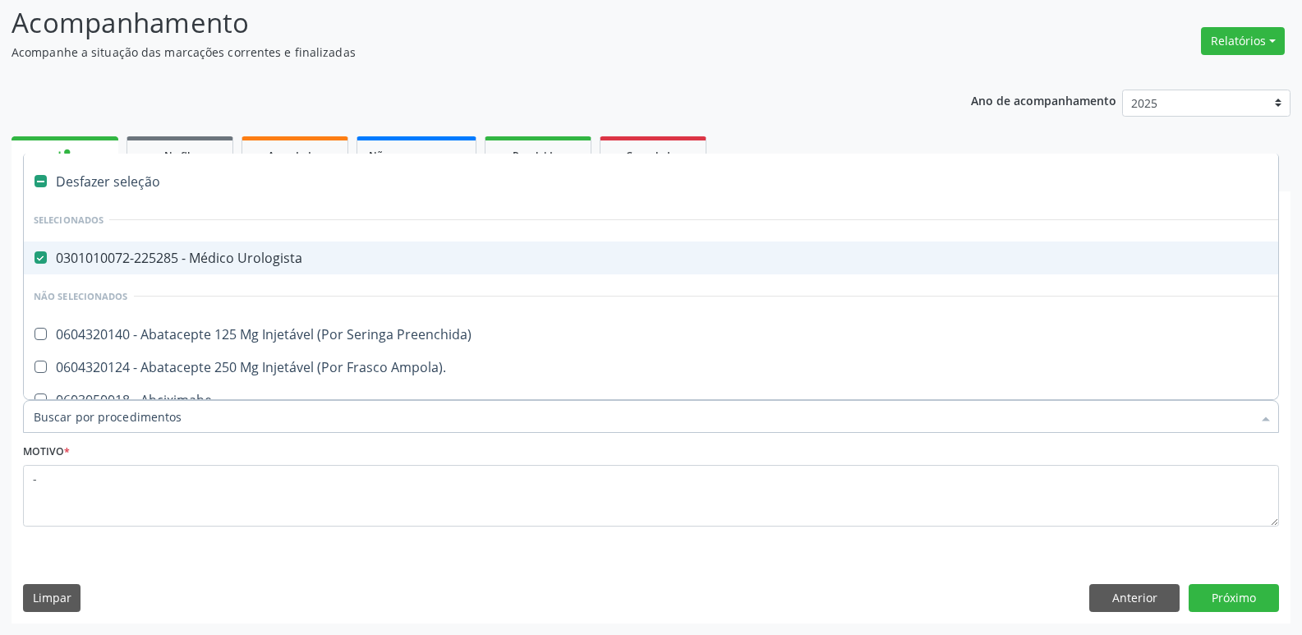
click at [244, 274] on span "0301010072-225285 - Médico Urologista" at bounding box center [673, 257] width 1299 height 33
checkbox Urologista "false"
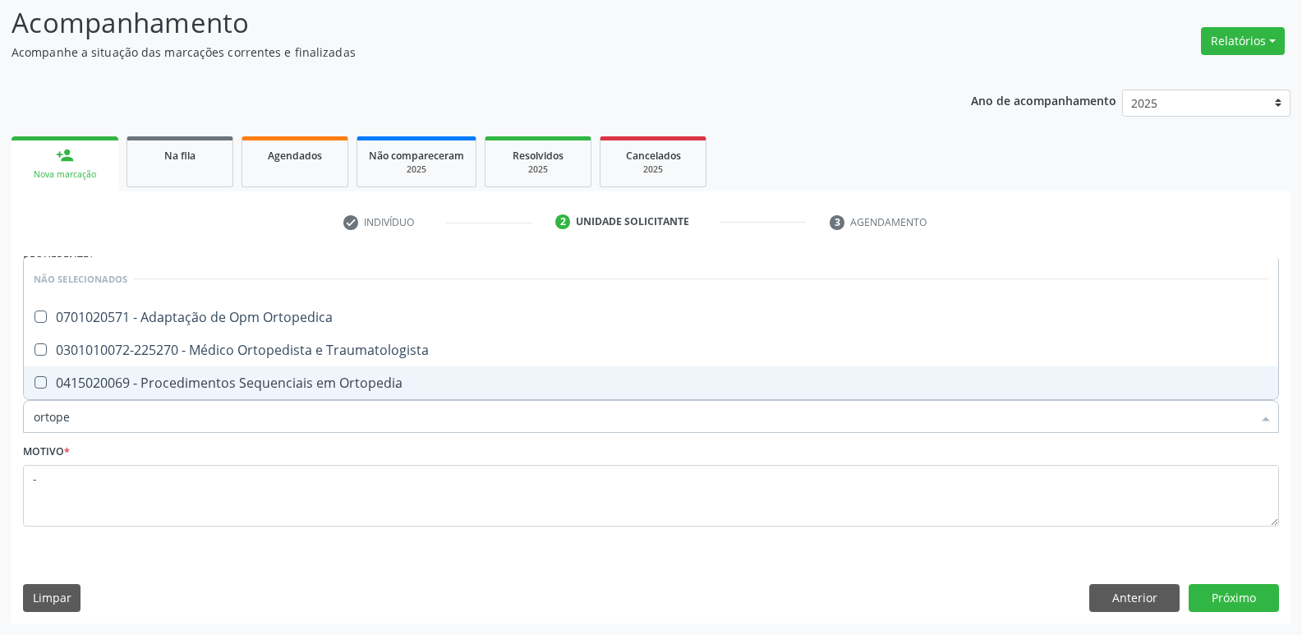
type input "ortoped"
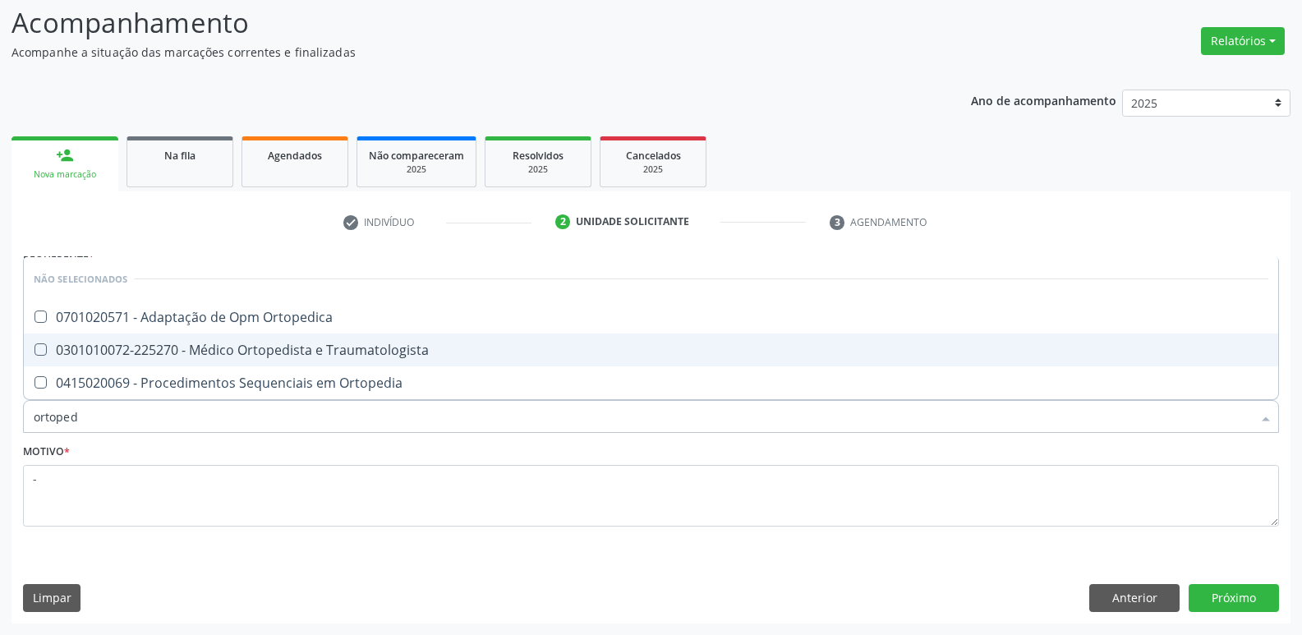
drag, startPoint x: 263, startPoint y: 344, endPoint x: 251, endPoint y: 341, distance: 12.8
click at [256, 345] on div "0301010072-225270 - Médico Ortopedista e Traumatologista" at bounding box center [651, 349] width 1235 height 13
checkbox Traumatologista "true"
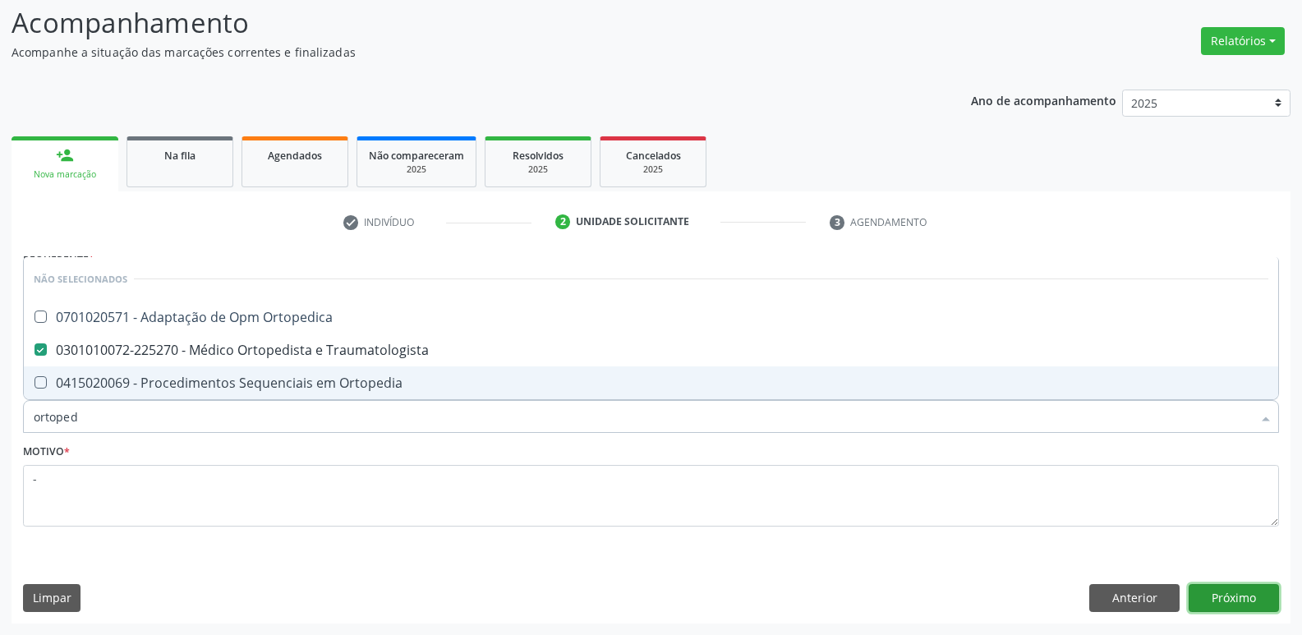
click at [1246, 597] on button "Próximo" at bounding box center [1234, 598] width 90 height 28
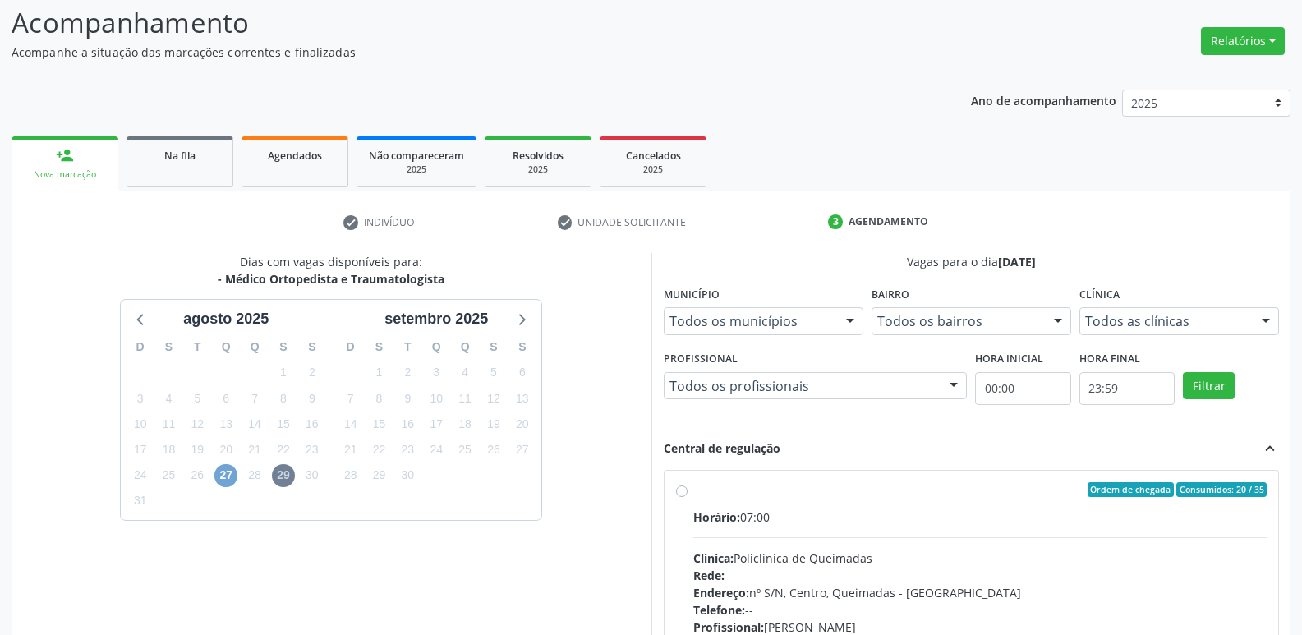
click at [229, 473] on span "27" at bounding box center [225, 475] width 23 height 23
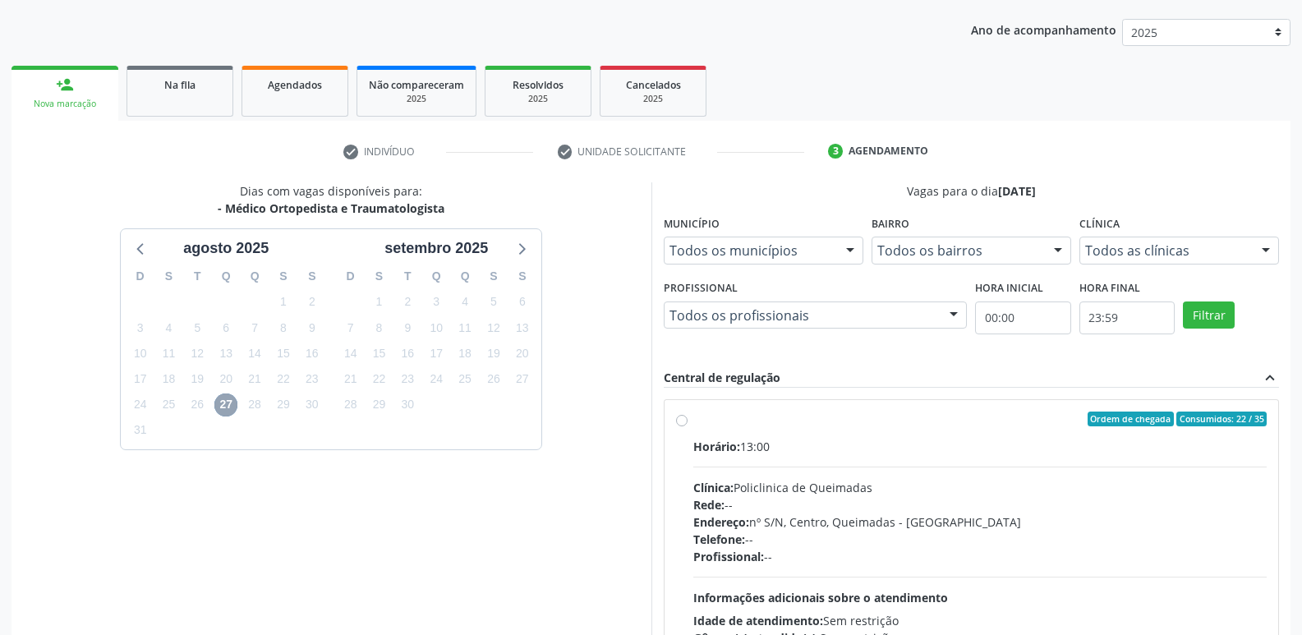
scroll to position [317, 0]
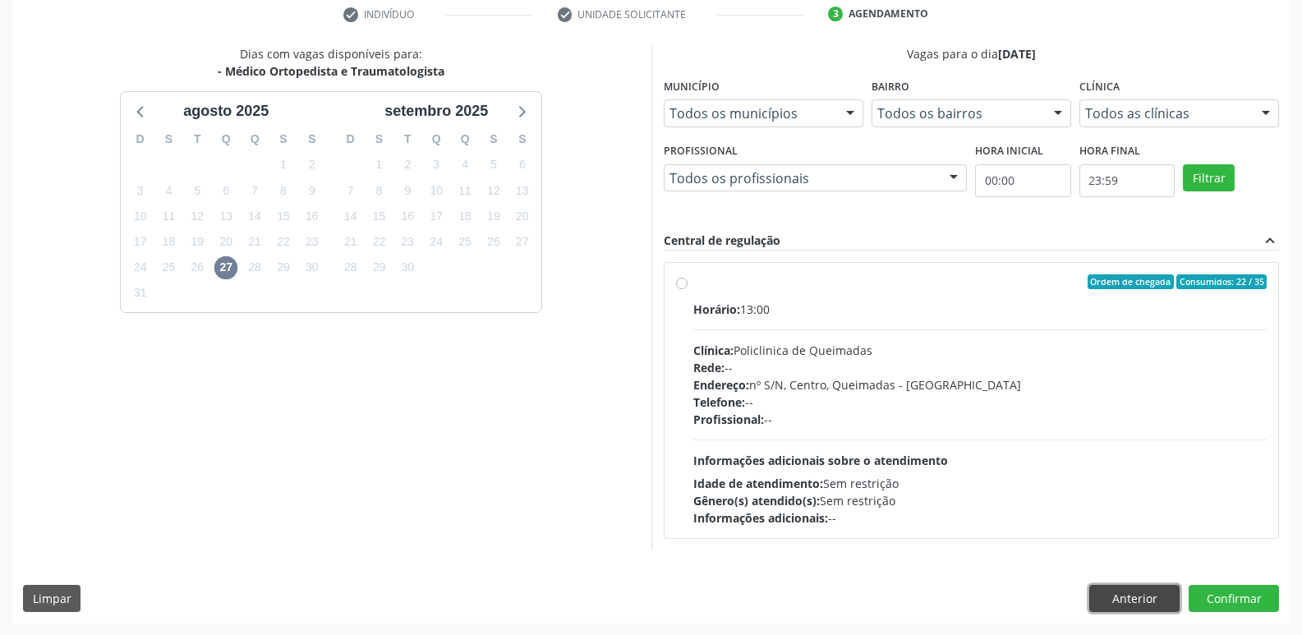
click at [1140, 596] on button "Anterior" at bounding box center [1134, 599] width 90 height 28
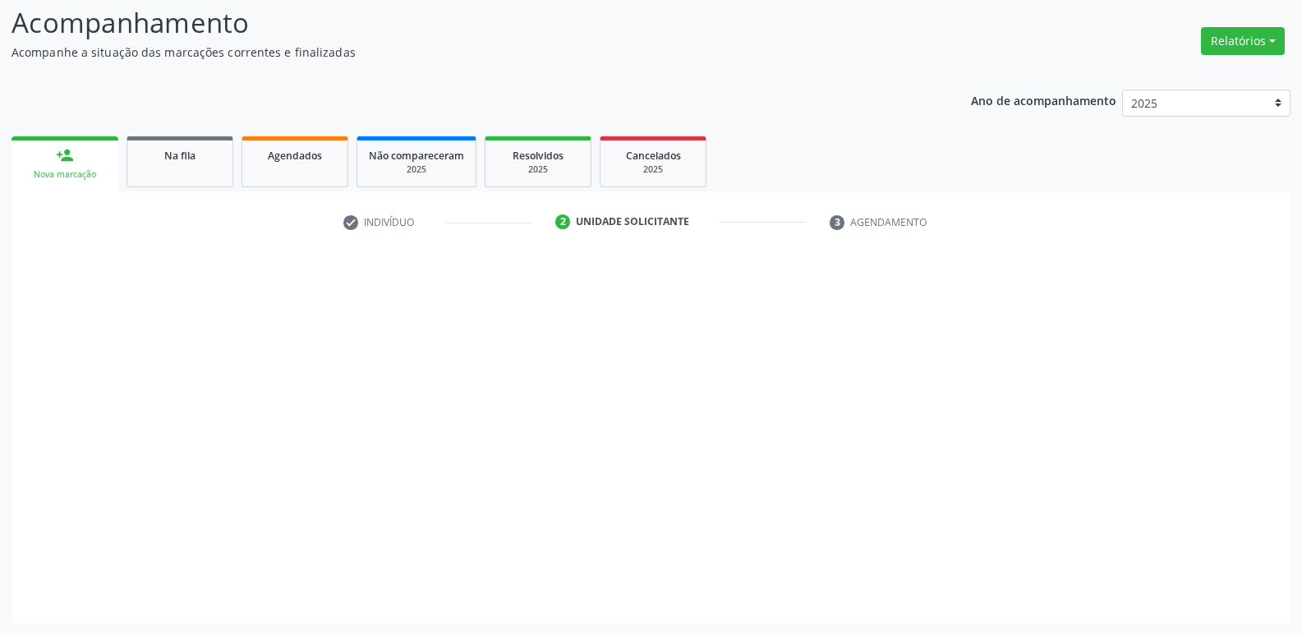
scroll to position [109, 0]
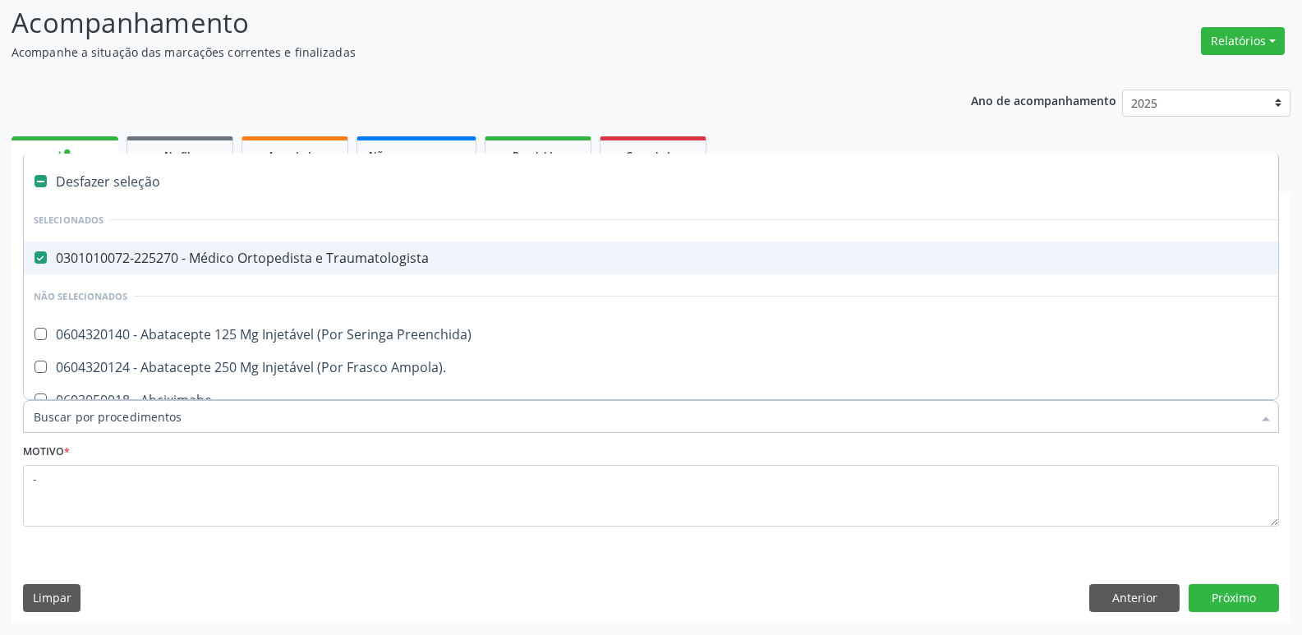
click at [320, 255] on div "0301010072-225270 - Médico Ortopedista e Traumatologista" at bounding box center [673, 257] width 1279 height 13
checkbox Traumatologista "false"
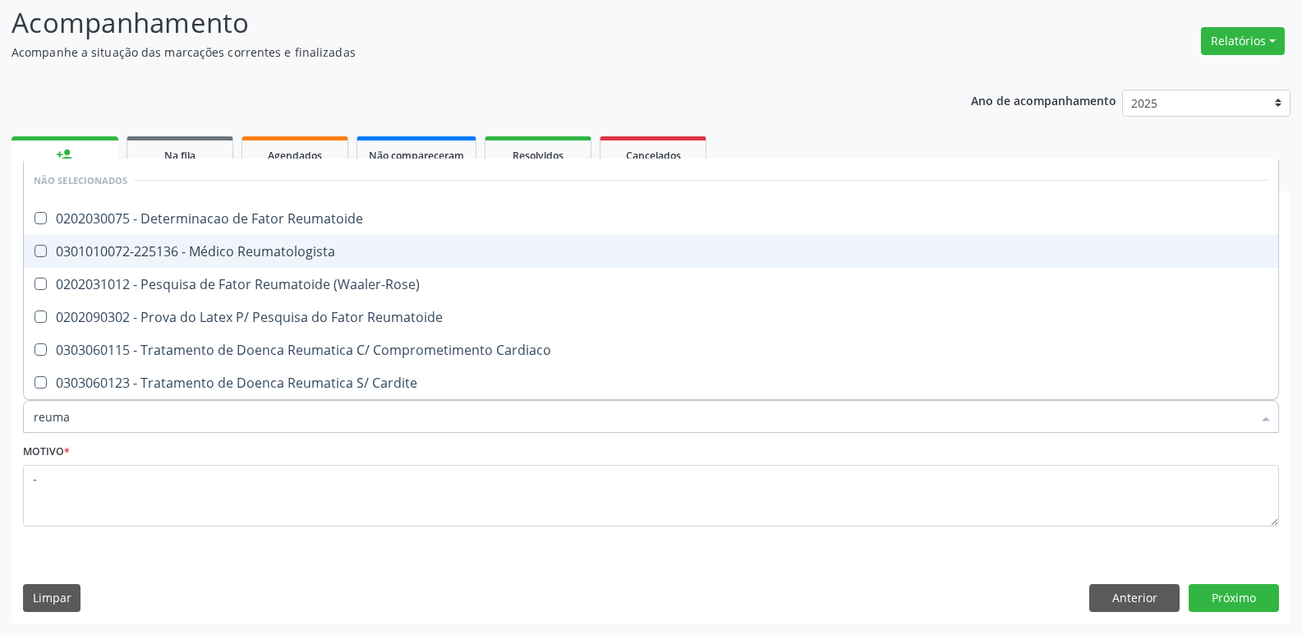
type input "reumat"
click at [345, 257] on div "0301010072-225136 - Médico Reumatologista" at bounding box center [651, 251] width 1235 height 13
checkbox Reumatologista "true"
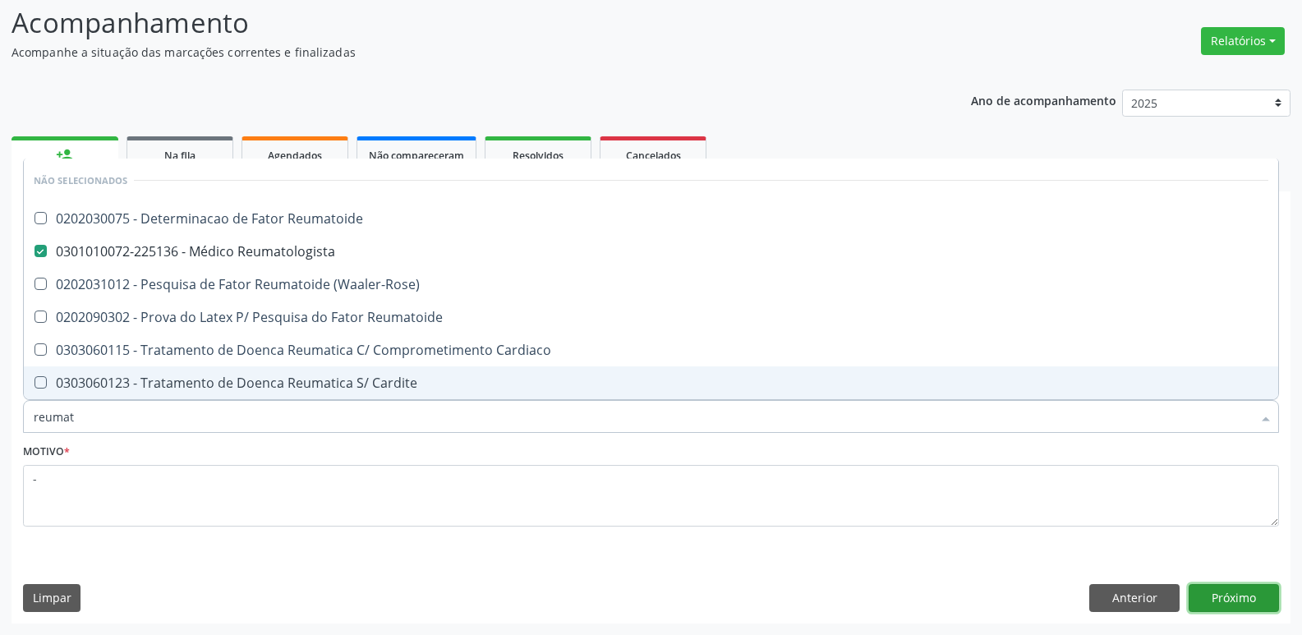
click at [1250, 598] on button "Próximo" at bounding box center [1234, 598] width 90 height 28
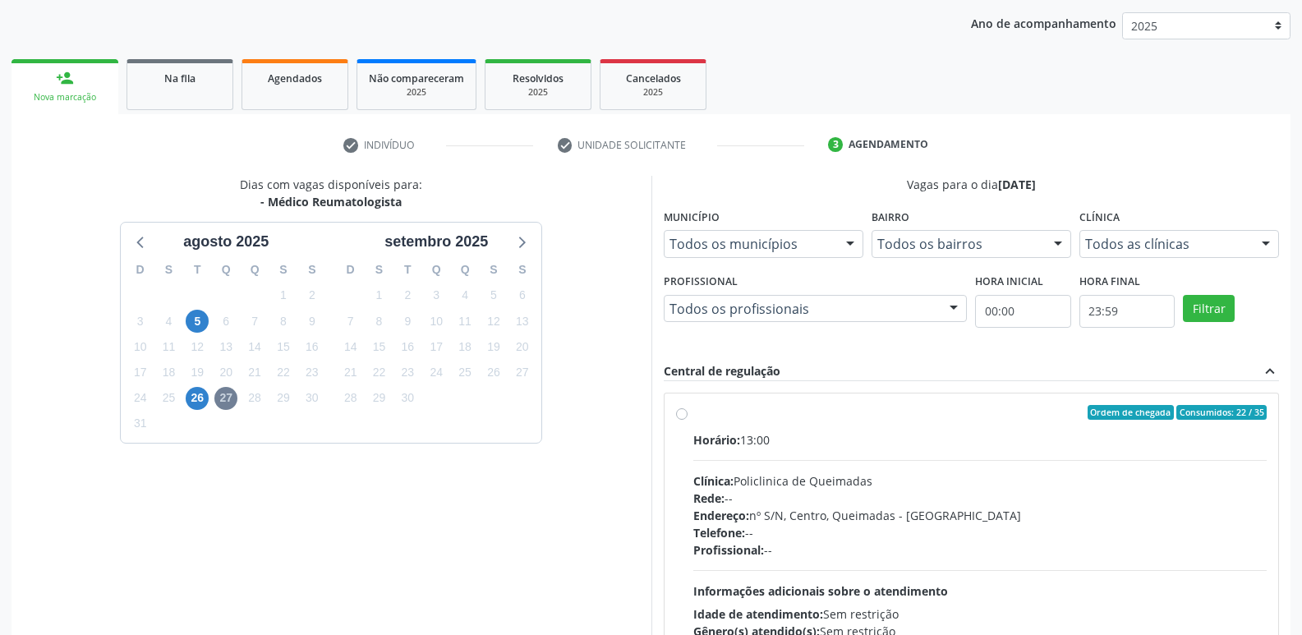
scroll to position [317, 0]
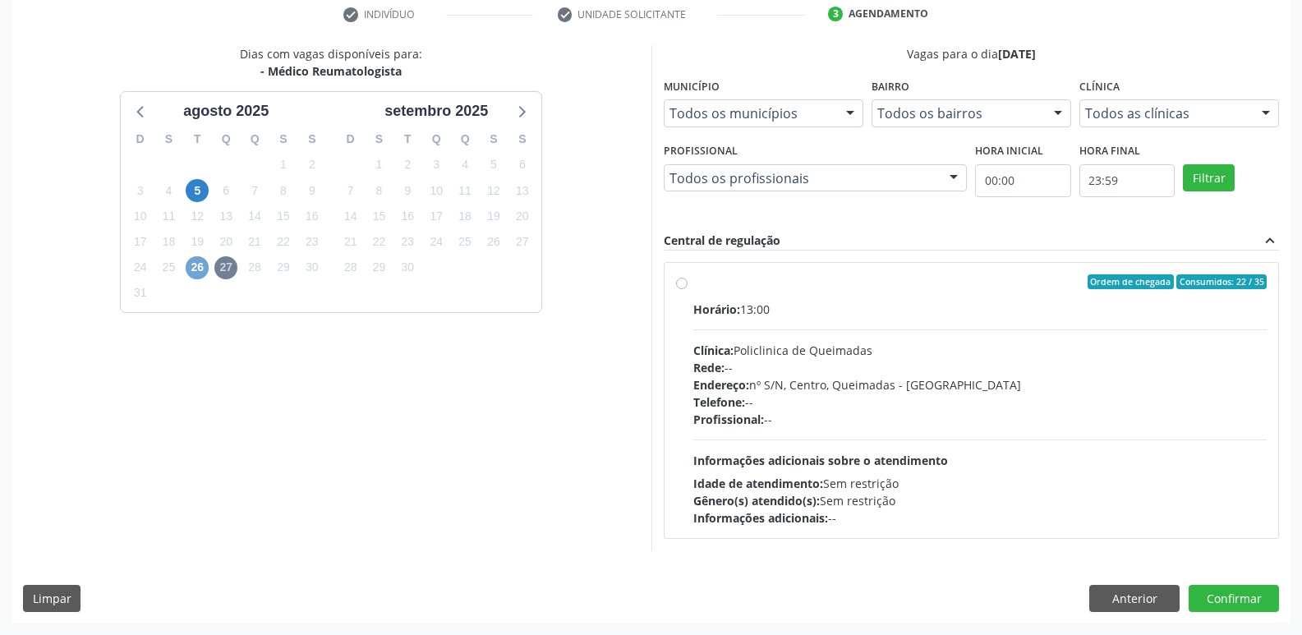
click at [199, 272] on span "26" at bounding box center [197, 267] width 23 height 23
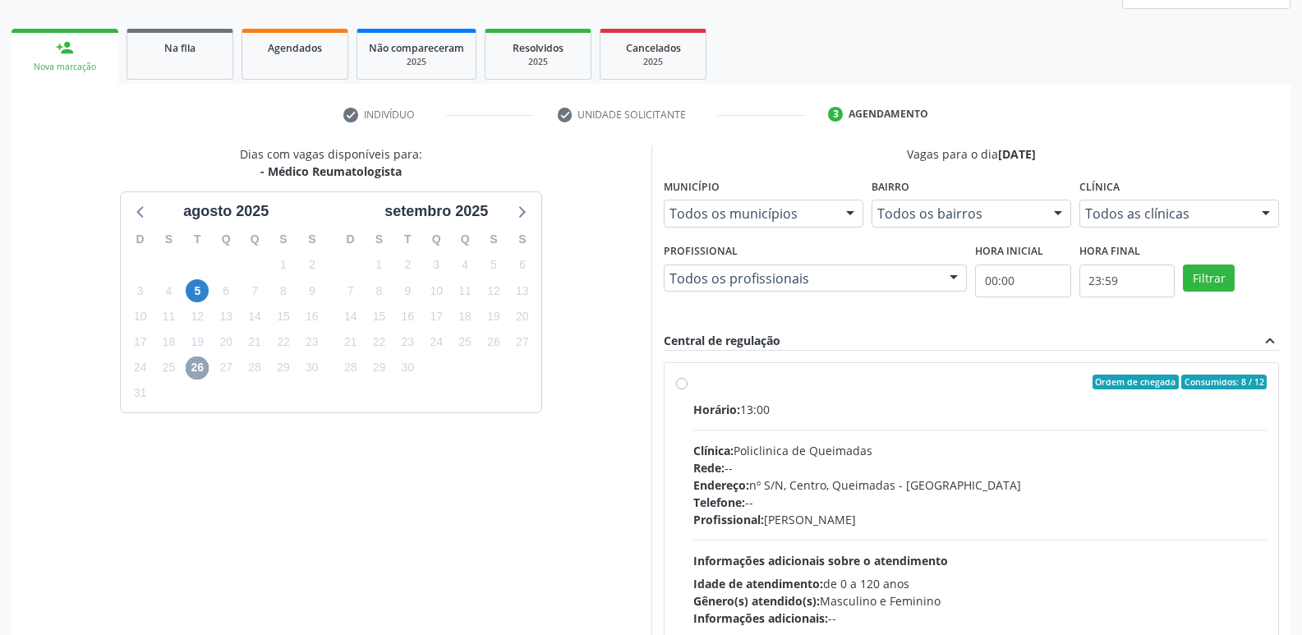
scroll to position [0, 0]
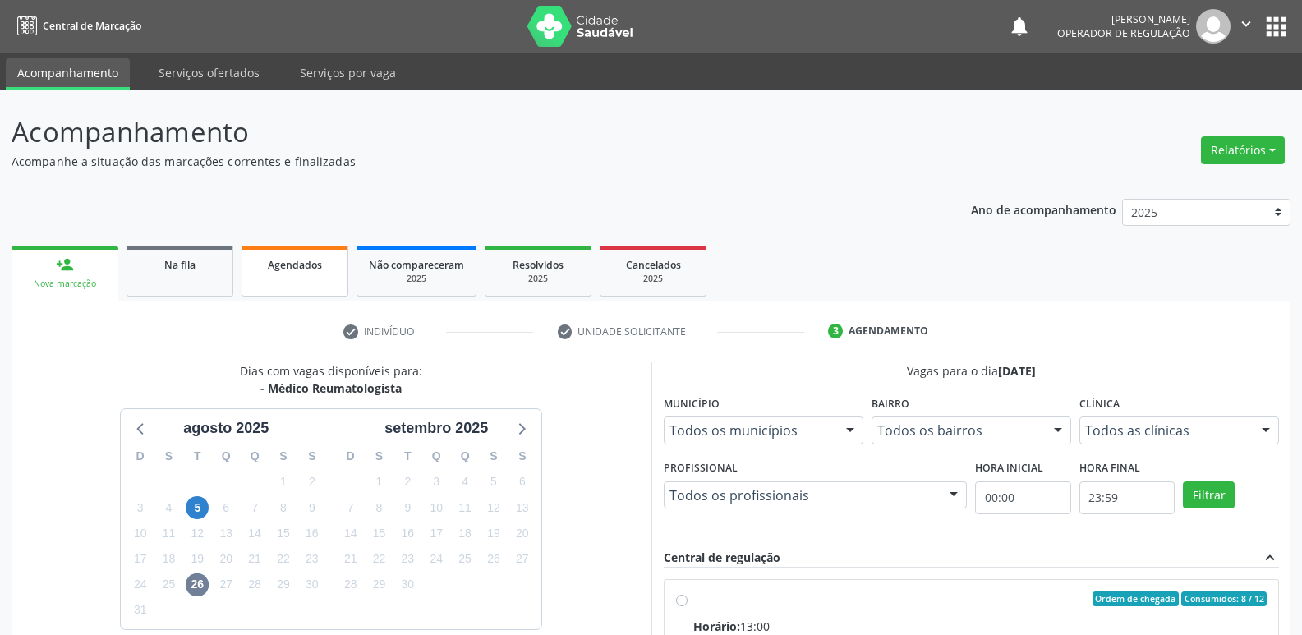
click at [304, 260] on span "Agendados" at bounding box center [295, 265] width 54 height 14
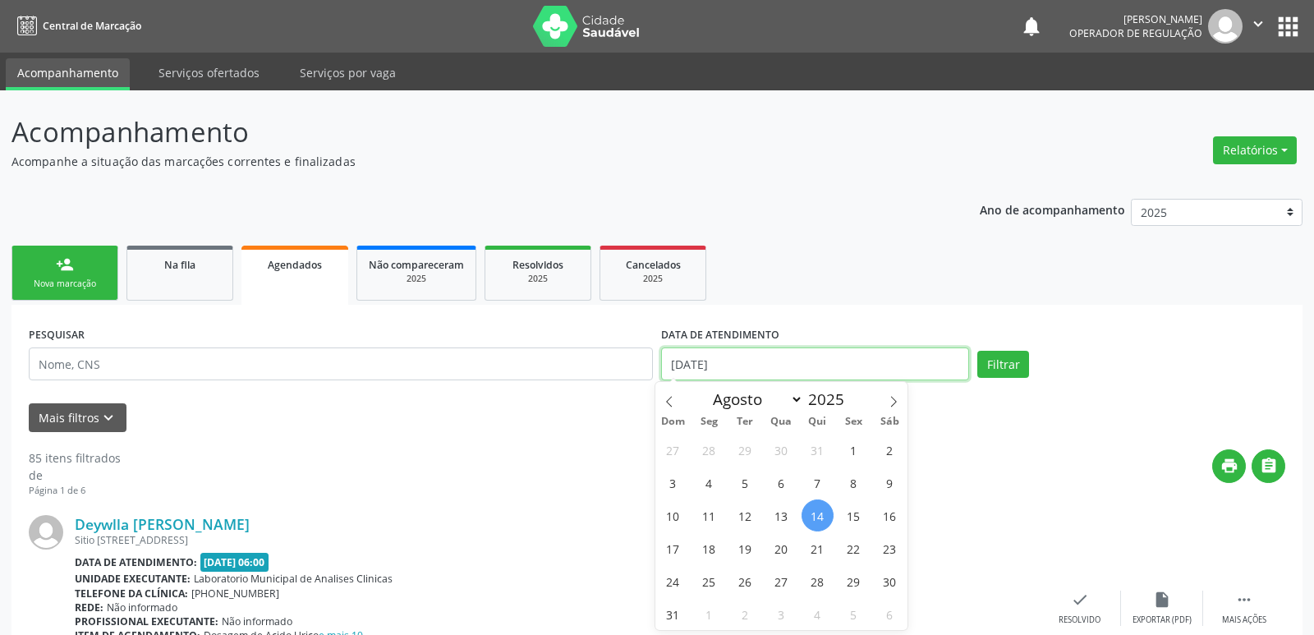
click at [735, 376] on body "Central de Marcação notifications Elaine Machado da Silva Operador de regulação…" at bounding box center [657, 317] width 1314 height 635
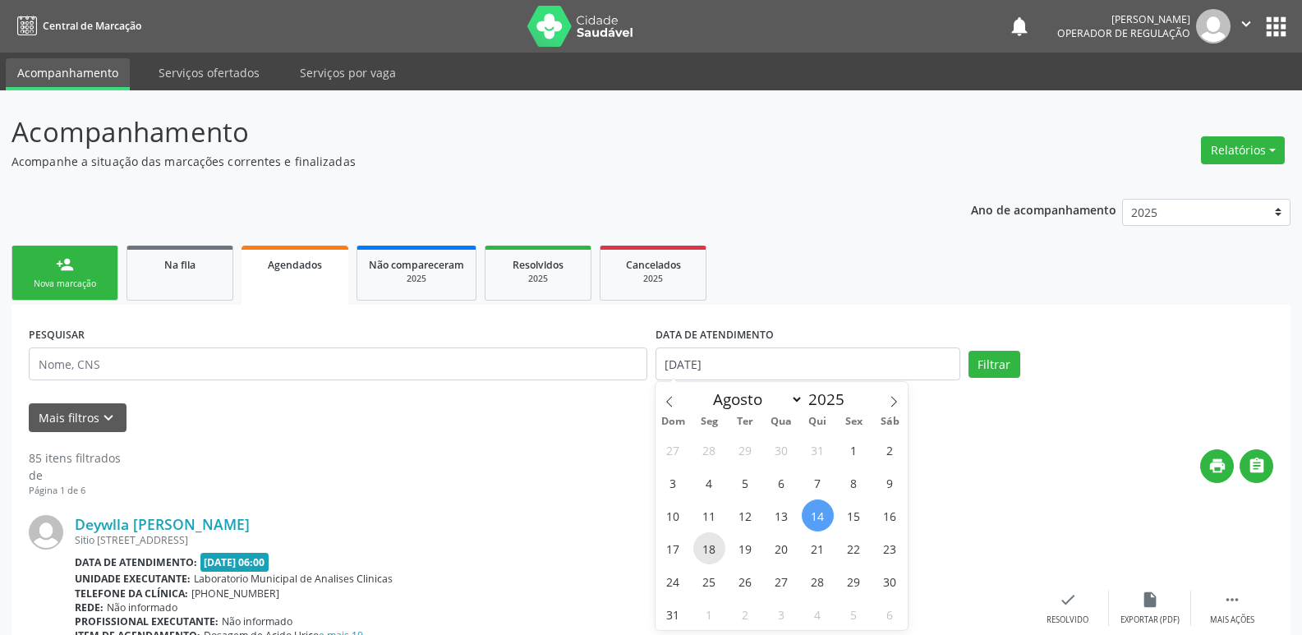
click at [718, 556] on span "18" at bounding box center [709, 548] width 32 height 32
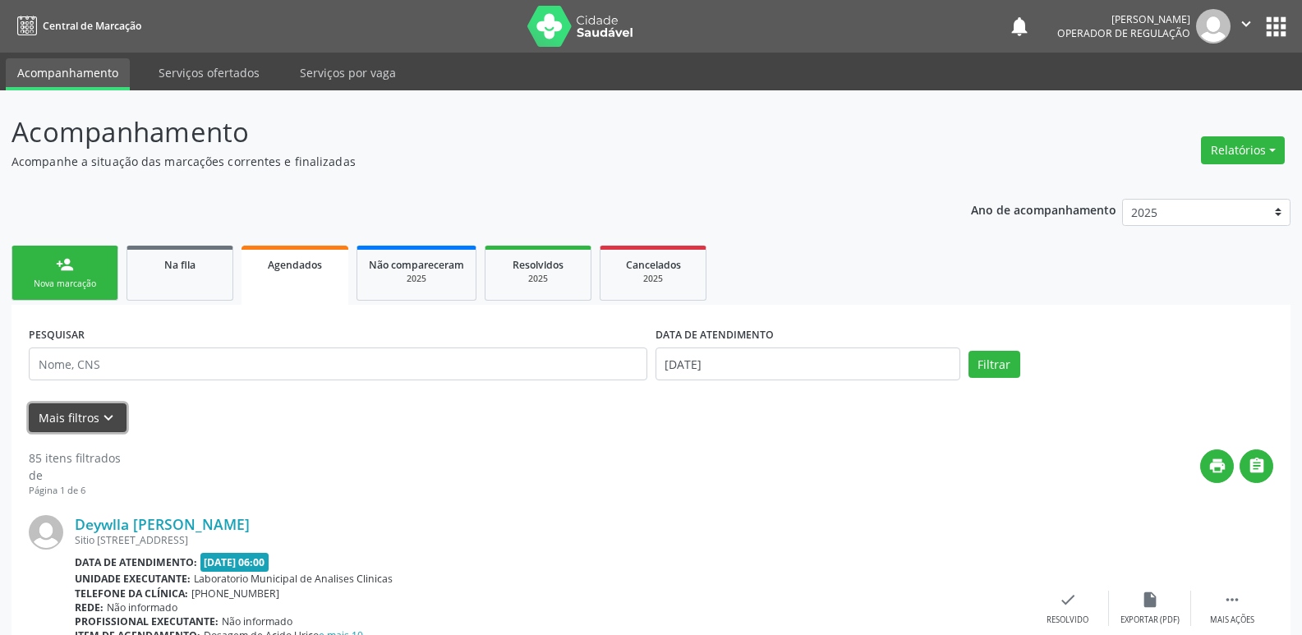
click at [103, 423] on icon "keyboard_arrow_down" at bounding box center [108, 418] width 18 height 18
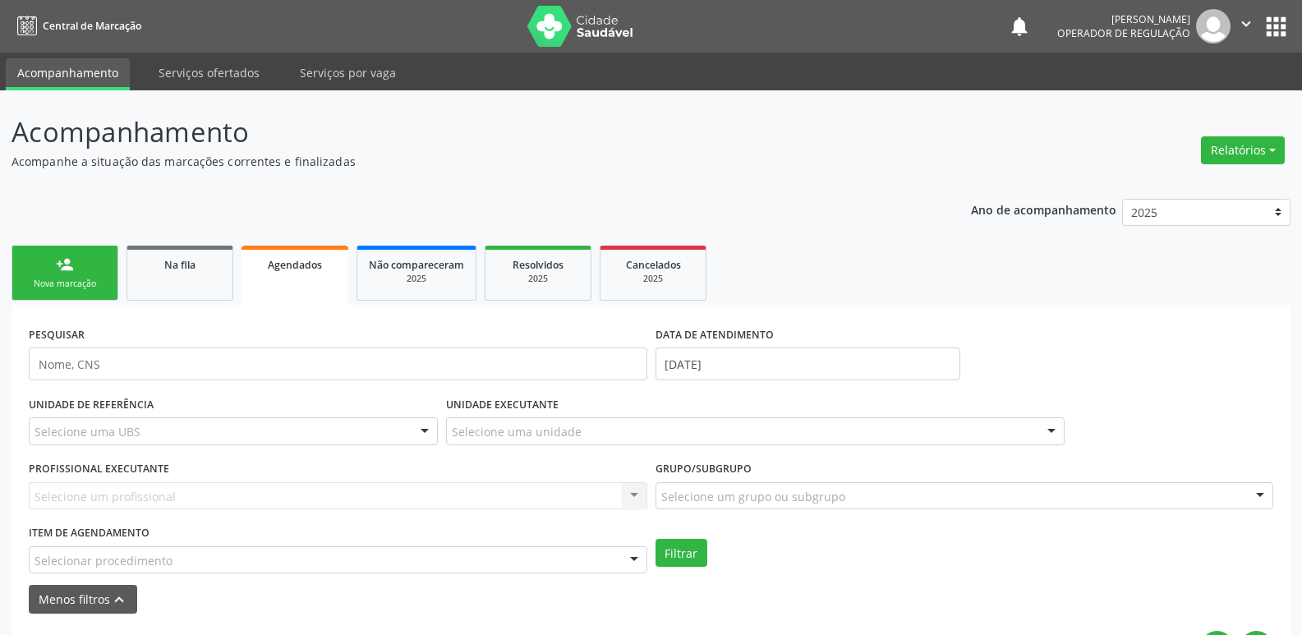
click at [459, 545] on div "Item de agendamento Selecionar procedimento 0604320140 - Abatacepte 125 Mg Inje…" at bounding box center [338, 547] width 619 height 53
click at [413, 549] on div "Selecionar procedimento" at bounding box center [338, 560] width 619 height 28
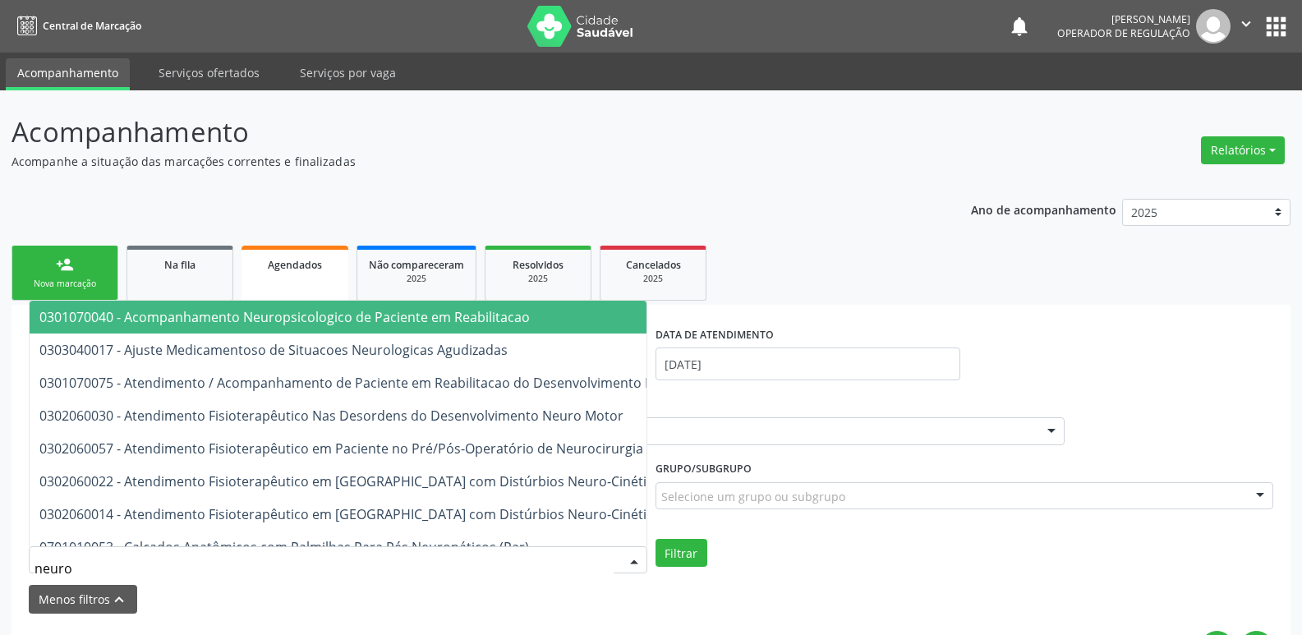
type input "neuroc"
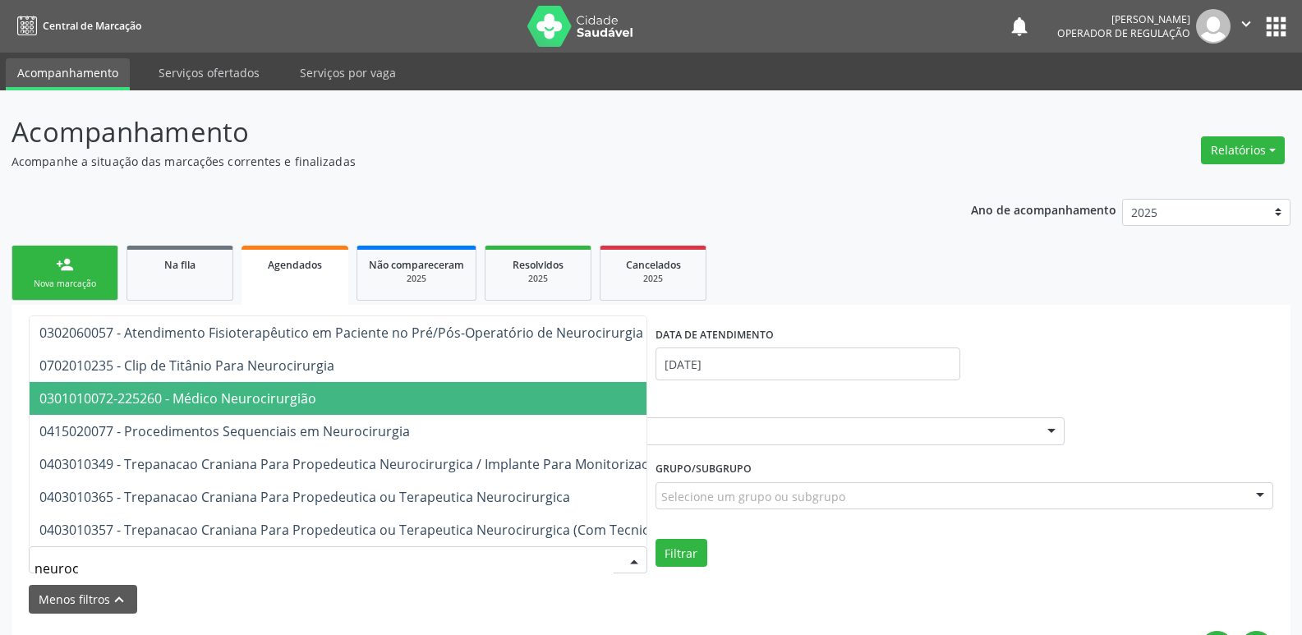
click at [370, 382] on span "0301010072-225260 - Médico Neurocirurgião" at bounding box center [399, 398] width 738 height 33
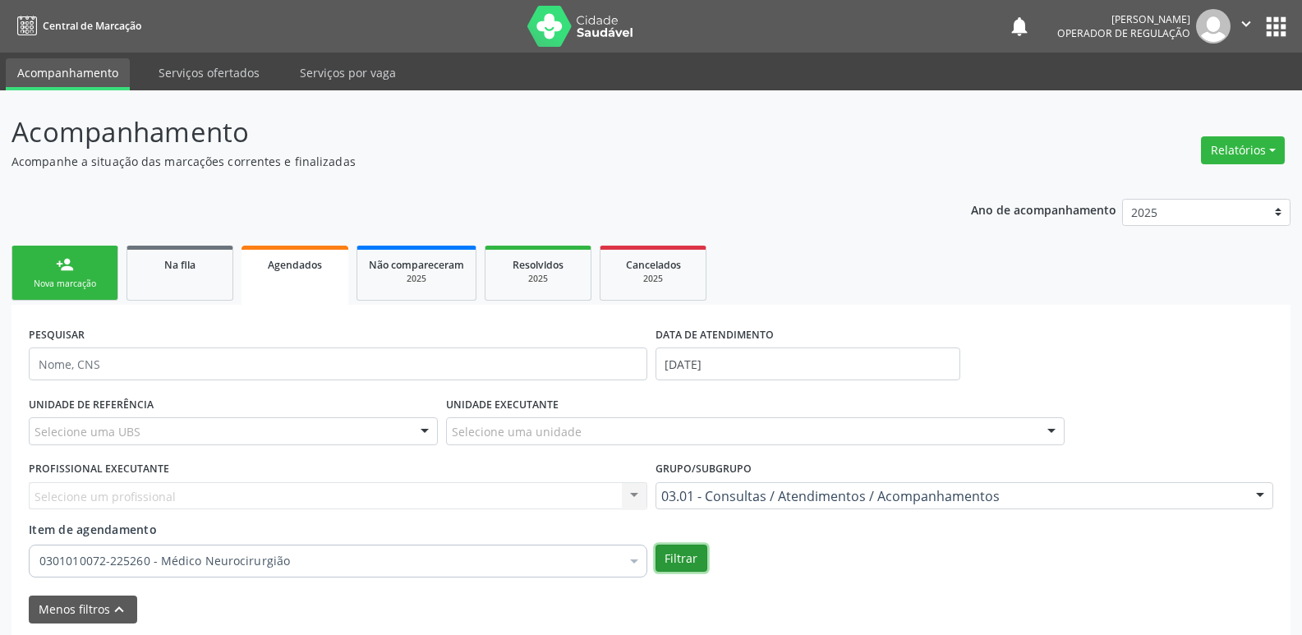
click at [685, 550] on button "Filtrar" at bounding box center [681, 559] width 52 height 28
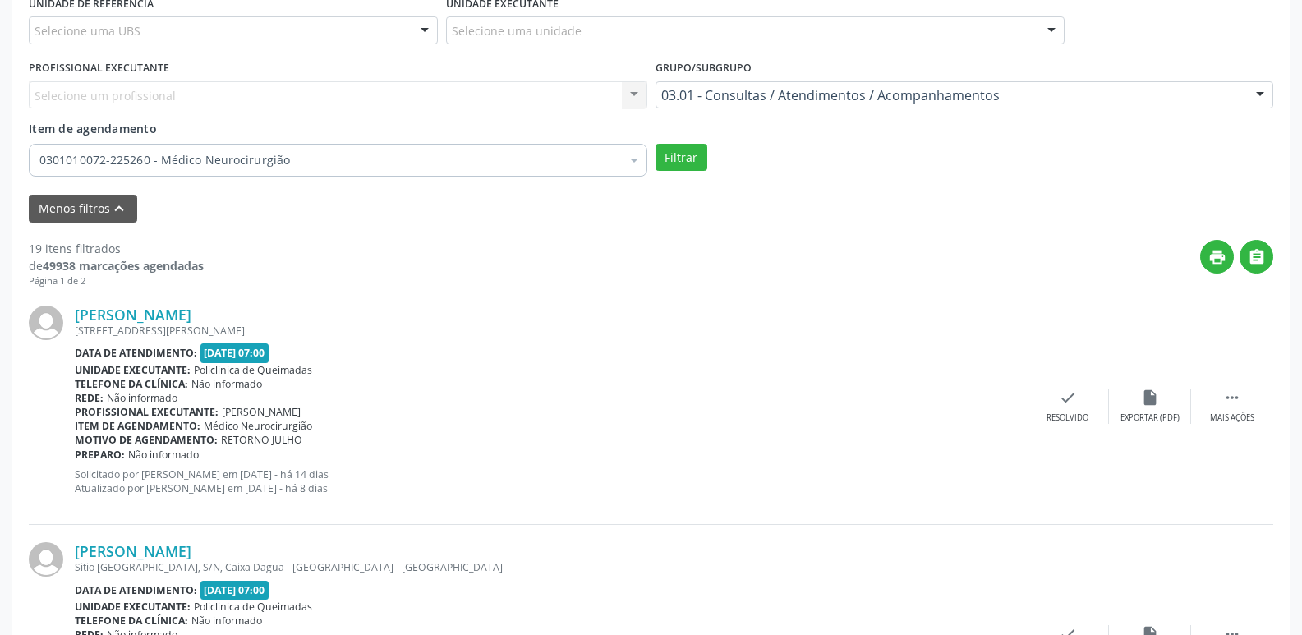
scroll to position [82, 0]
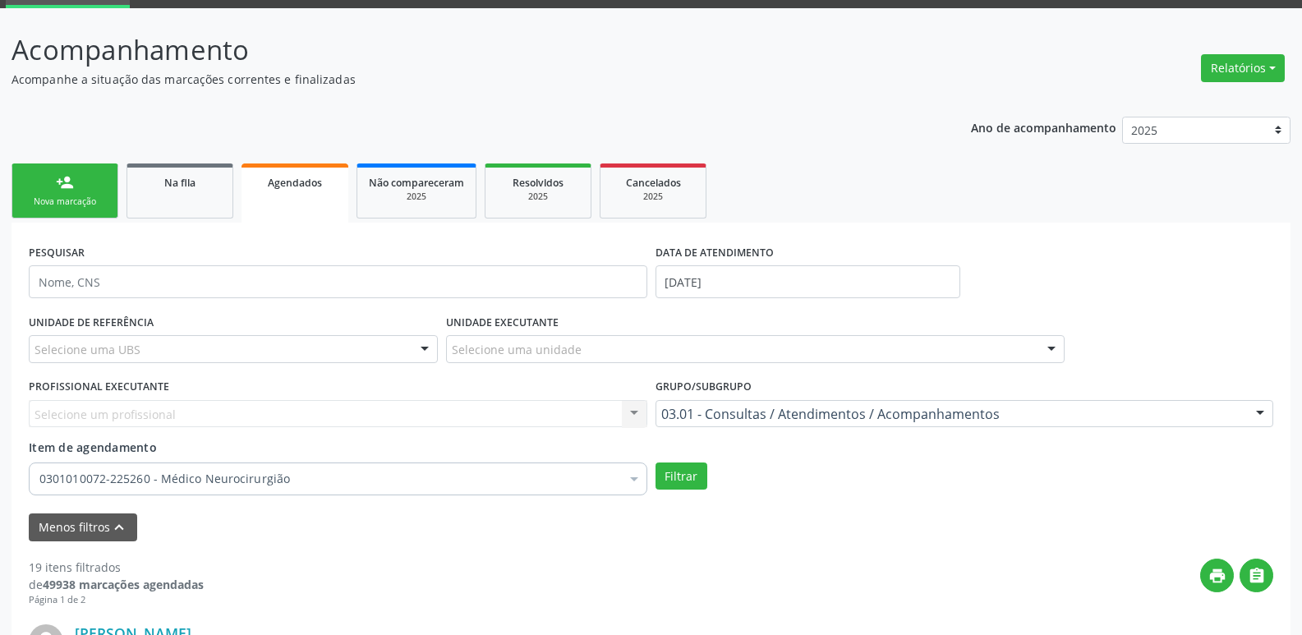
click at [66, 195] on div "Nova marcação" at bounding box center [65, 201] width 82 height 12
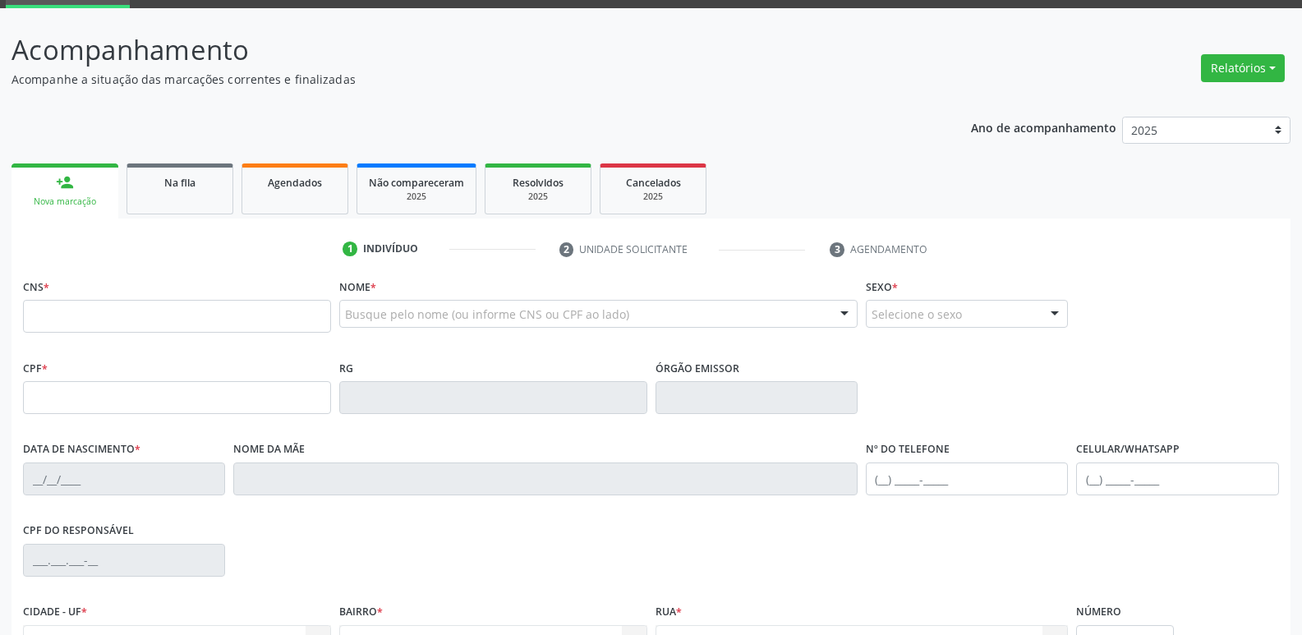
click at [396, 307] on div "Busque pelo nome (ou informe CNS ou CPF ao lado)" at bounding box center [598, 314] width 518 height 28
type input "elaine machad"
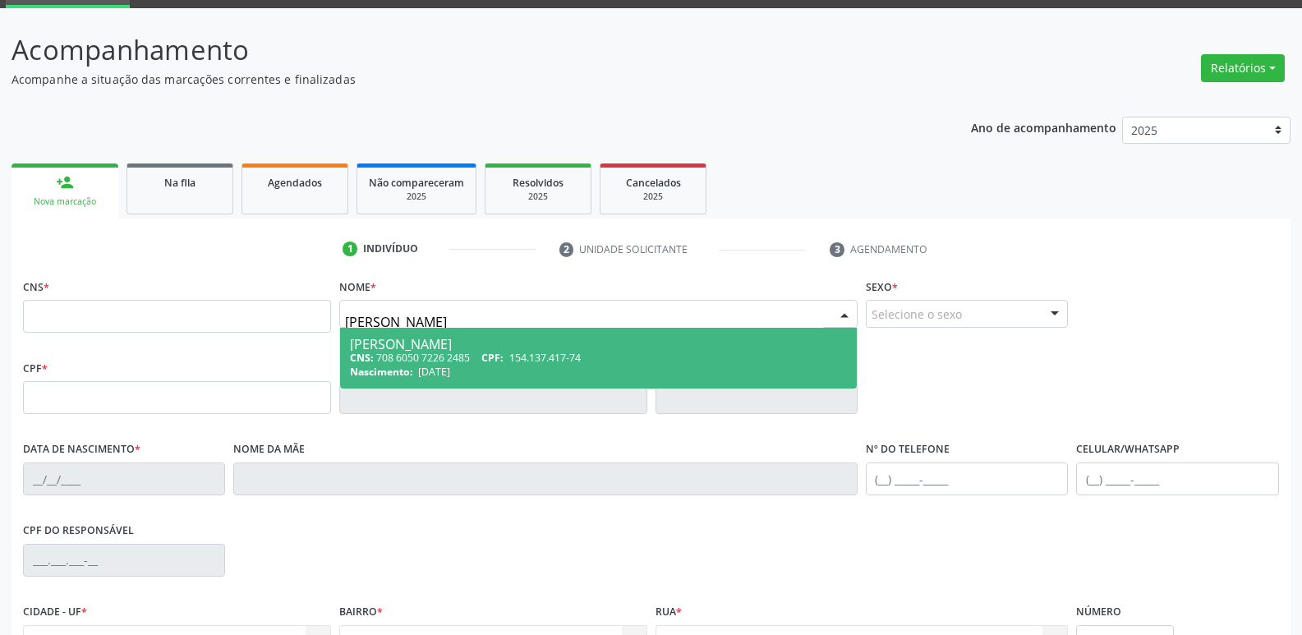
click at [406, 341] on div "[PERSON_NAME]" at bounding box center [598, 344] width 497 height 13
type input "708 6050 7226 2485"
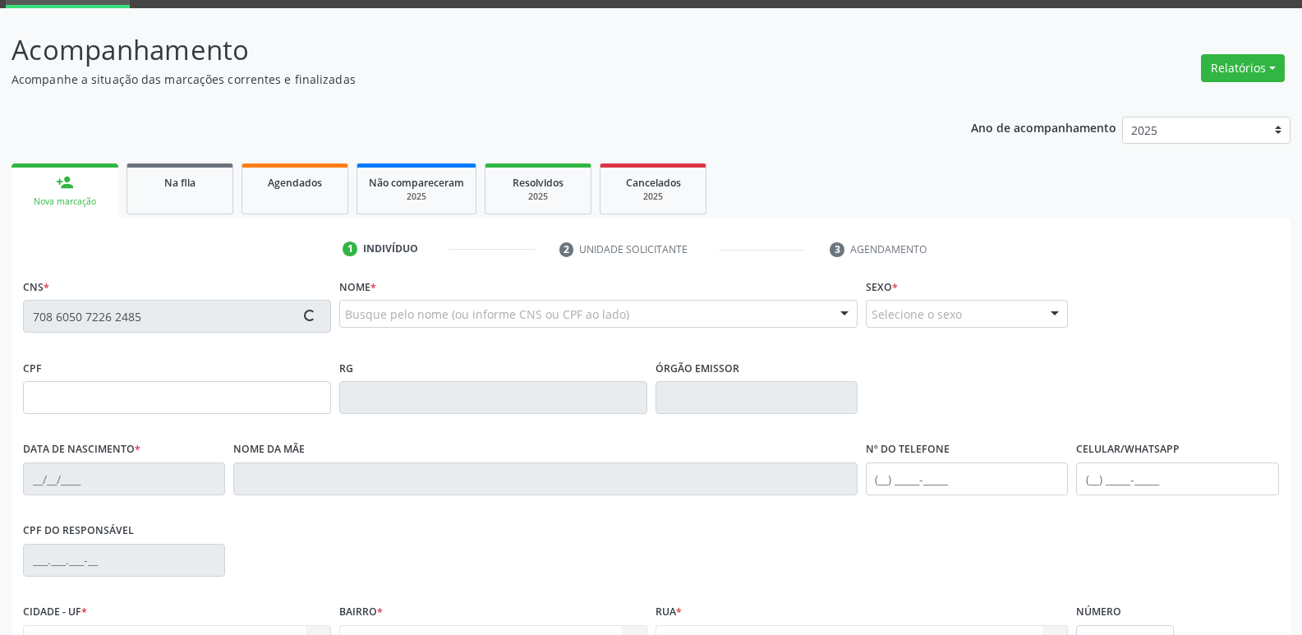
type input "154.137.417-74"
type input "[DATE]"
type input "[PERSON_NAME]"
type input "[PHONE_NUMBER]"
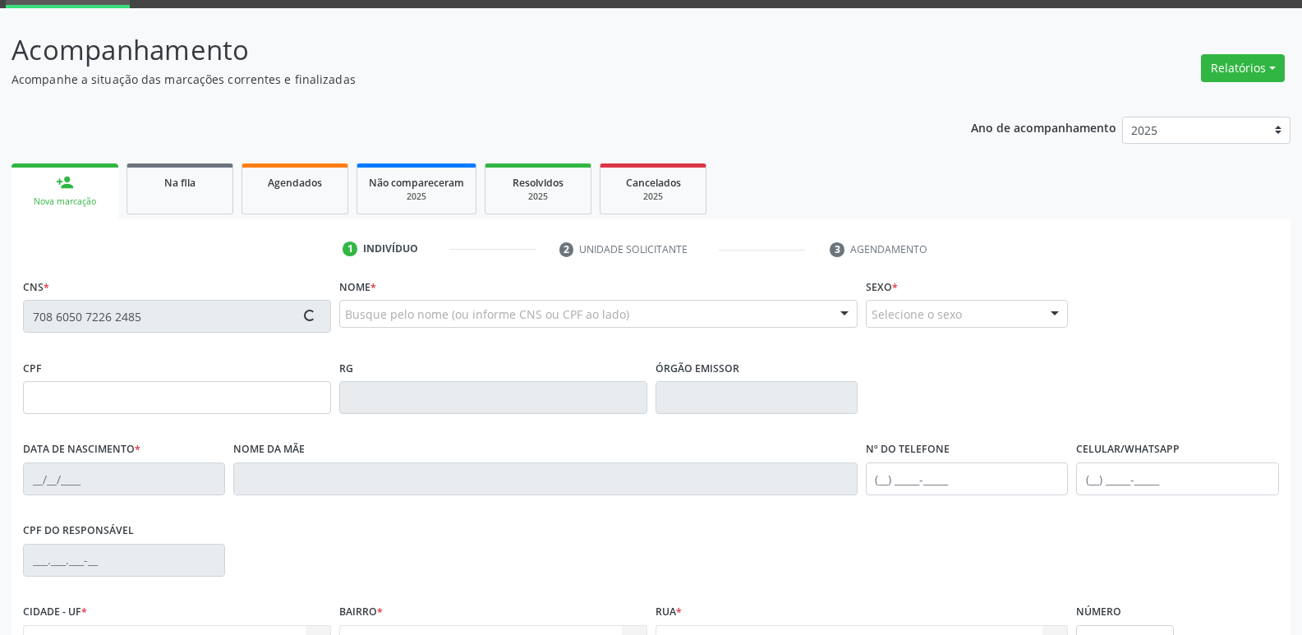
type input "860.269.337-00"
type input "70"
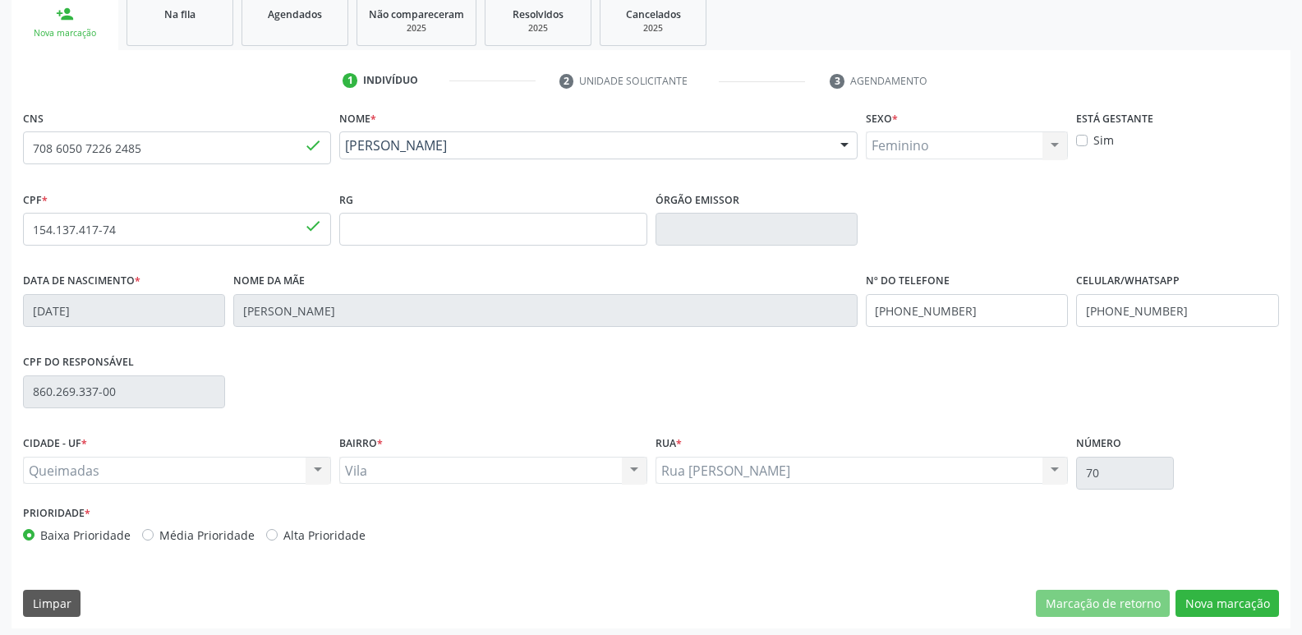
scroll to position [255, 0]
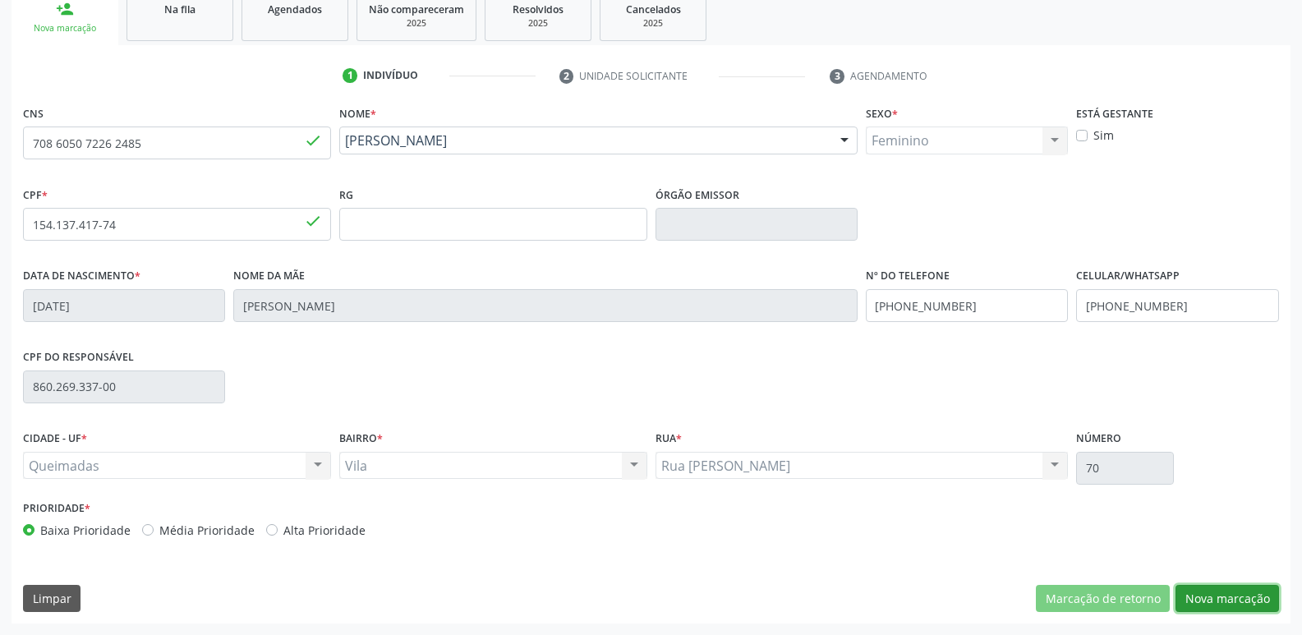
click at [1211, 594] on button "Nova marcação" at bounding box center [1226, 599] width 103 height 28
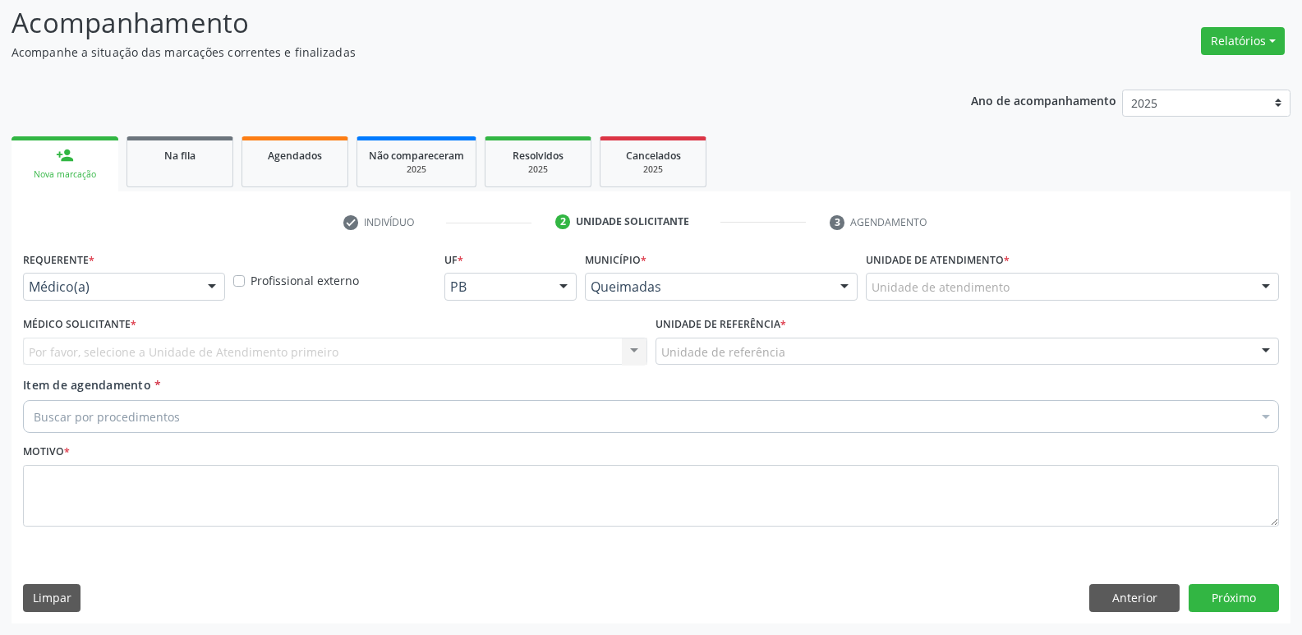
scroll to position [109, 0]
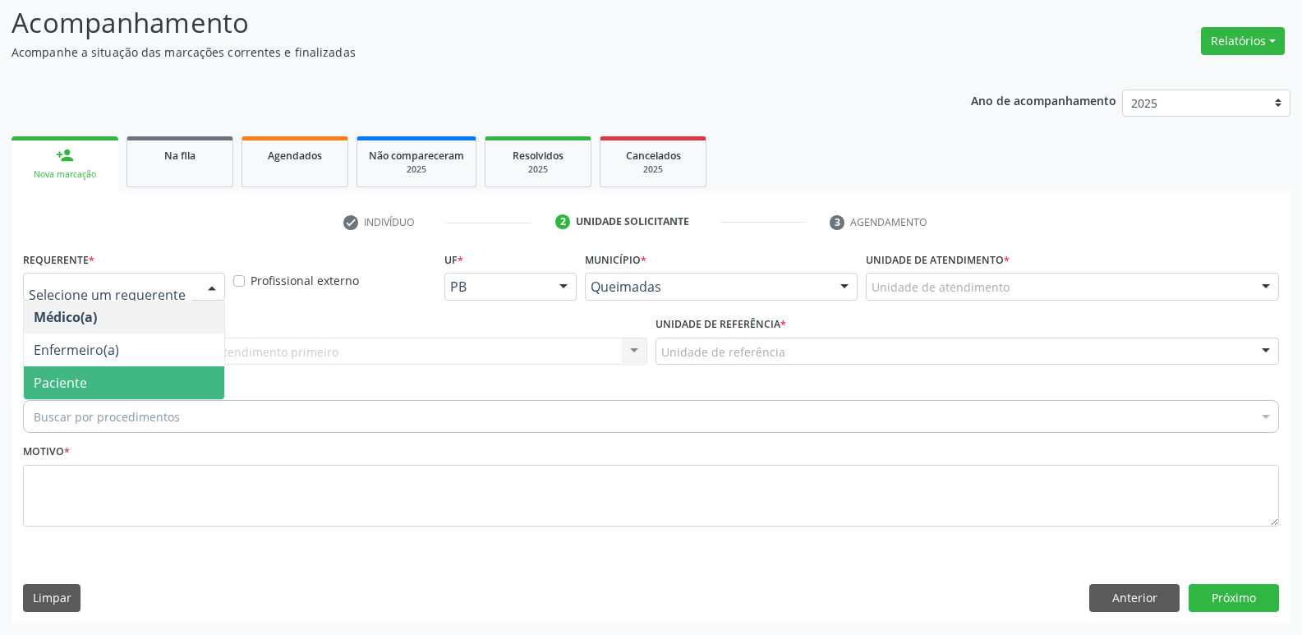
click at [94, 379] on span "Paciente" at bounding box center [124, 382] width 200 height 33
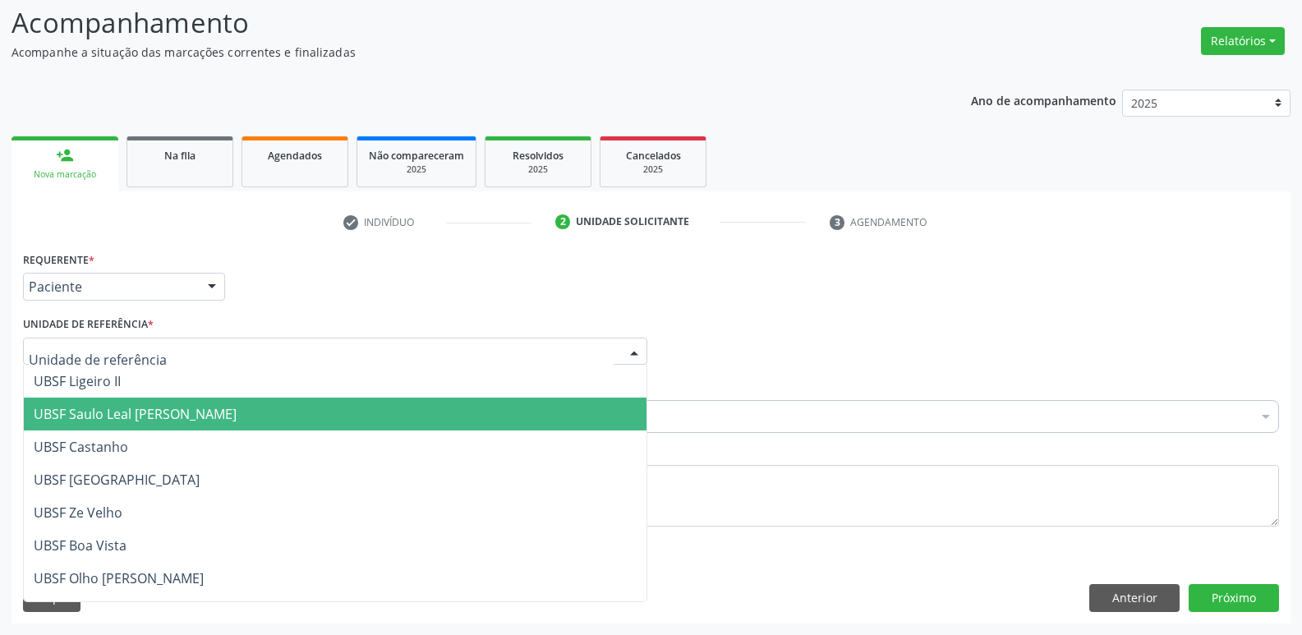
click at [164, 401] on span "UBSF Saulo Leal [PERSON_NAME]" at bounding box center [335, 414] width 623 height 33
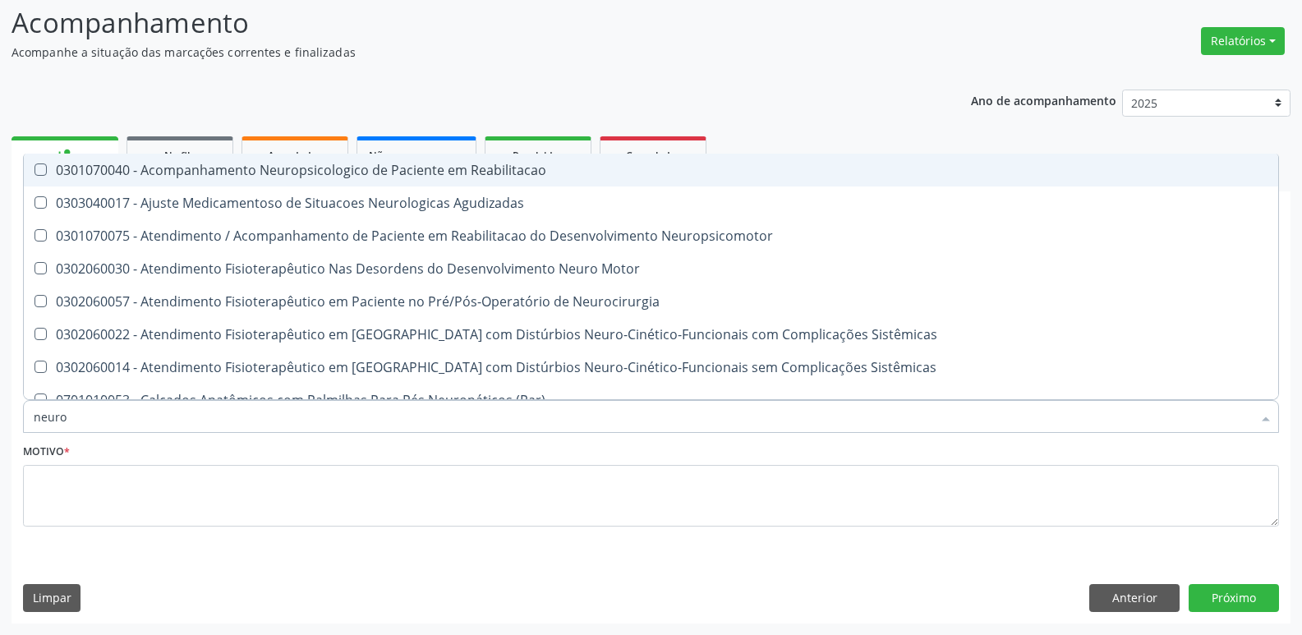
type input "neuroc"
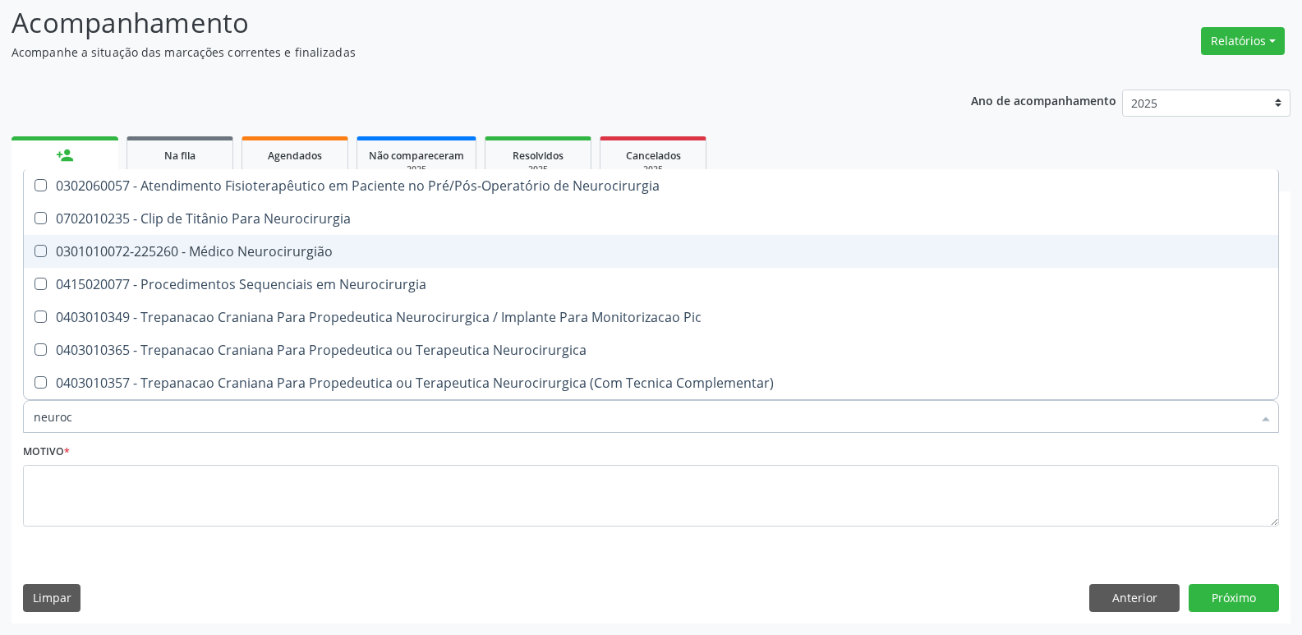
click at [261, 261] on span "0301010072-225260 - Médico Neurocirurgião" at bounding box center [651, 251] width 1254 height 33
checkbox Neurocirurgião "true"
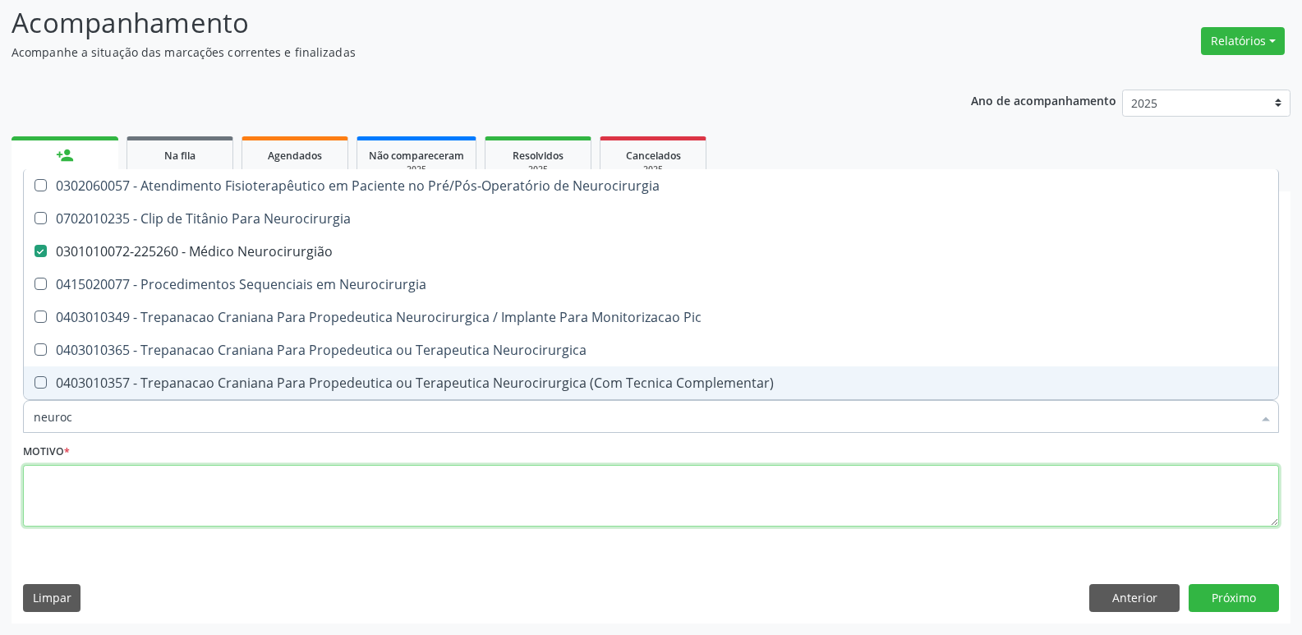
click at [89, 503] on textarea at bounding box center [651, 496] width 1256 height 62
checkbox Neurocirurgia "true"
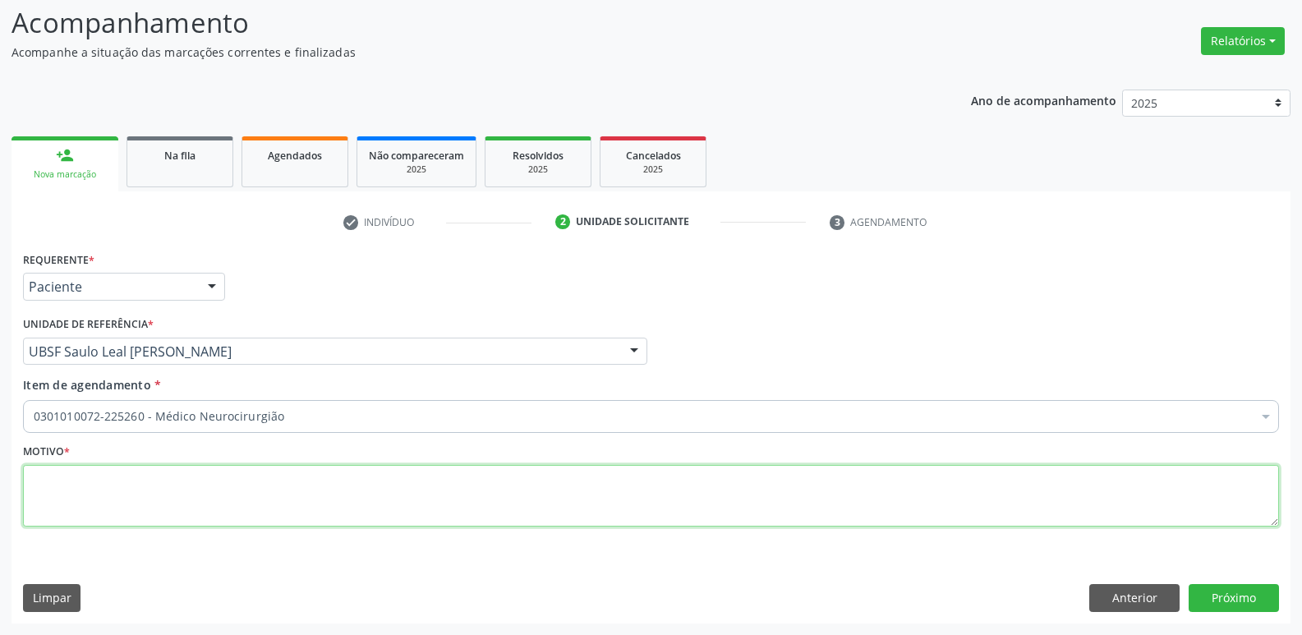
paste textarea "avaliação"
type textarea "avaliação"
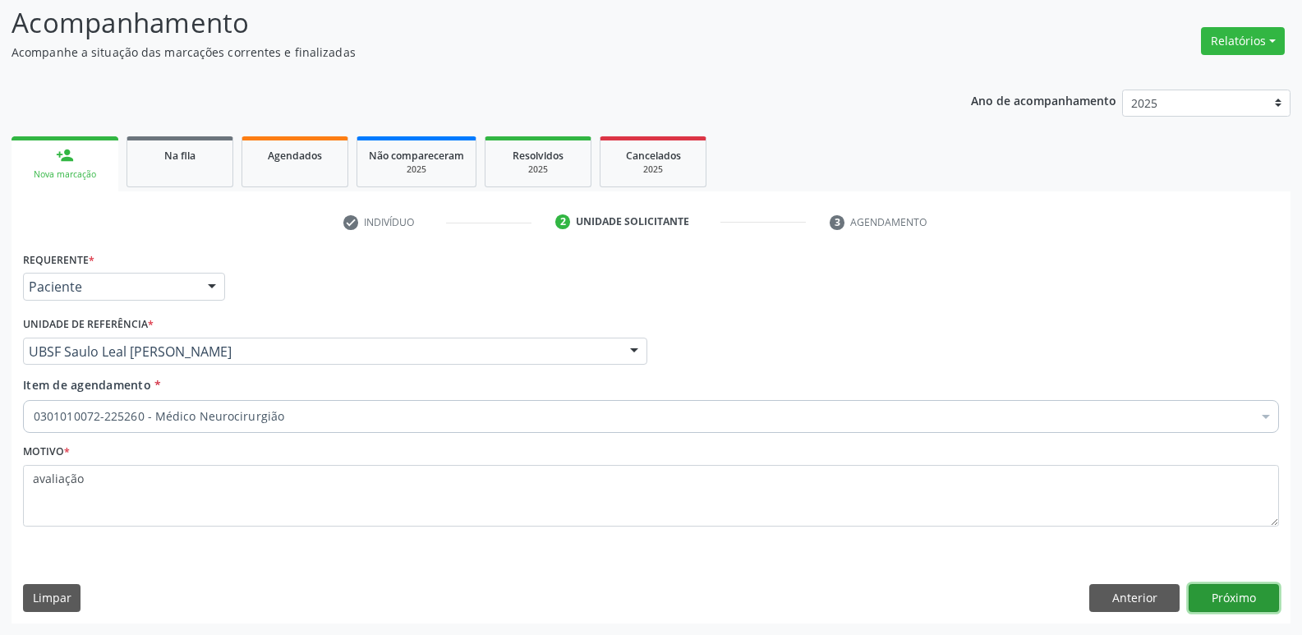
click at [1236, 597] on button "Próximo" at bounding box center [1234, 598] width 90 height 28
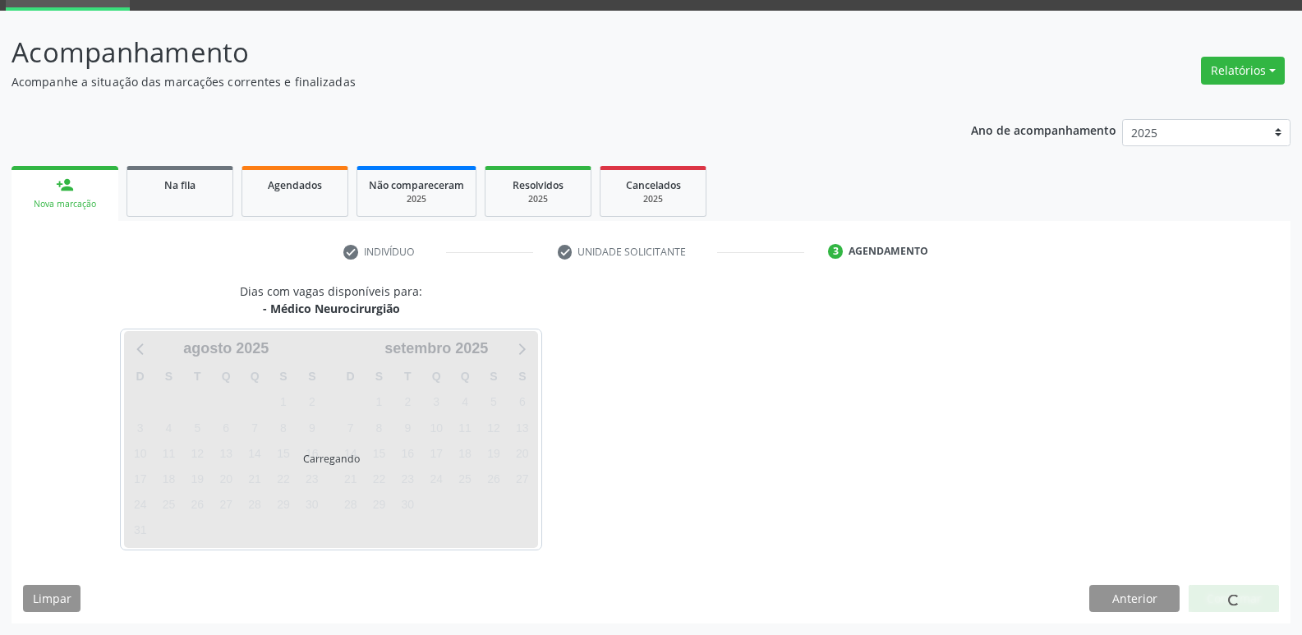
scroll to position [80, 0]
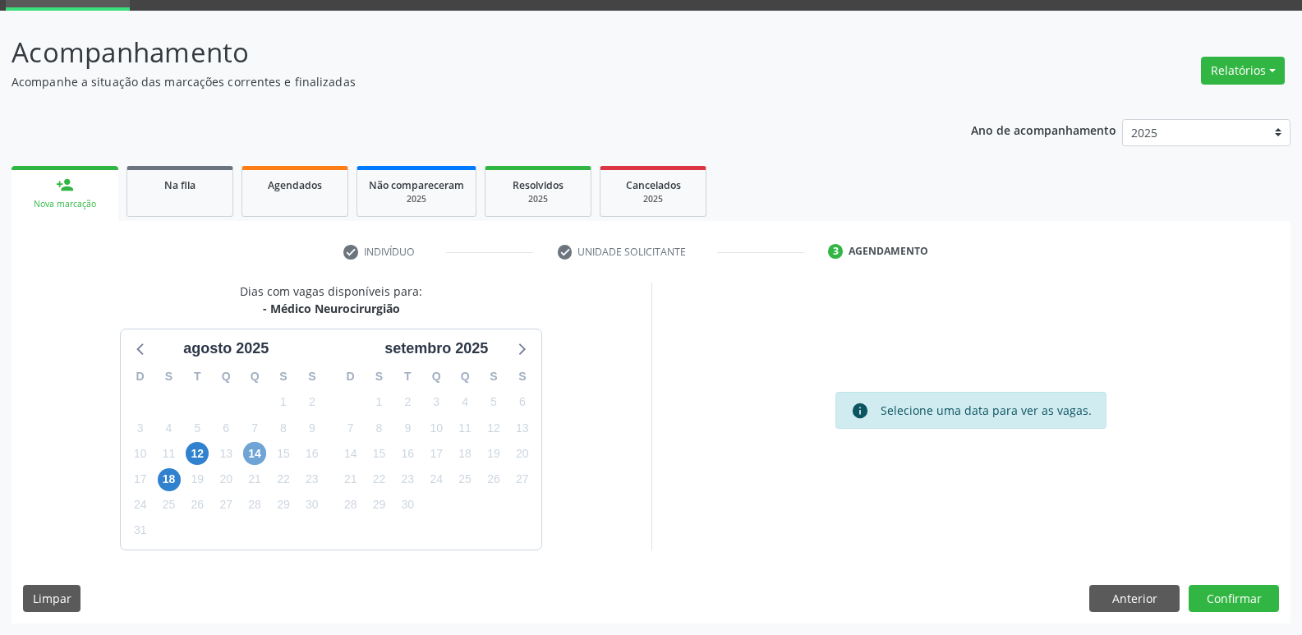
click at [247, 452] on span "14" at bounding box center [254, 453] width 23 height 23
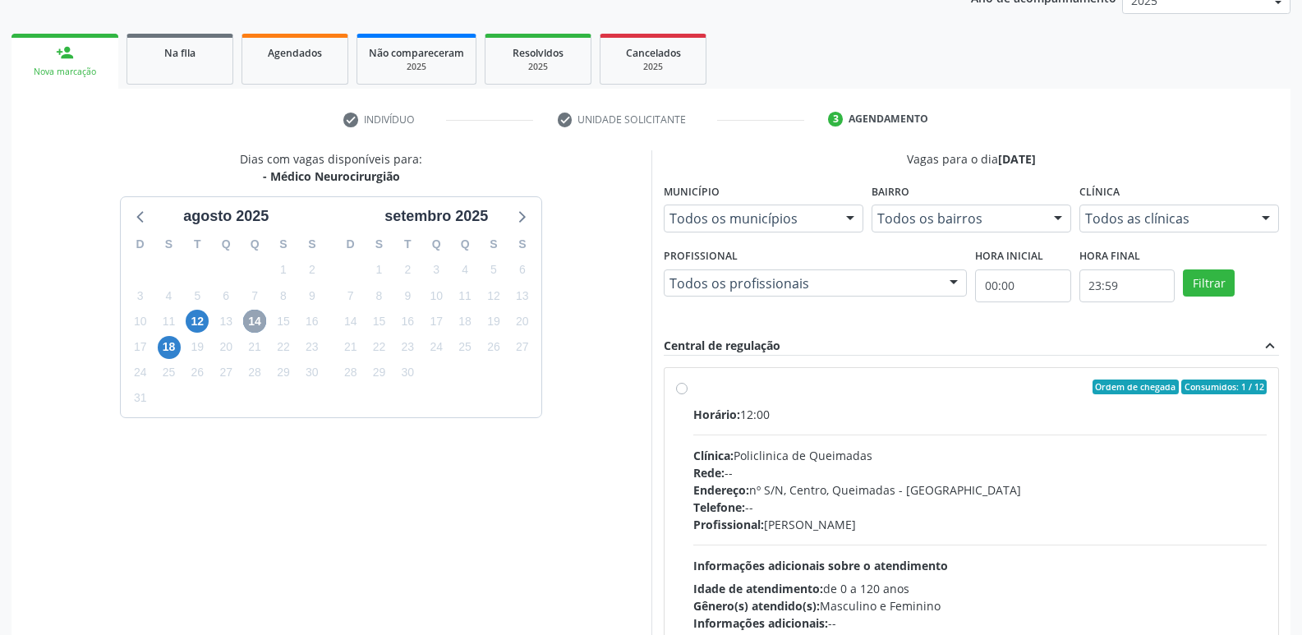
scroll to position [244, 0]
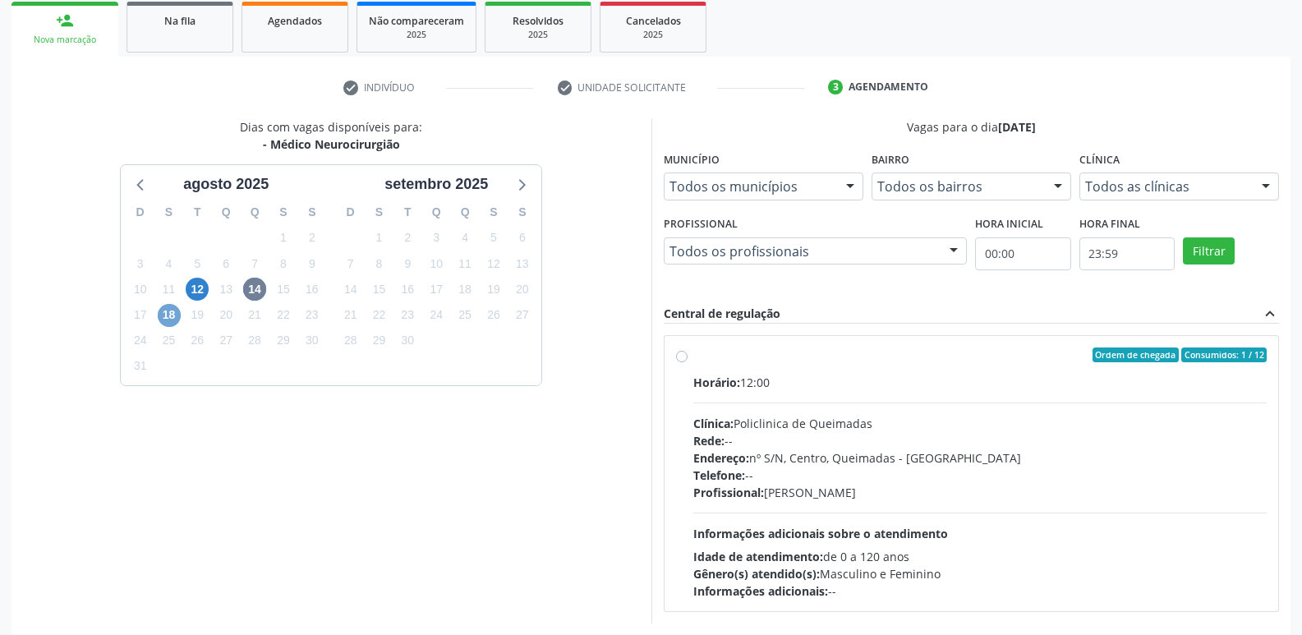
click at [170, 320] on span "18" at bounding box center [169, 315] width 23 height 23
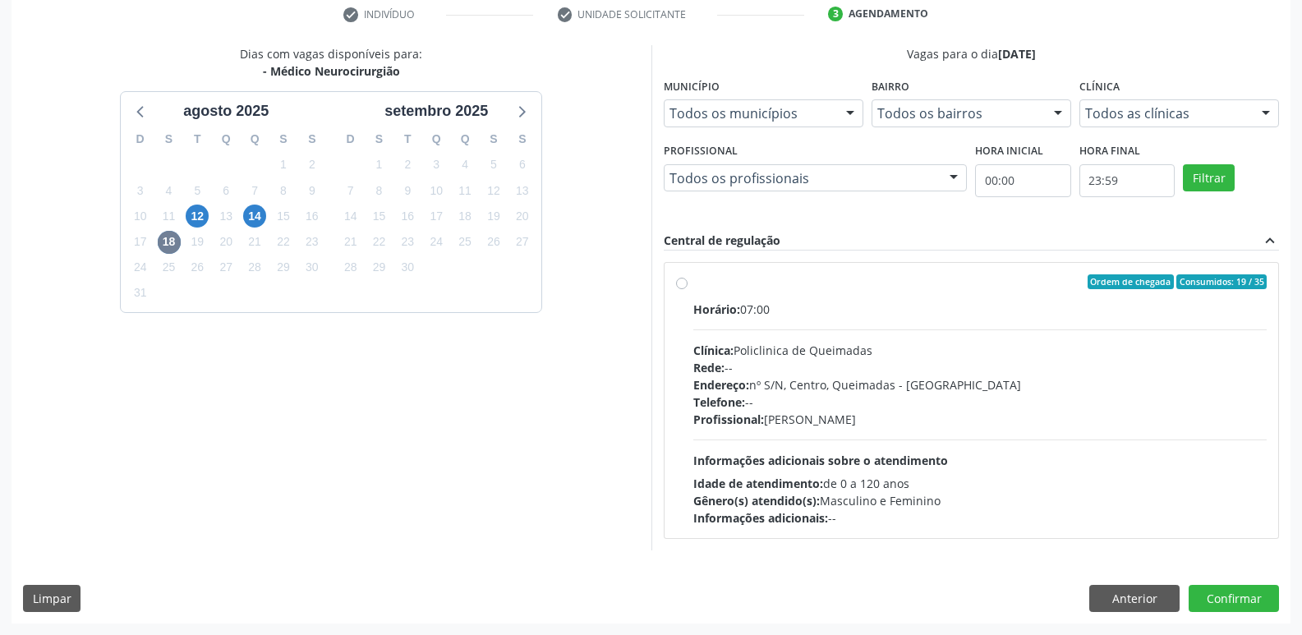
click at [839, 365] on div "Rede: --" at bounding box center [980, 367] width 574 height 17
click at [688, 289] on input "Ordem de chegada Consumidos: 19 / 35 Horário: 07:00 Clínica: Policlinica de Que…" at bounding box center [681, 281] width 11 height 15
radio input "true"
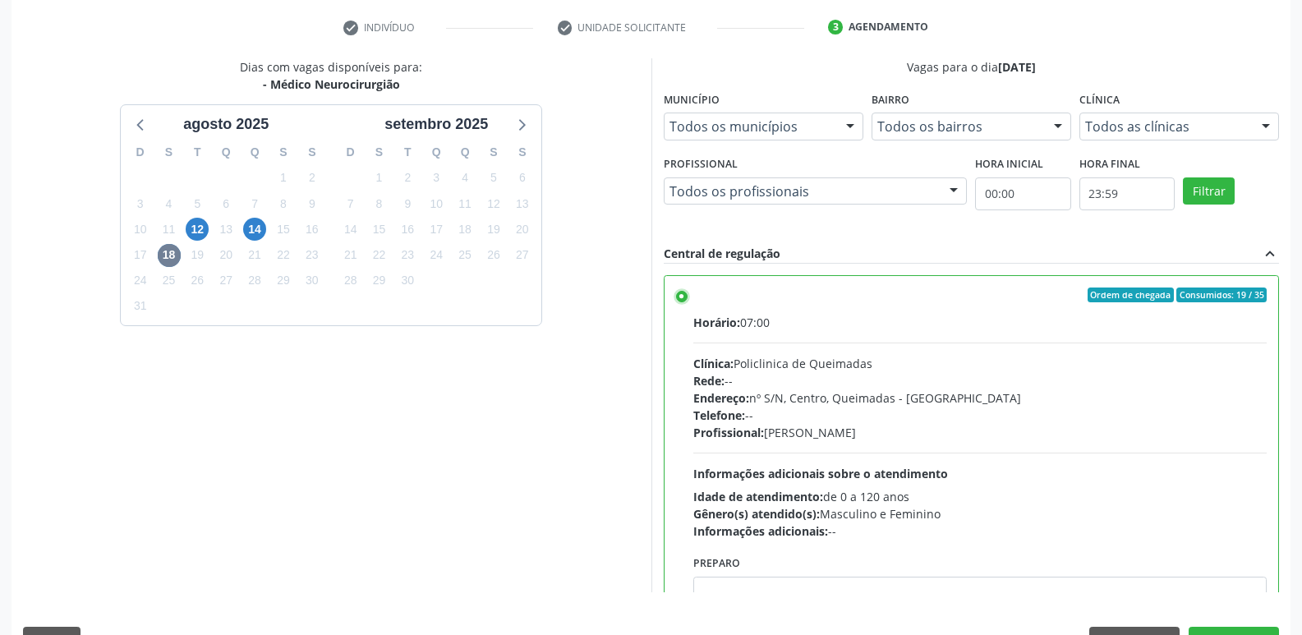
scroll to position [347, 0]
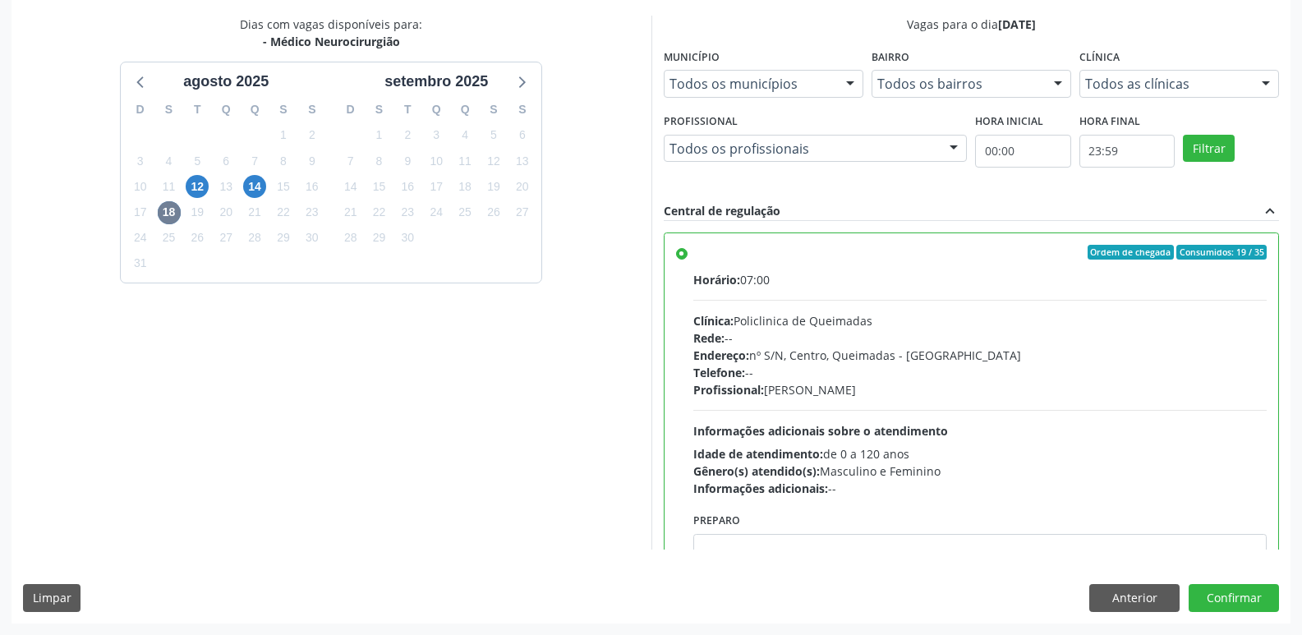
click at [1129, 612] on div "Dias com vagas disponíveis para: - Médico Neurocirurgião agosto 2025 D S T Q Q …" at bounding box center [650, 319] width 1279 height 607
click at [1125, 594] on button "Anterior" at bounding box center [1134, 598] width 90 height 28
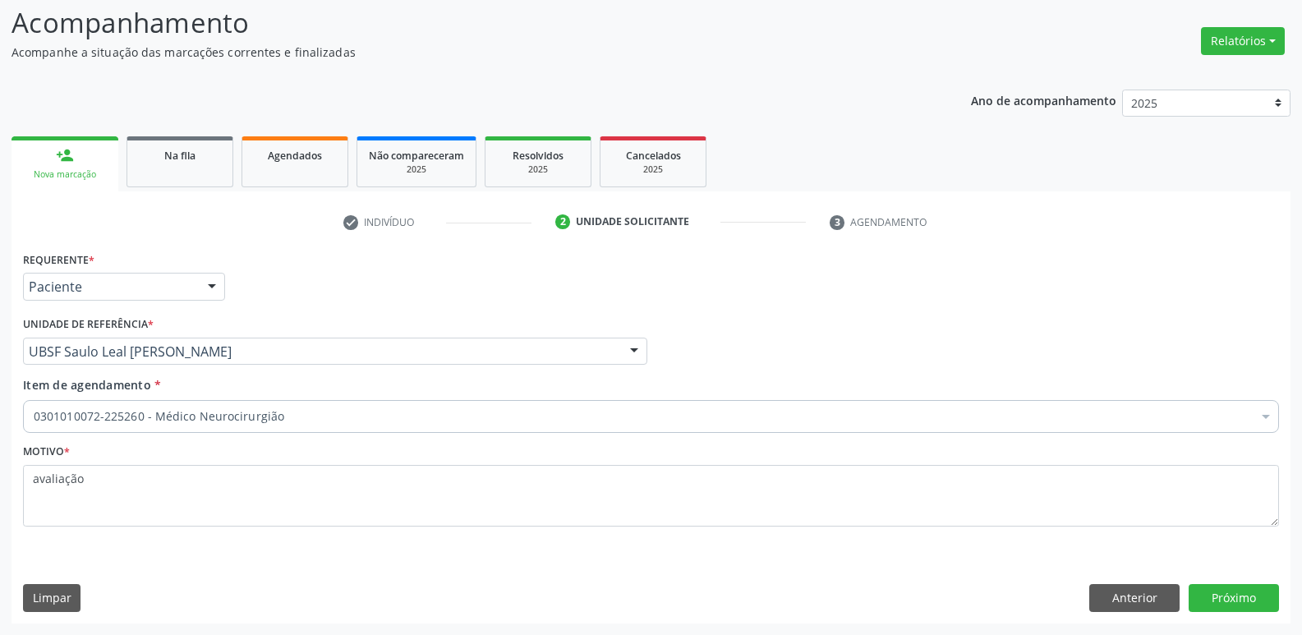
scroll to position [109, 0]
drag, startPoint x: 171, startPoint y: 414, endPoint x: 185, endPoint y: 394, distance: 24.2
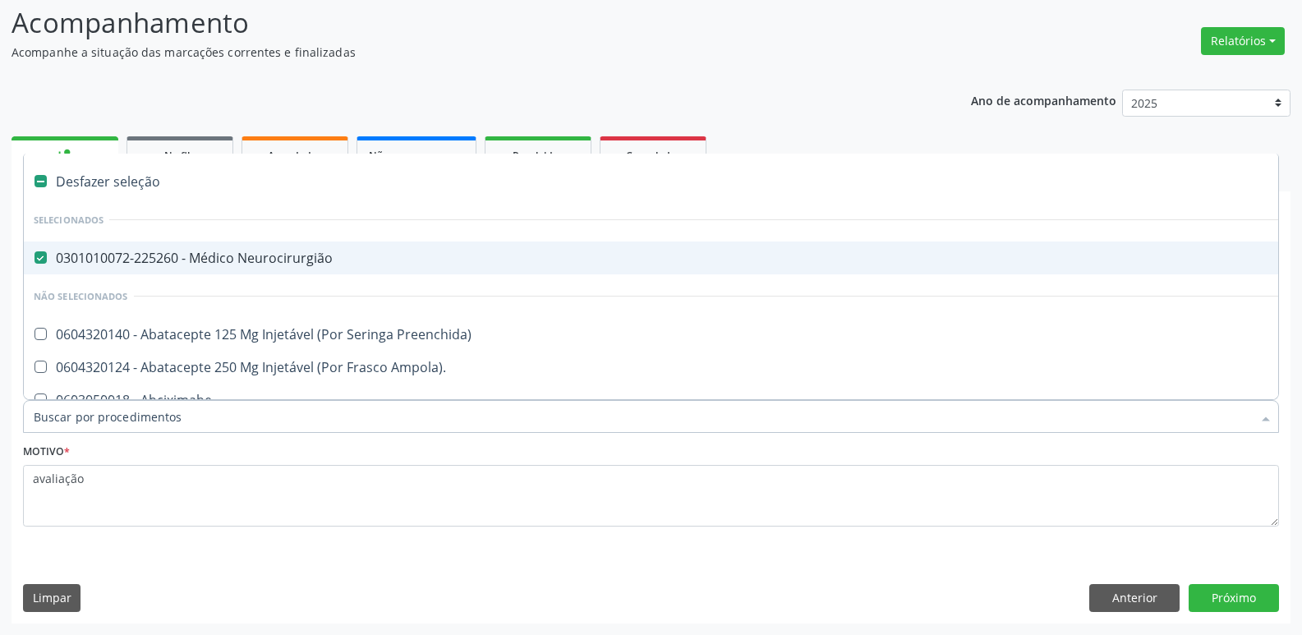
click at [223, 266] on span "0301010072-225260 - Médico Neurocirurgião" at bounding box center [673, 257] width 1299 height 33
checkbox Neurocirurgião "false"
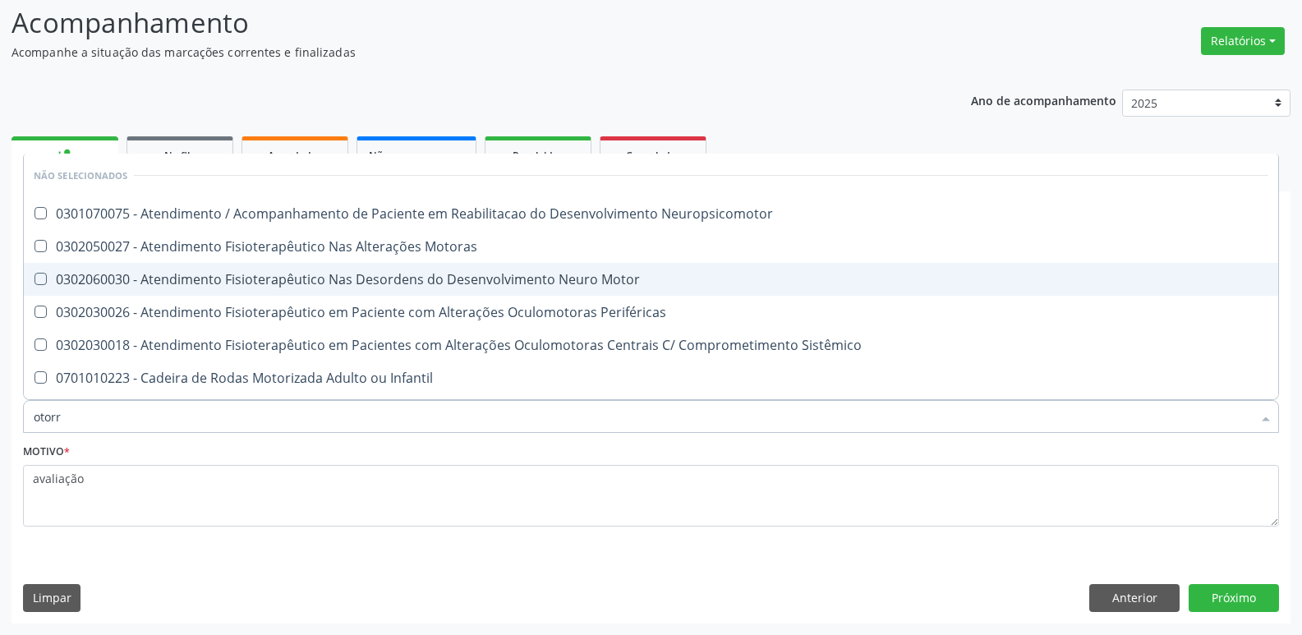
type input "otorri"
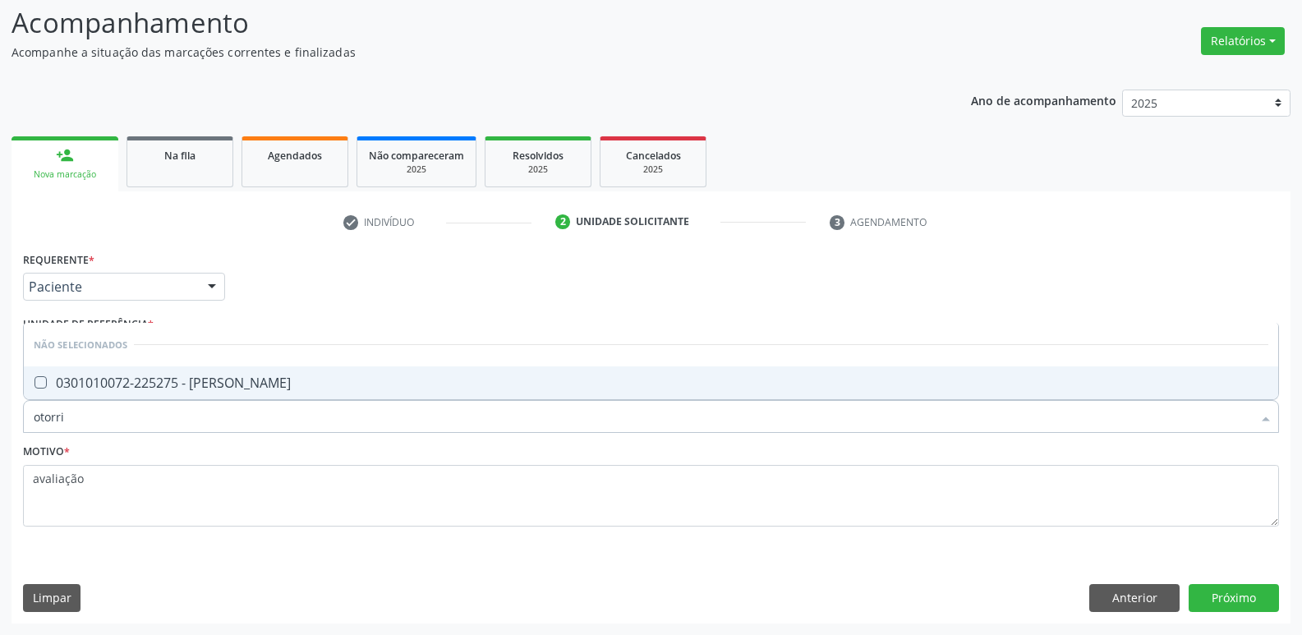
click at [213, 376] on div "0301010072-225275 - [PERSON_NAME]" at bounding box center [651, 382] width 1235 height 13
checkbox Otorrinolaringologista "true"
click at [1207, 596] on button "Próximo" at bounding box center [1234, 598] width 90 height 28
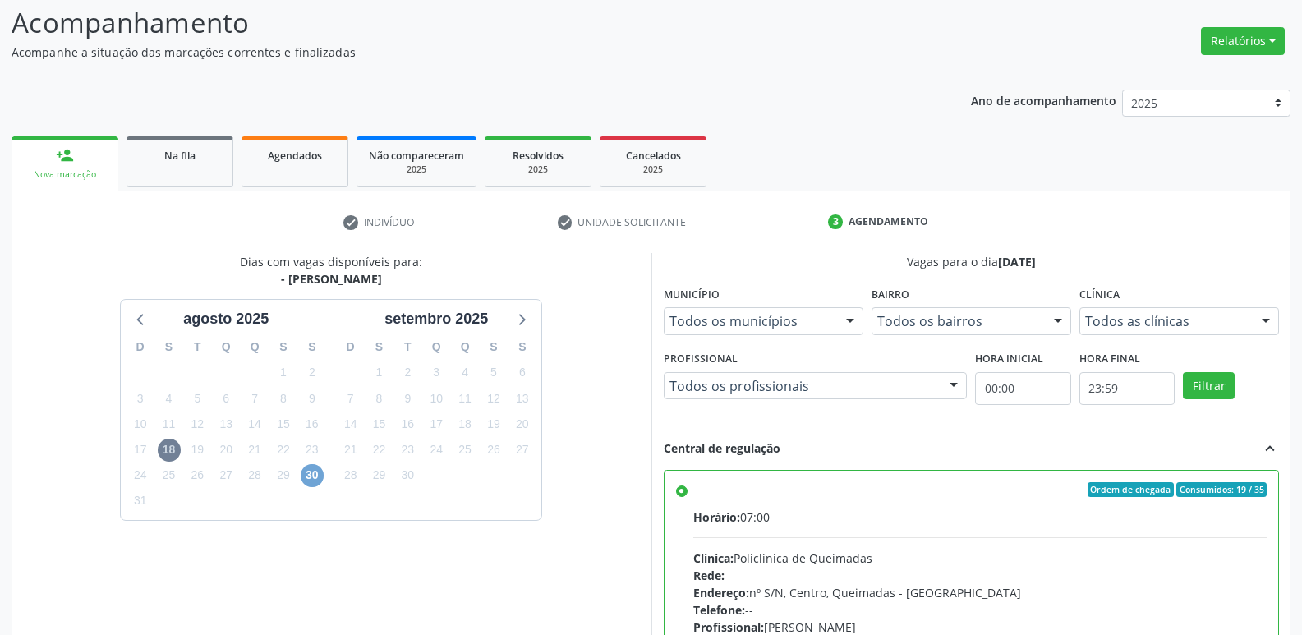
click at [321, 471] on span "30" at bounding box center [312, 475] width 23 height 23
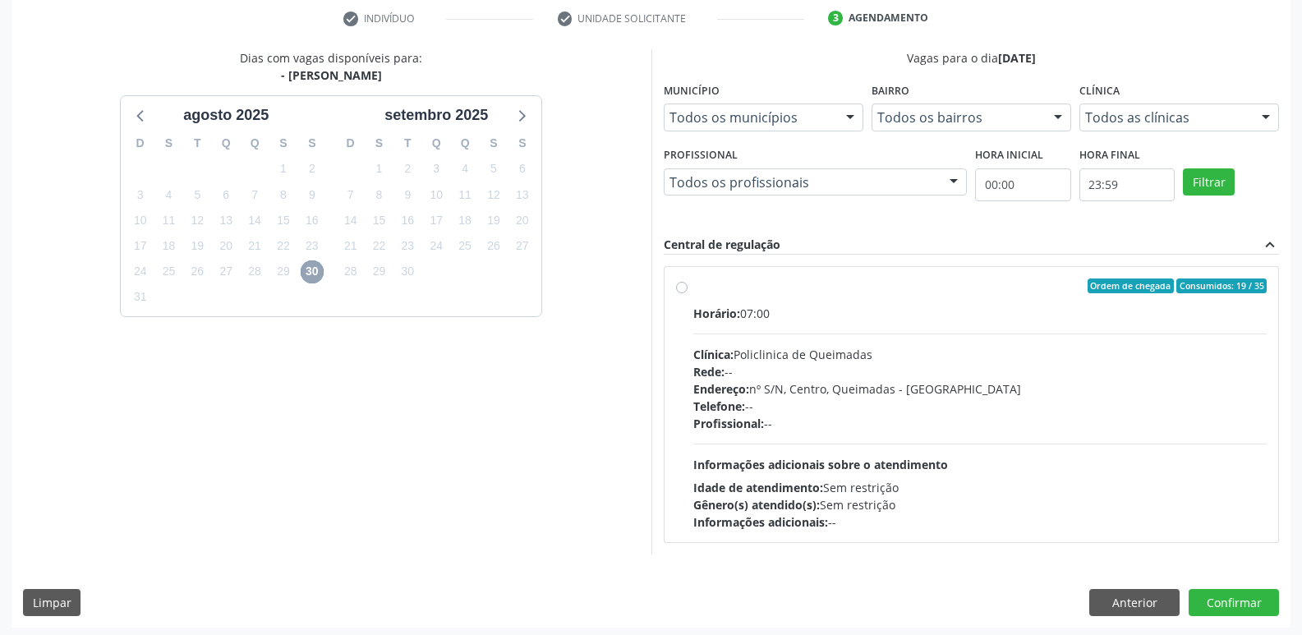
scroll to position [317, 0]
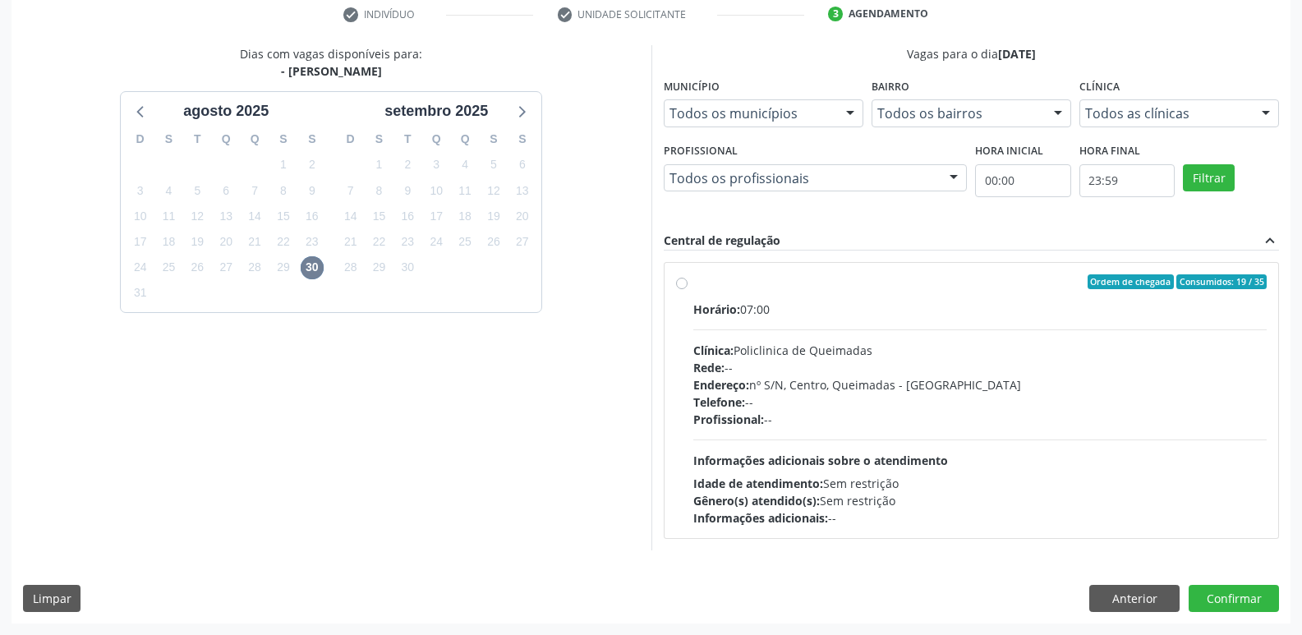
scroll to position [317, 0]
click at [1145, 591] on button "Anterior" at bounding box center [1134, 599] width 90 height 28
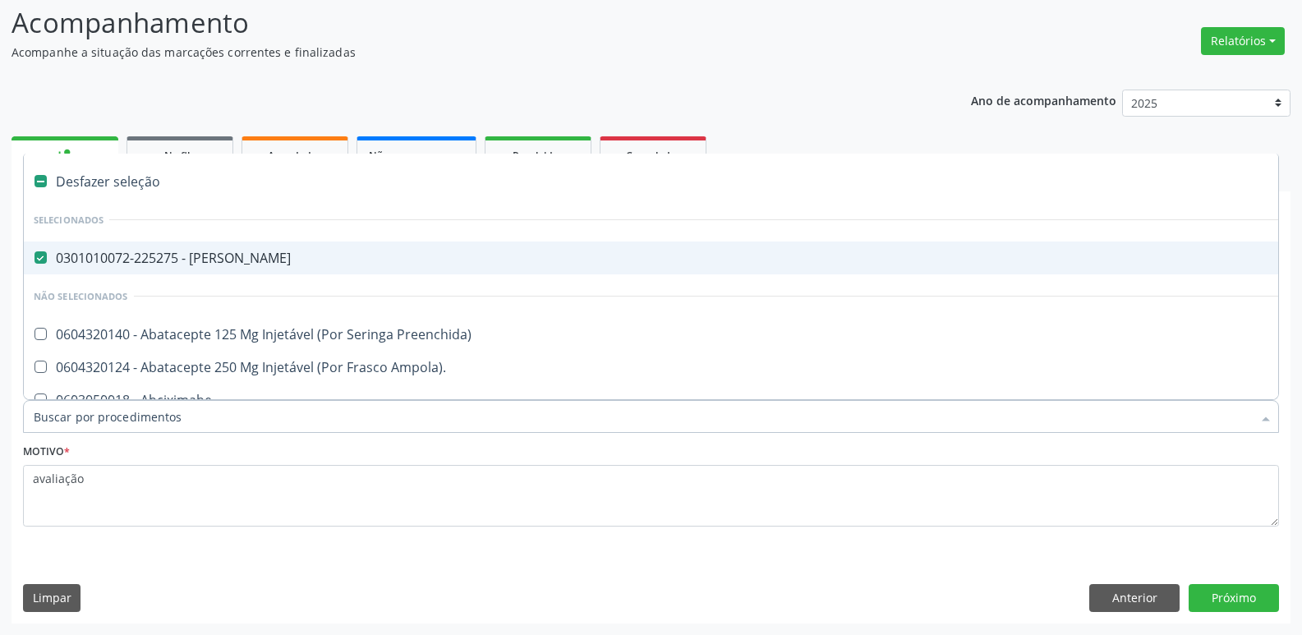
click at [335, 264] on div "0301010072-225275 - [PERSON_NAME]" at bounding box center [673, 257] width 1279 height 13
checkbox Otorrinolaringologista "false"
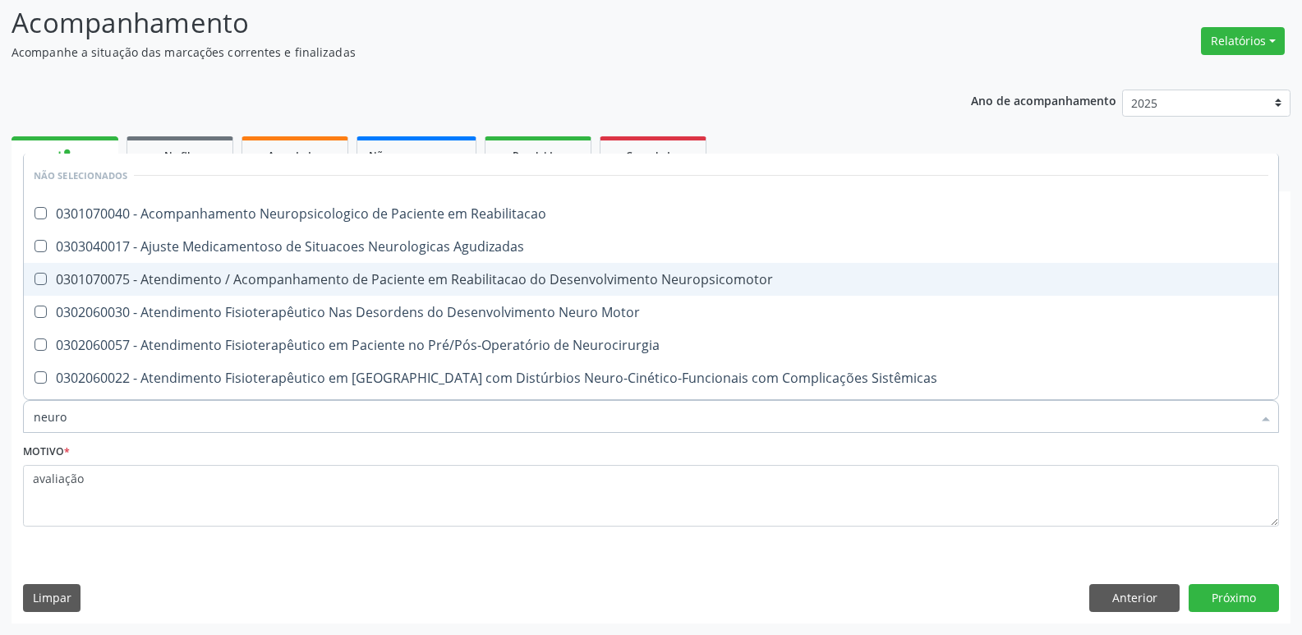
type input "neurop"
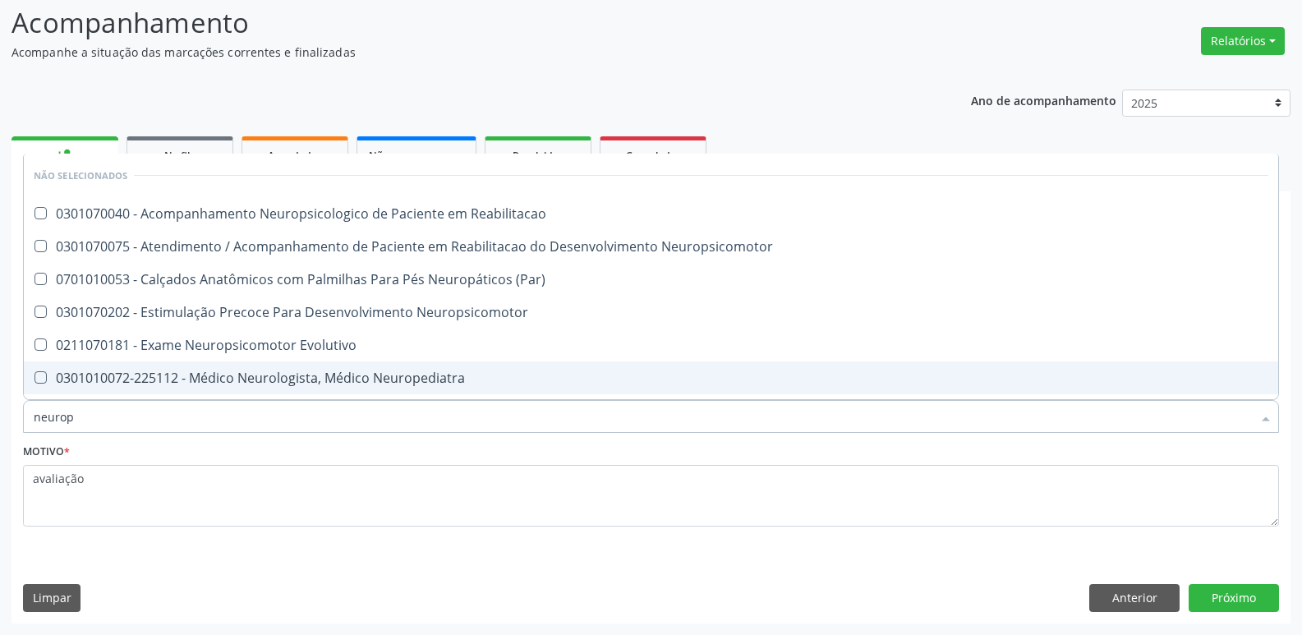
drag, startPoint x: 464, startPoint y: 363, endPoint x: 576, endPoint y: 401, distance: 117.9
click at [464, 362] on span "0301010072-225112 - Médico Neurologista, Médico Neuropediatra" at bounding box center [651, 377] width 1254 height 33
checkbox Neuropediatra "true"
click at [1225, 605] on button "Próximo" at bounding box center [1234, 598] width 90 height 28
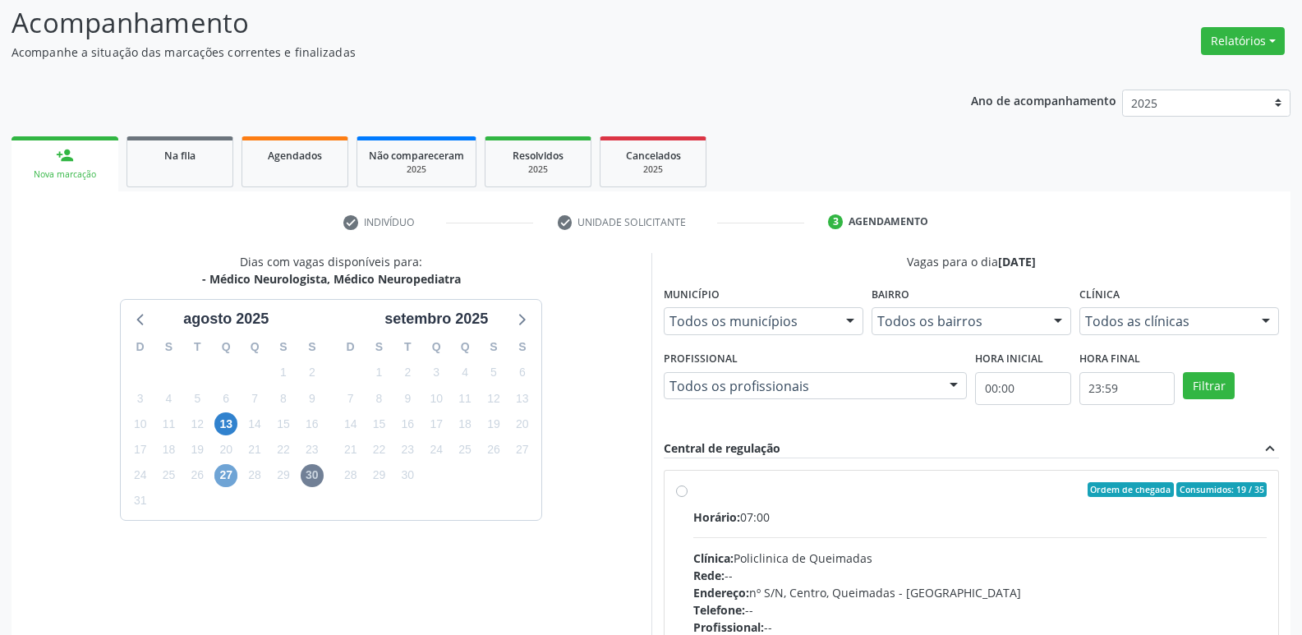
click at [228, 464] on span "27" at bounding box center [225, 475] width 23 height 23
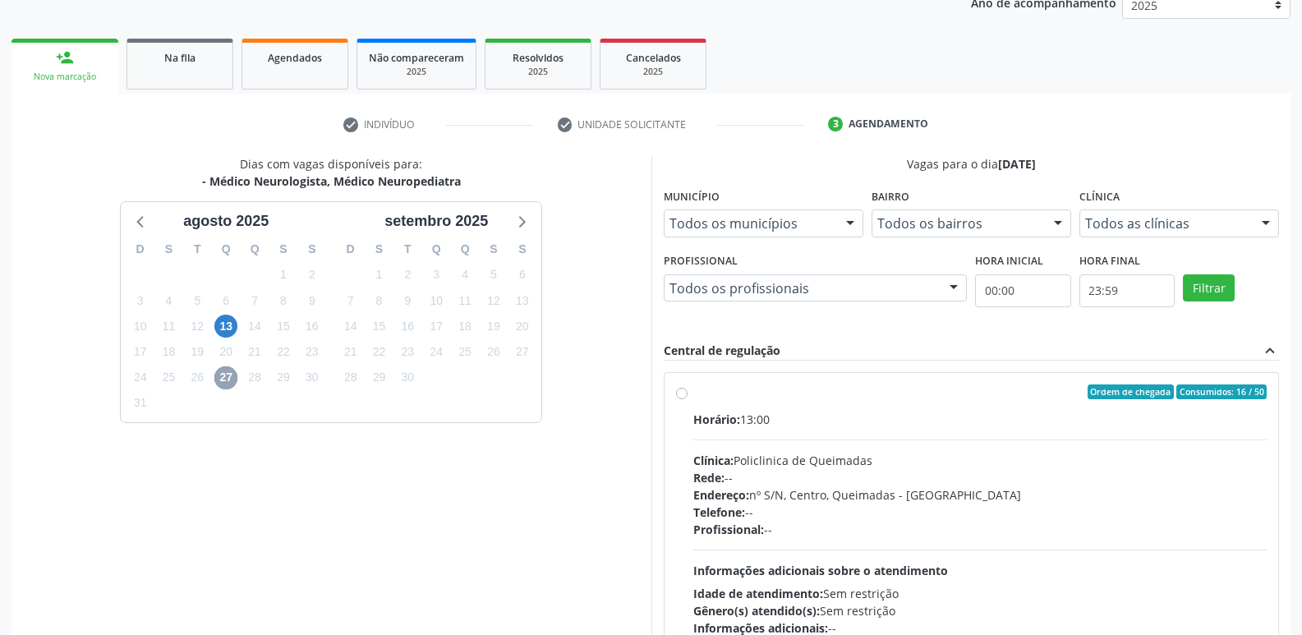
scroll to position [317, 0]
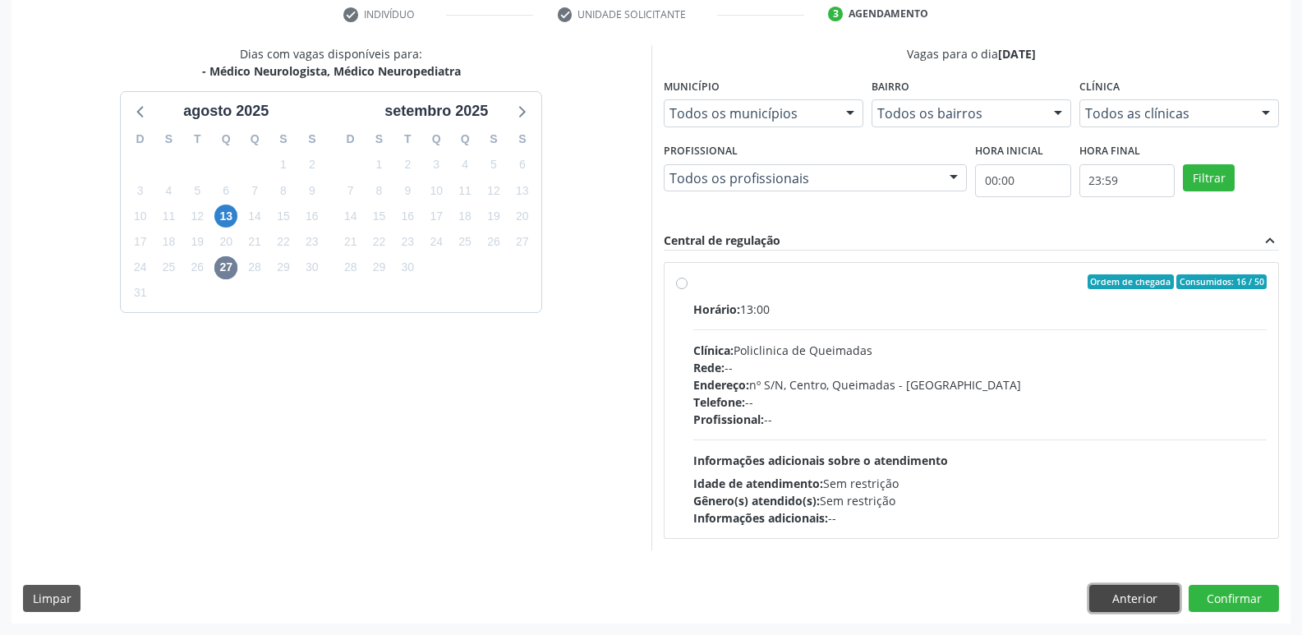
drag, startPoint x: 1114, startPoint y: 606, endPoint x: 1099, endPoint y: 596, distance: 18.2
click at [1112, 606] on button "Anterior" at bounding box center [1134, 599] width 90 height 28
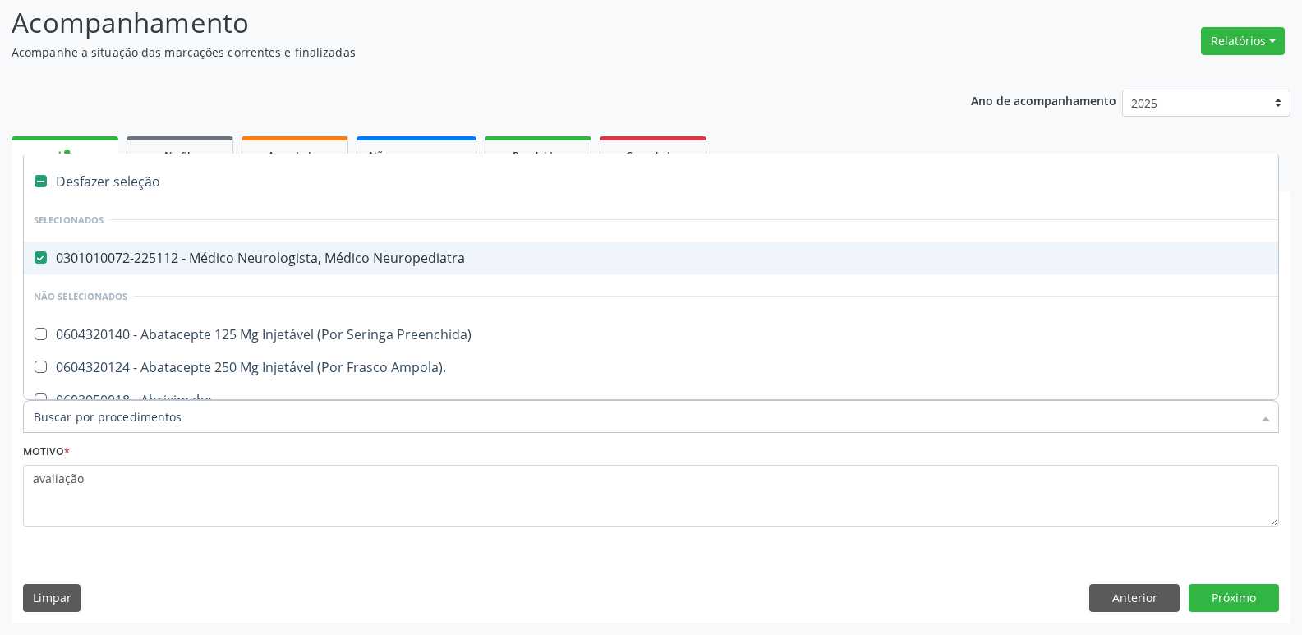
click at [317, 264] on div "0301010072-225112 - Médico Neurologista, Médico Neuropediatra" at bounding box center [673, 257] width 1279 height 13
checkbox Neuropediatra "false"
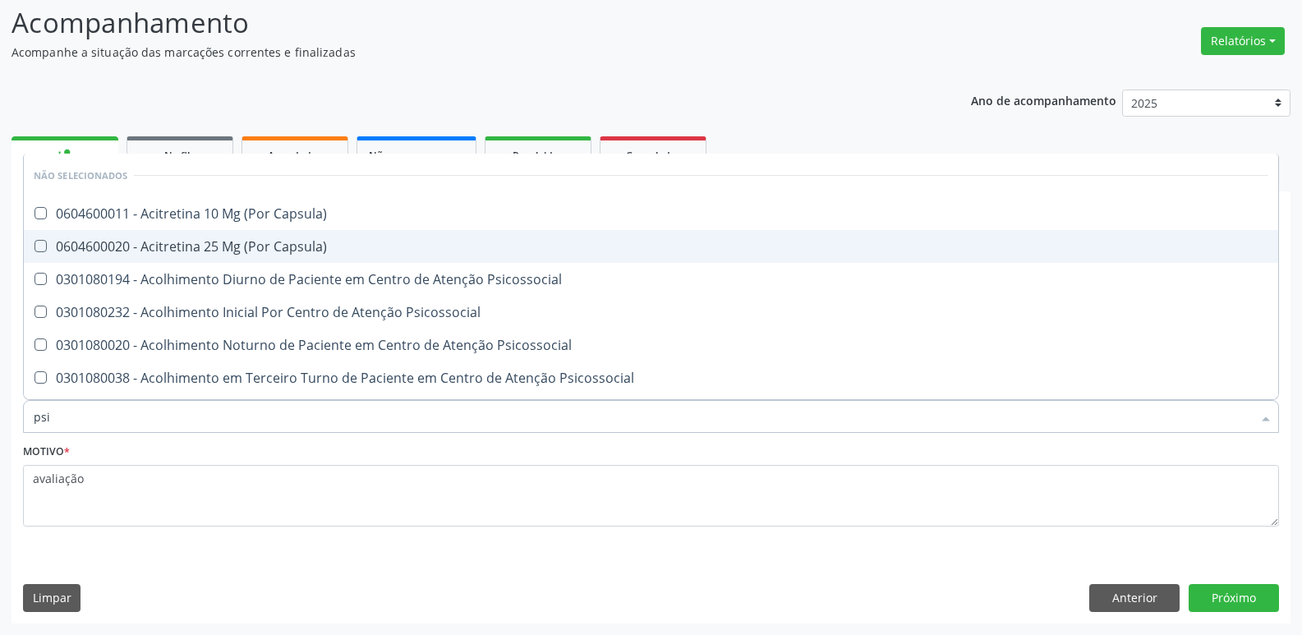
type input "psiq"
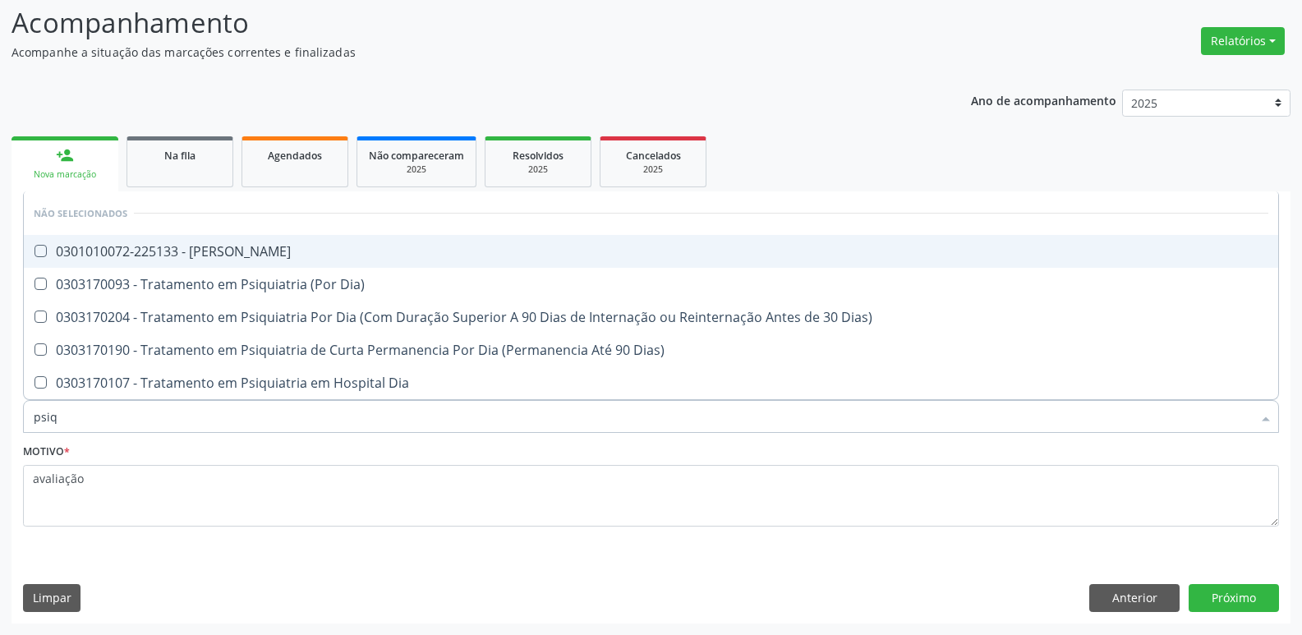
click at [313, 242] on span "0301010072-225133 - [PERSON_NAME]" at bounding box center [651, 251] width 1254 height 33
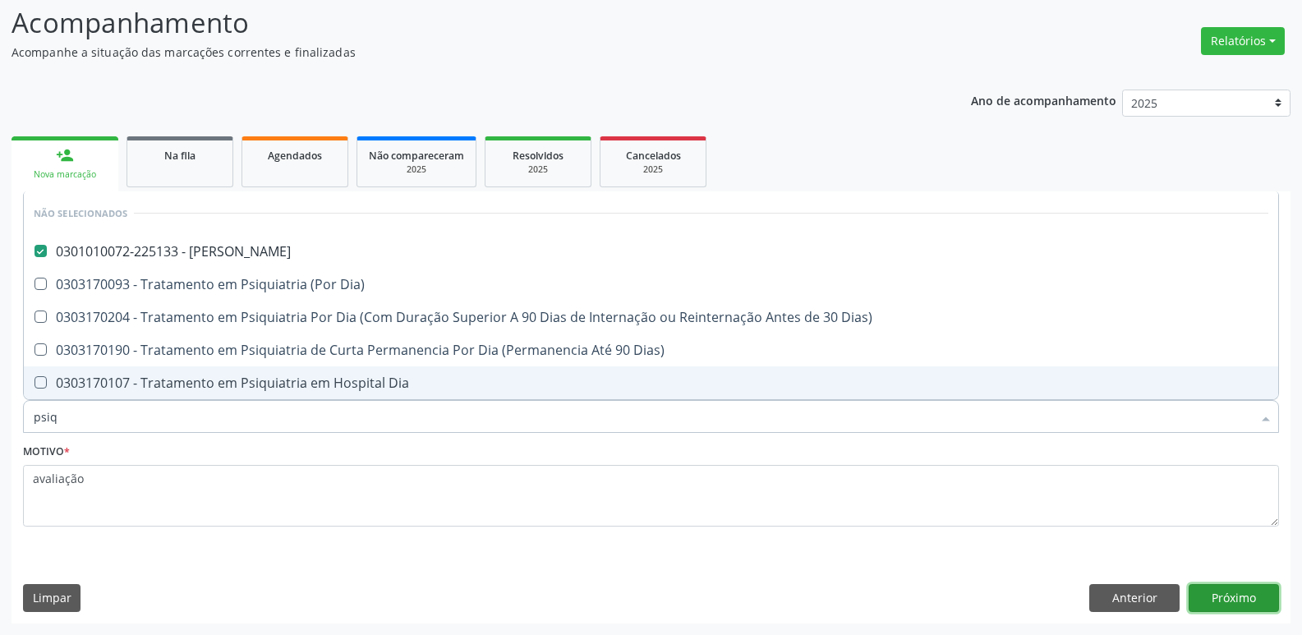
click at [1221, 591] on button "Próximo" at bounding box center [1234, 598] width 90 height 28
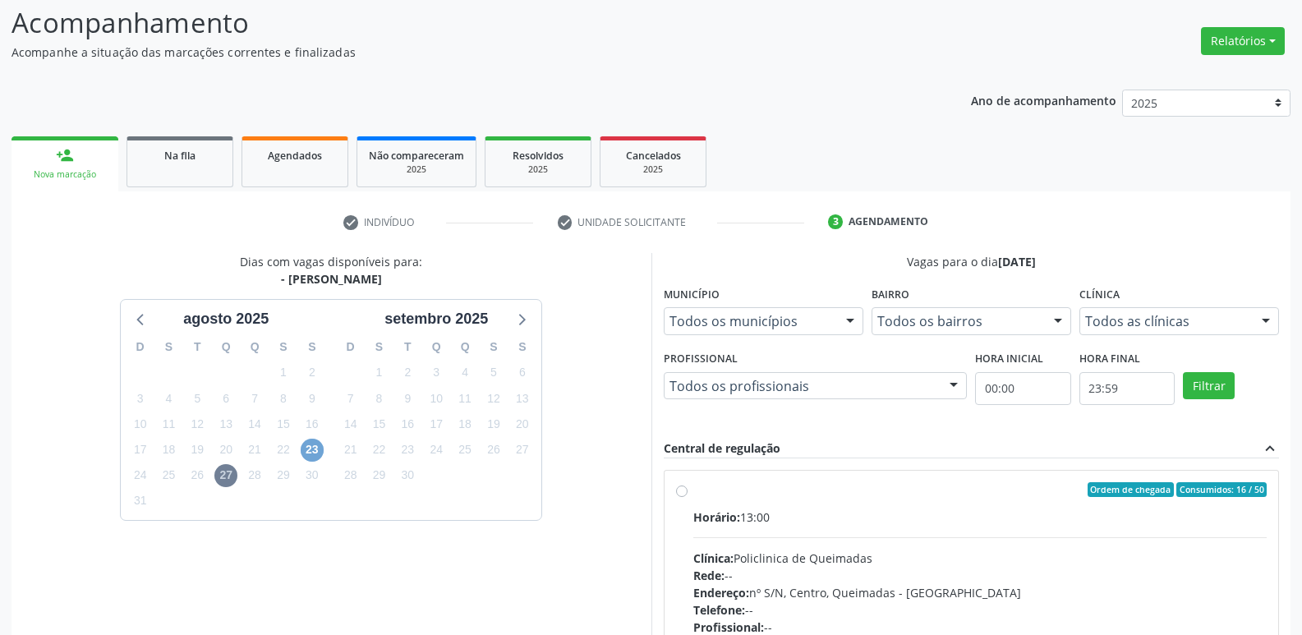
click at [313, 453] on span "23" at bounding box center [312, 450] width 23 height 23
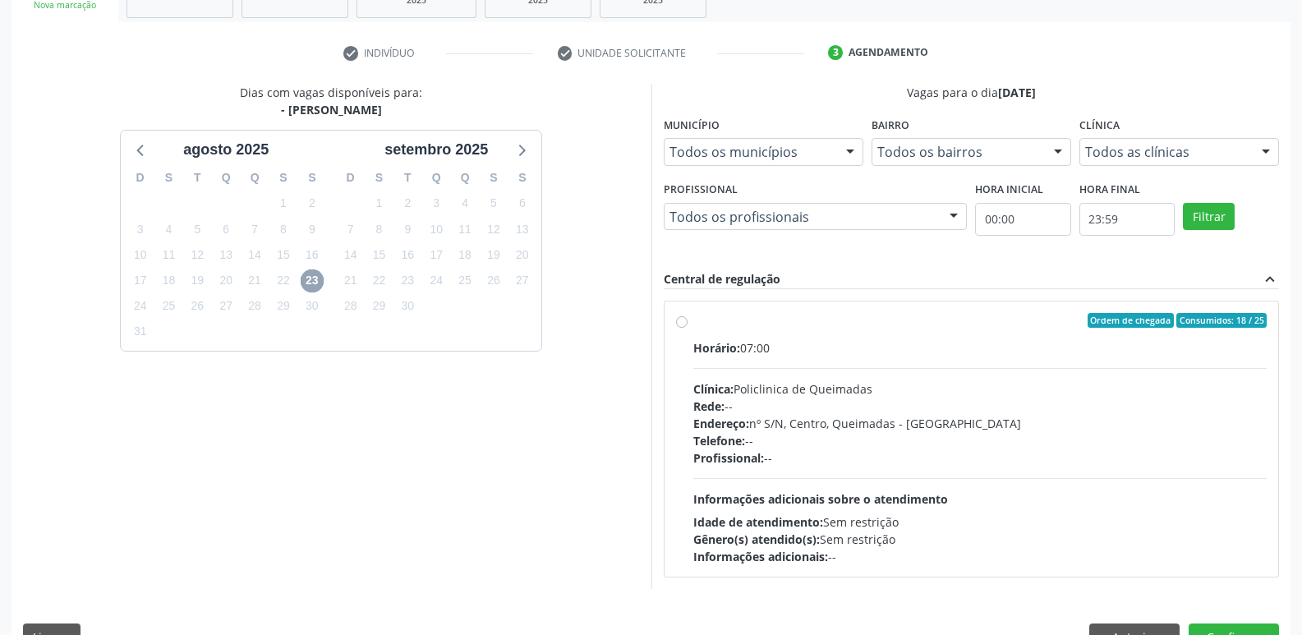
scroll to position [317, 0]
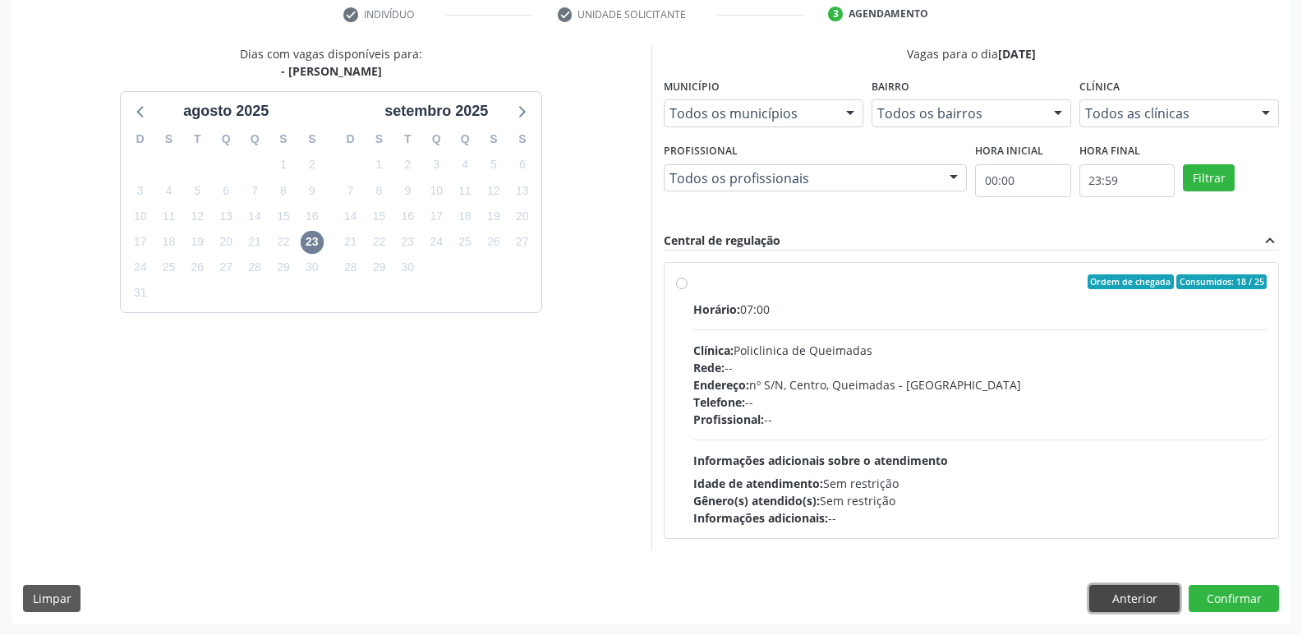
drag, startPoint x: 1125, startPoint y: 593, endPoint x: 1078, endPoint y: 581, distance: 48.4
click at [1127, 593] on button "Anterior" at bounding box center [1134, 599] width 90 height 28
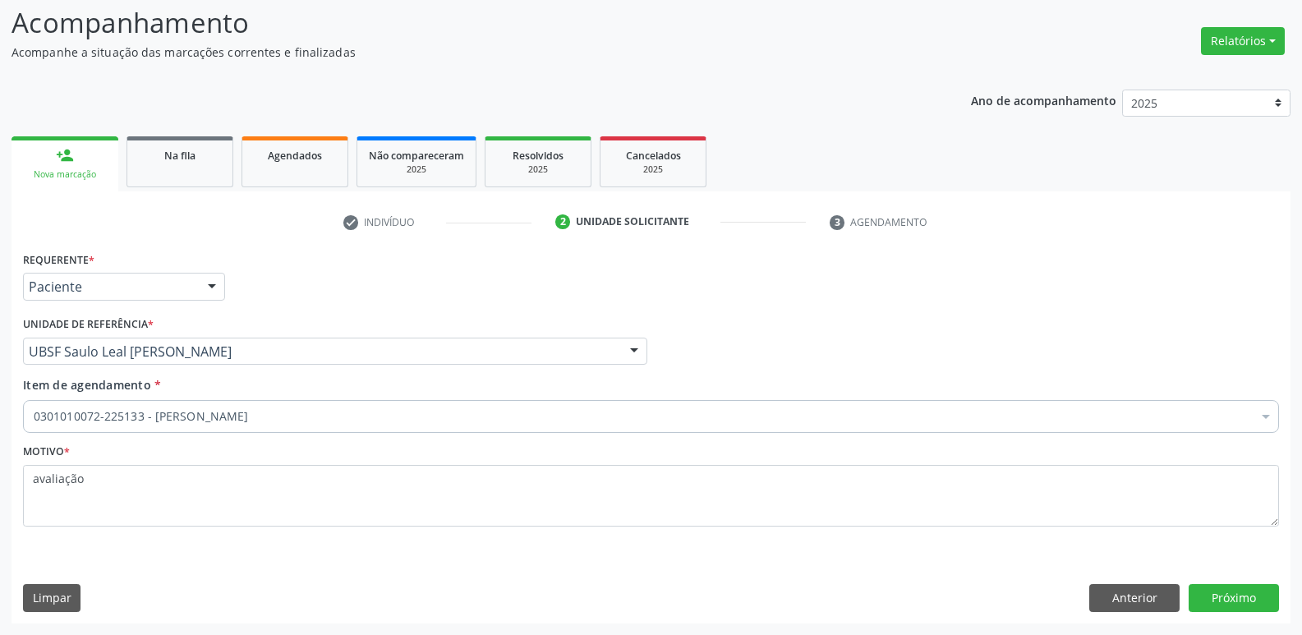
scroll to position [109, 0]
drag, startPoint x: 214, startPoint y: 418, endPoint x: 234, endPoint y: 407, distance: 23.5
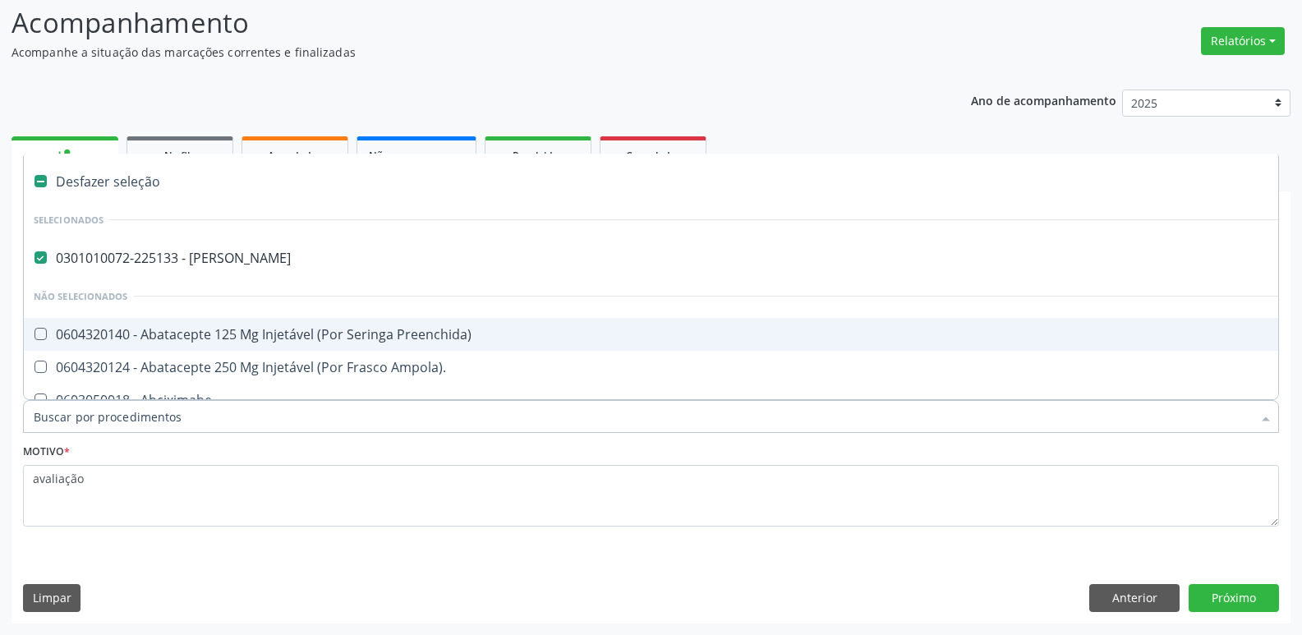
click at [294, 276] on li "Não selecionados" at bounding box center [673, 296] width 1299 height 44
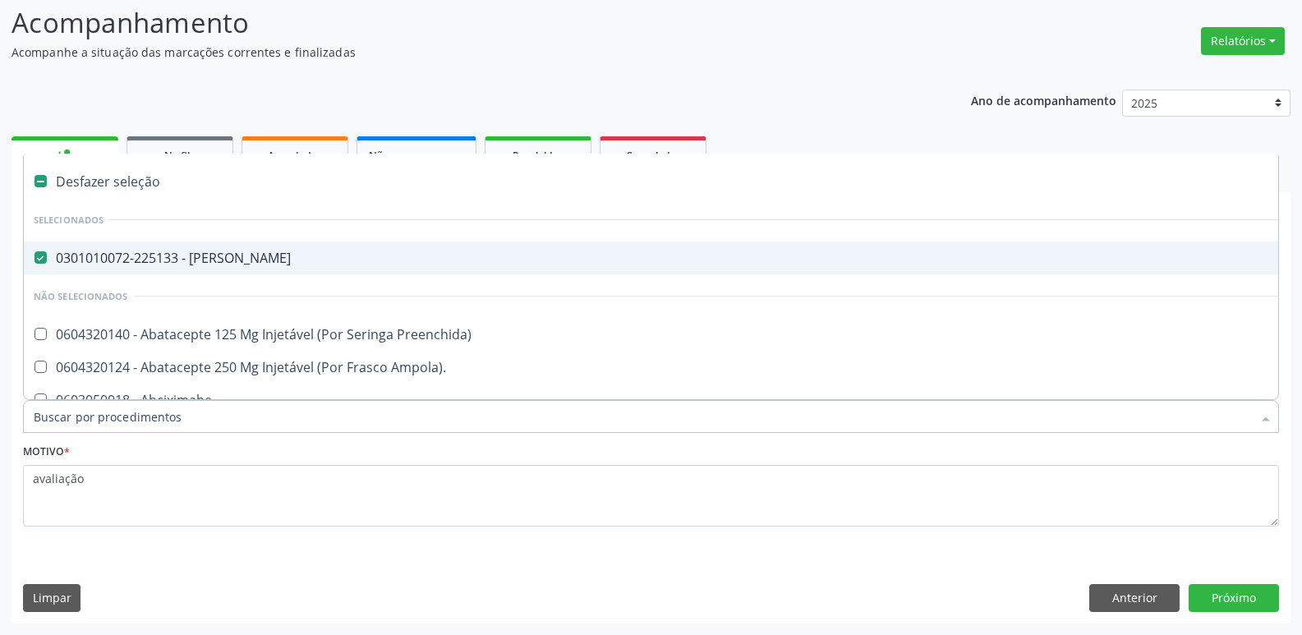
click at [287, 260] on div "0301010072-225133 - [PERSON_NAME]" at bounding box center [673, 257] width 1279 height 13
checkbox Psiquiatra "false"
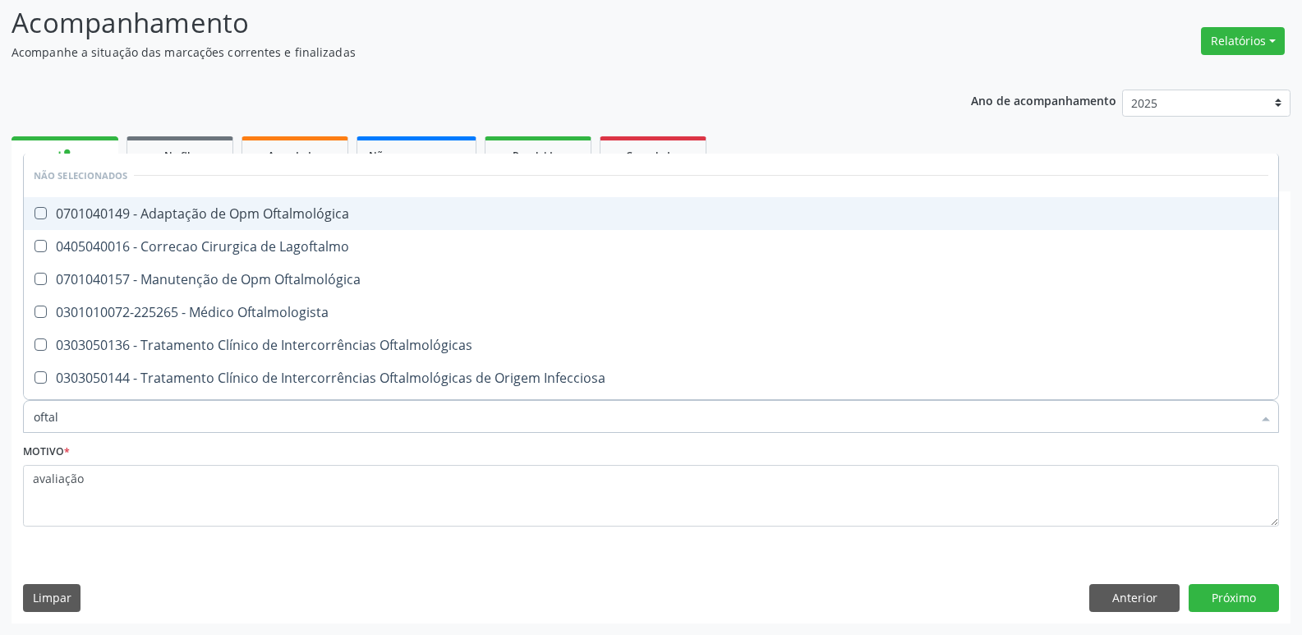
type input "oftalm"
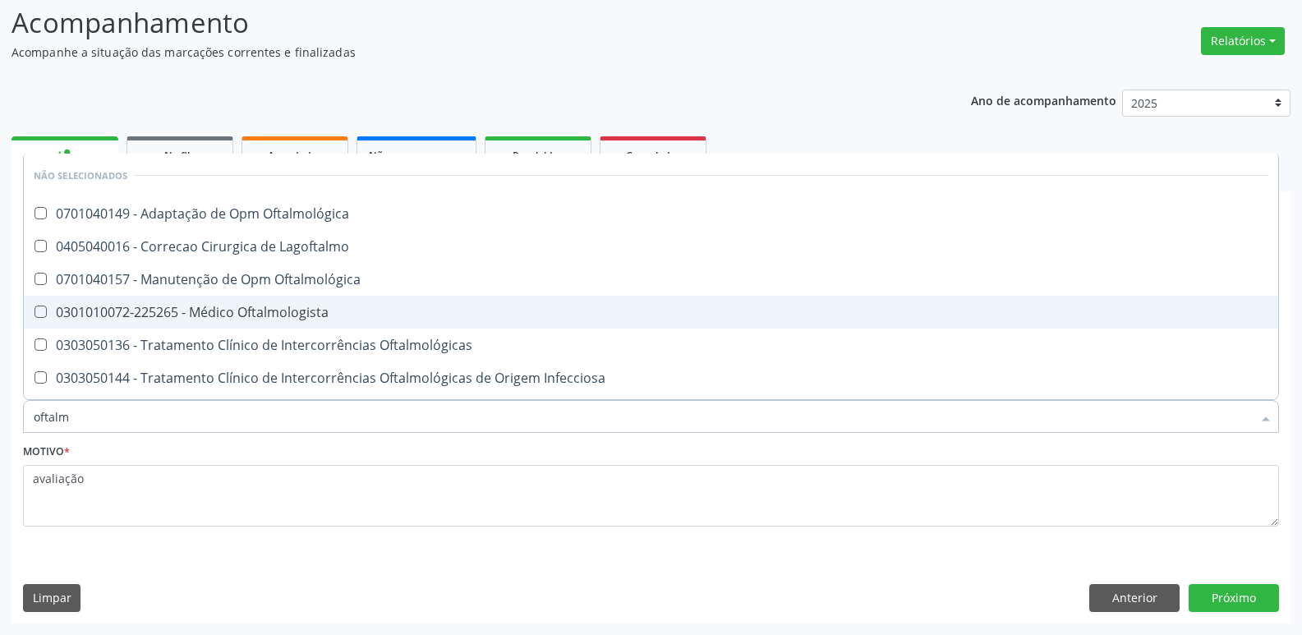
click at [234, 318] on div "0301010072-225265 - Médico Oftalmologista" at bounding box center [651, 312] width 1235 height 13
checkbox Oftalmologista "true"
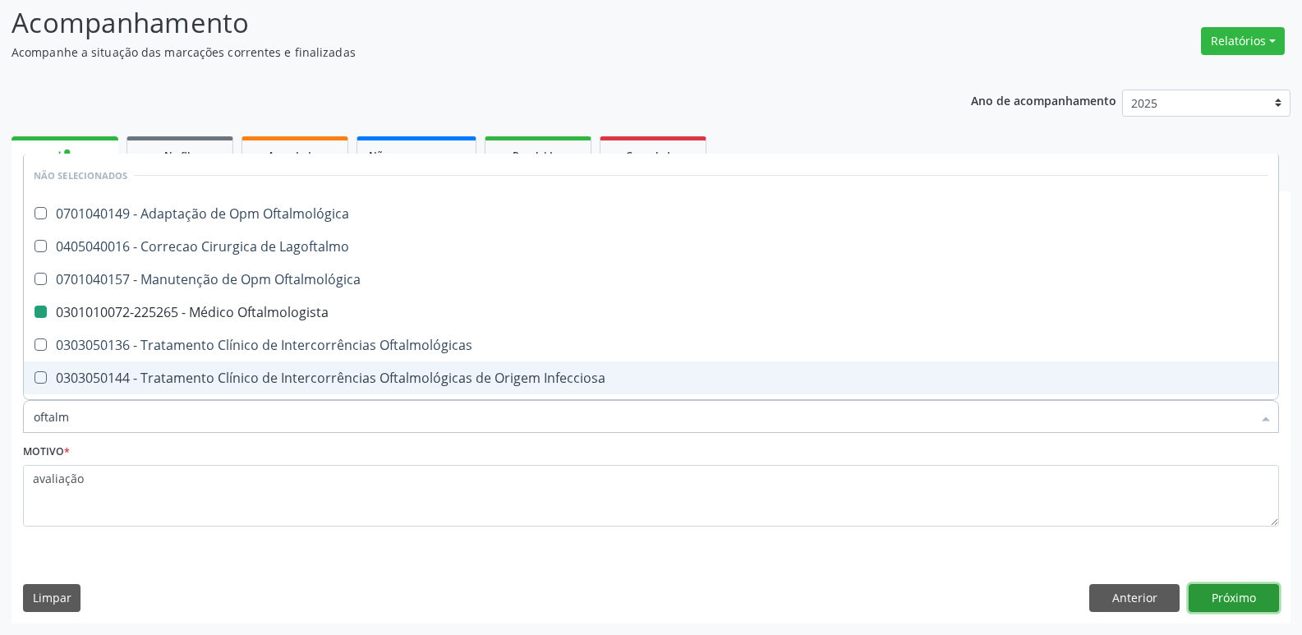
click at [1209, 596] on button "Próximo" at bounding box center [1234, 598] width 90 height 28
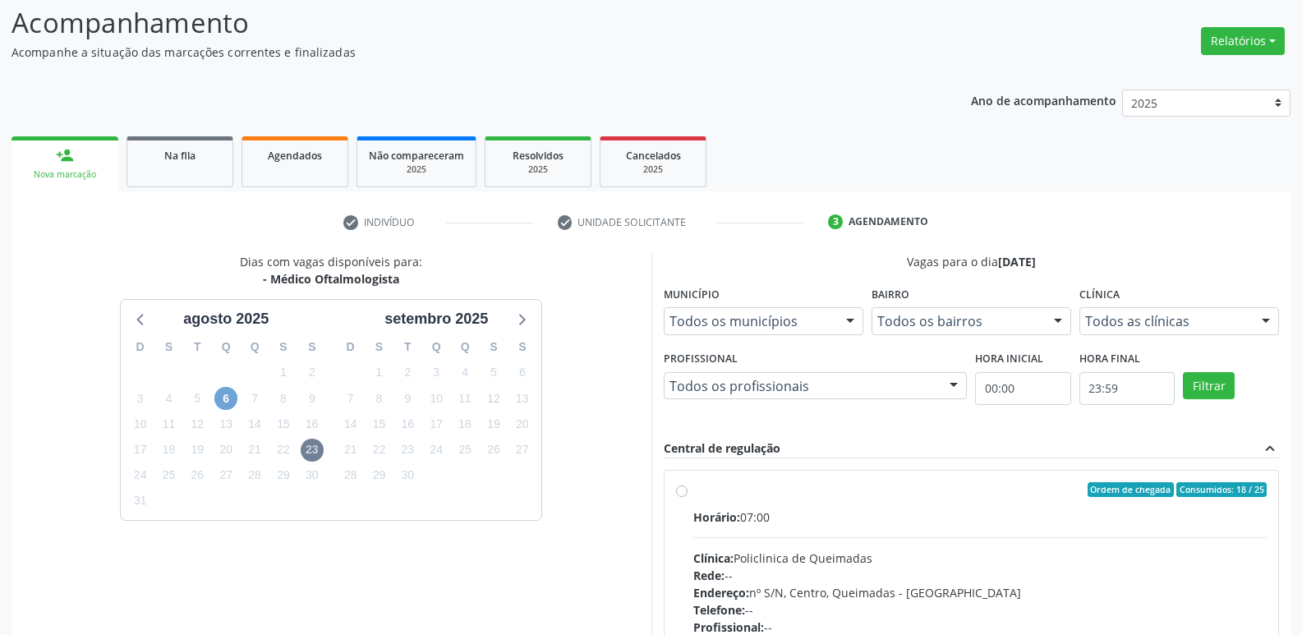
click at [223, 398] on span "6" at bounding box center [225, 398] width 23 height 23
click at [291, 163] on link "Agendados" at bounding box center [294, 161] width 107 height 51
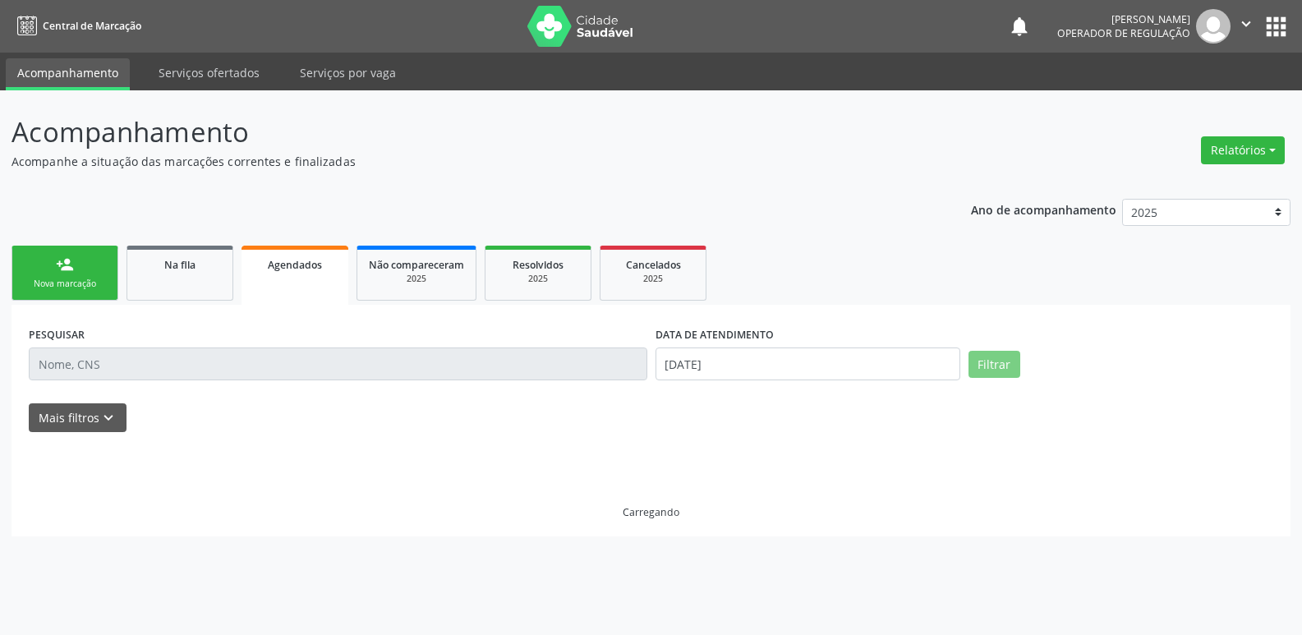
scroll to position [0, 0]
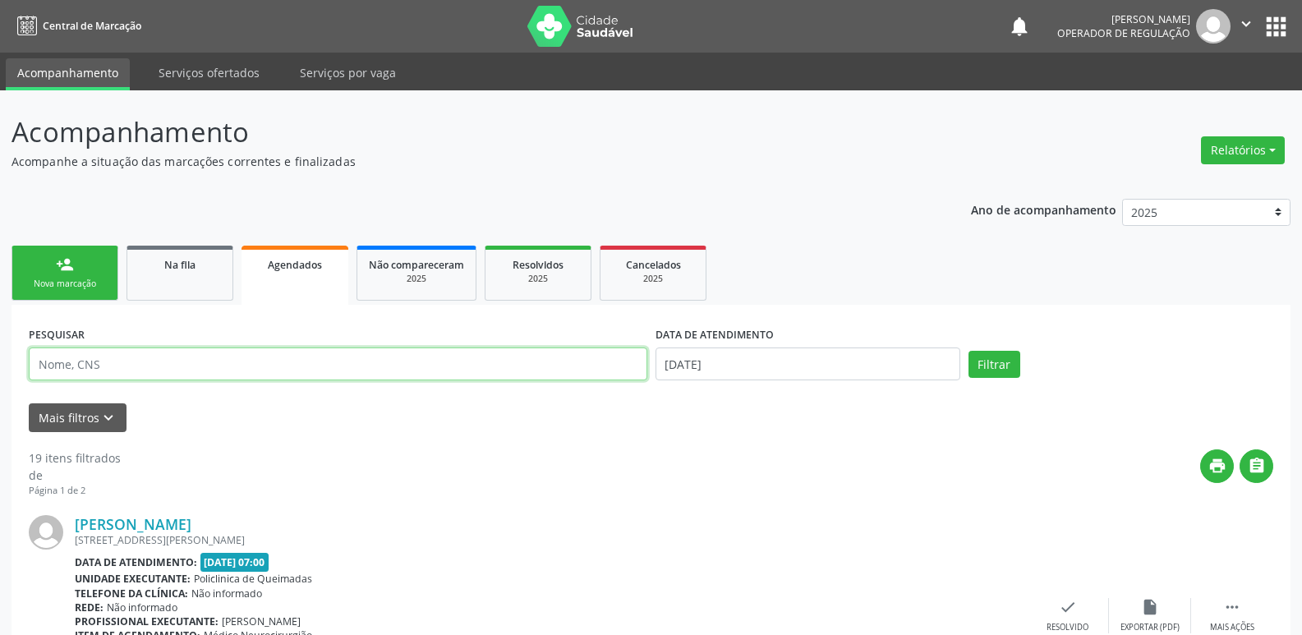
drag, startPoint x: 166, startPoint y: 369, endPoint x: 158, endPoint y: 365, distance: 9.2
click at [165, 367] on input "text" at bounding box center [338, 363] width 619 height 33
type input "lucimara"
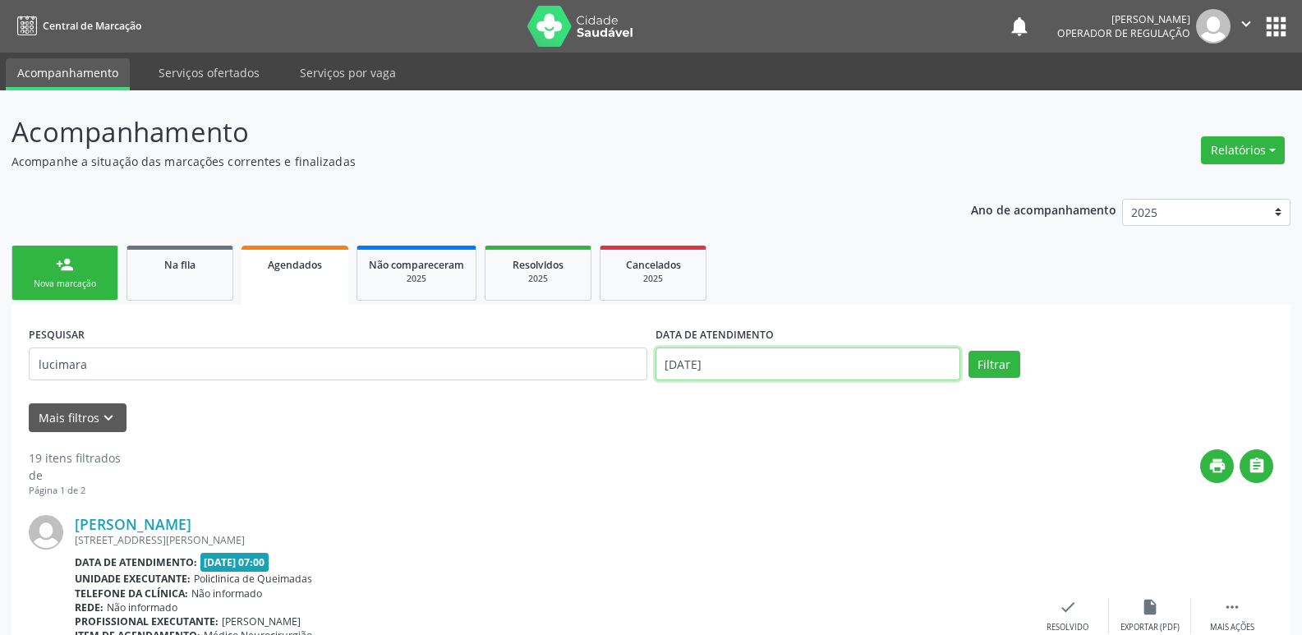
click at [847, 373] on input "[DATE]" at bounding box center [807, 363] width 305 height 33
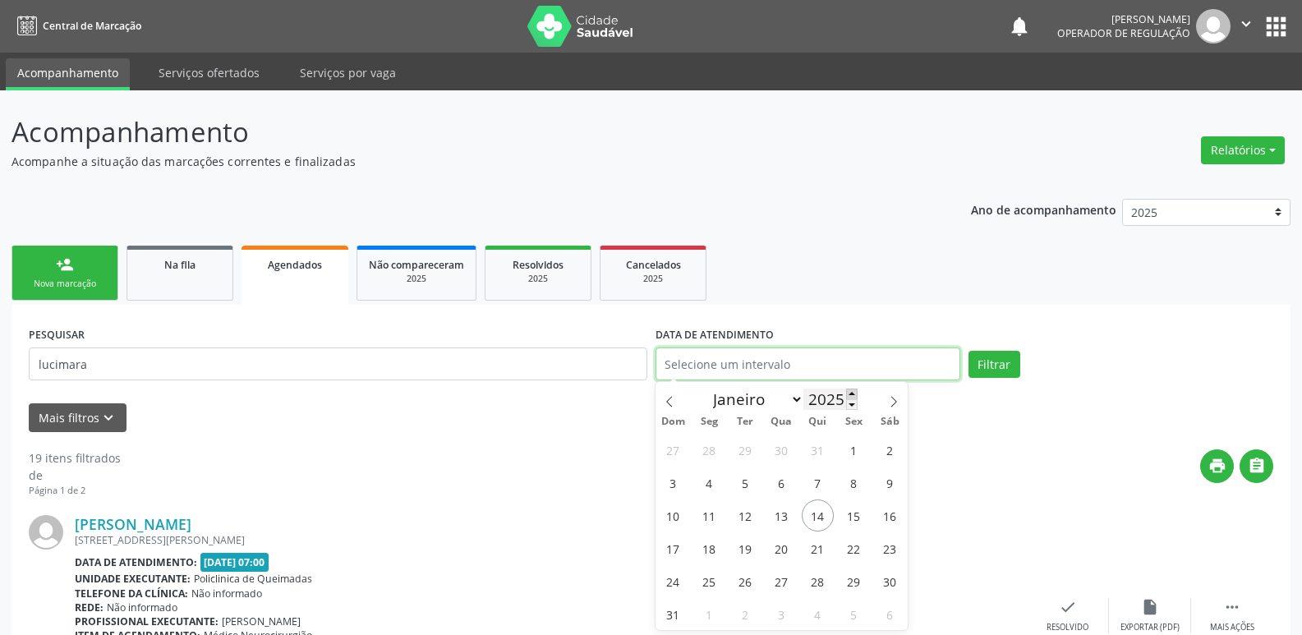
click at [968, 351] on button "Filtrar" at bounding box center [994, 365] width 52 height 28
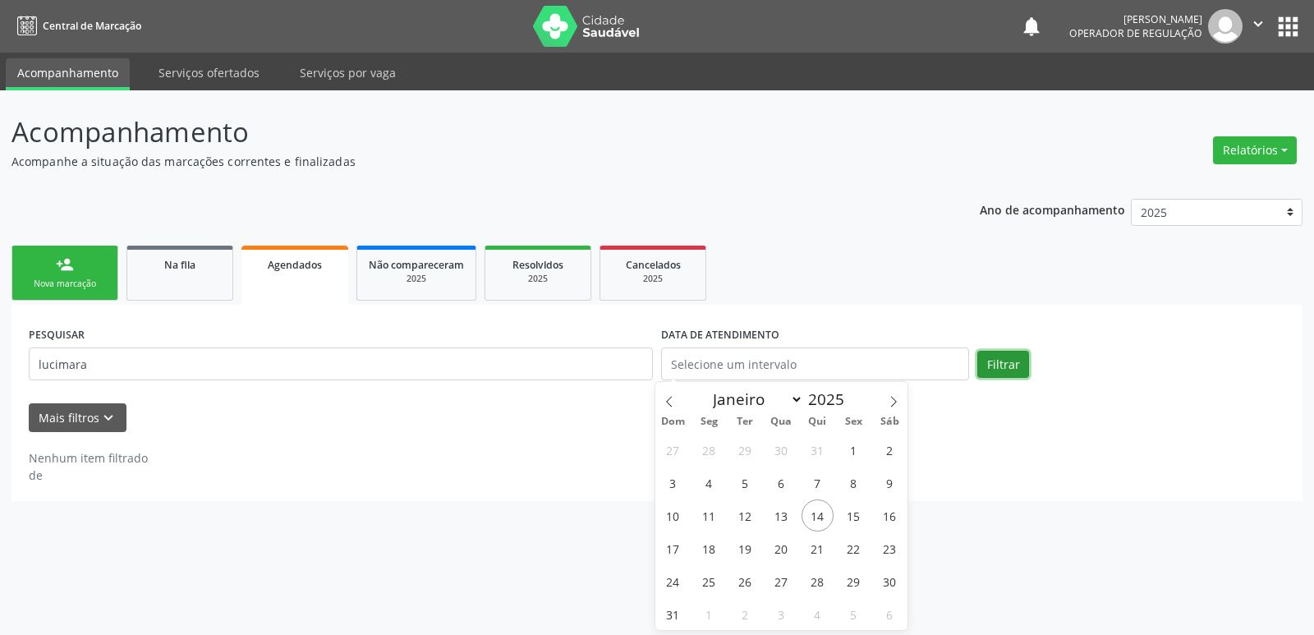
click at [1010, 375] on button "Filtrar" at bounding box center [1003, 365] width 52 height 28
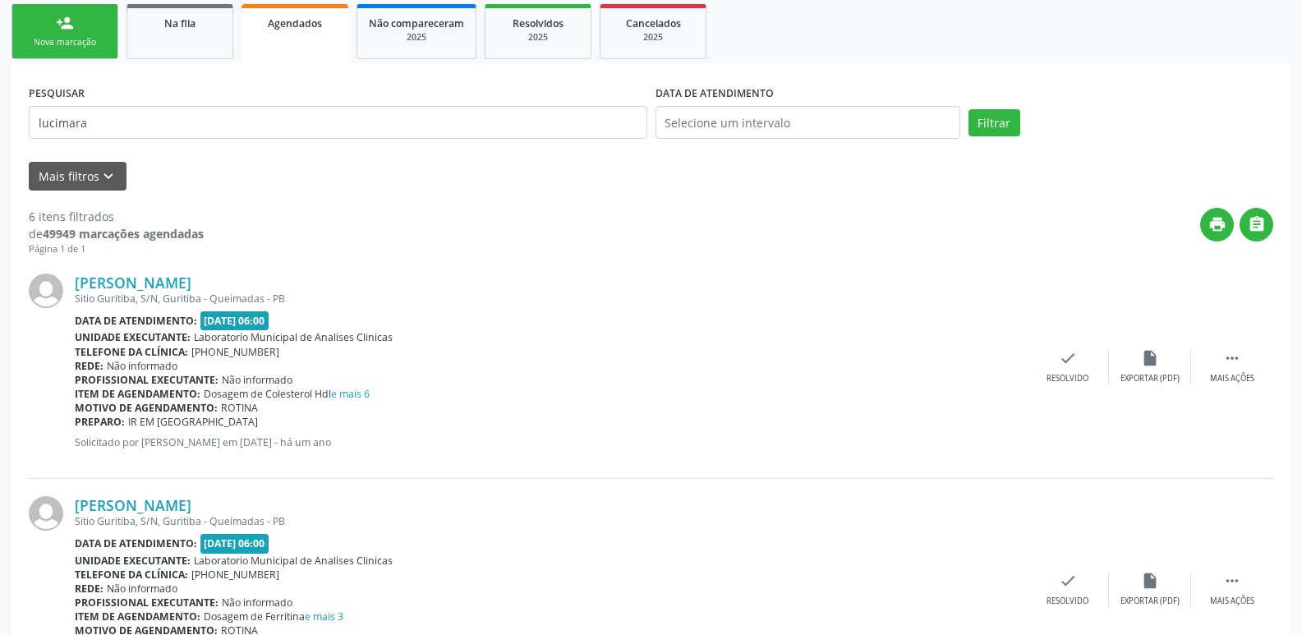
scroll to position [241, 0]
